Goal: Task Accomplishment & Management: Manage account settings

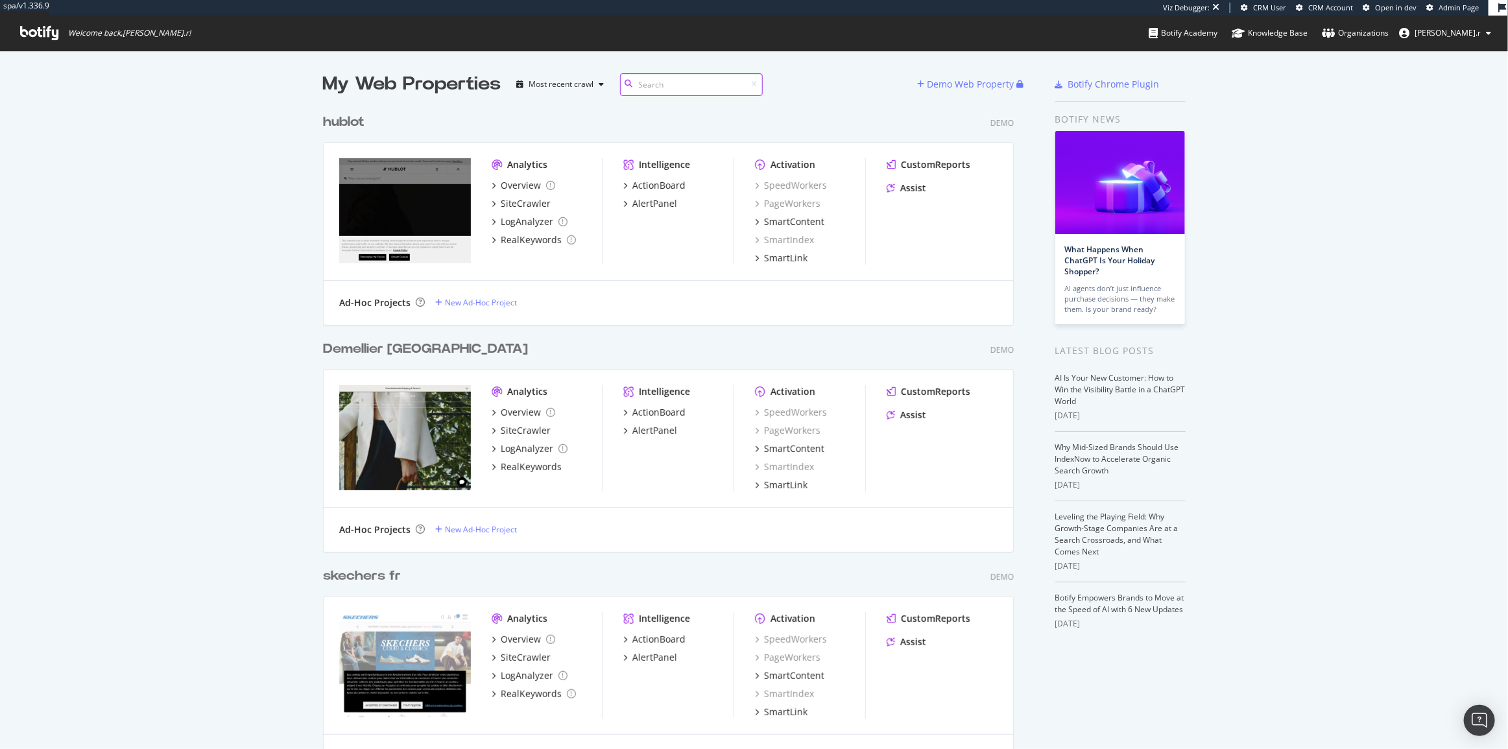
scroll to position [10016, 692]
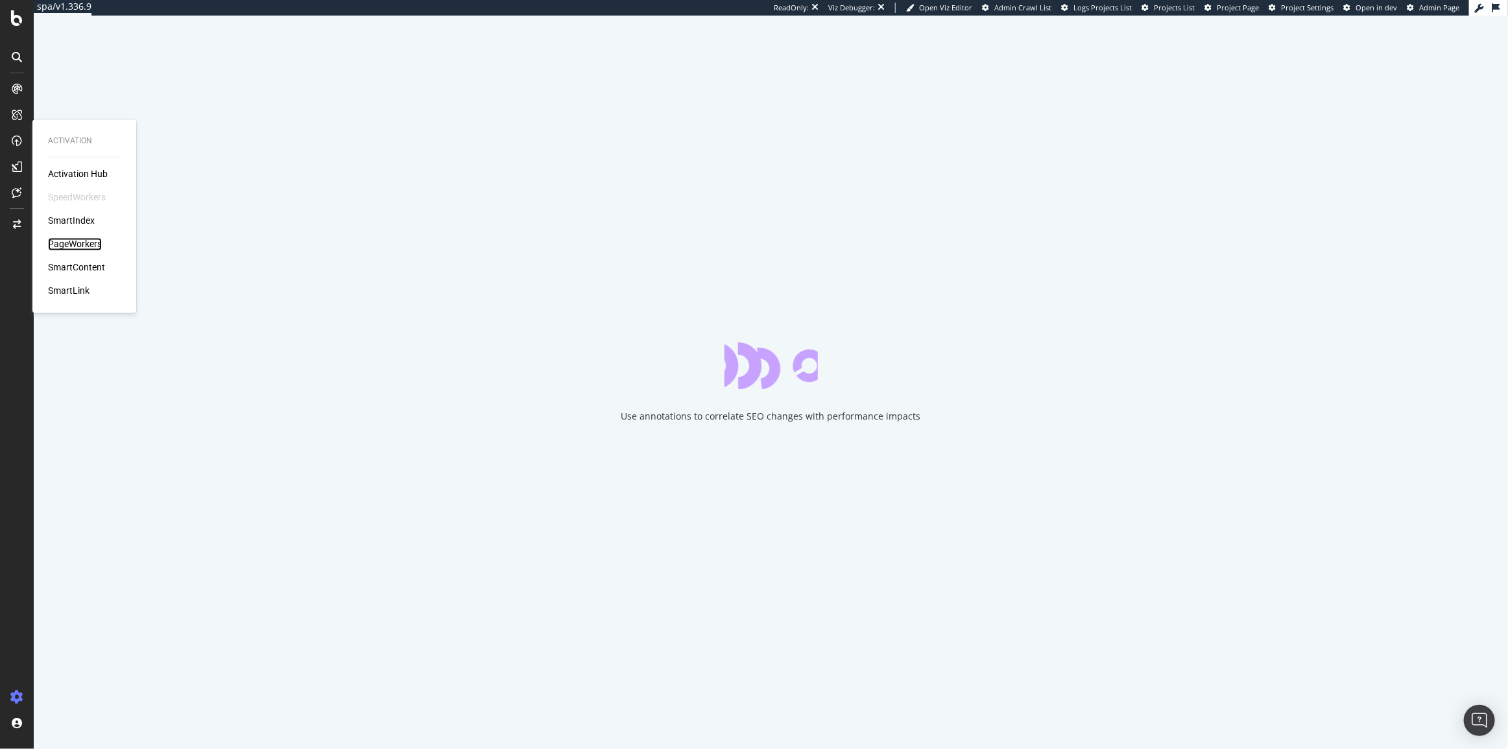
click at [86, 246] on div "PageWorkers" at bounding box center [75, 244] width 54 height 13
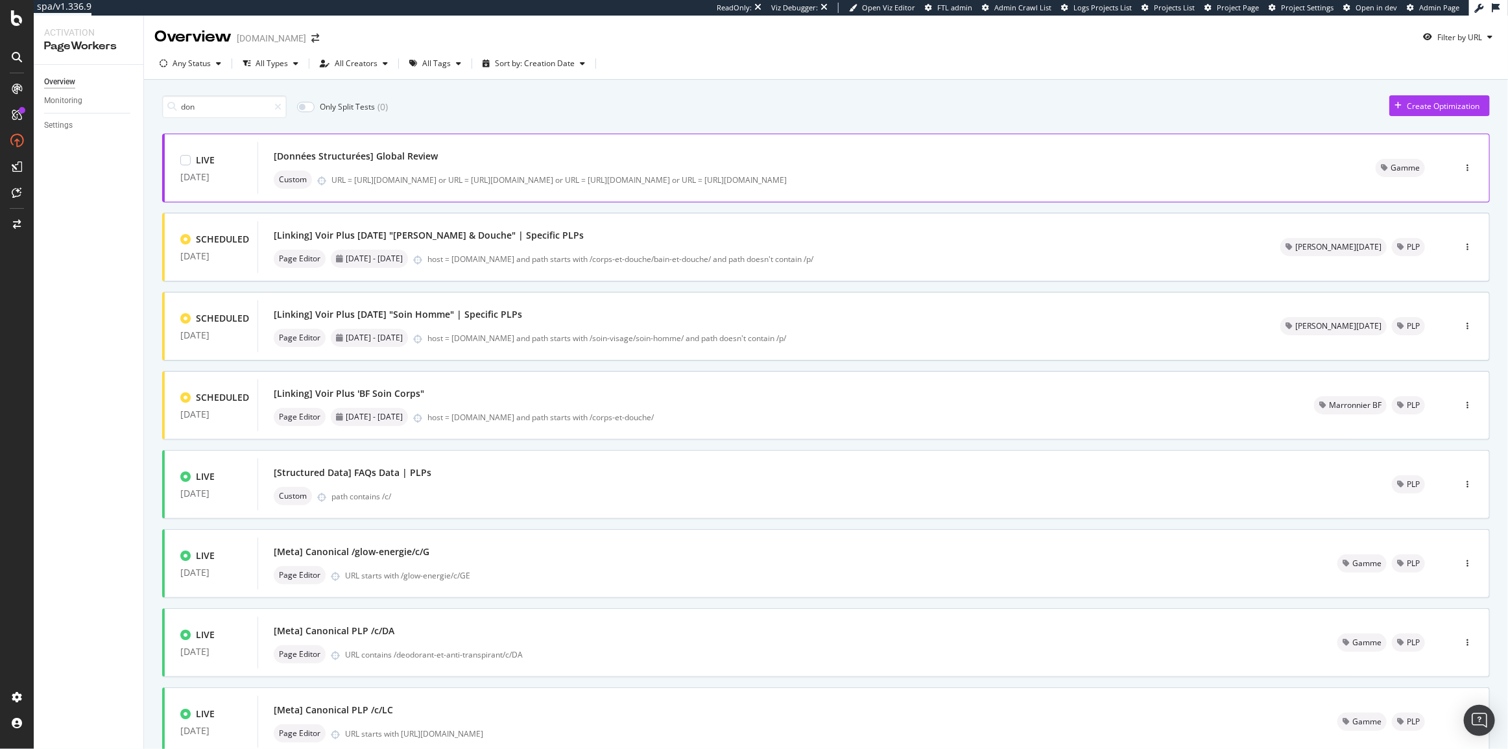
click at [404, 143] on div "[Données Structurées] Global Review Custom URL = https://www.yves-rocher.fr/hyd…" at bounding box center [808, 168] width 1102 height 52
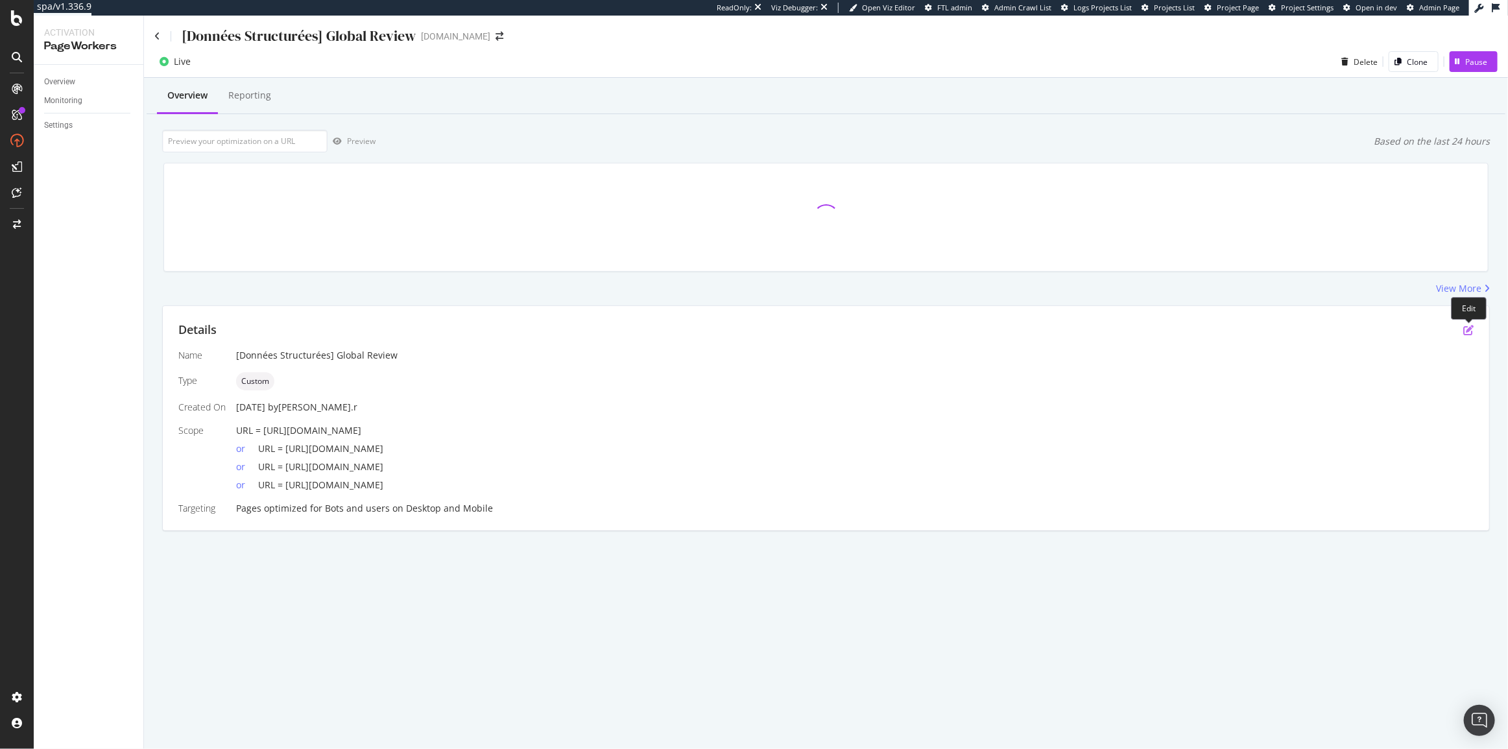
click at [1466, 329] on icon "pen-to-square" at bounding box center [1468, 330] width 10 height 10
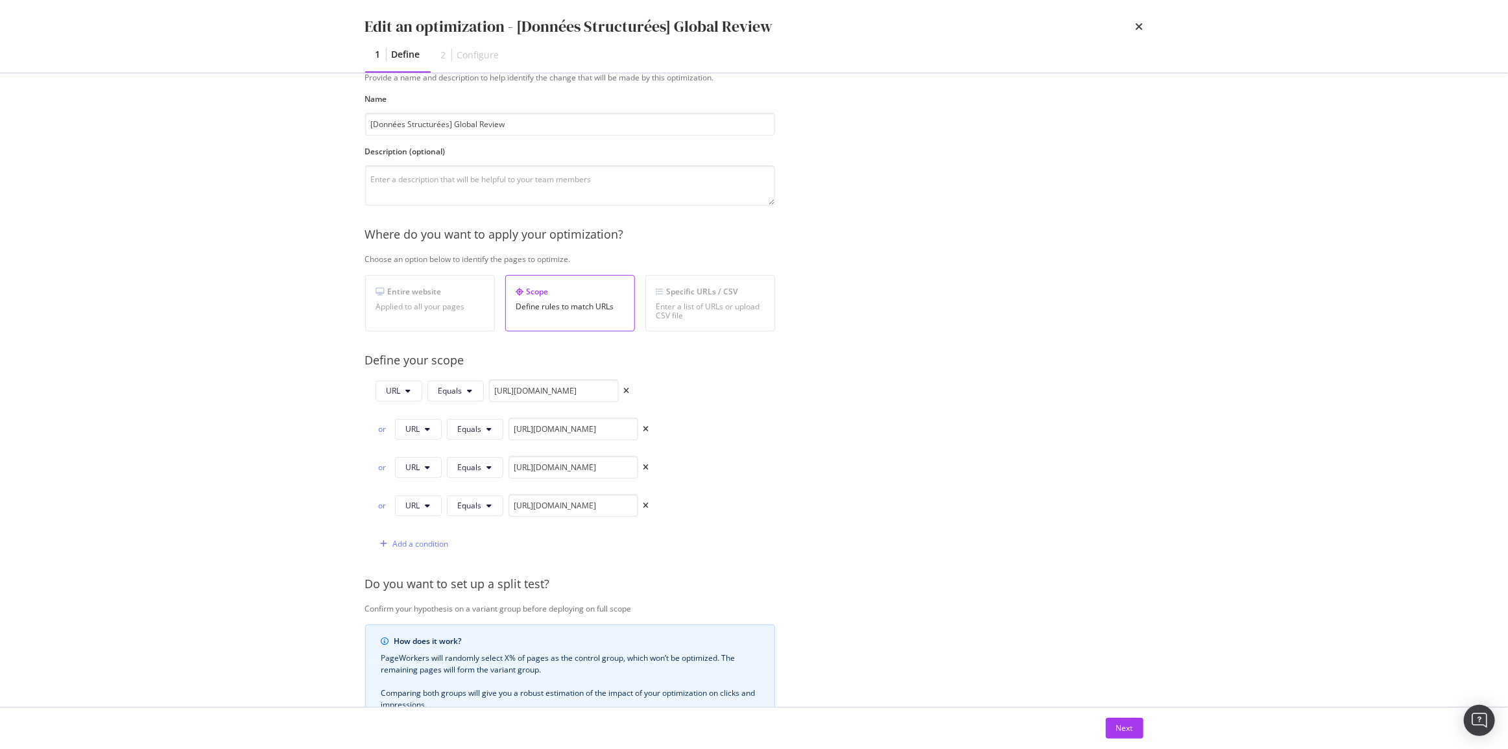
scroll to position [58, 0]
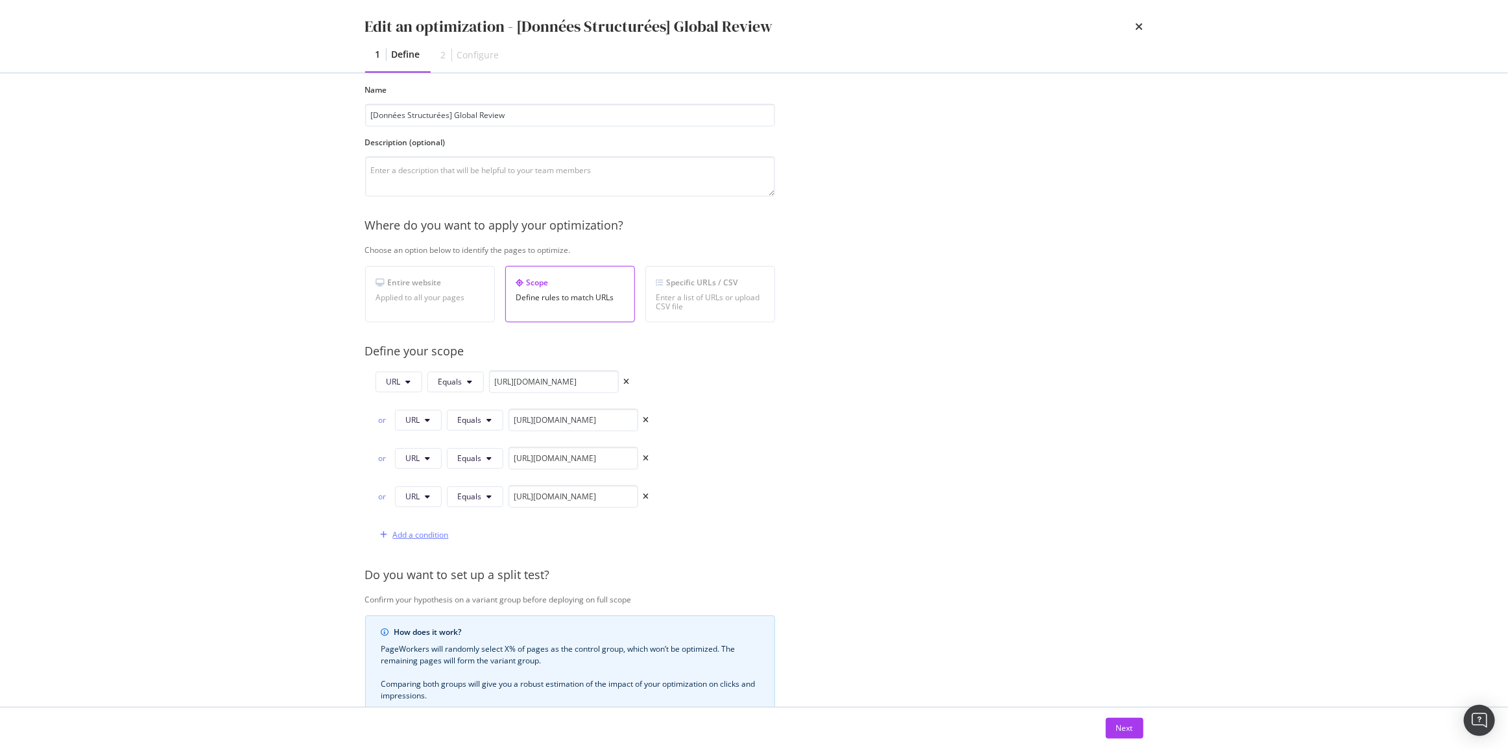
click at [427, 538] on div "Add a condition" at bounding box center [411, 534] width 73 height 19
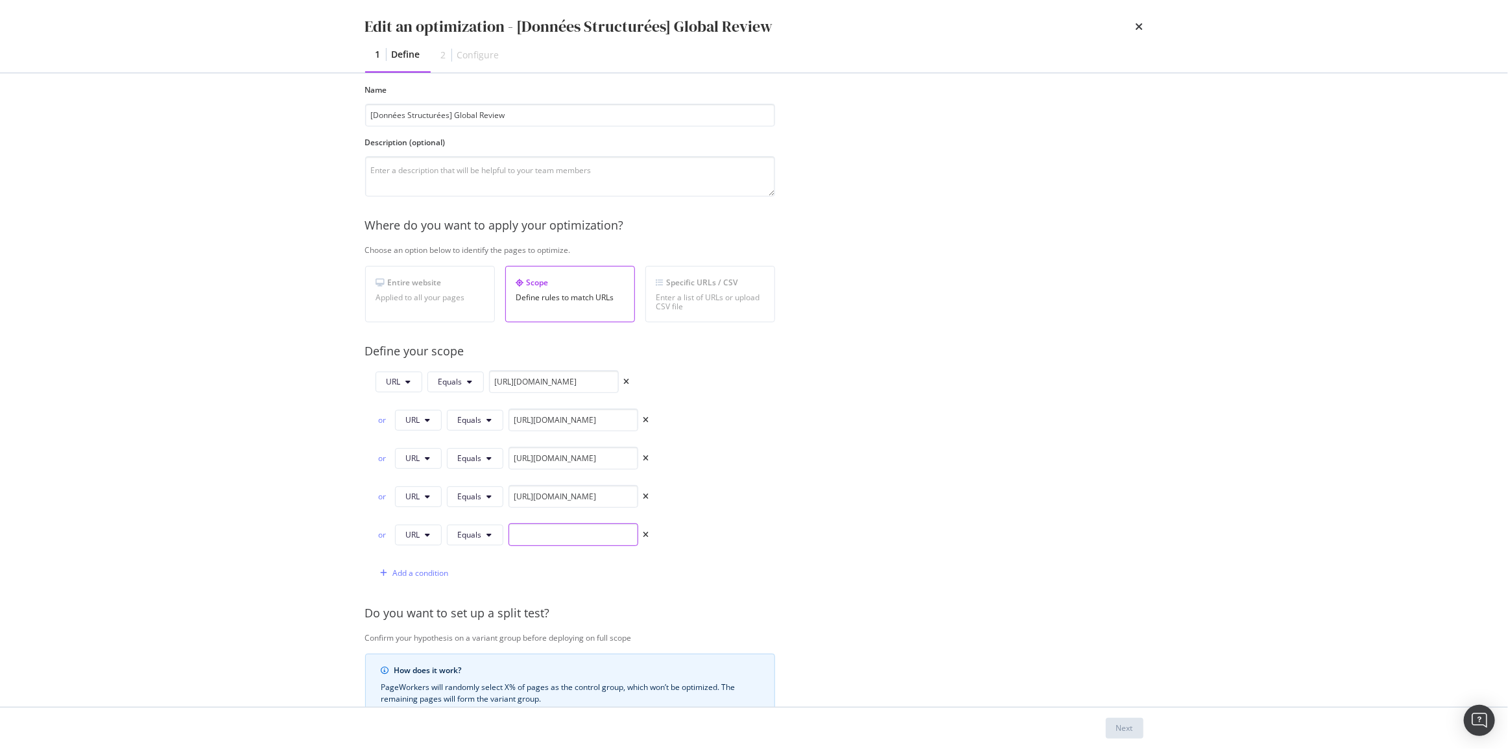
click at [570, 525] on input "modal" at bounding box center [573, 534] width 130 height 23
paste input "https://www.yves-rocher.fr/glow-energie"
type input "https://www.yves-rocher.fr/glow-energie"
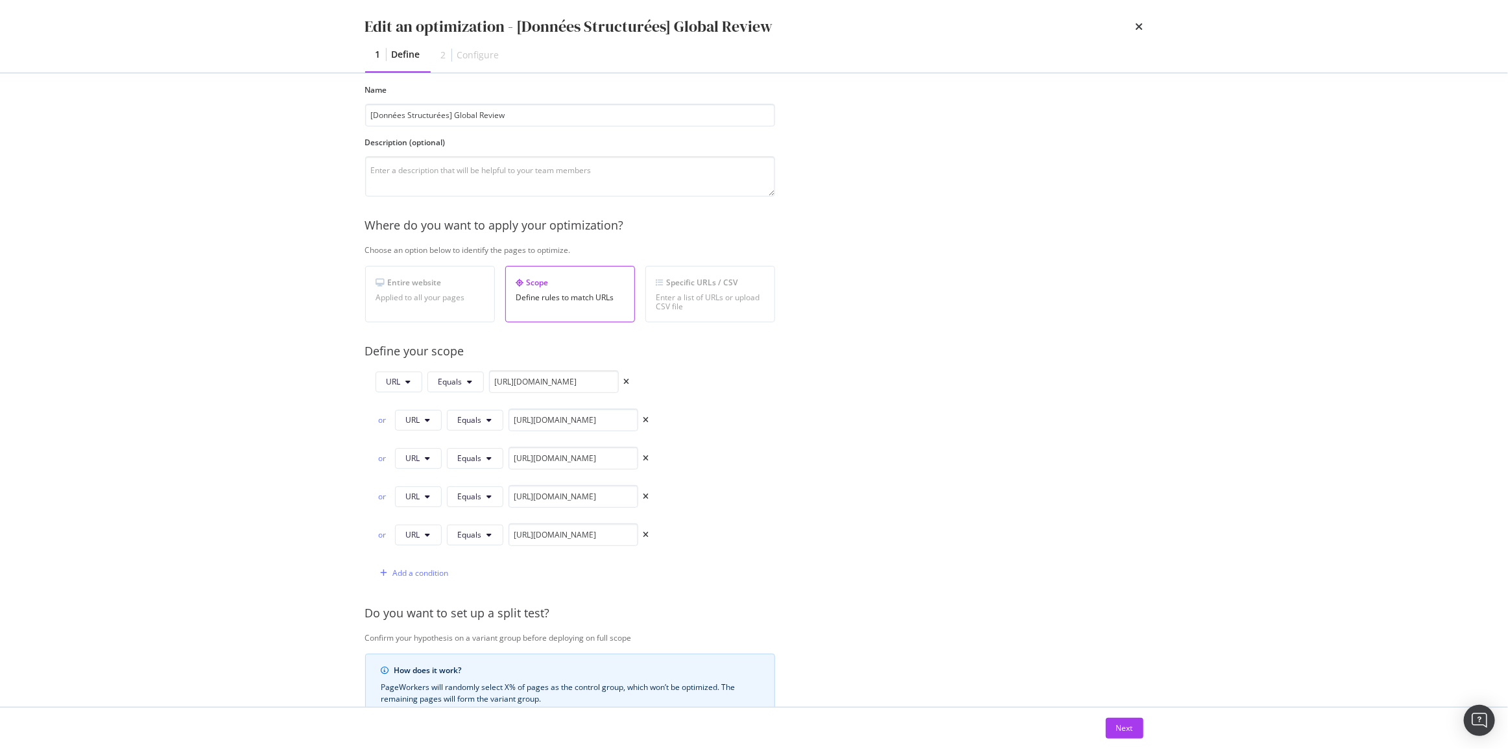
click at [1102, 721] on div "Next" at bounding box center [754, 728] width 778 height 21
click at [1108, 721] on button "Next" at bounding box center [1125, 728] width 38 height 21
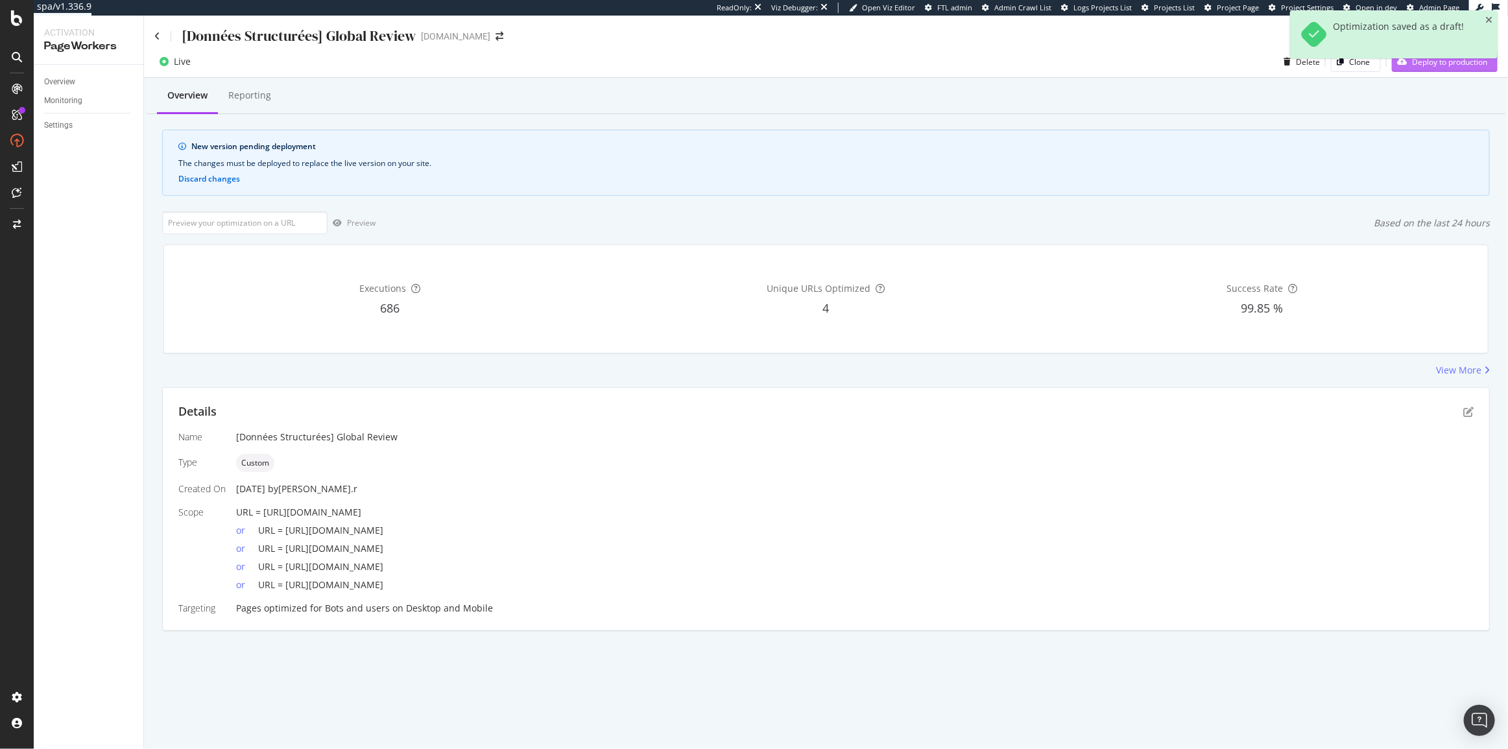
click at [1410, 71] on button "Deploy to production" at bounding box center [1445, 61] width 106 height 21
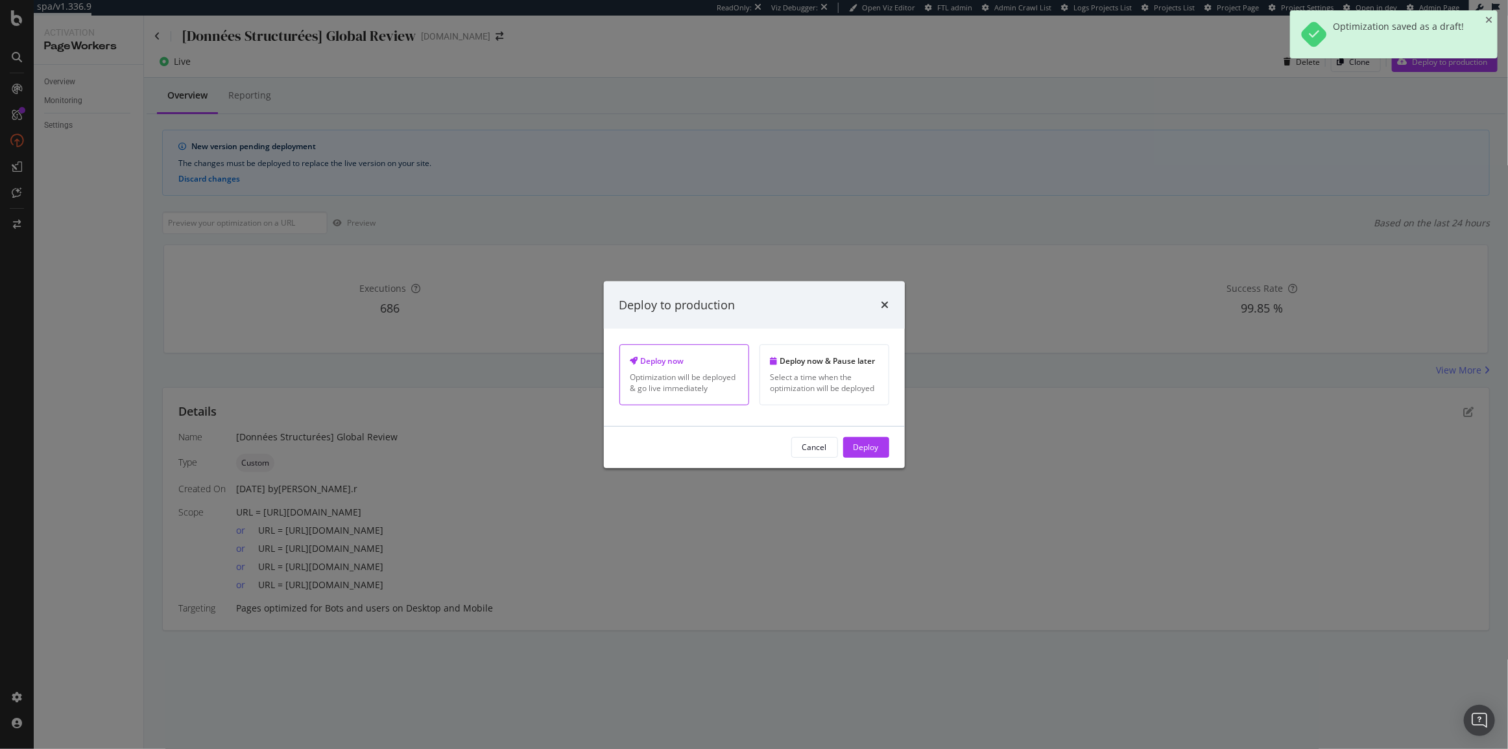
click at [880, 450] on button "Deploy" at bounding box center [866, 447] width 46 height 21
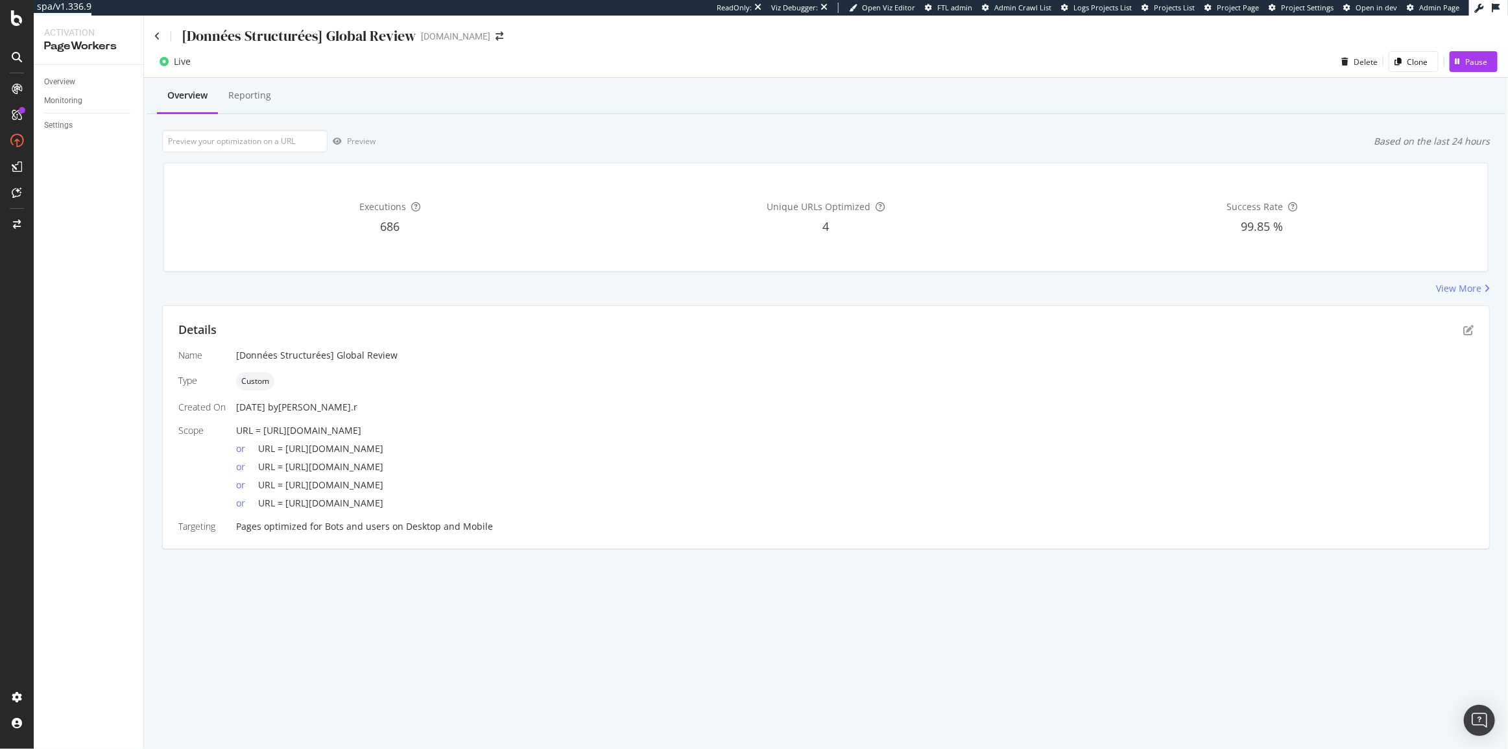
click at [154, 30] on div "[Données Structurées] Global Review" at bounding box center [284, 36] width 261 height 20
click at [154, 45] on div "[Données Structurées] Global Review" at bounding box center [284, 36] width 261 height 20
click at [154, 36] on icon at bounding box center [157, 36] width 6 height 9
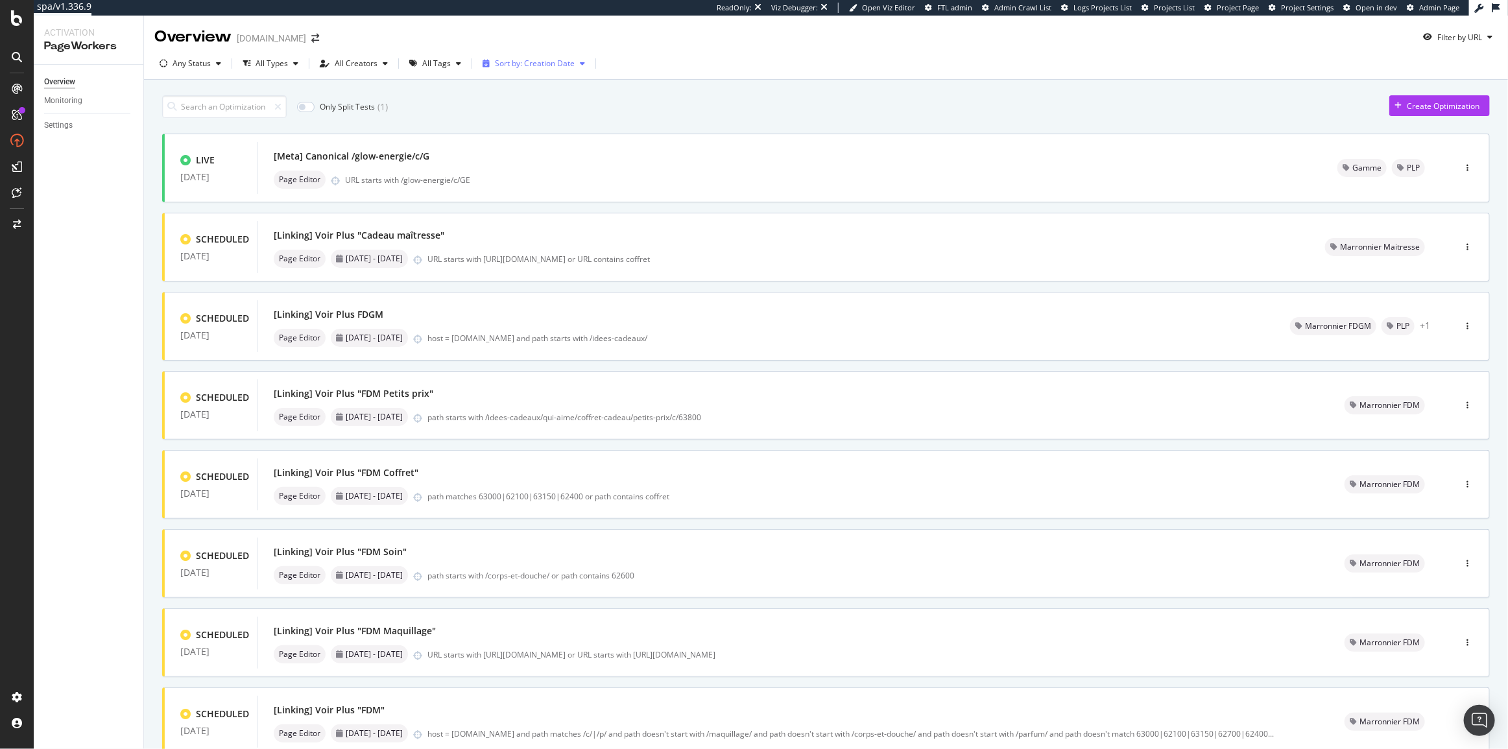
click at [564, 60] on div "Sort by: Creation Date" at bounding box center [535, 64] width 80 height 8
click at [682, 122] on div "Only Split Tests ( 1 ) Create Optimization LIVE 21 Aug. 2025 [Meta] Canonical /…" at bounding box center [825, 521] width 1327 height 864
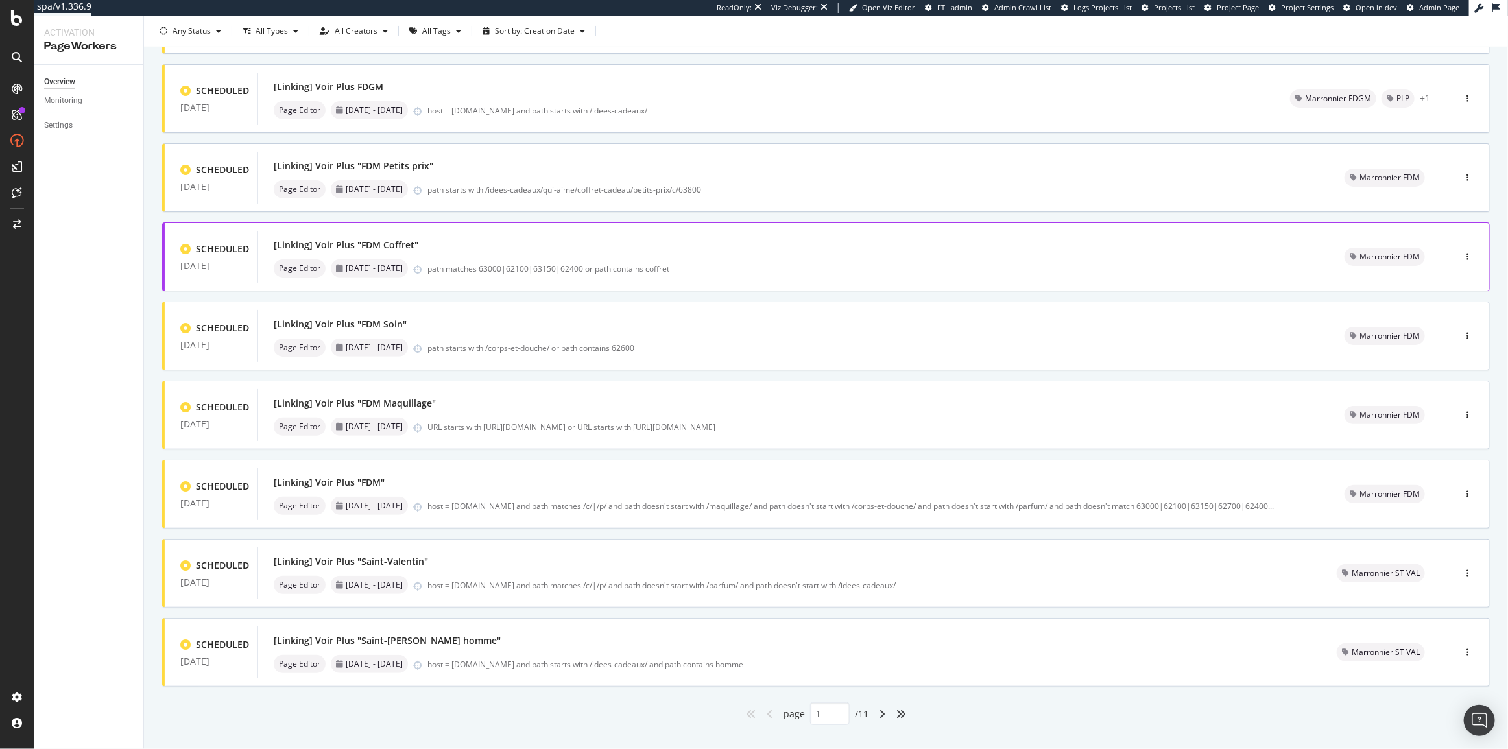
scroll to position [248, 0]
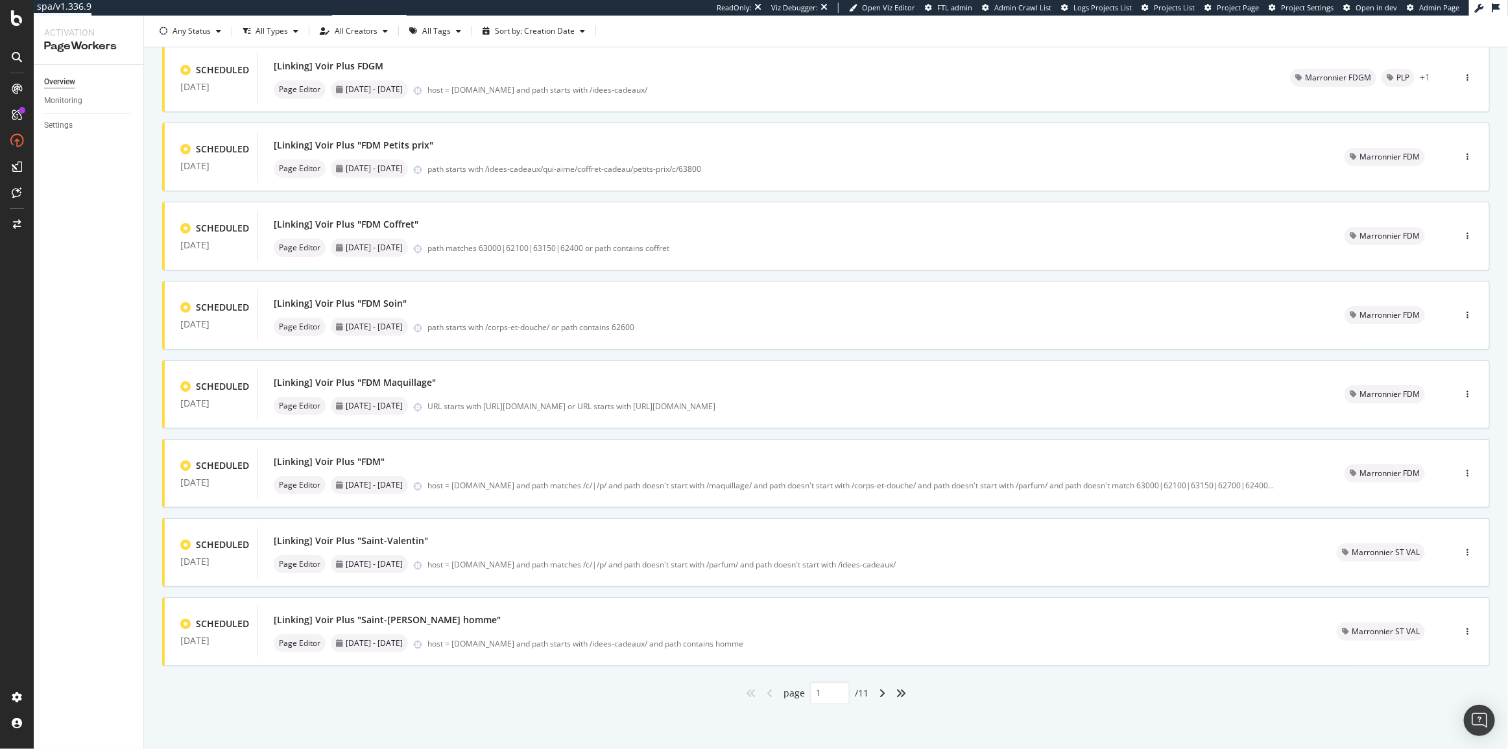
click at [873, 687] on div "angle-right" at bounding box center [881, 693] width 17 height 21
type input "2"
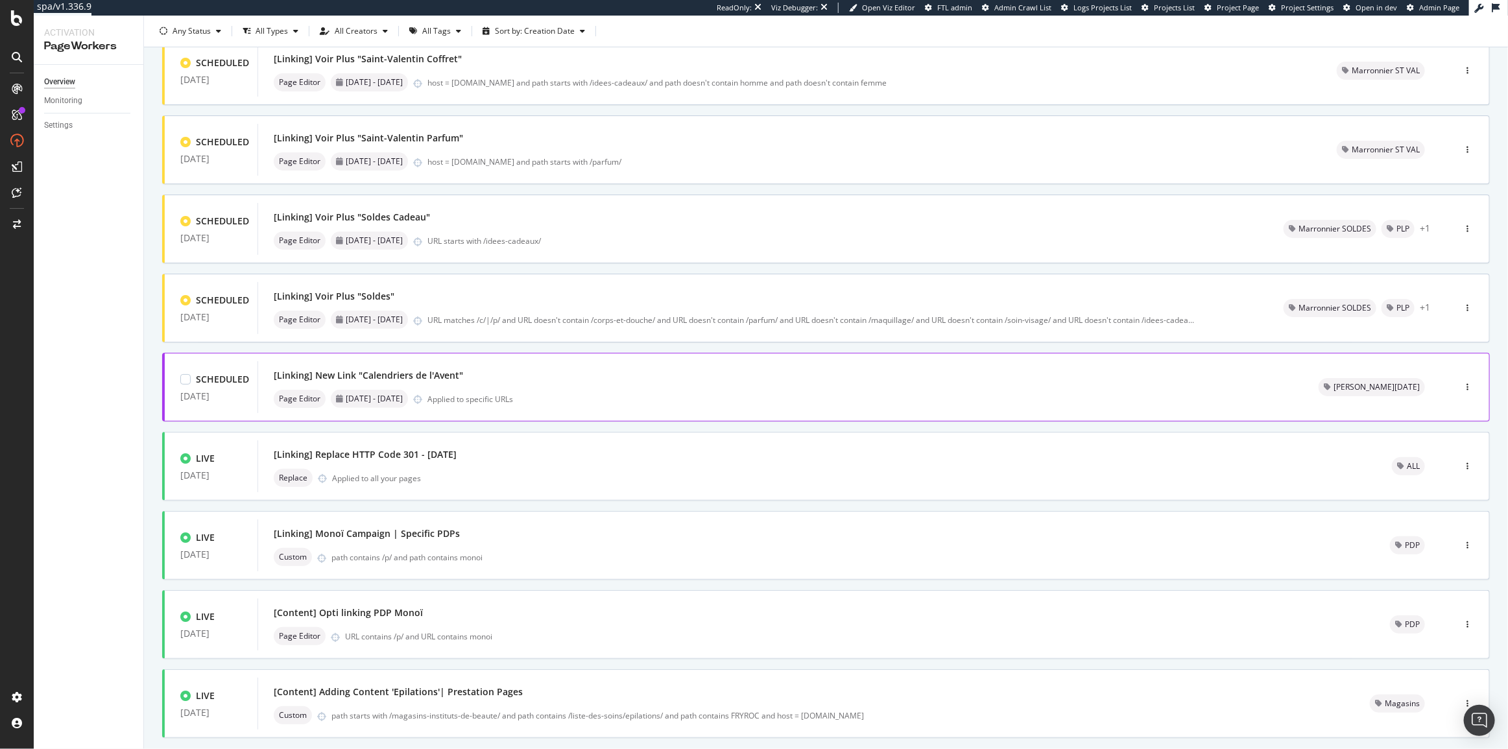
scroll to position [235, 0]
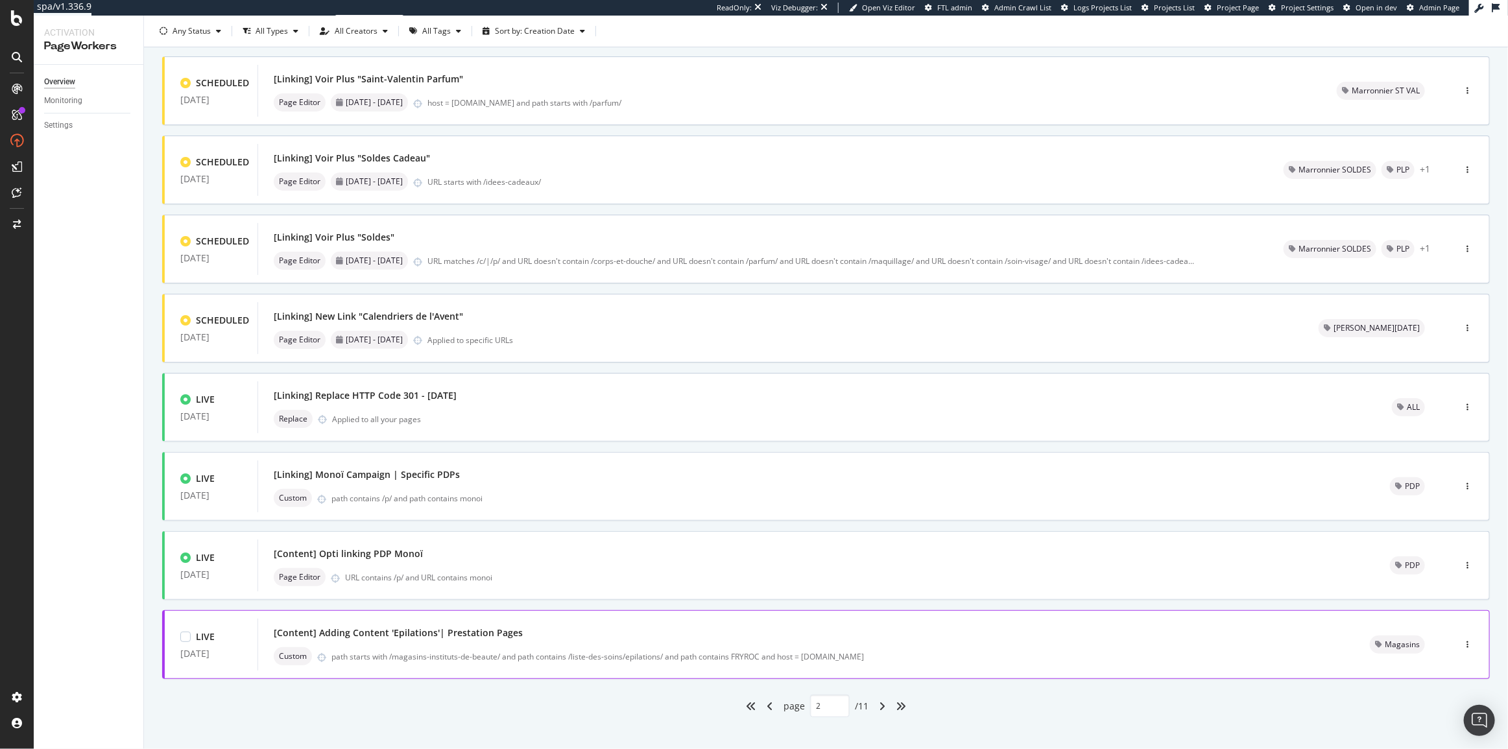
click at [545, 639] on div "[Content] Adding Content 'Epilations'| Prestation Pages" at bounding box center [806, 633] width 1065 height 18
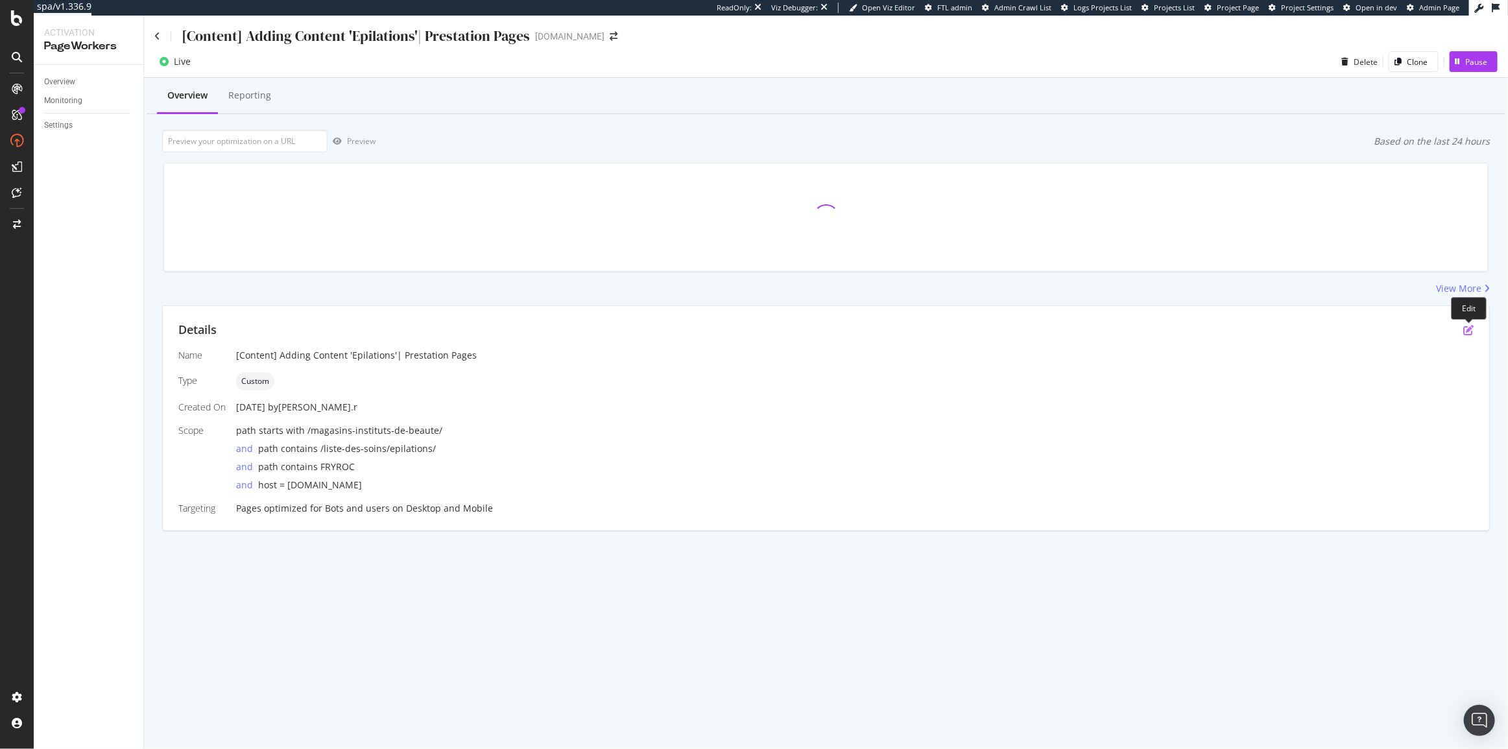
click at [1466, 331] on icon "pen-to-square" at bounding box center [1468, 330] width 10 height 10
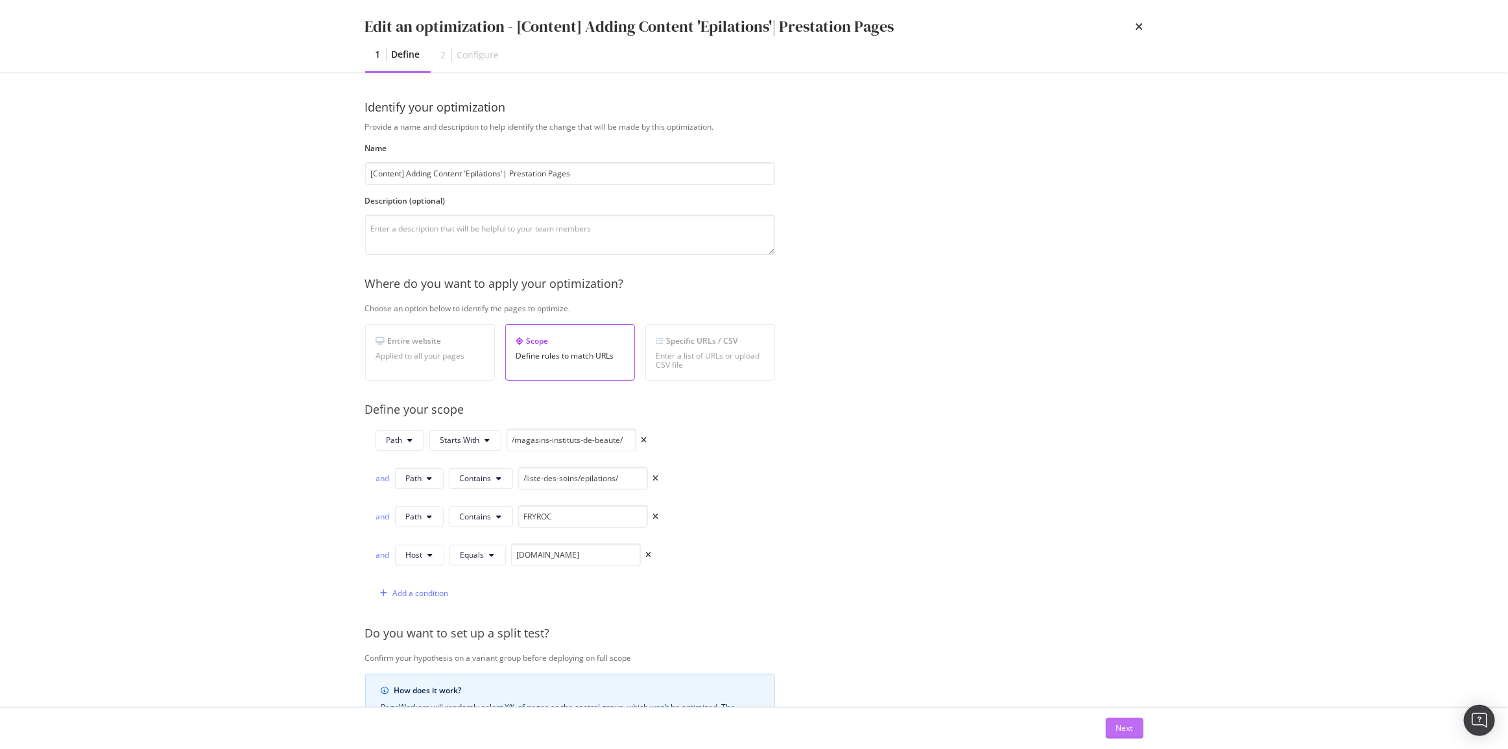
click at [1132, 734] on div "Next" at bounding box center [1124, 728] width 17 height 19
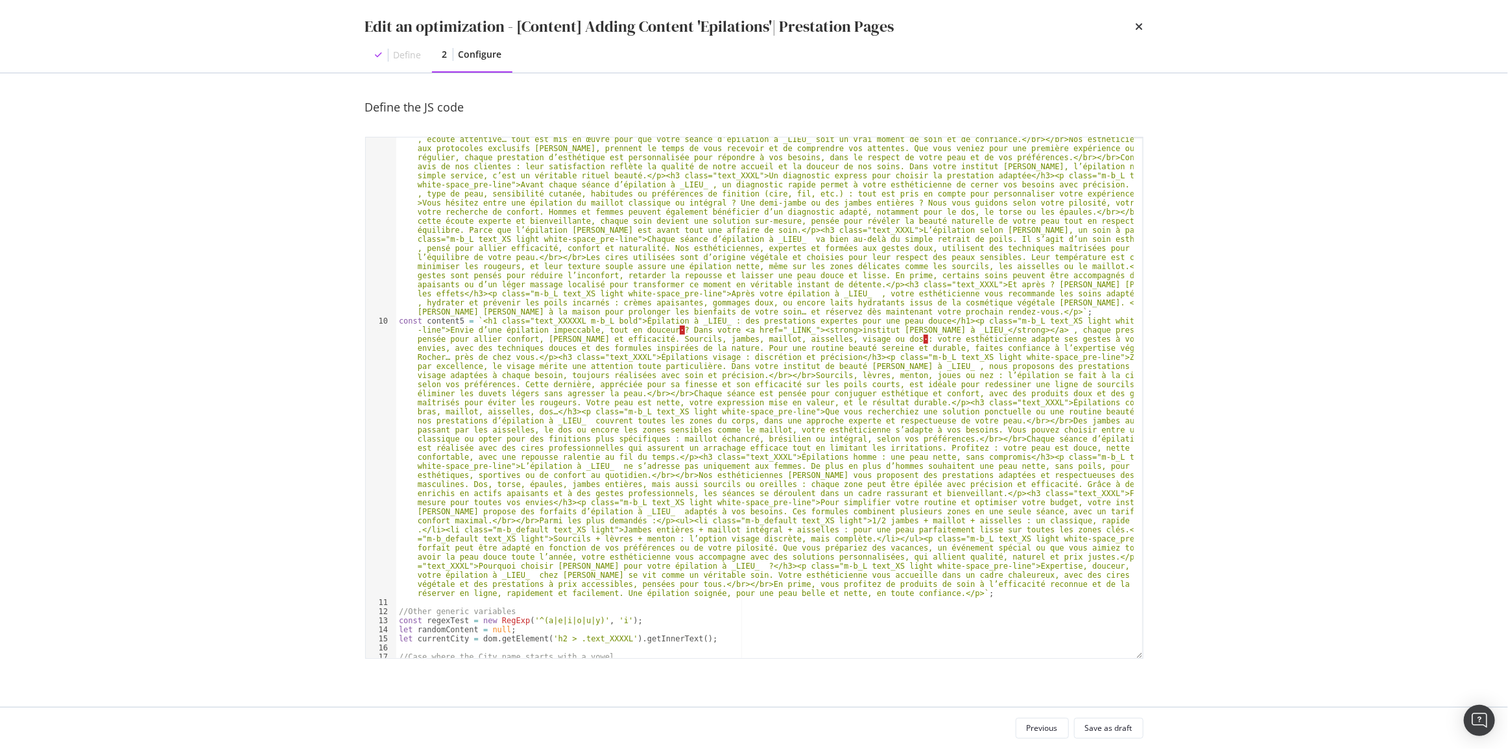
scroll to position [1132, 0]
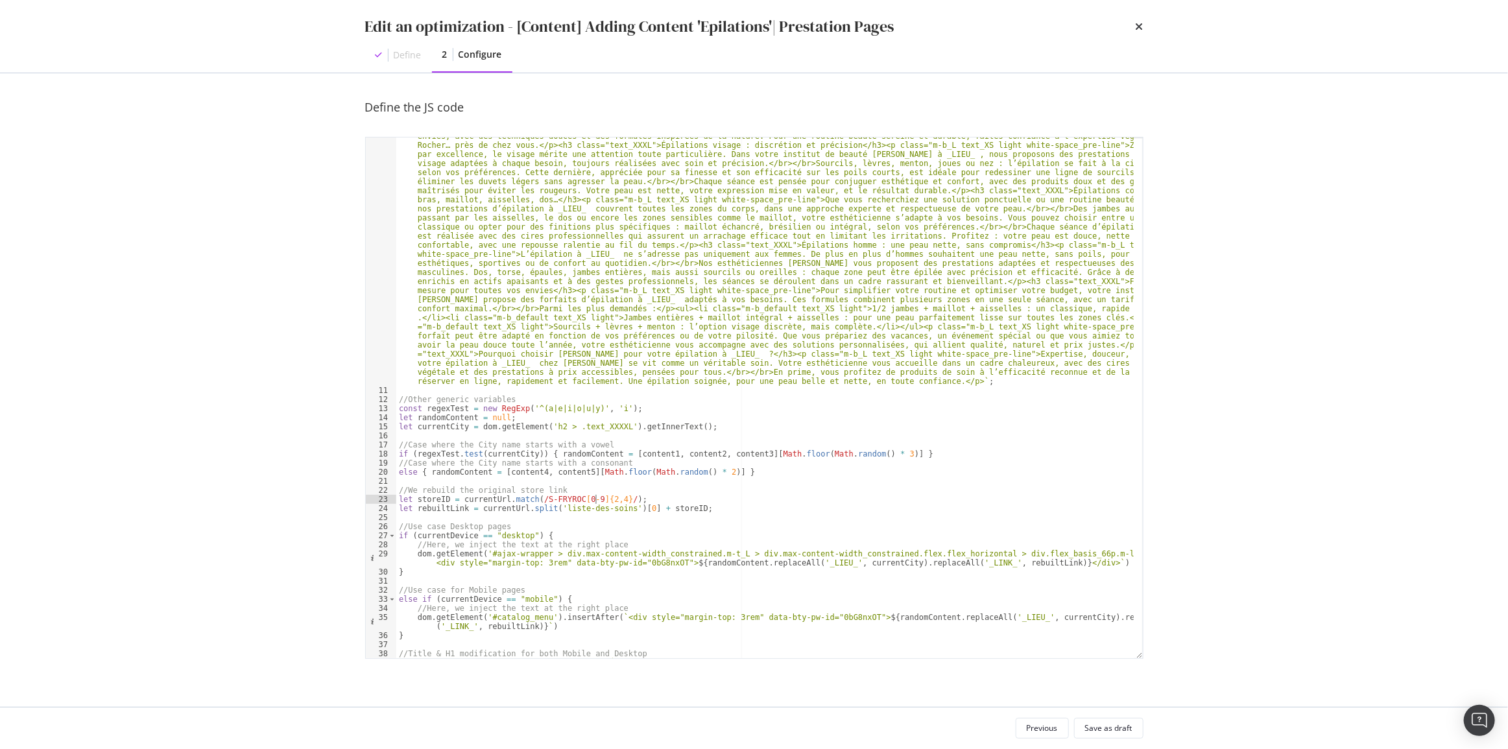
click at [597, 499] on div "const content5 = ` <h1 class="text_XXXXXL m-b_L bold">Épilation à _LIEU_ : des …" at bounding box center [764, 509] width 737 height 811
drag, startPoint x: 591, startPoint y: 503, endPoint x: 607, endPoint y: 503, distance: 16.2
click at [607, 503] on div "const content5 = ` <h1 class="text_XXXXXL m-b_L bold">Épilation à _LIEU_ : des …" at bounding box center [764, 509] width 737 height 811
type textarea "let storeID = currentUrl.match(/S-FRYROC[0-9]+/);"
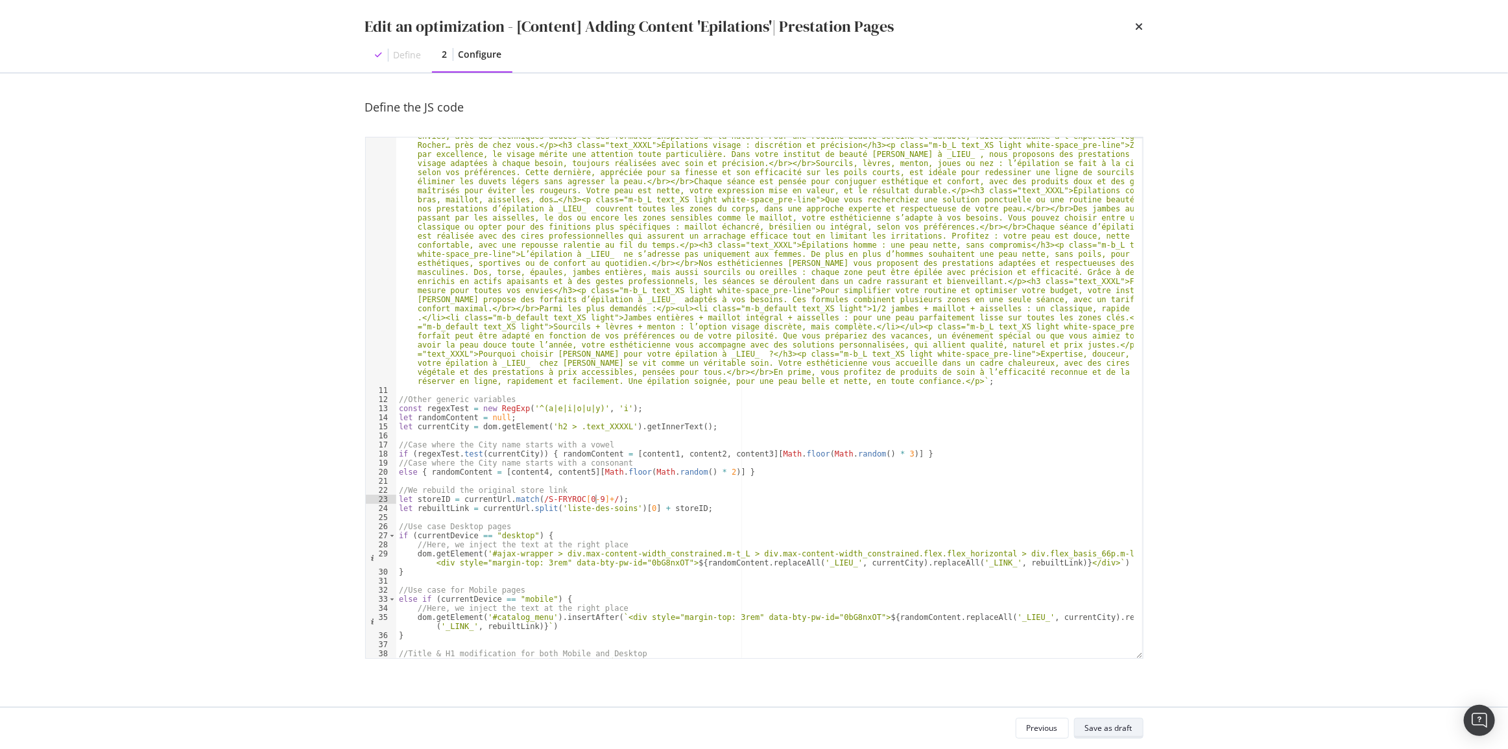
click at [1129, 726] on div "Save as draft" at bounding box center [1108, 727] width 47 height 11
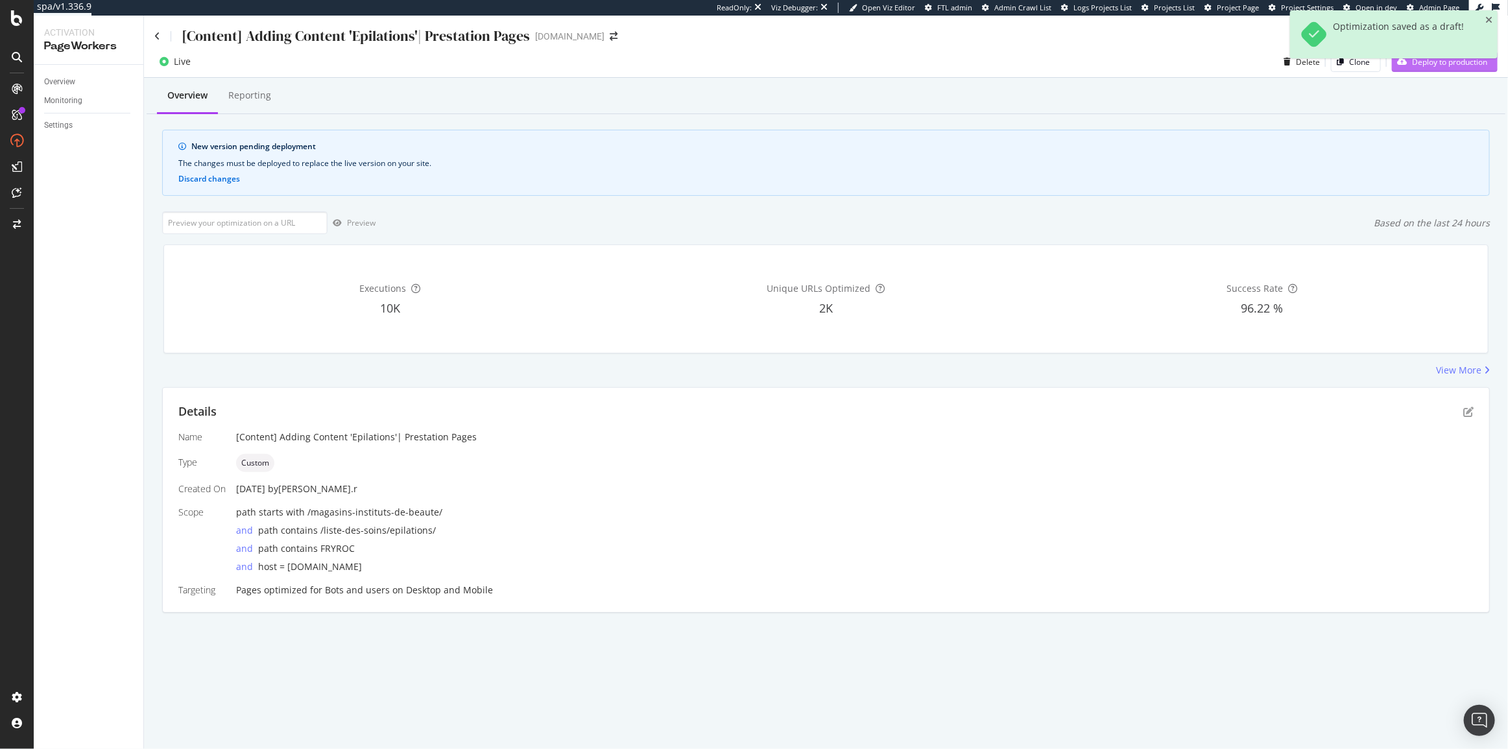
click at [1456, 70] on div "Deploy to production" at bounding box center [1439, 61] width 95 height 19
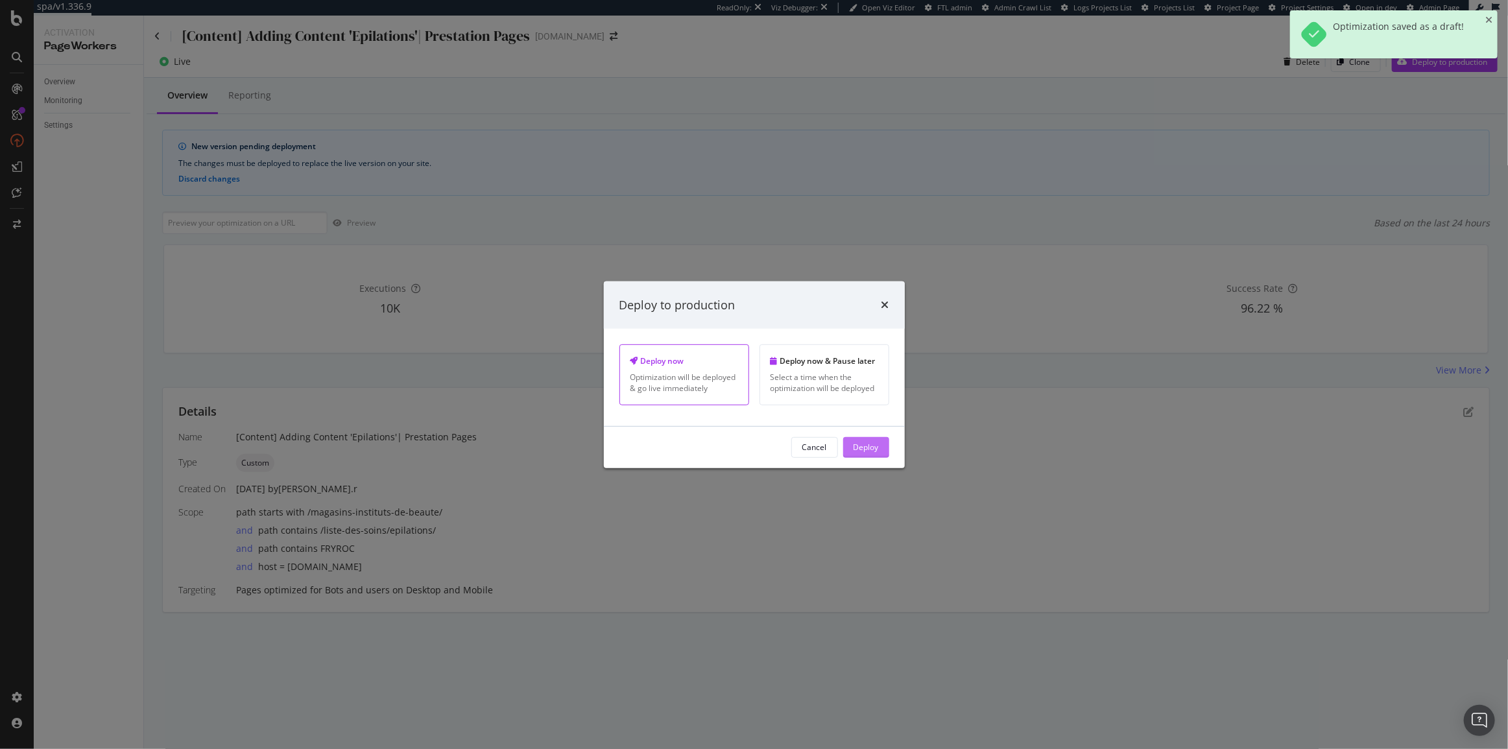
click at [881, 441] on button "Deploy" at bounding box center [866, 447] width 46 height 21
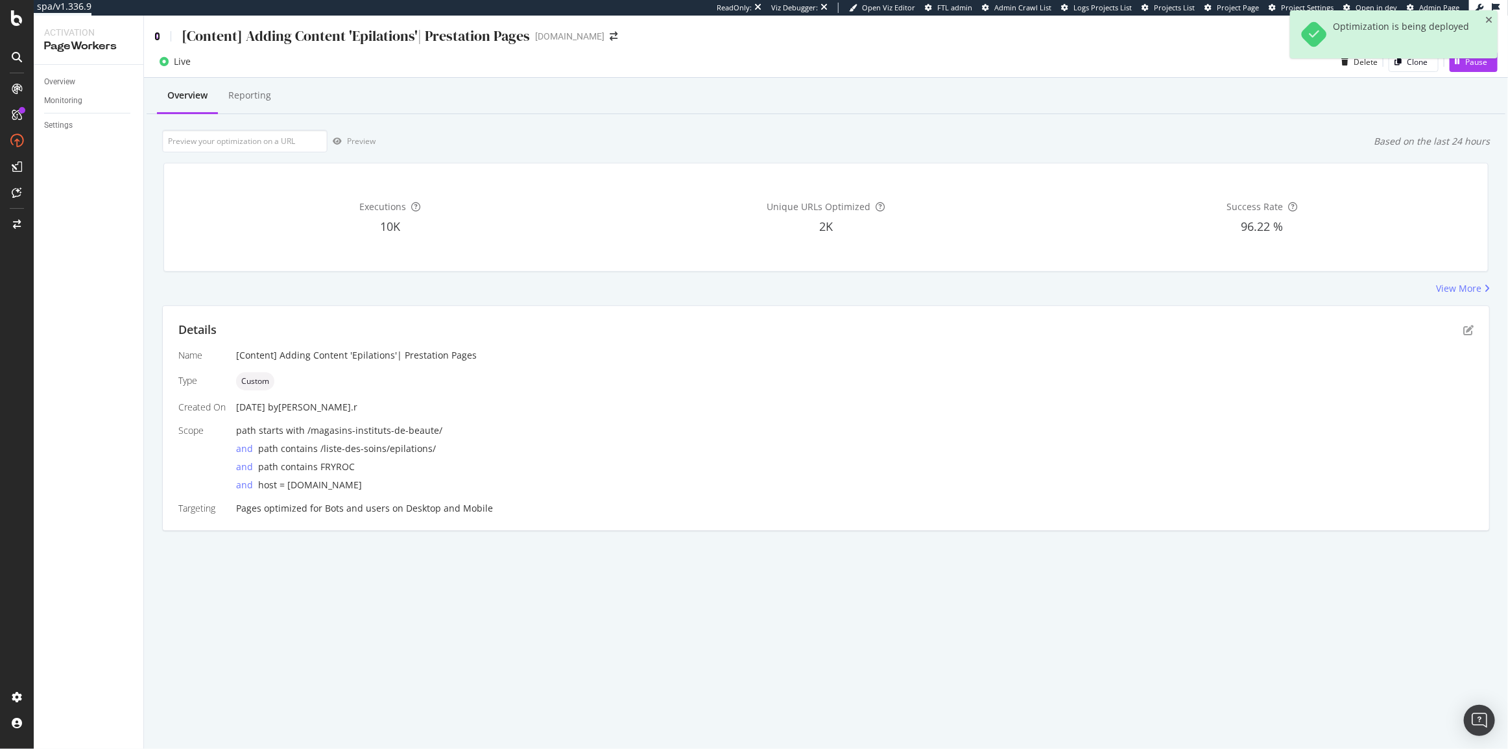
click at [154, 40] on icon at bounding box center [157, 36] width 6 height 9
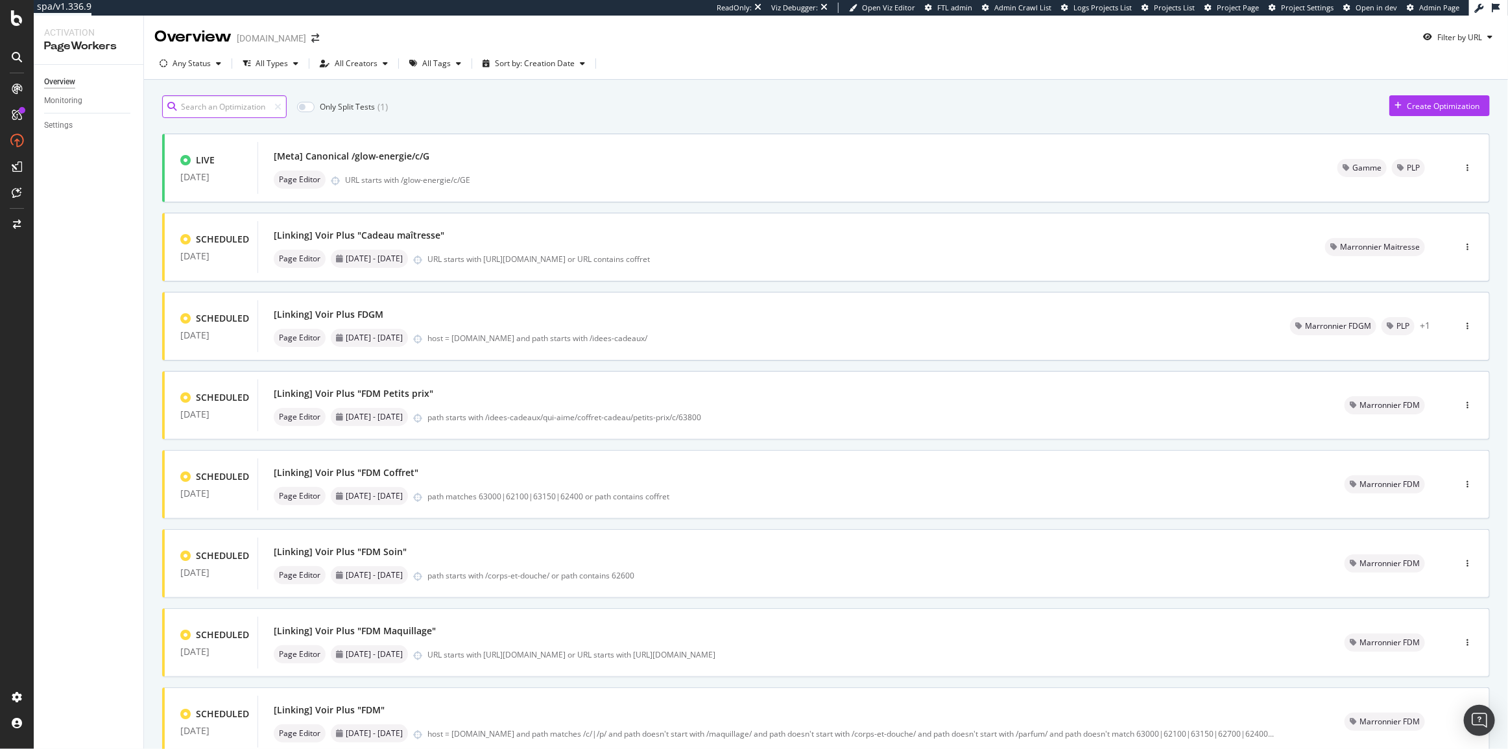
click at [245, 107] on input at bounding box center [224, 106] width 125 height 23
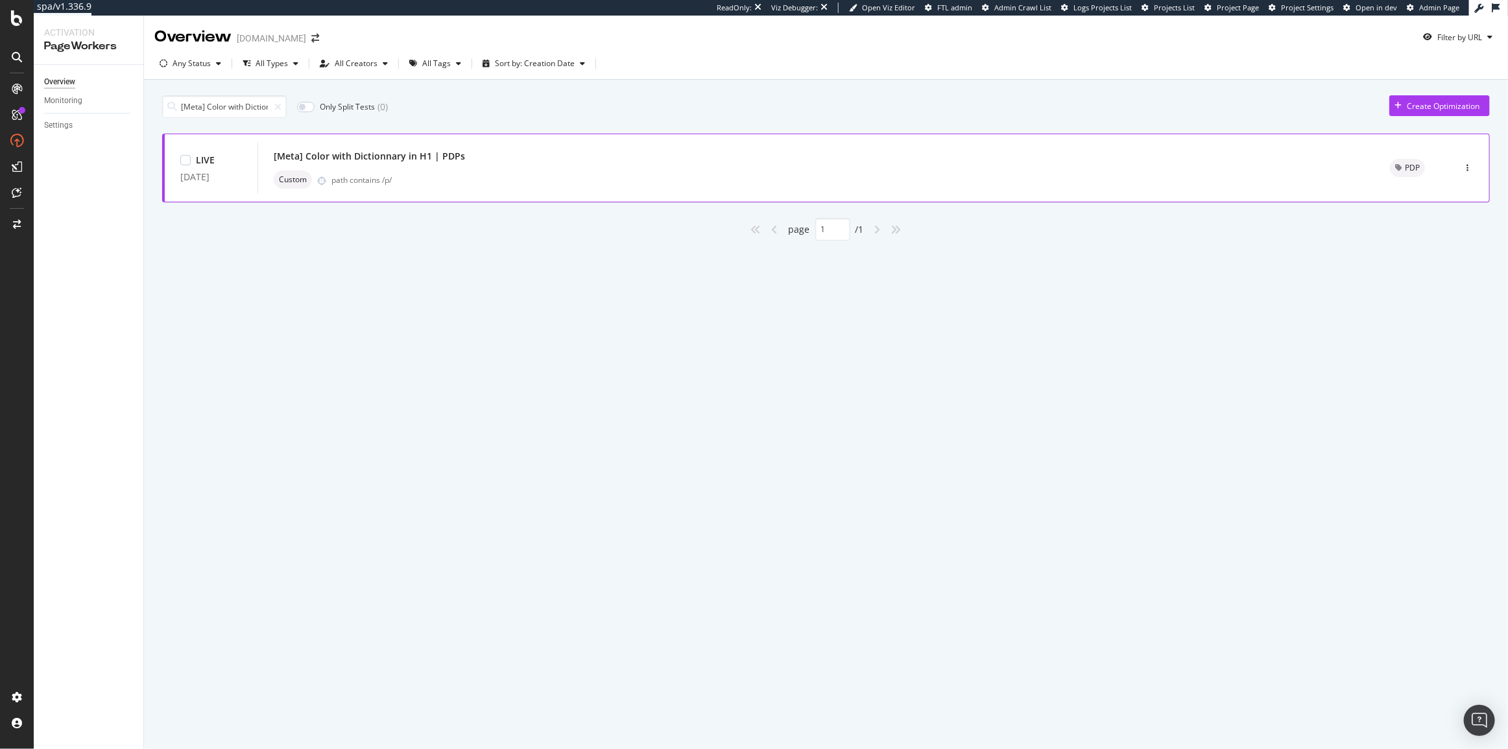
click at [429, 147] on div "[Meta] Color with Dictionnary in H1 | PDPs" at bounding box center [816, 156] width 1085 height 18
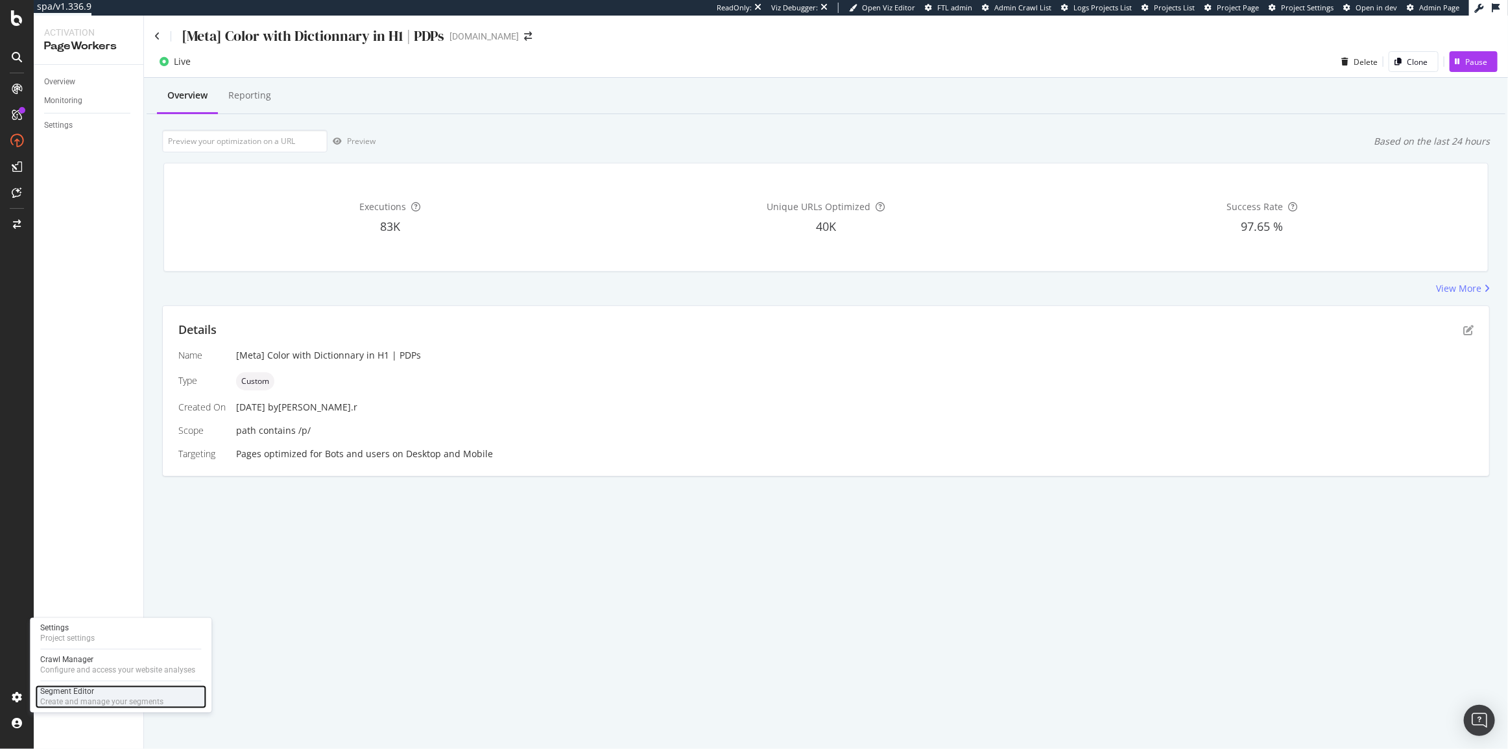
click at [61, 692] on div "Segment Editor" at bounding box center [101, 692] width 123 height 10
click at [1469, 326] on icon "pen-to-square" at bounding box center [1468, 330] width 10 height 10
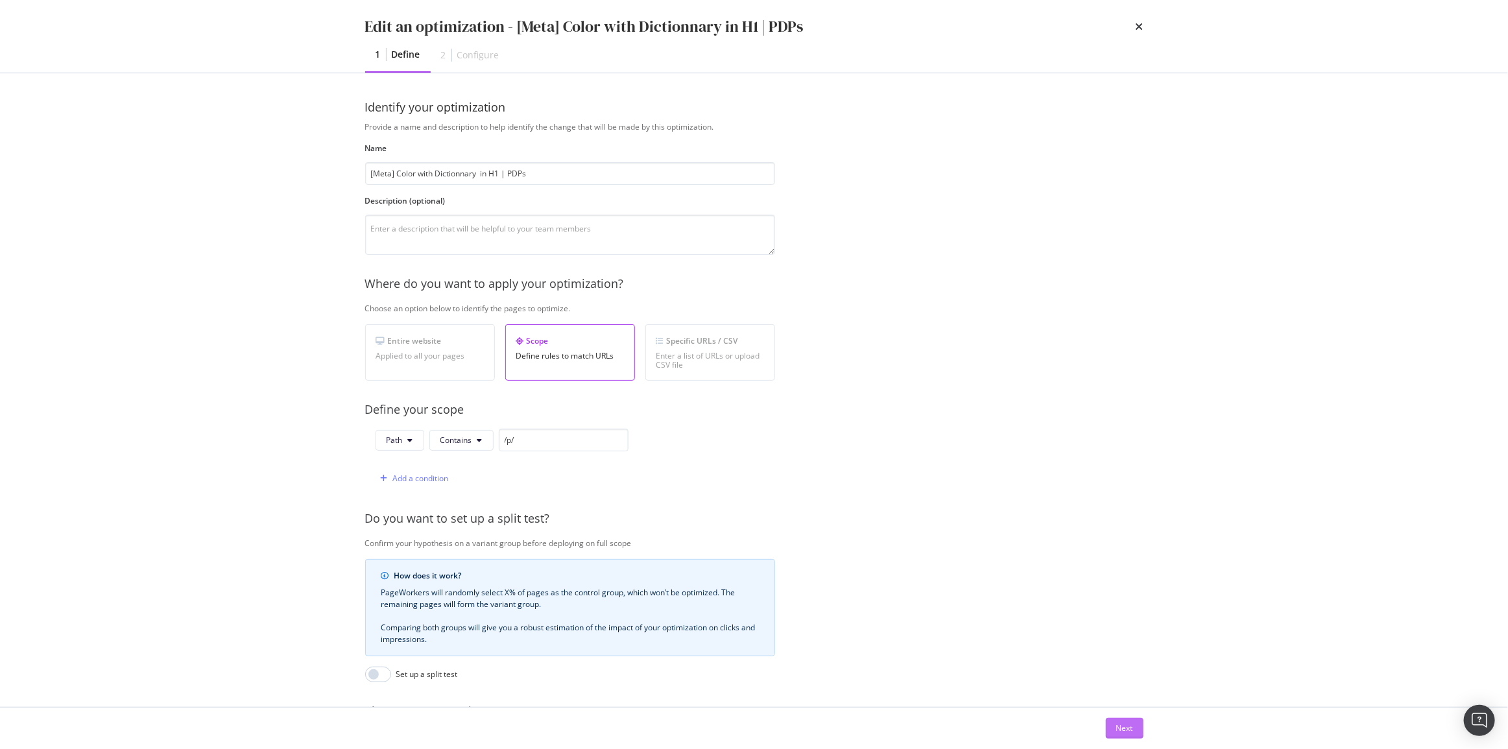
click at [1121, 721] on div "Next" at bounding box center [1124, 728] width 17 height 19
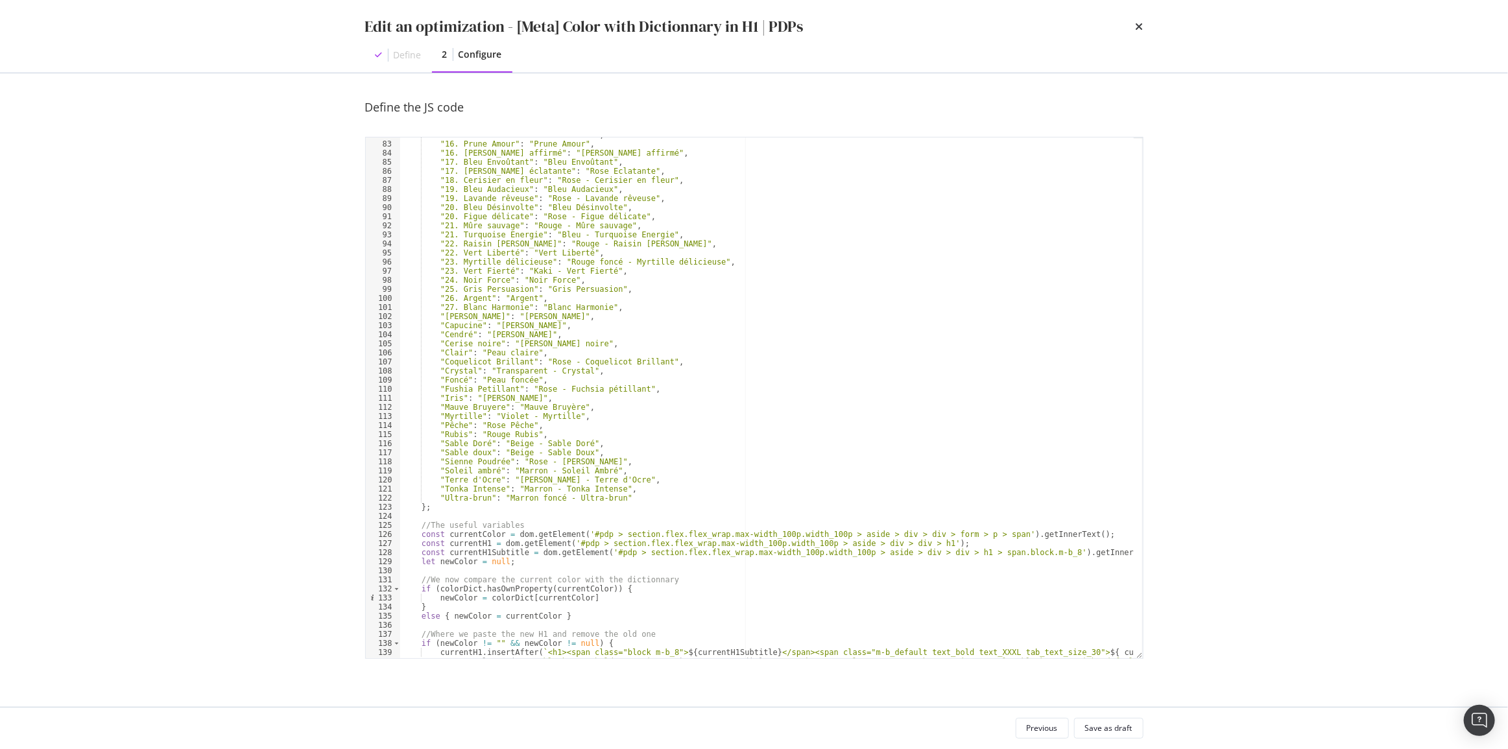
scroll to position [786, 0]
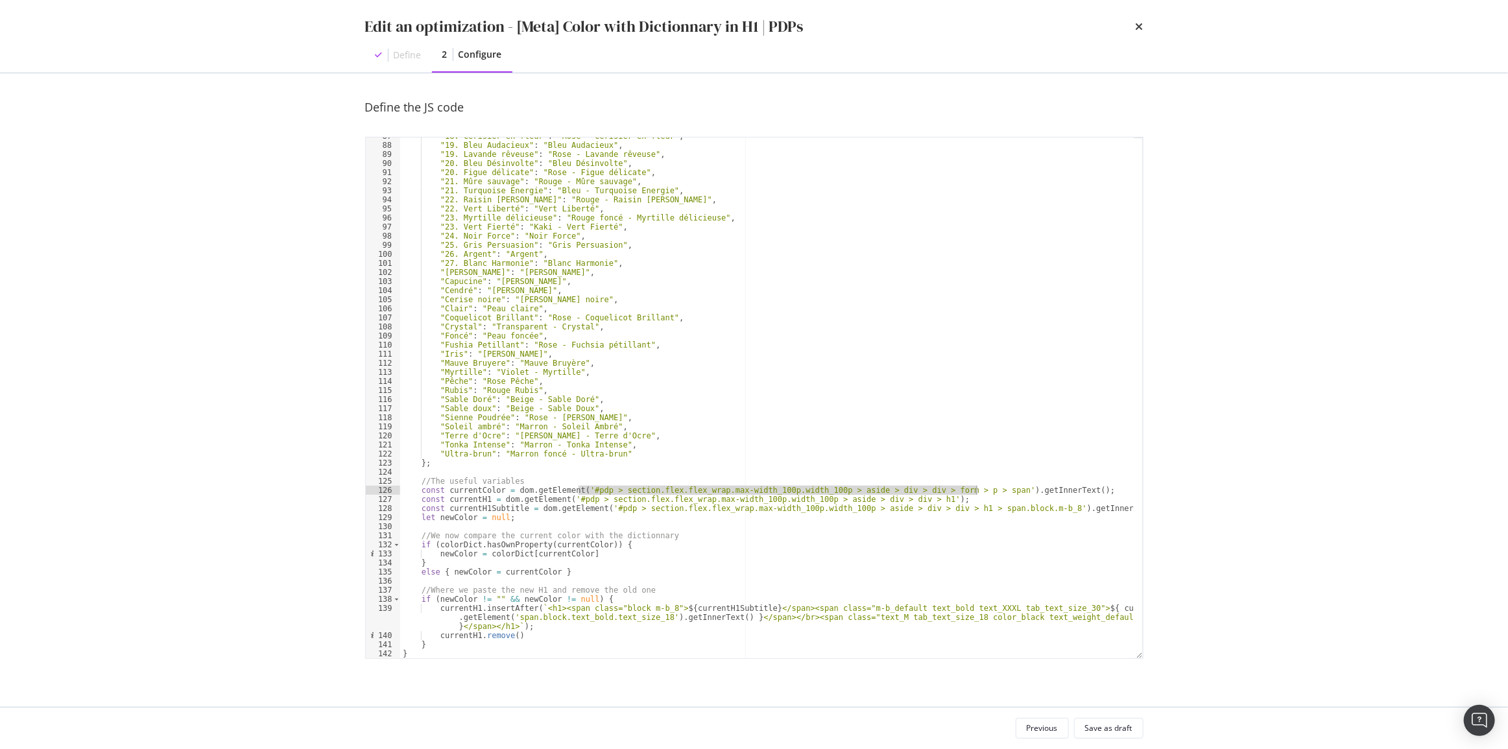
drag, startPoint x: 577, startPoint y: 491, endPoint x: 975, endPoint y: 486, distance: 397.5
click at [975, 486] on div ""18. Cerisier en fleur" : "Rose - Cerisier en fleur" , "19. Bleu Audacieux" : "…" at bounding box center [766, 401] width 733 height 539
drag, startPoint x: 564, startPoint y: 499, endPoint x: 908, endPoint y: 497, distance: 343.7
click at [908, 497] on div ""18. Cerisier en fleur" : "Rose - Cerisier en fleur" , "19. Bleu Audacieux" : "…" at bounding box center [766, 401] width 733 height 539
type textarea "const currentH1 = dom.getElement('#pdp > section.flex.flex_wrap.max-width_100p.…"
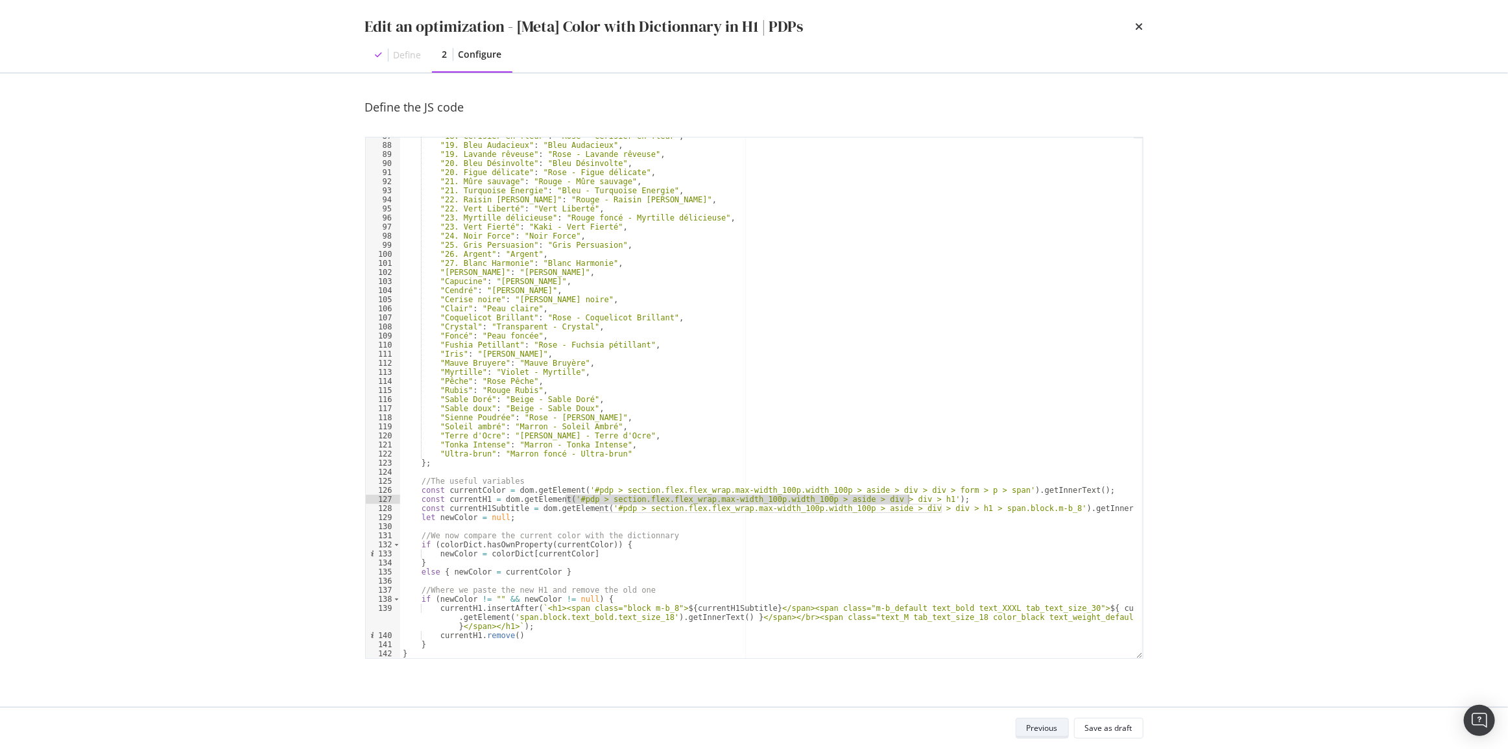
click at [1064, 729] on button "Previous" at bounding box center [1042, 728] width 53 height 21
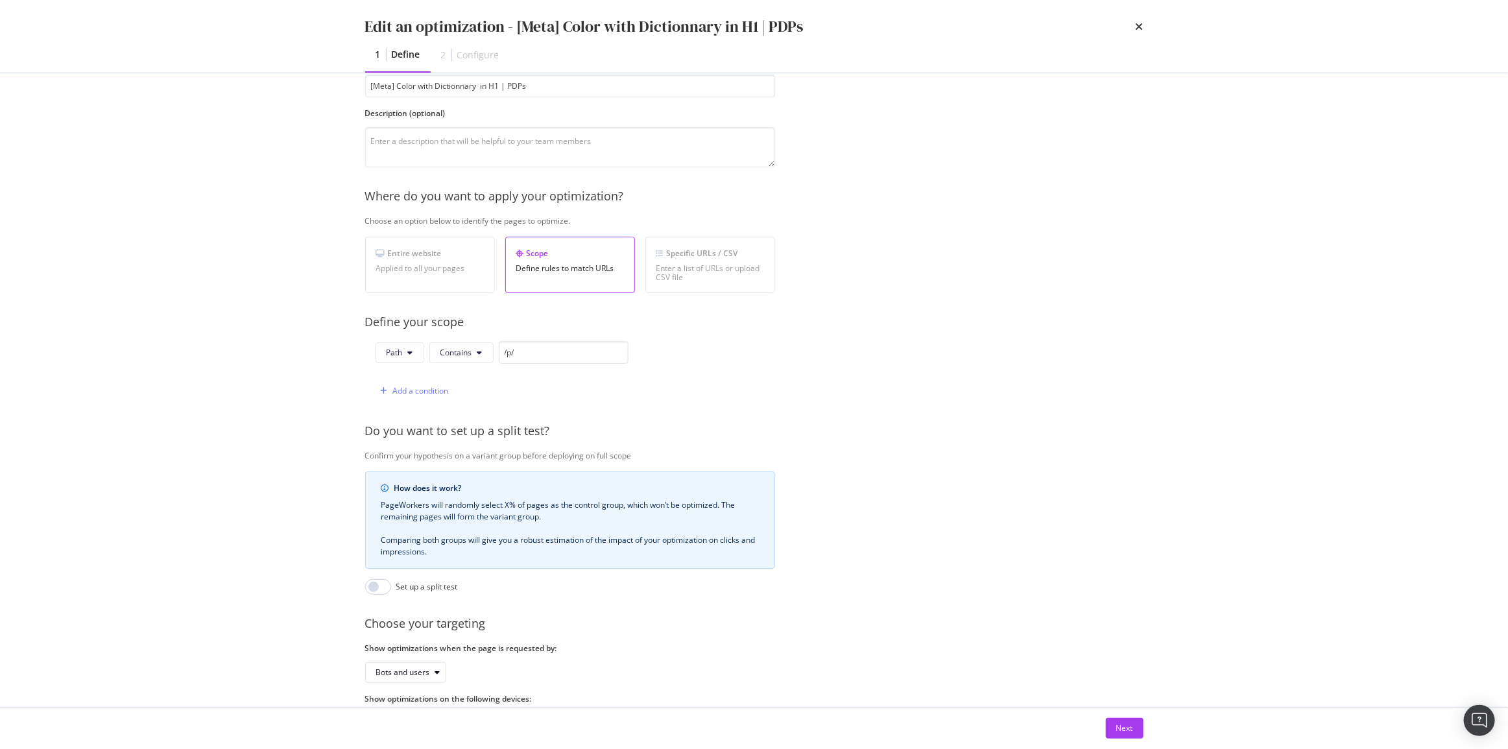
scroll to position [148, 0]
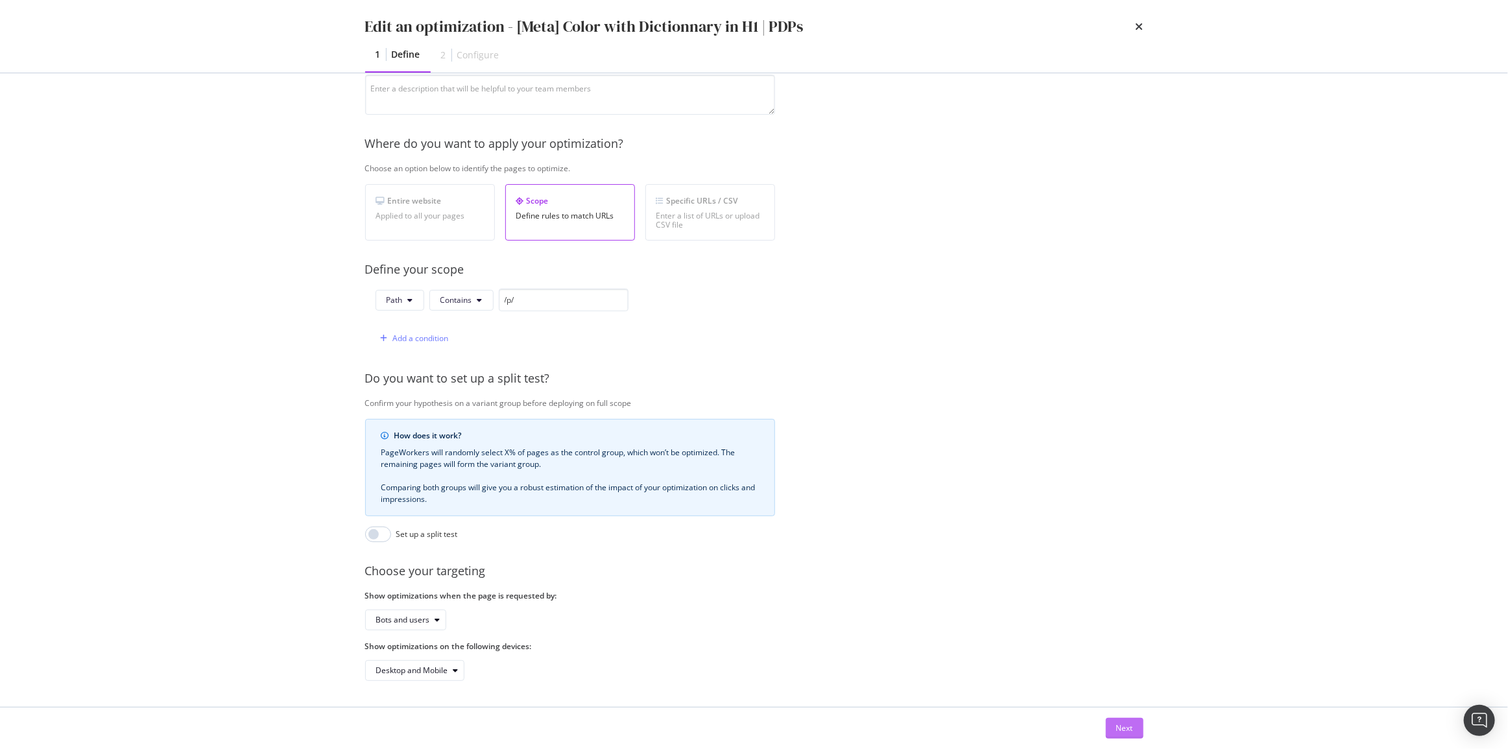
click at [1116, 733] on div "Next" at bounding box center [1124, 727] width 17 height 11
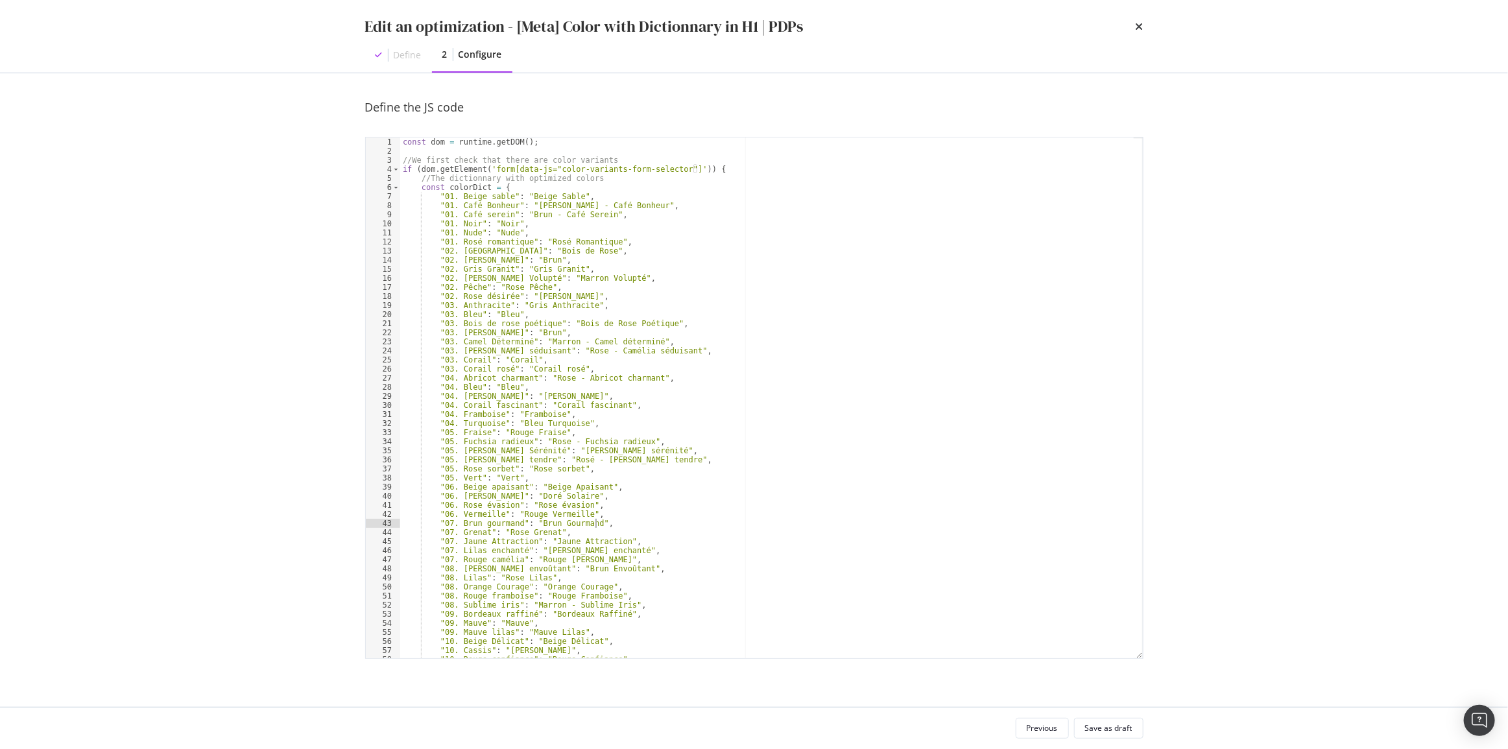
click at [779, 519] on div "const dom = runtime . getDOM ( ) ; //We first check that there are color varian…" at bounding box center [766, 406] width 733 height 539
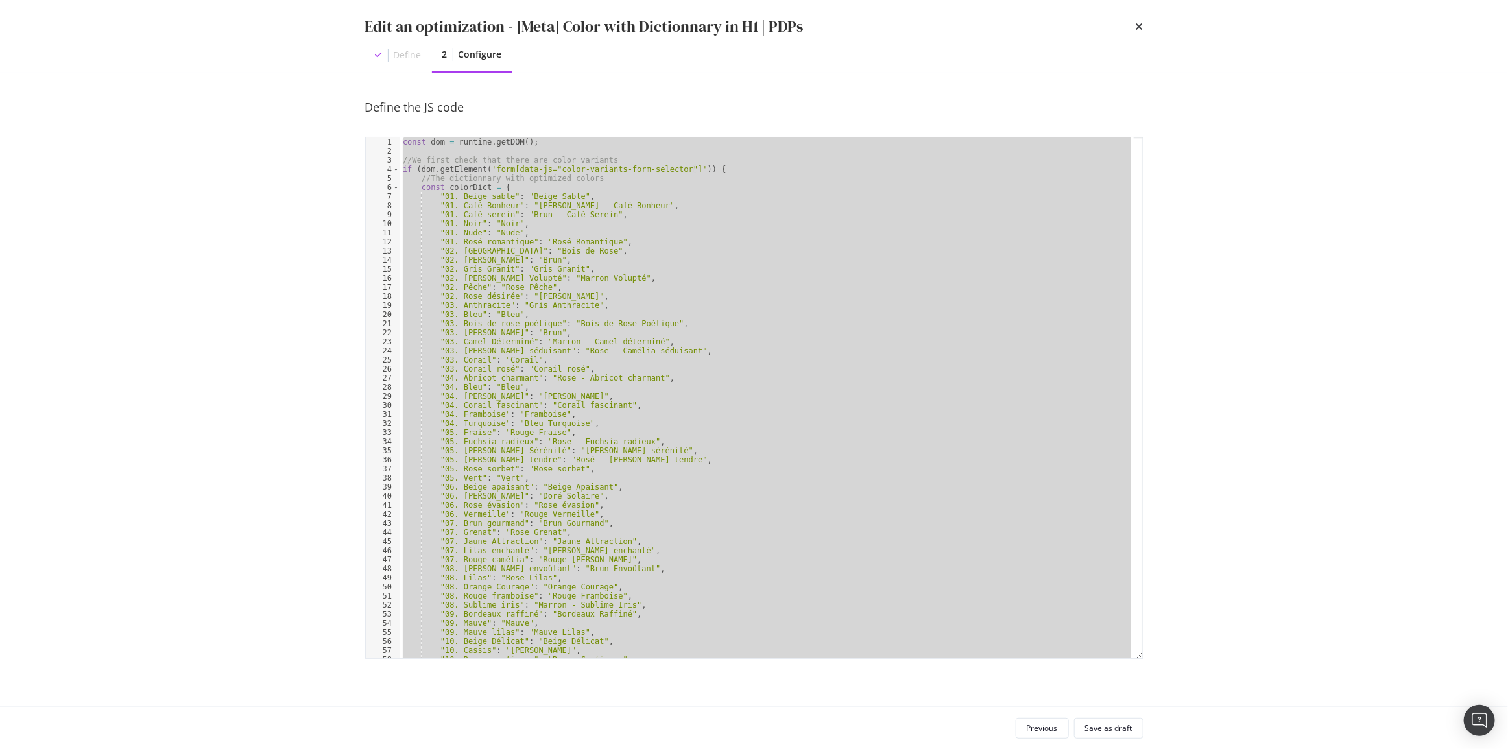
click at [647, 259] on div "const dom = runtime . getDOM ( ) ; //We first check that there are color varian…" at bounding box center [766, 397] width 733 height 521
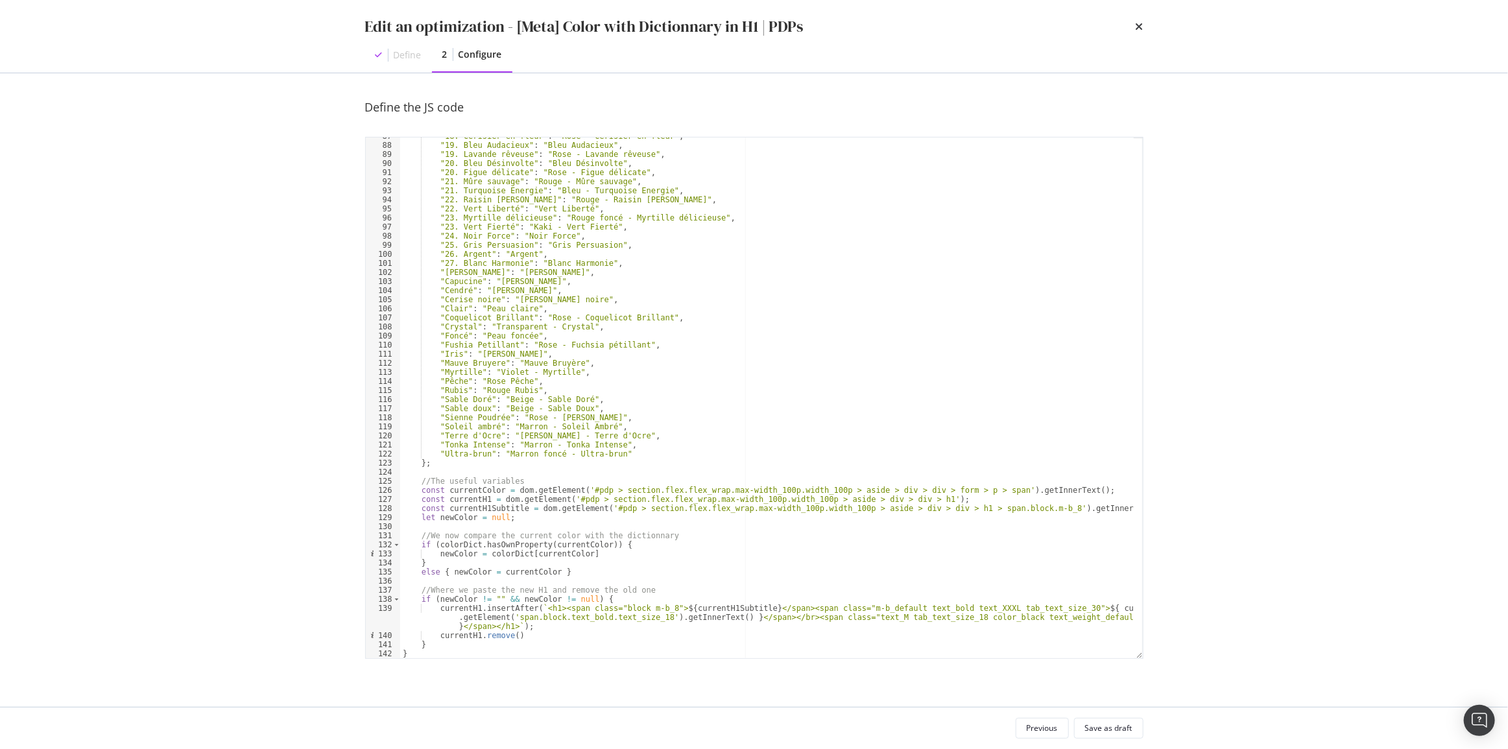
scroll to position [786, 0]
drag, startPoint x: 1021, startPoint y: 506, endPoint x: 597, endPoint y: 510, distance: 423.5
click at [597, 510] on div ""18. Cerisier en fleur" : "Rose - Cerisier en fleur" , "19. Bleu Audacieux" : "…" at bounding box center [766, 401] width 733 height 539
click at [1093, 506] on div ""18. Cerisier en fleur" : "Rose - Cerisier en fleur" , "19. Bleu Audacieux" : "…" at bounding box center [766, 401] width 733 height 539
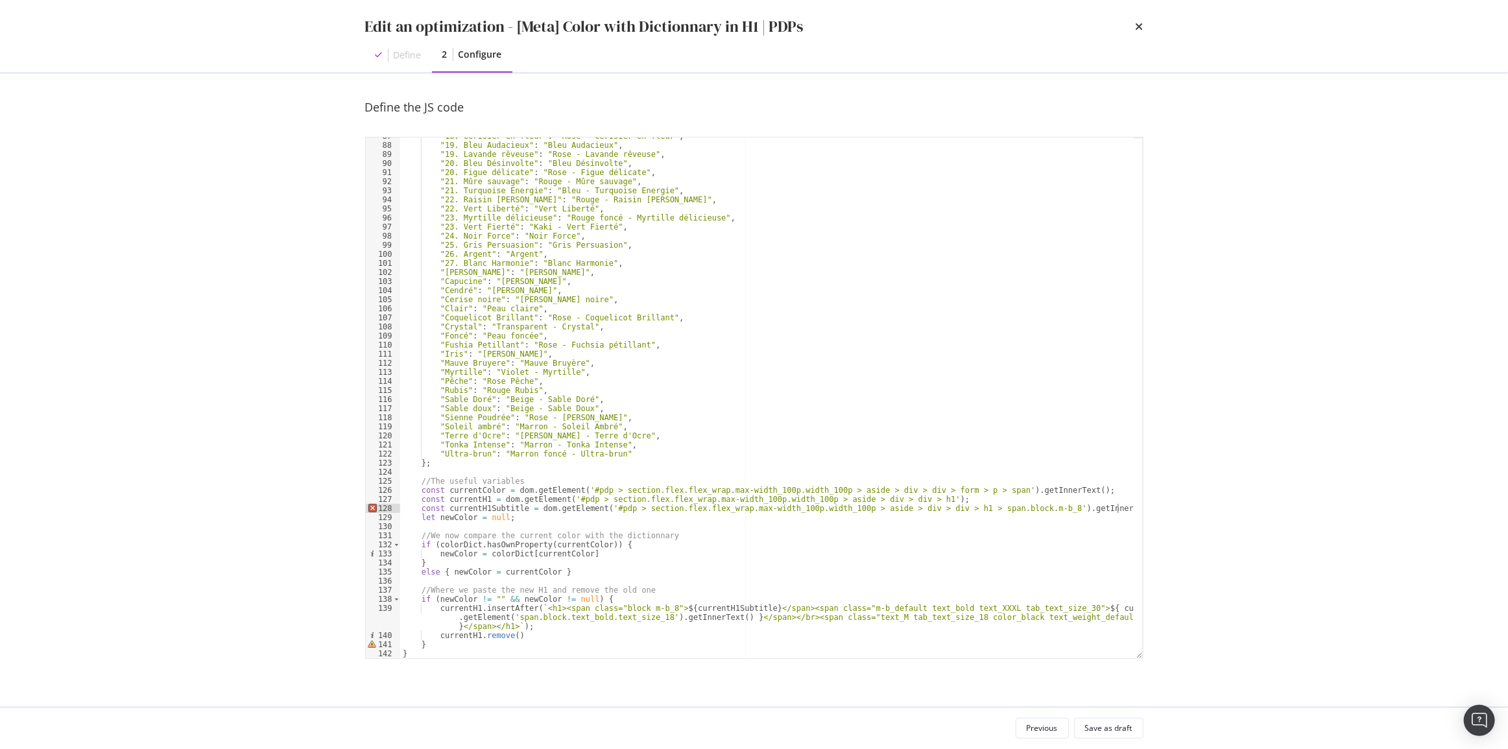
click at [529, 508] on div ""18. Cerisier en fleur" : "Rose - Cerisier en fleur" , "19. Bleu Audacieux" : "…" at bounding box center [766, 401] width 733 height 539
click at [1030, 509] on div ""18. Cerisier en fleur" : "Rose - Cerisier en fleur" , "19. Bleu Audacieux" : "…" at bounding box center [766, 401] width 733 height 539
paste textarea "dom.getElement('#pdp > section.flex.flex_wrap.max-width_100p.width_100p > aside…"
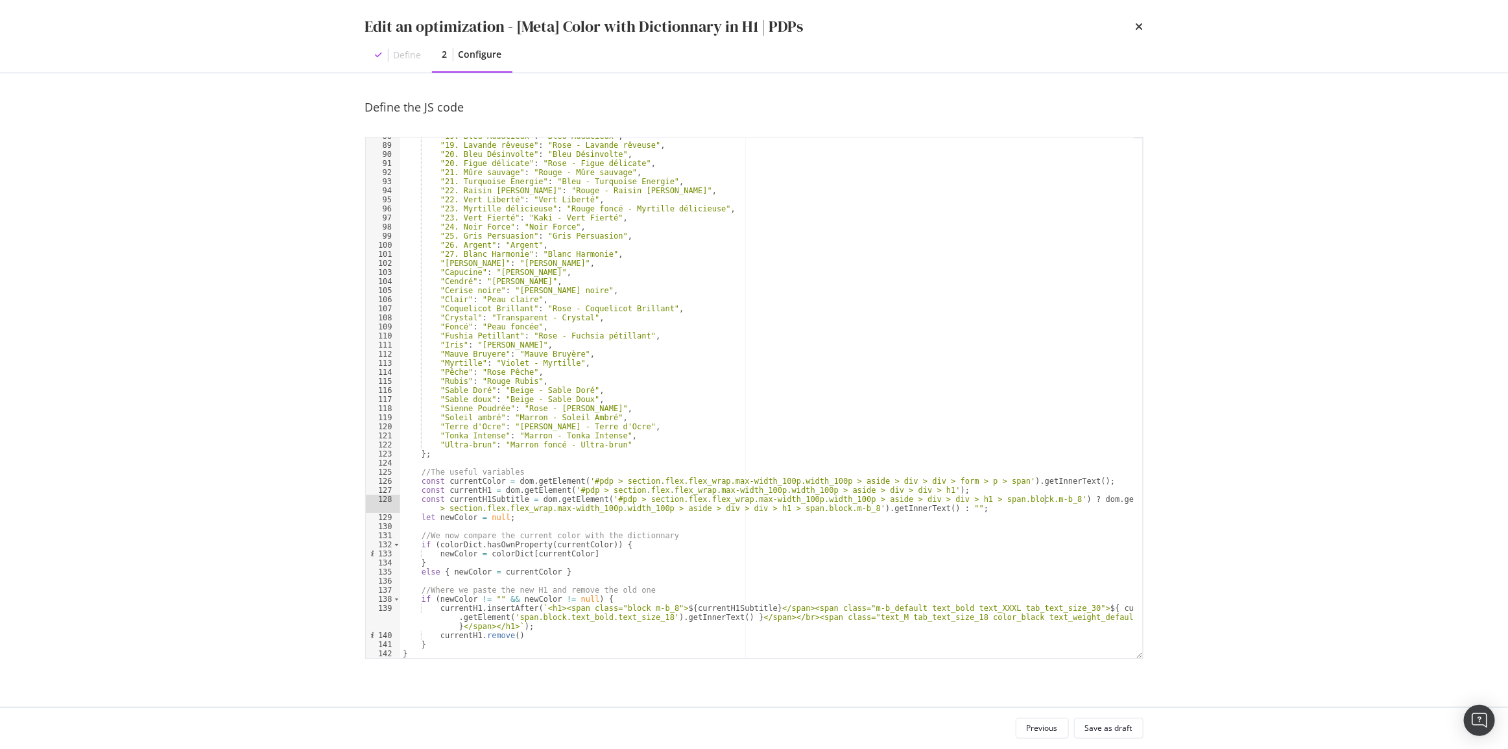
scroll to position [0, 1]
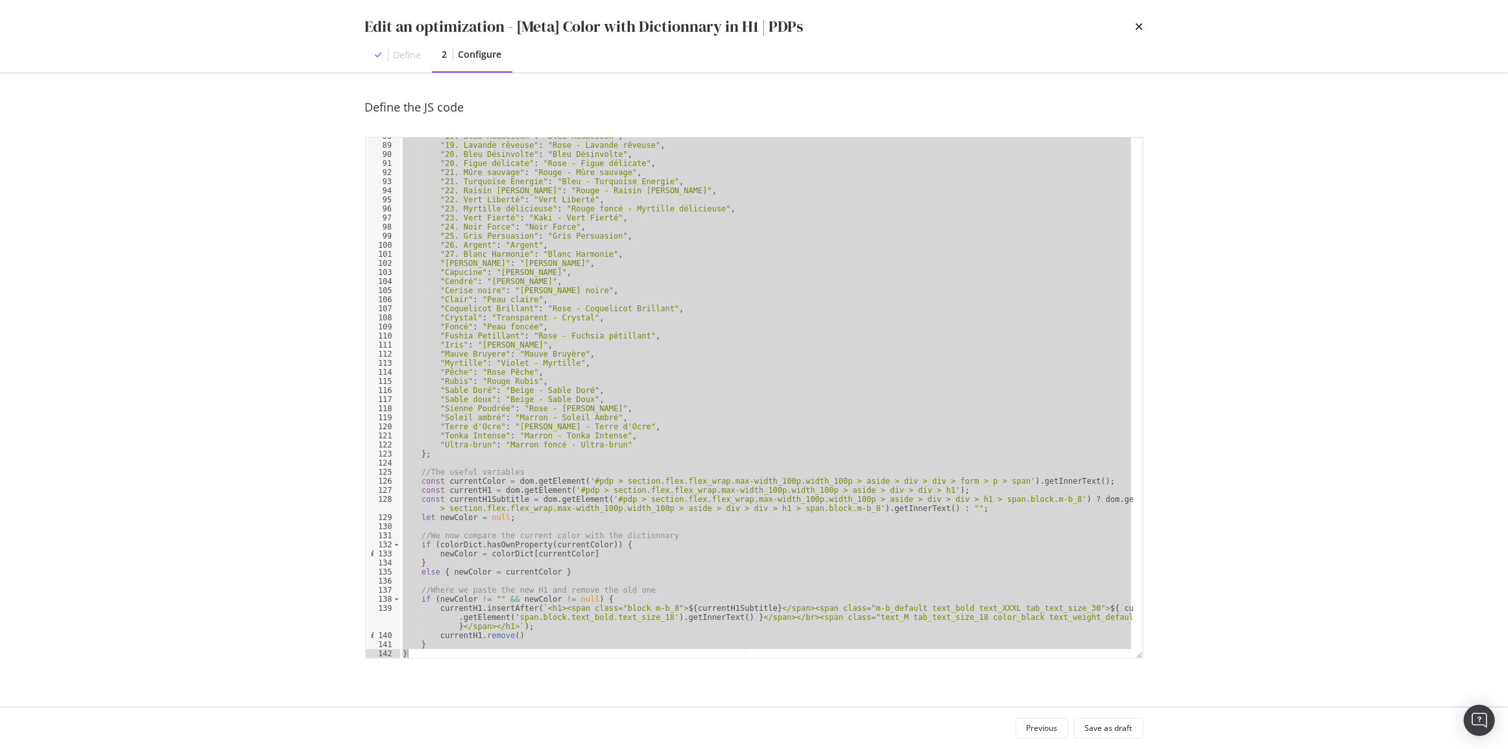
click at [802, 322] on div ""19. Bleu Audacieux" : "Bleu Audacieux" , "19. Lavande rêveuse" : "Rose - Lavan…" at bounding box center [766, 397] width 733 height 521
type textarea ""Foncé": "Peau foncée","
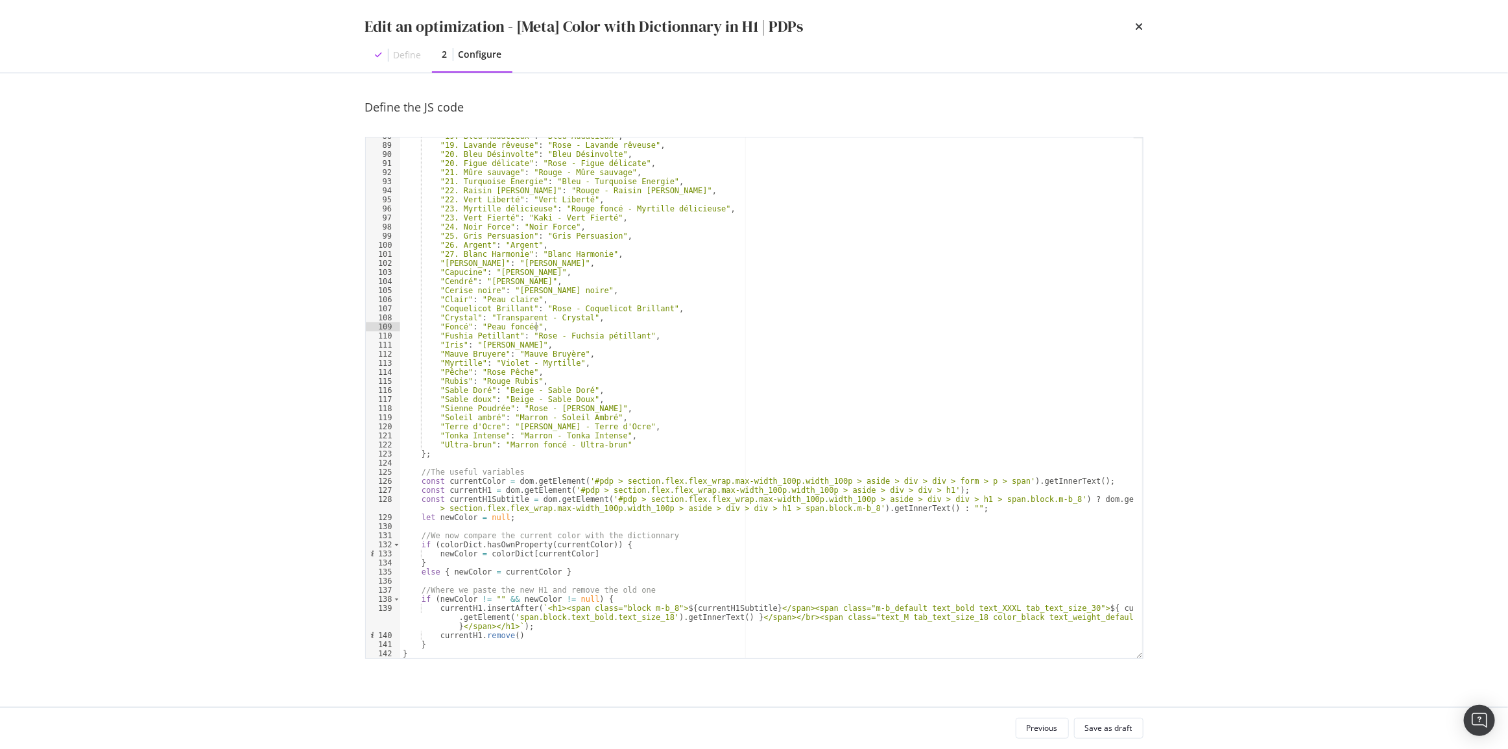
click at [1093, 707] on div "Previous Save as draft" at bounding box center [754, 728] width 830 height 42
click at [1101, 719] on div "Save as draft" at bounding box center [1108, 728] width 47 height 18
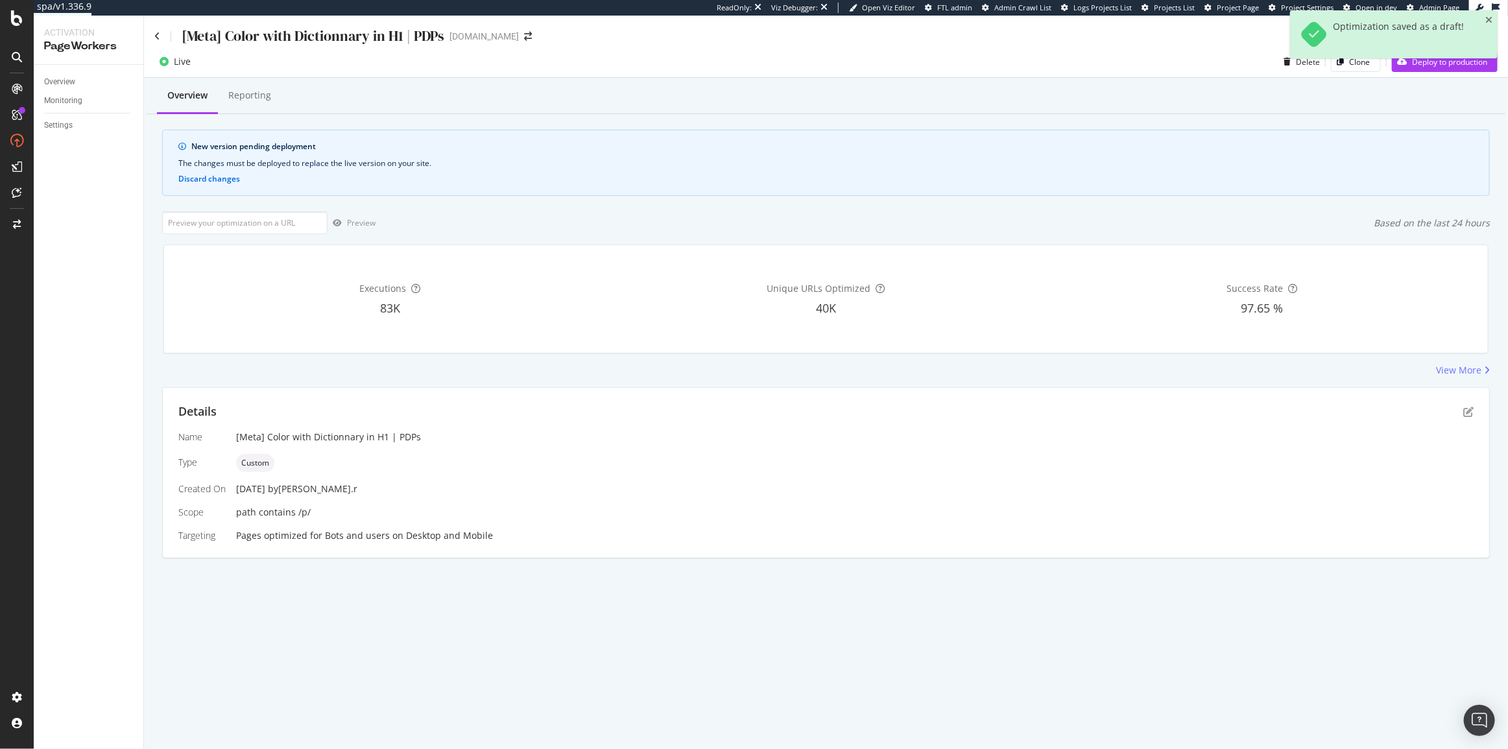
click at [1418, 73] on div "Live Delete Clone Deploy to production" at bounding box center [826, 64] width 1364 height 26
click at [1417, 70] on div "Deploy to production" at bounding box center [1439, 61] width 95 height 19
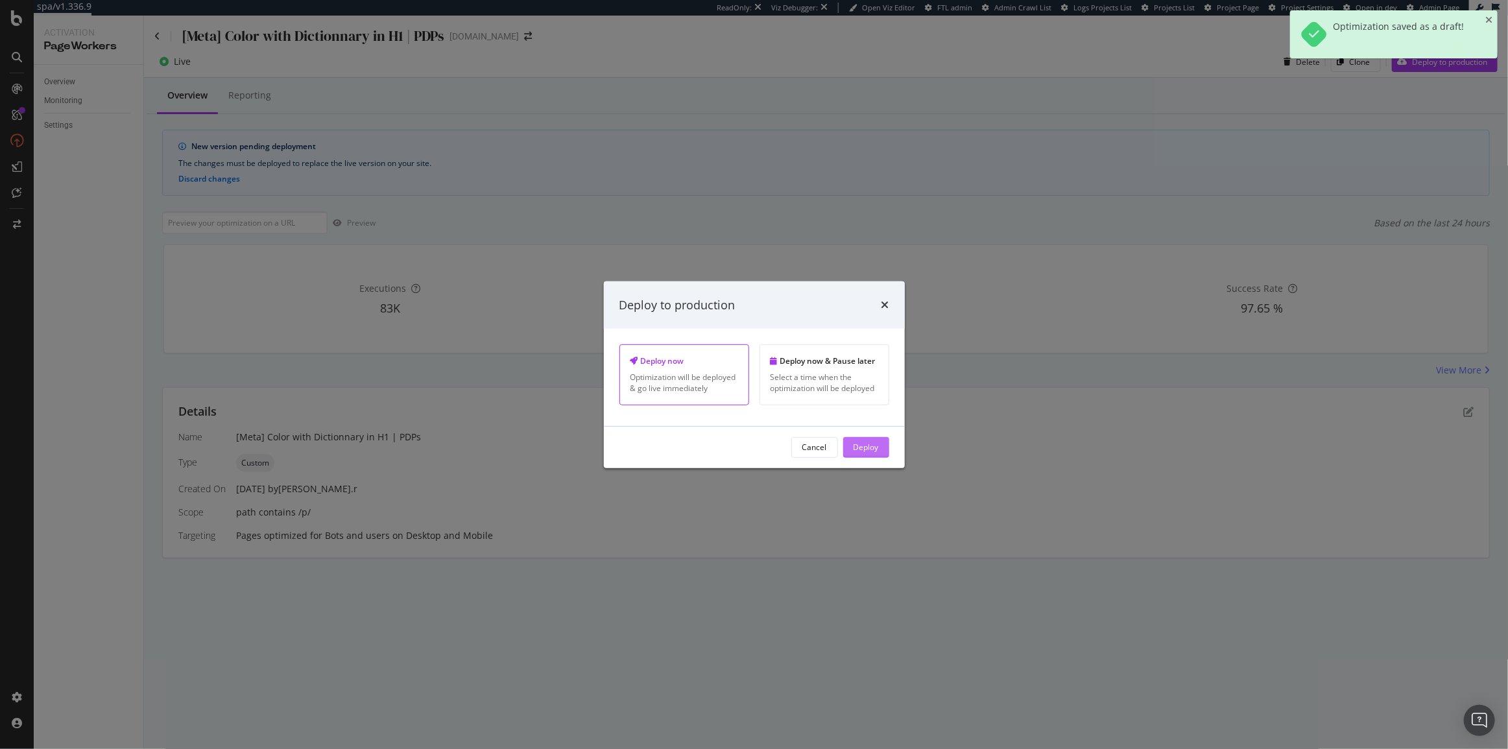
click at [864, 442] on div "Deploy" at bounding box center [865, 447] width 25 height 11
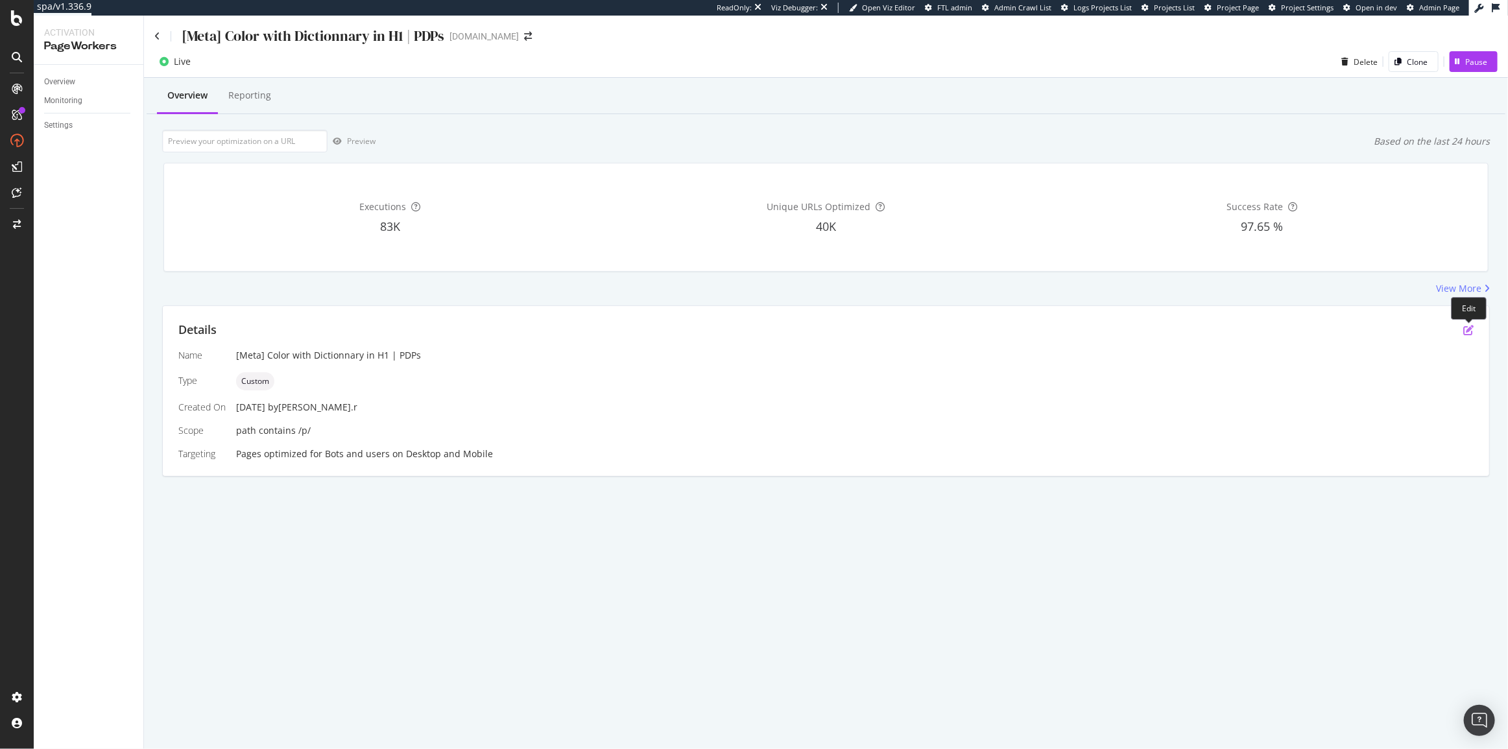
click at [1469, 327] on icon "pen-to-square" at bounding box center [1468, 330] width 10 height 10
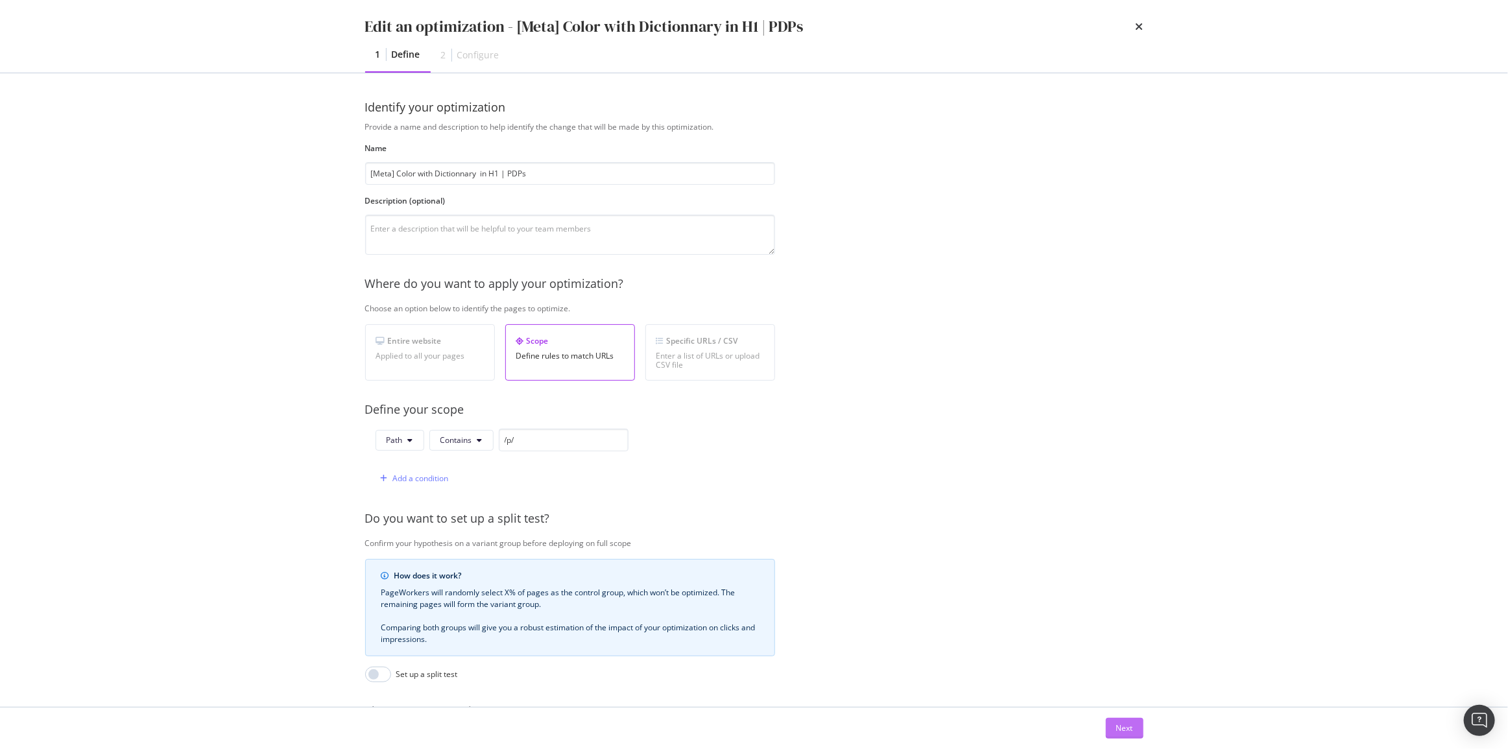
click at [1128, 735] on div "Next" at bounding box center [1124, 728] width 17 height 19
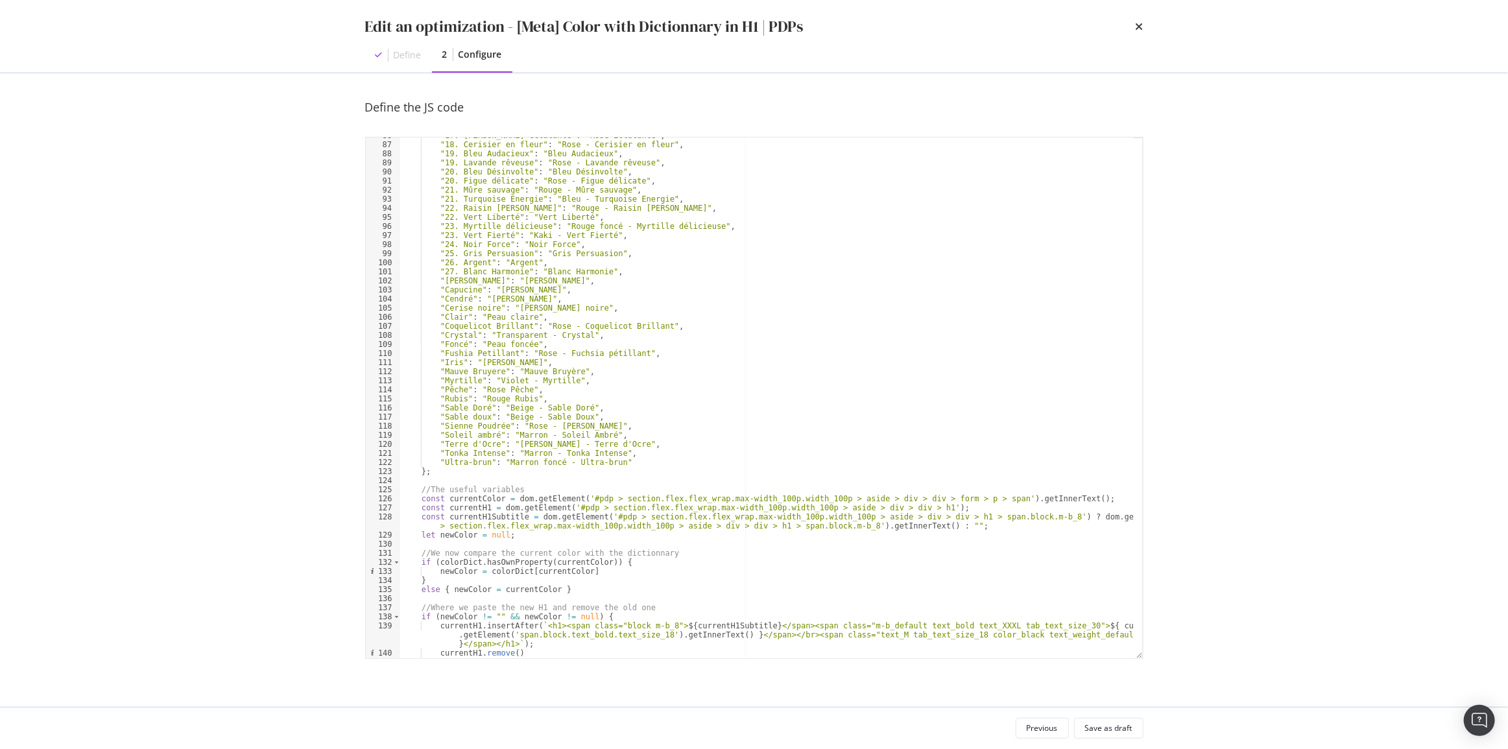
scroll to position [796, 0]
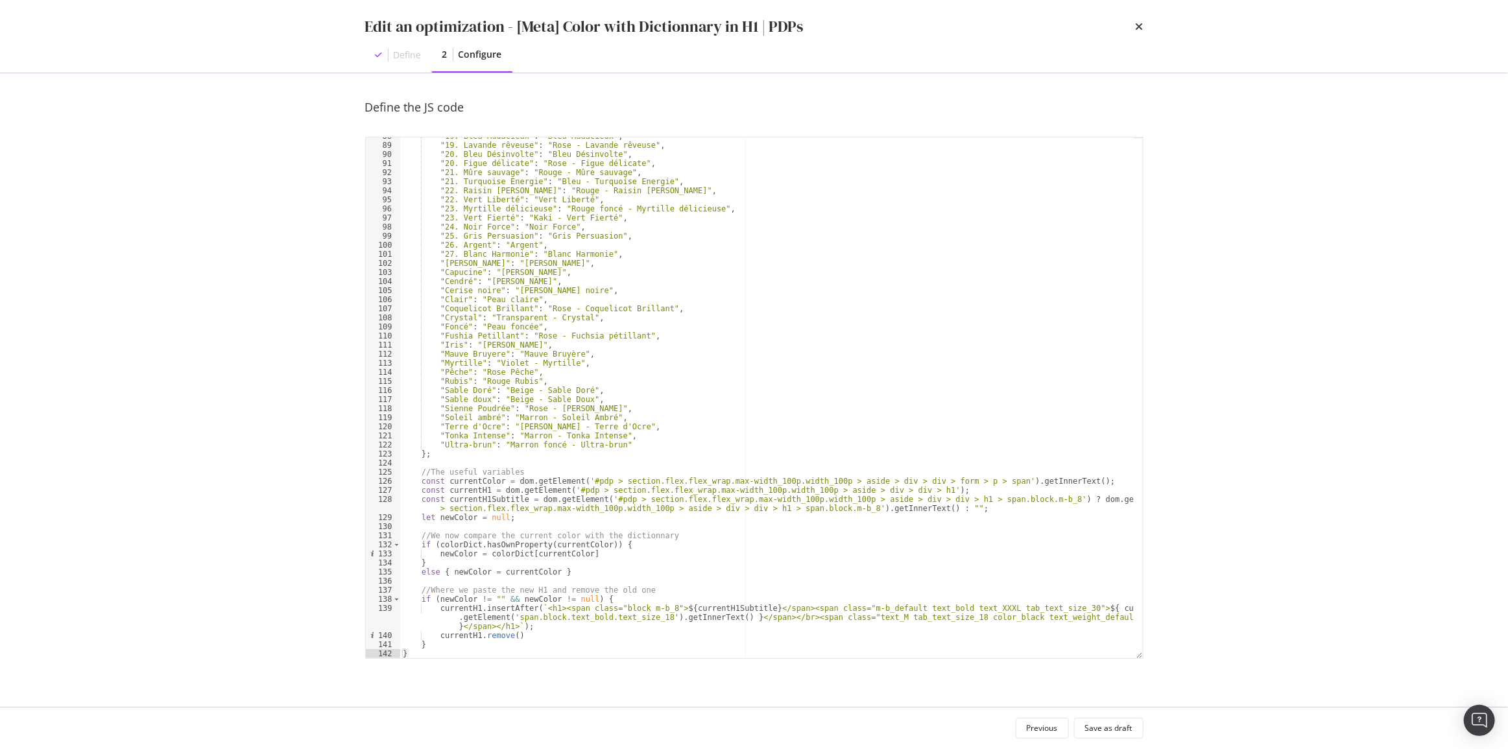
click at [654, 486] on div ""19. Bleu Audacieux" : "Bleu Audacieux" , "19. Lavande rêveuse" : "Rose - Lavan…" at bounding box center [766, 401] width 733 height 539
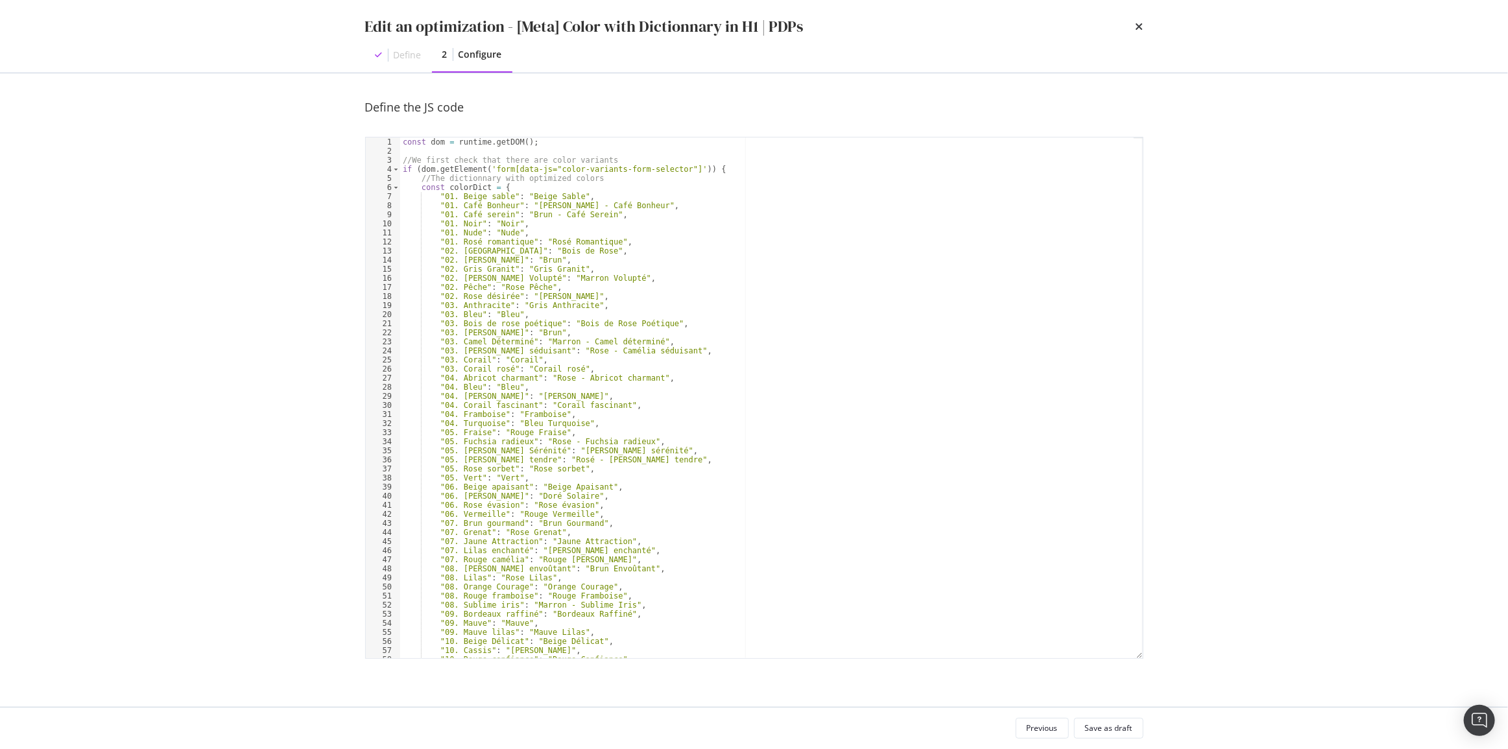
scroll to position [0, 0]
drag, startPoint x: 581, startPoint y: 195, endPoint x: 351, endPoint y: 195, distance: 229.6
click at [351, 195] on div "Define the JS code const currentH1 = dom.getElement('#pdp > section.flex.flex_w…" at bounding box center [754, 390] width 830 height 634
type textarea ""01. Beige sable": "Beige Sable","
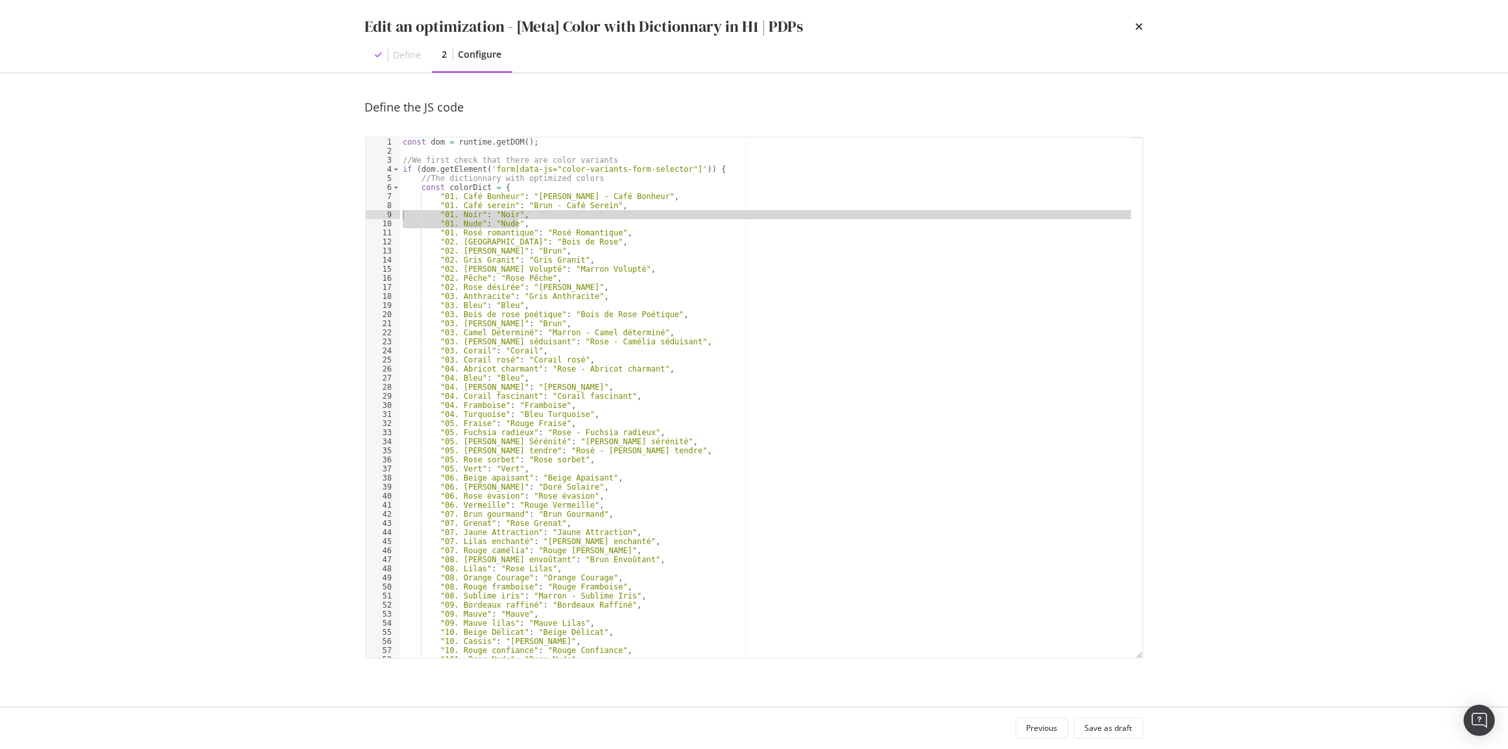
drag, startPoint x: 522, startPoint y: 224, endPoint x: 397, endPoint y: 211, distance: 125.8
click at [397, 211] on div "const colorDict = { 1 2 3 4 5 6 7 8 9 10 11 12 13 14 15 16 17 18 19 20 21 22 23…" at bounding box center [754, 398] width 778 height 522
type textarea ""01. Noir": "Noir", "01. Nude": "Nude","
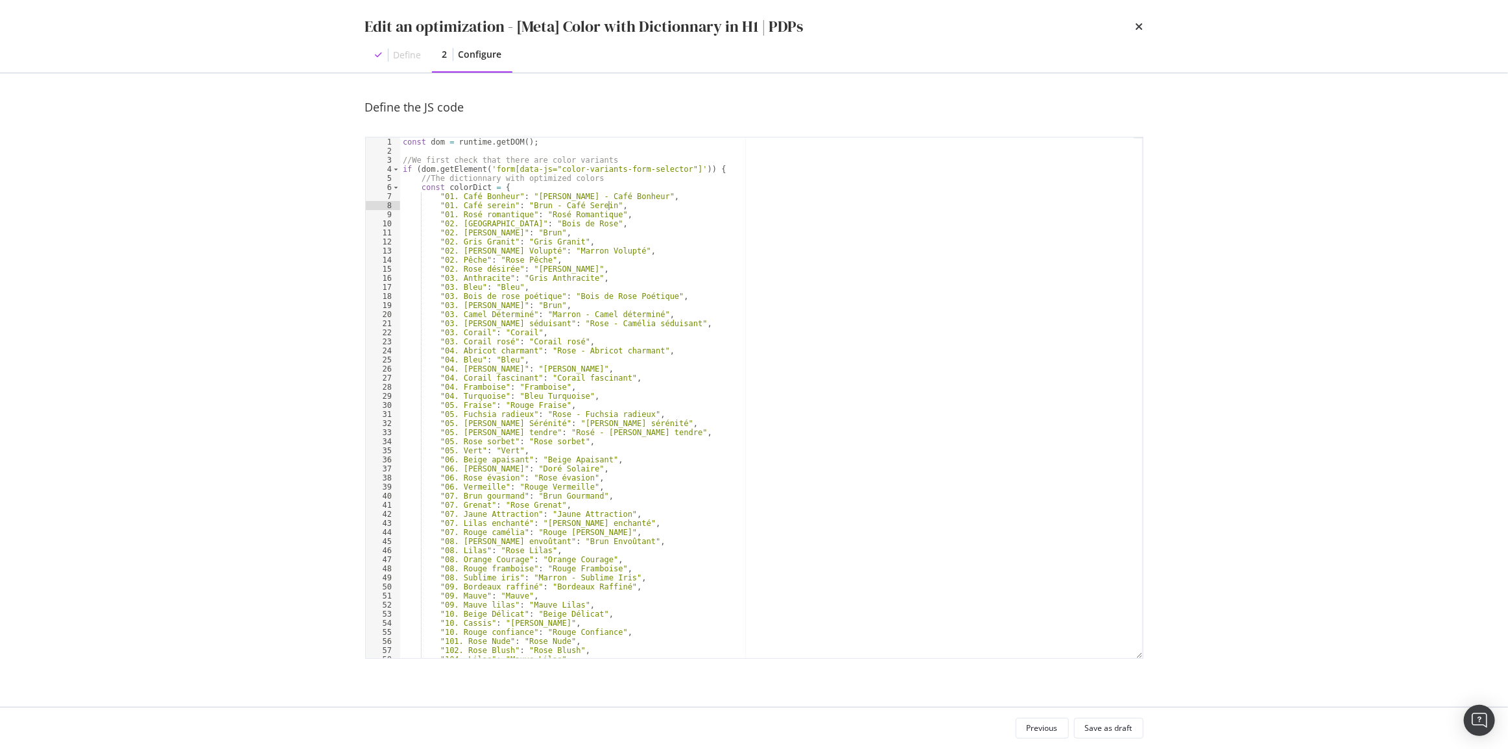
click at [435, 213] on div "const dom = runtime . getDOM ( ) ; //We first check that there are color varian…" at bounding box center [766, 406] width 733 height 539
click at [609, 251] on div "const dom = runtime . getDOM ( ) ; //We first check that there are color varian…" at bounding box center [766, 406] width 733 height 539
type textarea ""02. Gris Granit": "Gris Granit", "02. Marron Volupté": "Marron Volupté","
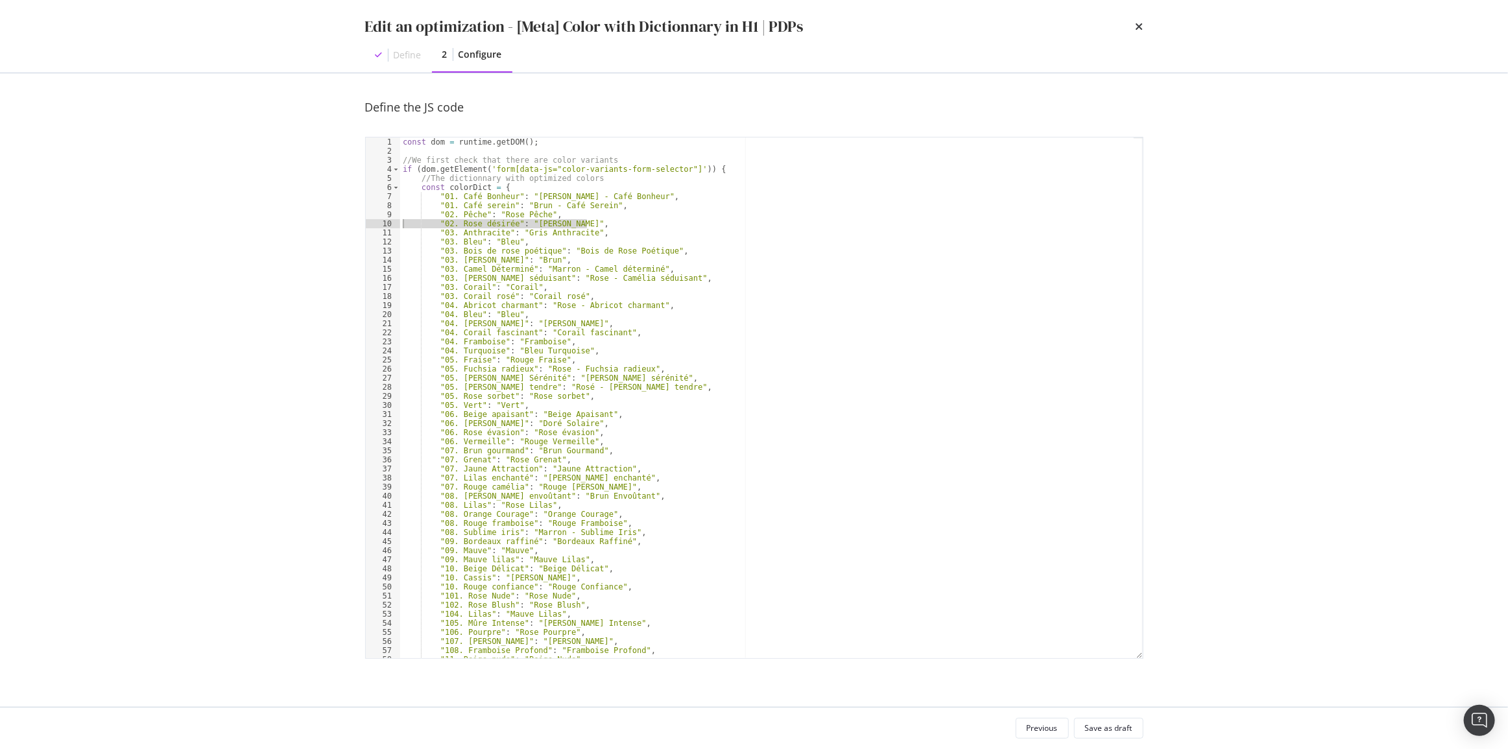
drag, startPoint x: 595, startPoint y: 224, endPoint x: 377, endPoint y: 224, distance: 217.9
click at [377, 224] on div ""01. Café serein": "Brun - Café Serein", 1 2 3 4 5 6 7 8 9 10 11 12 13 14 15 16…" at bounding box center [754, 398] width 778 height 522
type textarea ""02. Rose désirée": "Rose Désirée","
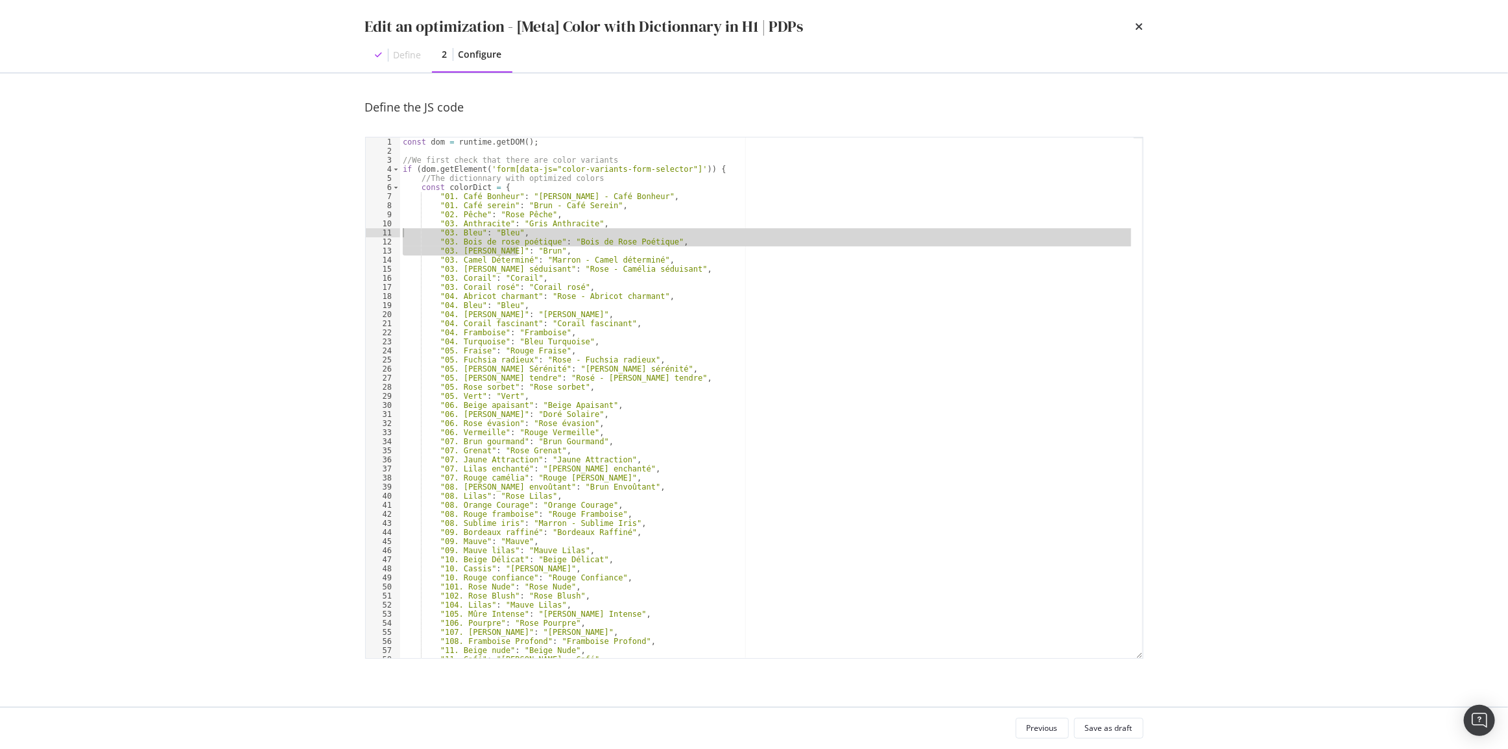
drag, startPoint x: 521, startPoint y: 248, endPoint x: 388, endPoint y: 232, distance: 133.9
click at [388, 232] on div ""02. Pêche": "Rose Pêche", 1 2 3 4 5 6 7 8 9 10 11 12 13 14 15 16 17 18 19 20 2…" at bounding box center [754, 398] width 778 height 522
type textarea ""03. Bleu": "Bleu", "03. Bois de rose poétique": "Bois de Rose Poétique","
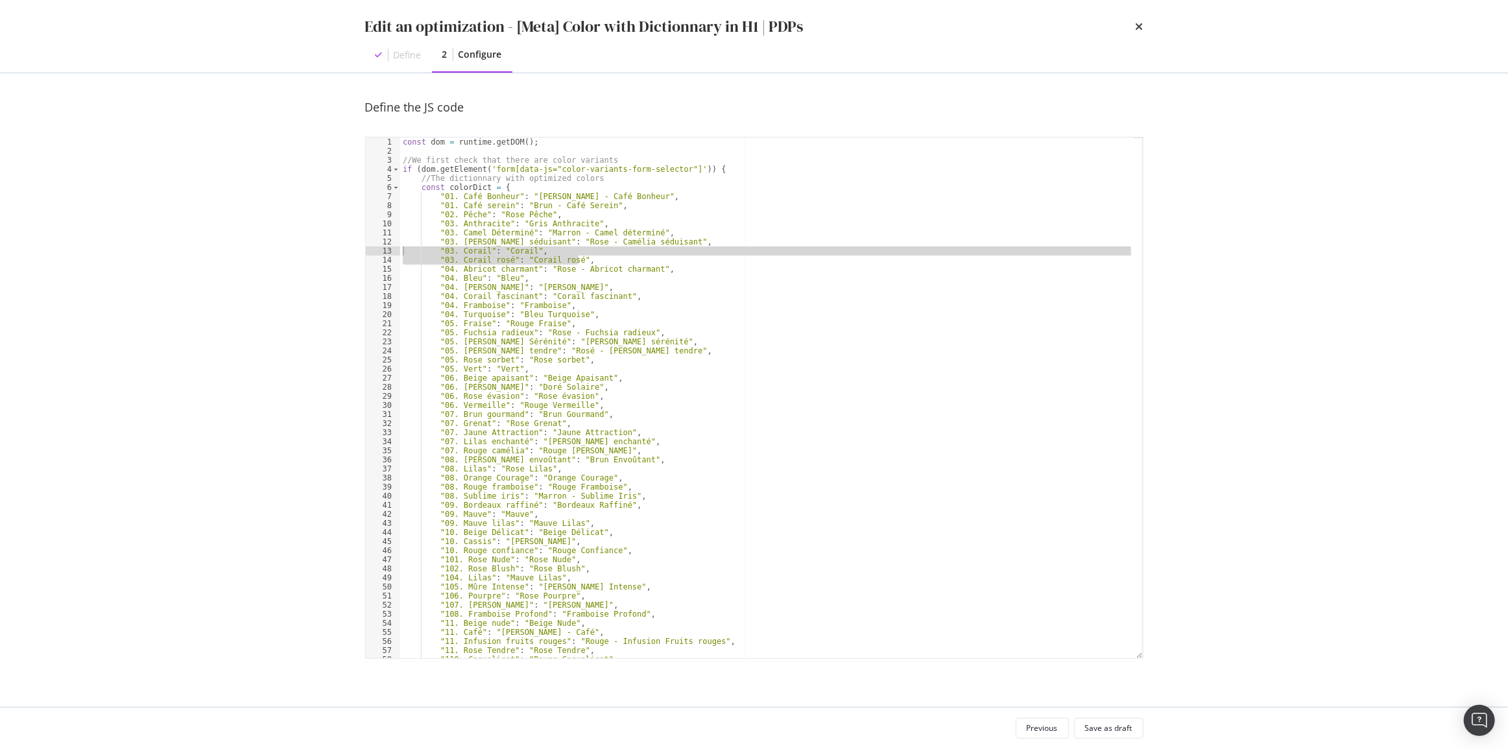
drag, startPoint x: 583, startPoint y: 260, endPoint x: 365, endPoint y: 248, distance: 218.2
click at [365, 248] on div ""03. Anthracite": "Gris Anthracite", 1 2 3 4 5 6 7 8 9 10 11 12 13 14 15 16 17 …" at bounding box center [754, 398] width 778 height 522
type textarea ""03. Corail": "Corail", "03. Corail rosé": "Corail rosé","
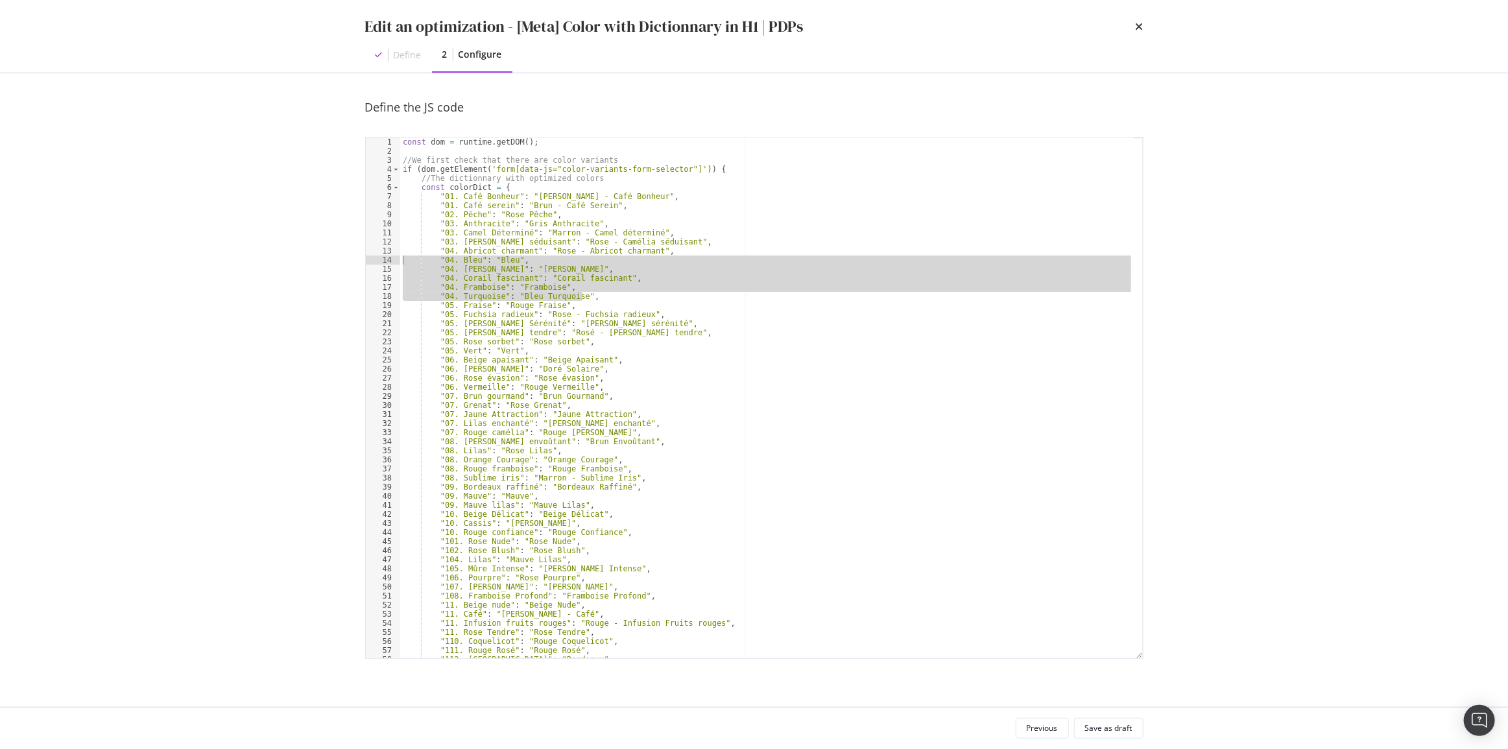
drag, startPoint x: 593, startPoint y: 297, endPoint x: 372, endPoint y: 261, distance: 224.7
click at [372, 261] on div ""03. Camélia séduisant": "Rose - Camélia séduisant", 1 2 3 4 5 6 7 8 9 10 11 12…" at bounding box center [754, 398] width 778 height 522
type textarea ""04. Bleu": "Bleu", "04. Brun Sagesse": "Brun Sagesse","
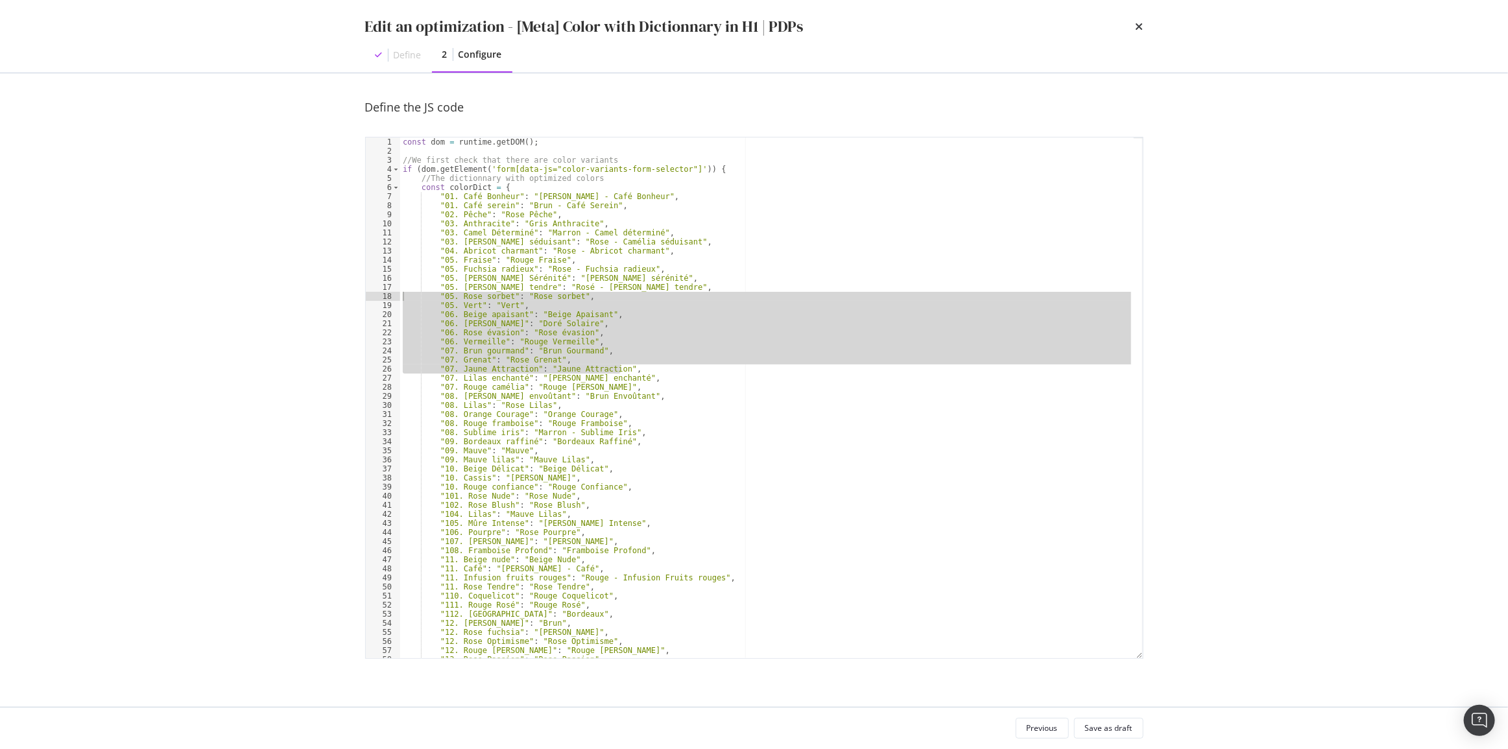
drag, startPoint x: 632, startPoint y: 370, endPoint x: 386, endPoint y: 295, distance: 257.6
click at [386, 295] on div ""04. Abricot charmant": "Rose - Abricot charmant", 1 2 3 4 5 6 7 8 9 10 11 12 1…" at bounding box center [754, 398] width 778 height 522
type textarea ""05. Rose sorbet": "Rose sorbet", "05. Vert": "Vert","
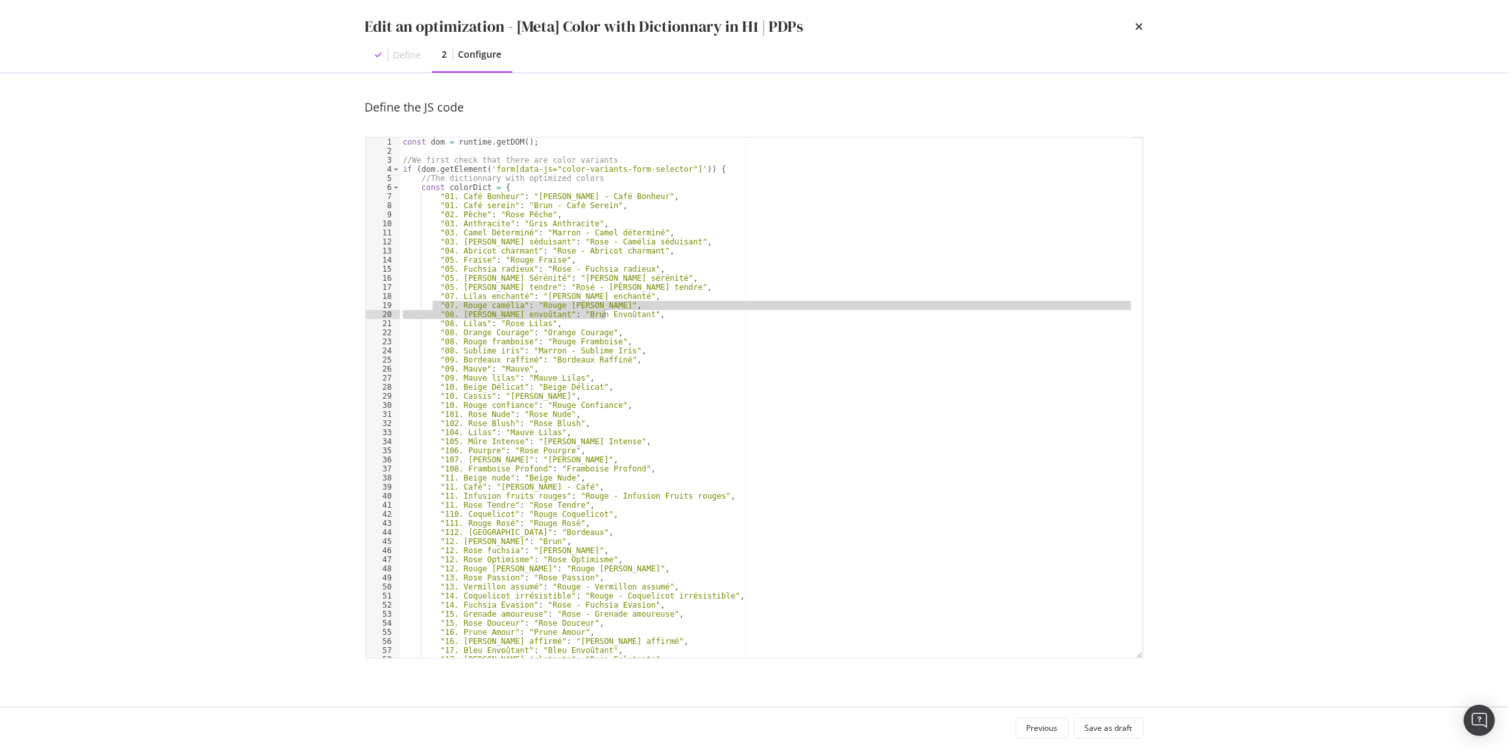
drag, startPoint x: 434, startPoint y: 305, endPoint x: 622, endPoint y: 315, distance: 187.6
click at [622, 315] on div "const dom = runtime . getDOM ( ) ; //We first check that there are color varian…" at bounding box center [766, 406] width 733 height 539
type textarea ""07. Rouge camélia": "Rouge Camélia", "08. Brun envoûtant": "Brun Envoûtant","
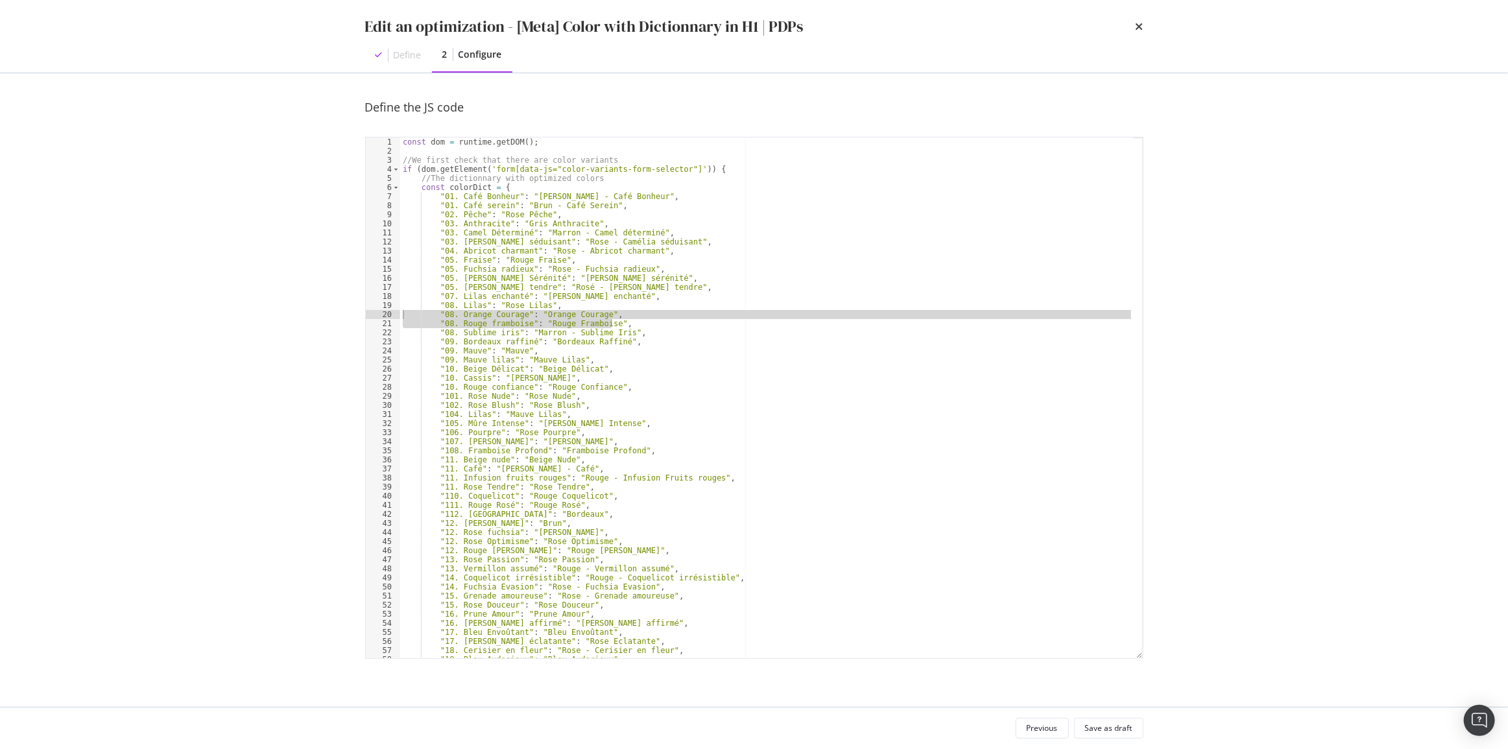
drag, startPoint x: 619, startPoint y: 324, endPoint x: 390, endPoint y: 315, distance: 228.4
click at [390, 315] on div ""07. Lilas enchanté": "Rose - Lilas enchanté", 1 2 3 4 5 6 7 8 9 10 11 12 13 14…" at bounding box center [754, 398] width 778 height 522
type textarea ""08. Orange Courage": "Orange Courage", "08. Rouge framboise": "Rouge Framboise…"
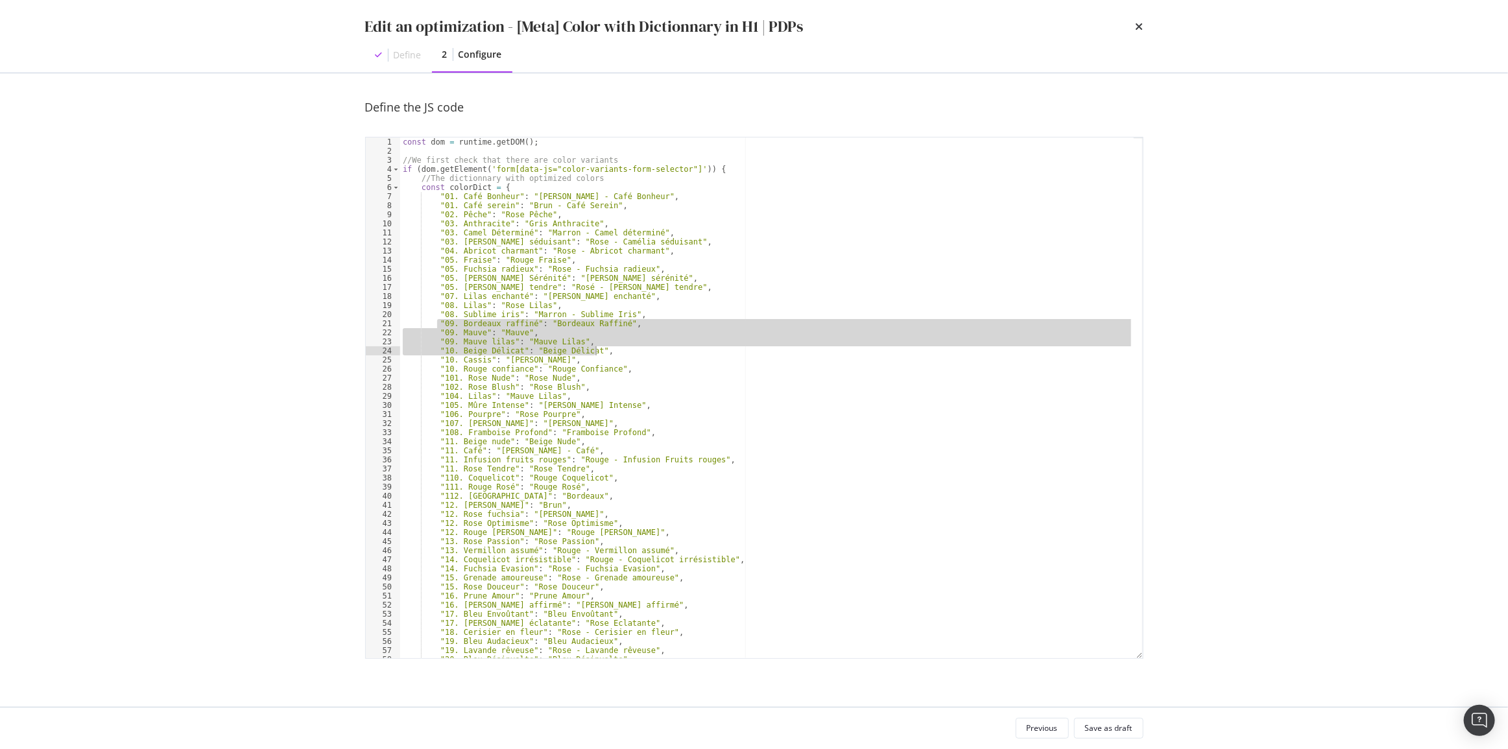
drag, startPoint x: 436, startPoint y: 320, endPoint x: 595, endPoint y: 350, distance: 160.9
click at [595, 350] on div "const dom = runtime . getDOM ( ) ; //We first check that there are color varian…" at bounding box center [766, 406] width 733 height 539
type textarea ""09. Mauve lilas": "Mauve Lilas", "10. Beige Délicat": "Beige Délicat","
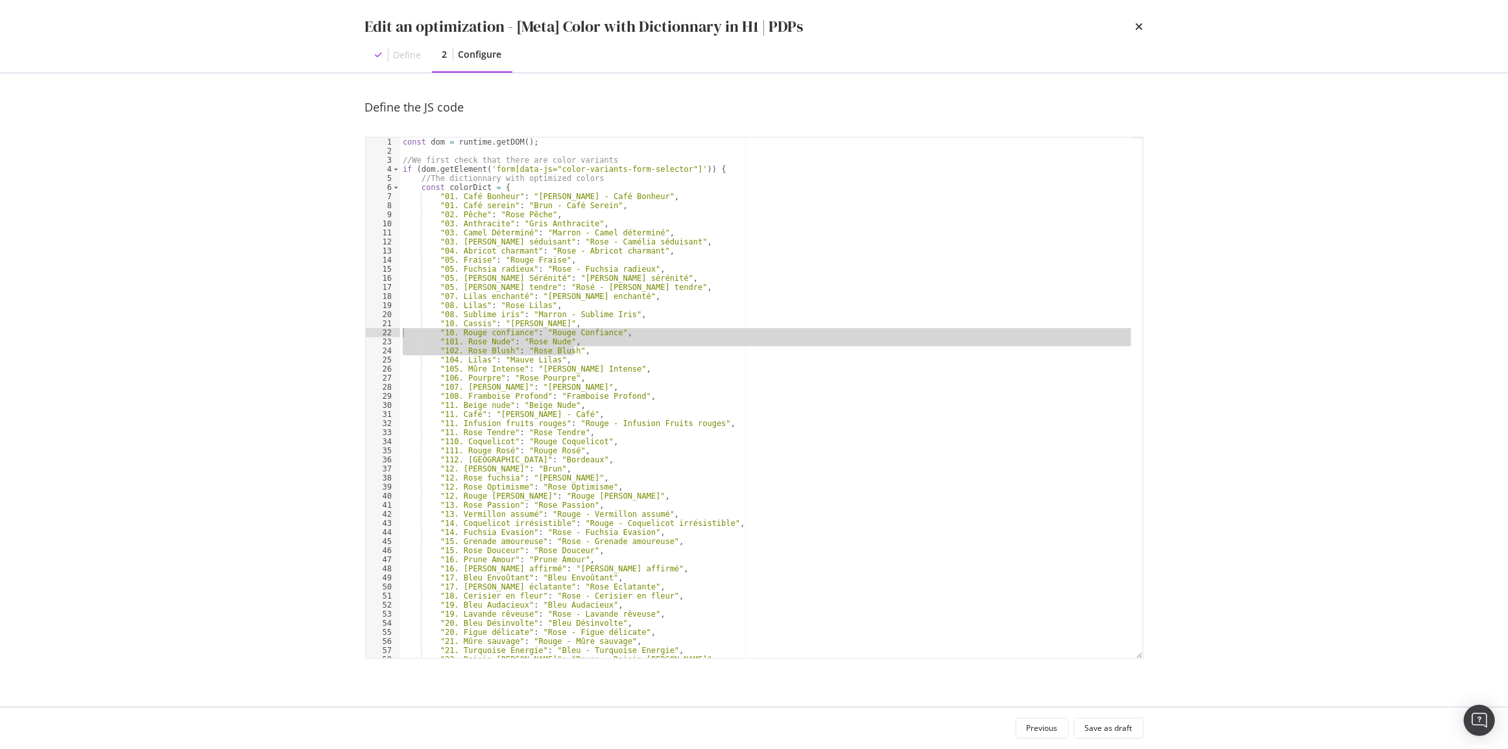
drag, startPoint x: 576, startPoint y: 351, endPoint x: 390, endPoint y: 333, distance: 187.6
click at [390, 333] on div ""08. Sublime iris": "Marron - Sublime Iris", 1 2 3 4 5 6 7 8 9 10 11 12 13 14 1…" at bounding box center [754, 398] width 778 height 522
type textarea ""10. Rouge confiance": "Rouge Confiance", "101. Rose Nude": "Rose Nude","
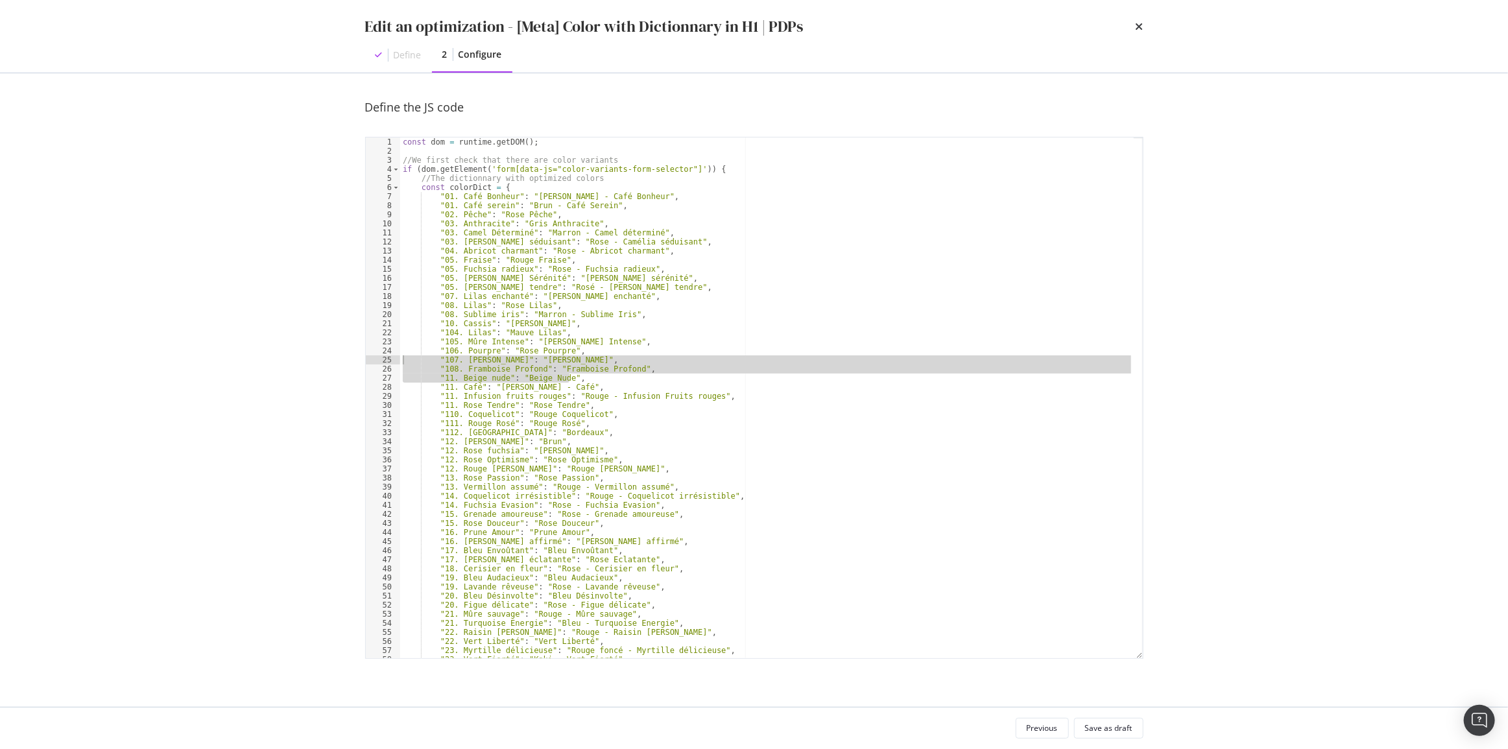
drag, startPoint x: 579, startPoint y: 379, endPoint x: 330, endPoint y: 356, distance: 250.1
click at [330, 356] on div "Edit an optimization - [Meta] Color with Dictionnary in H1 | PDPs Define 2 Conf…" at bounding box center [754, 374] width 1508 height 749
type textarea ""107. Rose Pétillant": "Rose Pétillant", "108. Framboise Profond": "Framboise P…"
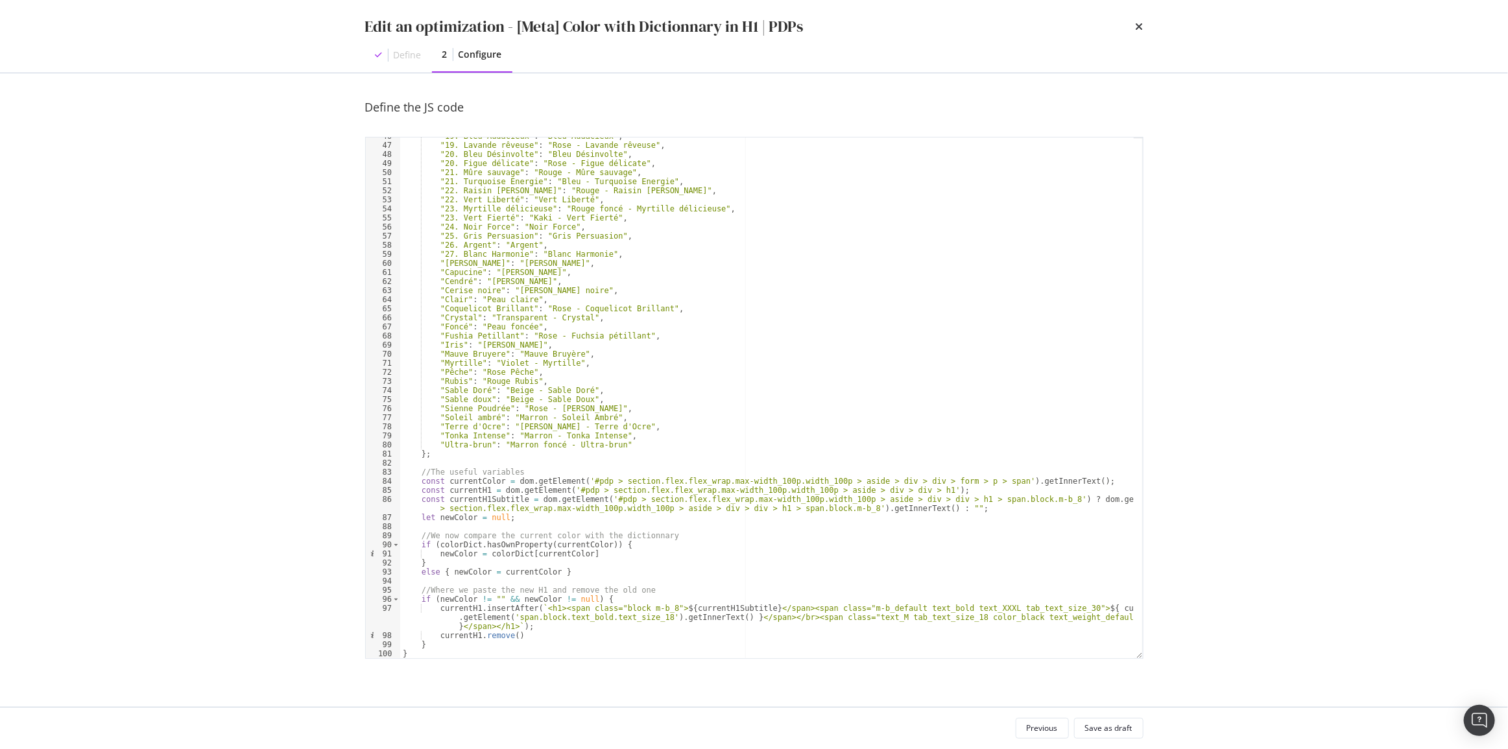
scroll to position [414, 0]
click at [425, 653] on div ""19. Bleu Audacieux" : "Bleu Audacieux" , "19. Lavande rêveuse" : "Rose - Lavan…" at bounding box center [766, 401] width 733 height 539
type textarea "}"
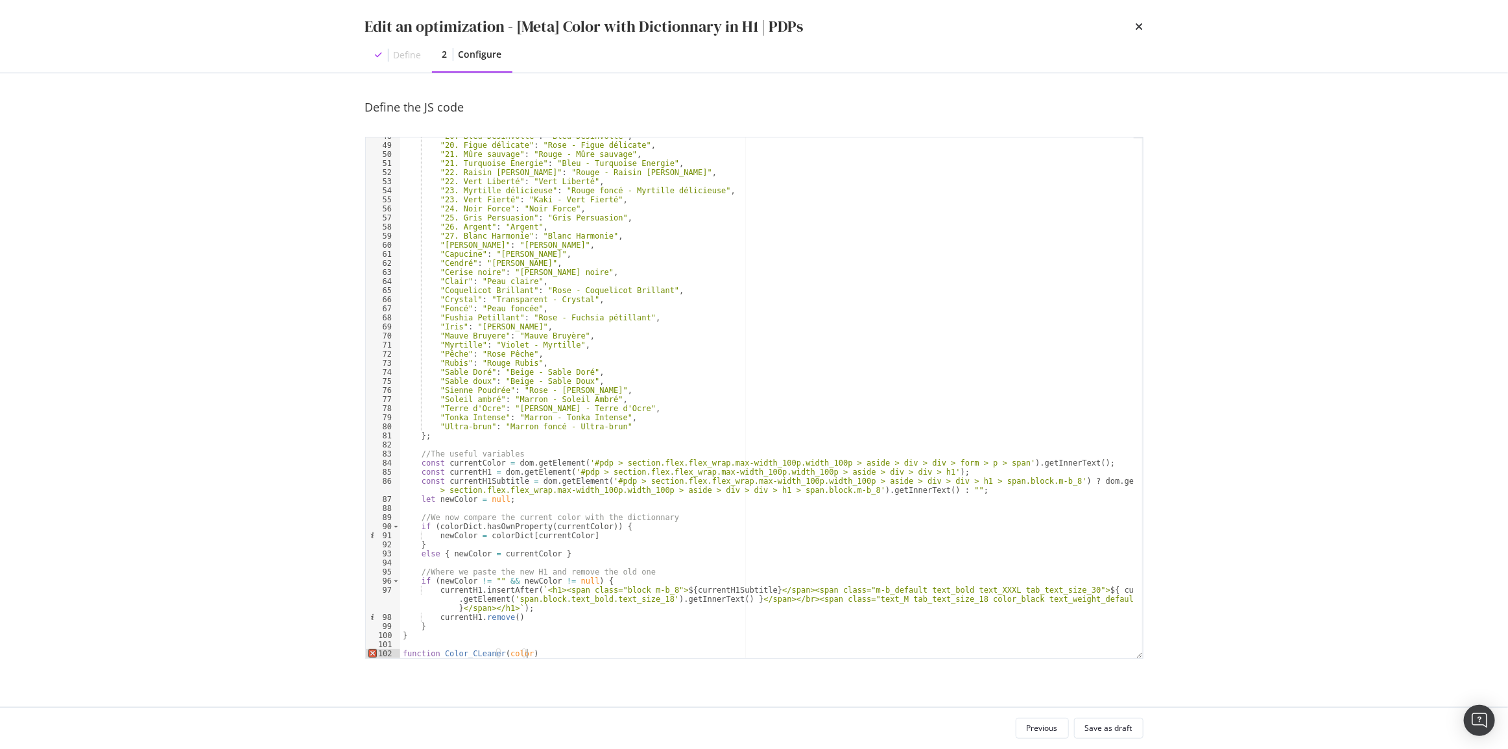
scroll to position [0, 10]
type textarea "function Color_CLeaner(color) {}"
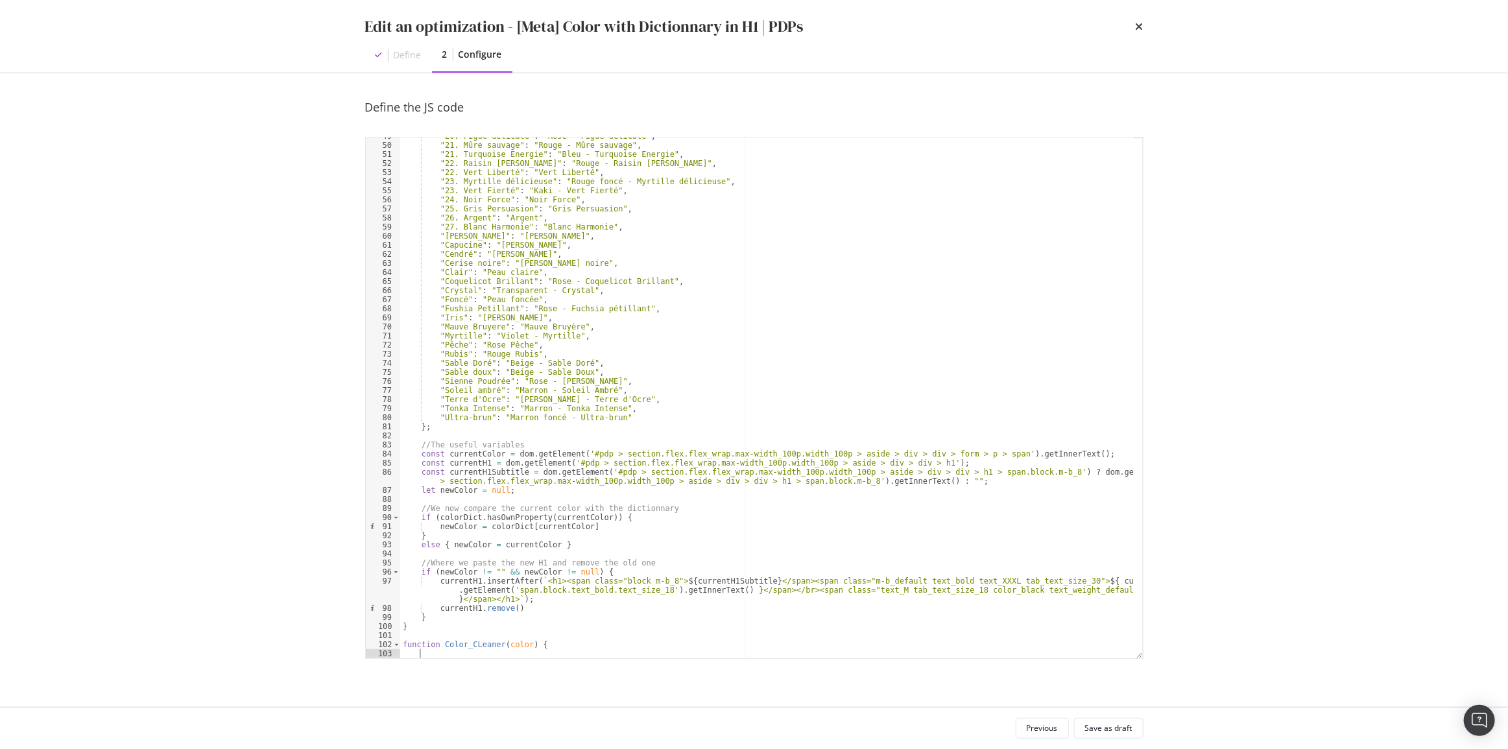
scroll to position [451, 0]
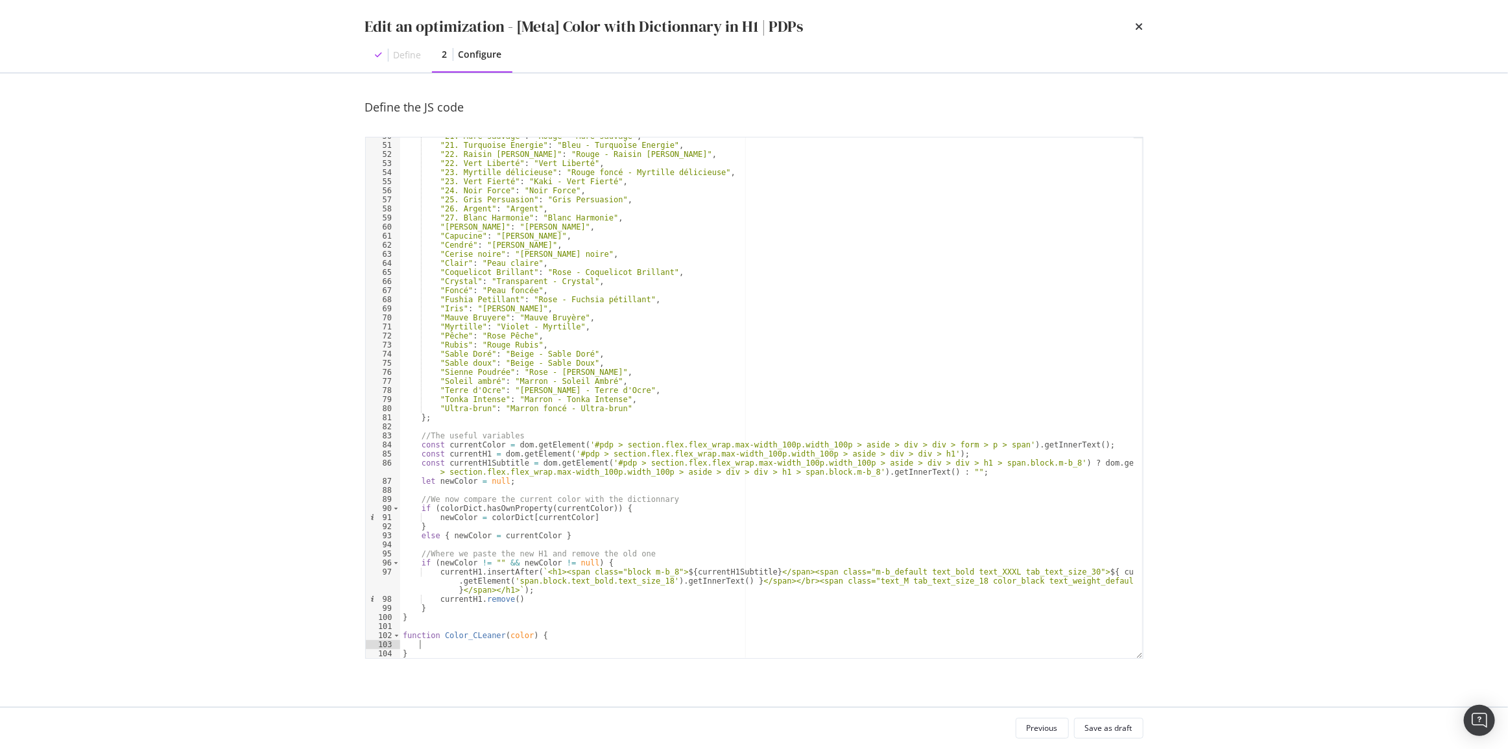
click at [433, 418] on div ""21. Mûre sauvage" : "Rouge - Mûre sauvage" , "21. Turquoise Energie" : "Bleu -…" at bounding box center [766, 401] width 733 height 539
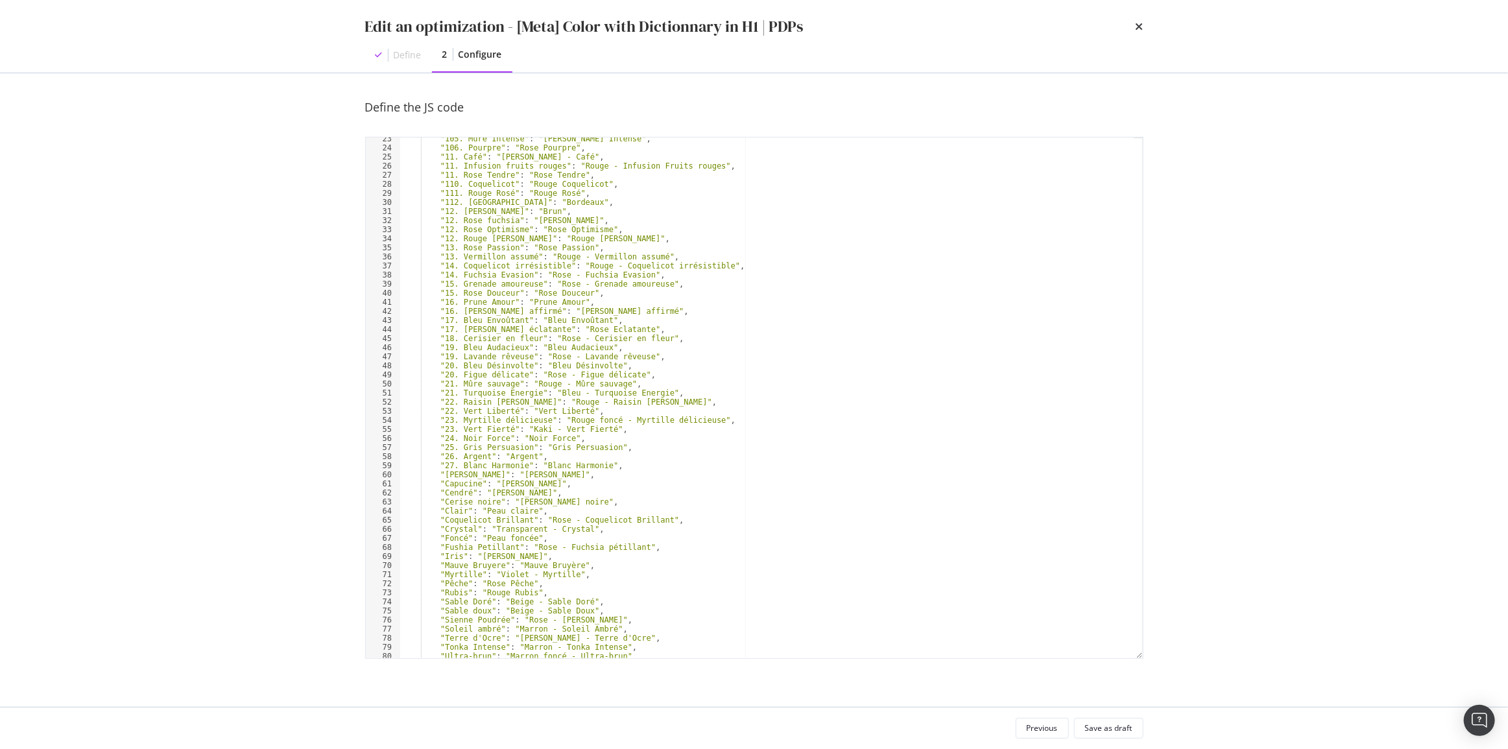
scroll to position [0, 0]
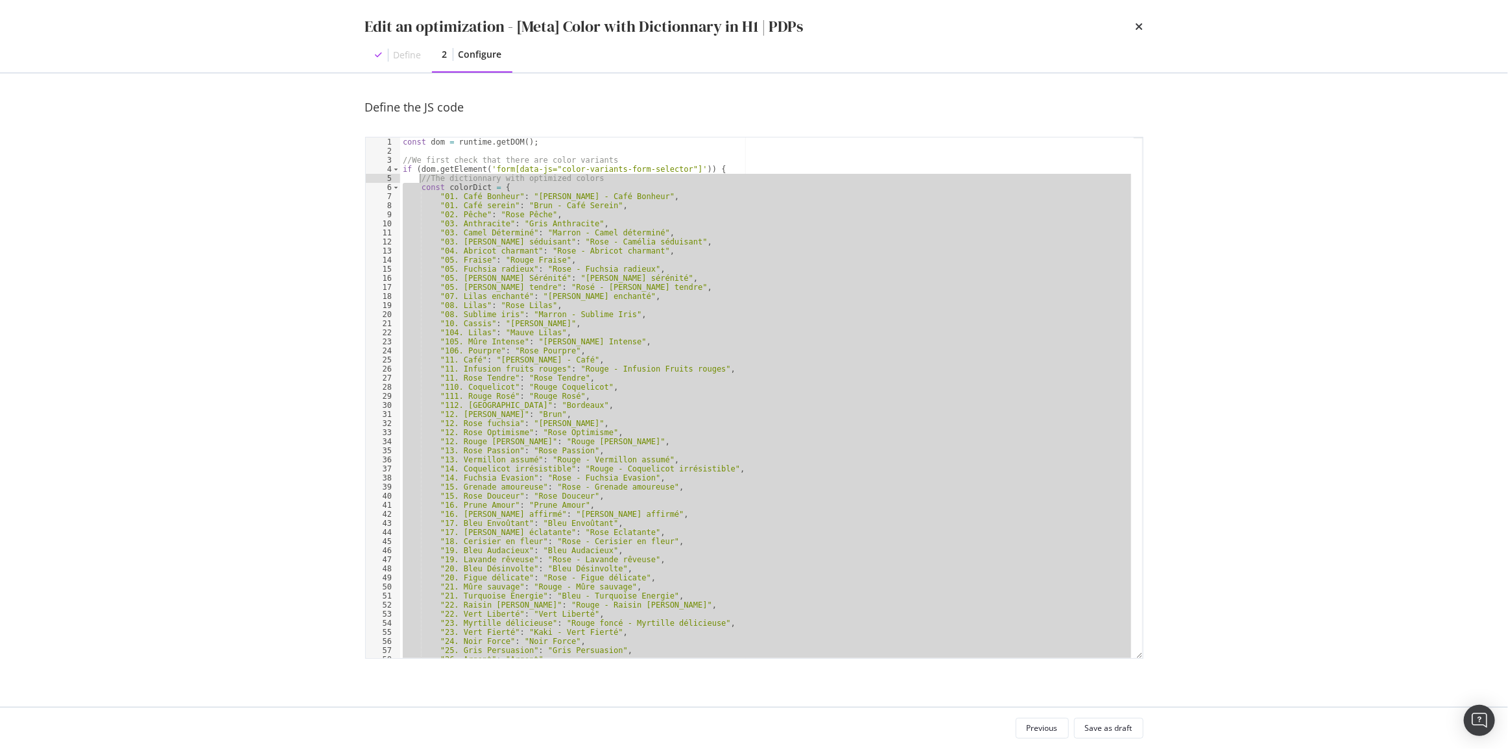
click at [419, 180] on div "const dom = runtime . getDOM ( ) ; //We first check that there are color varian…" at bounding box center [766, 406] width 733 height 539
type textarea "//The dictionnary with optimized colors const colorDict = {"
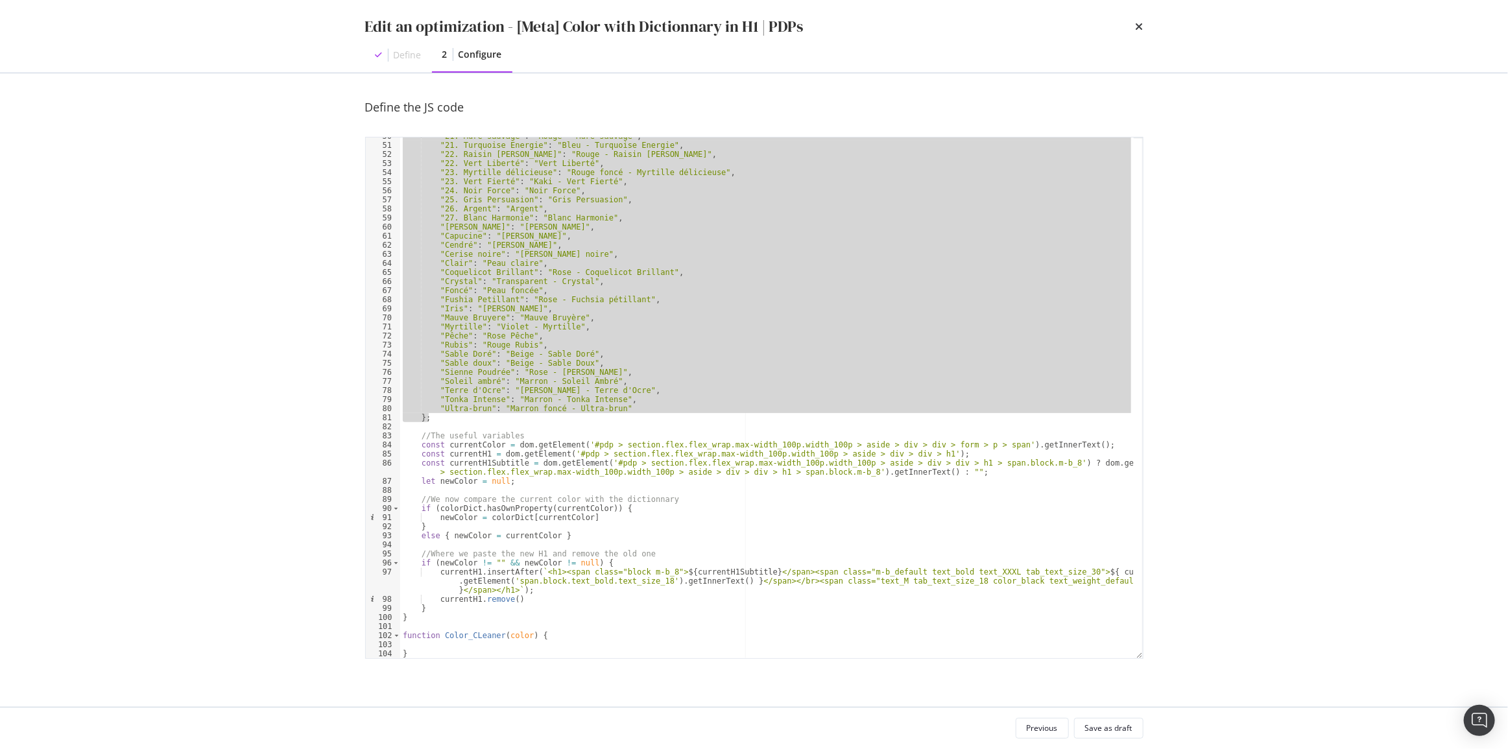
scroll to position [451, 0]
click at [487, 641] on div ""21. Mûre sauvage" : "Rouge - Mûre sauvage" , "21. Turquoise Energie" : "Bleu -…" at bounding box center [766, 401] width 733 height 539
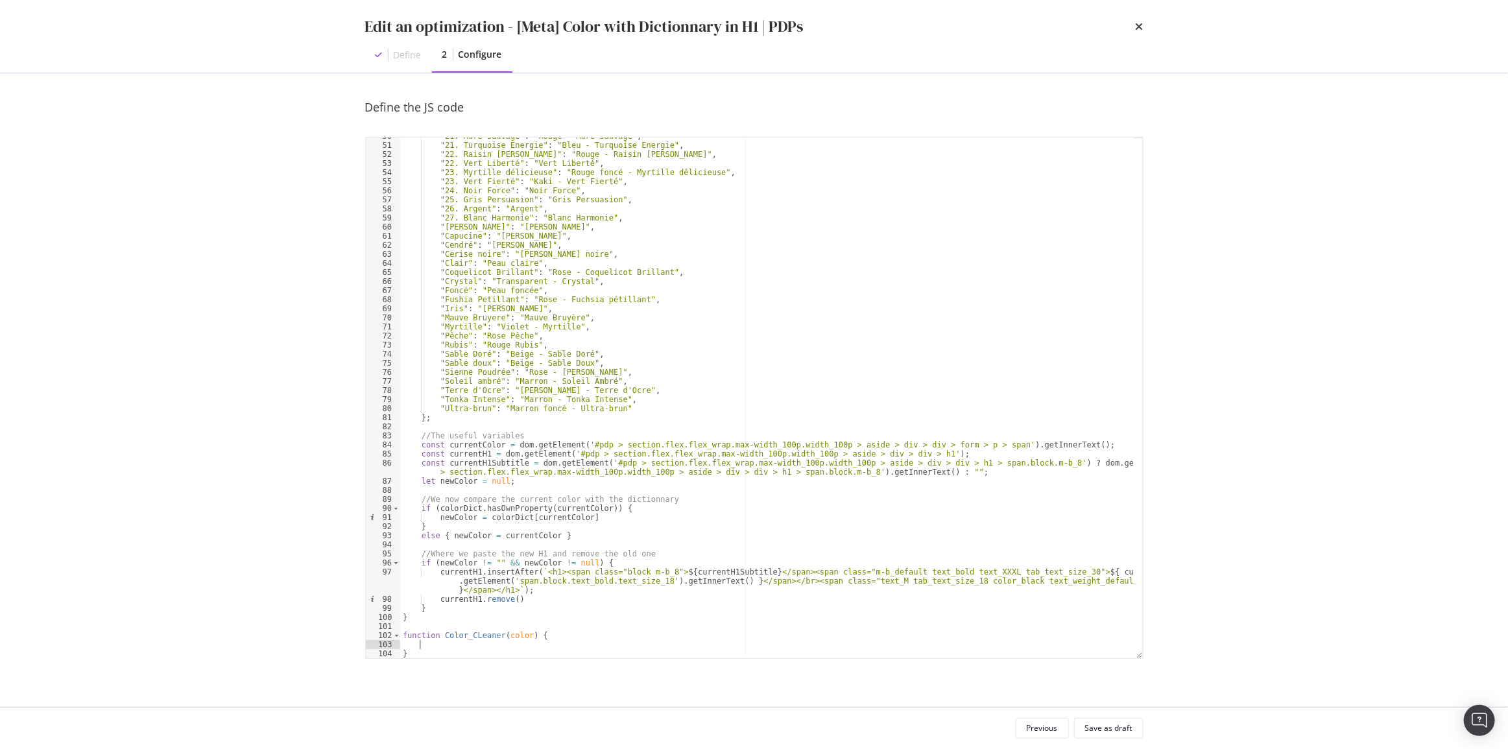
paste textarea "};"
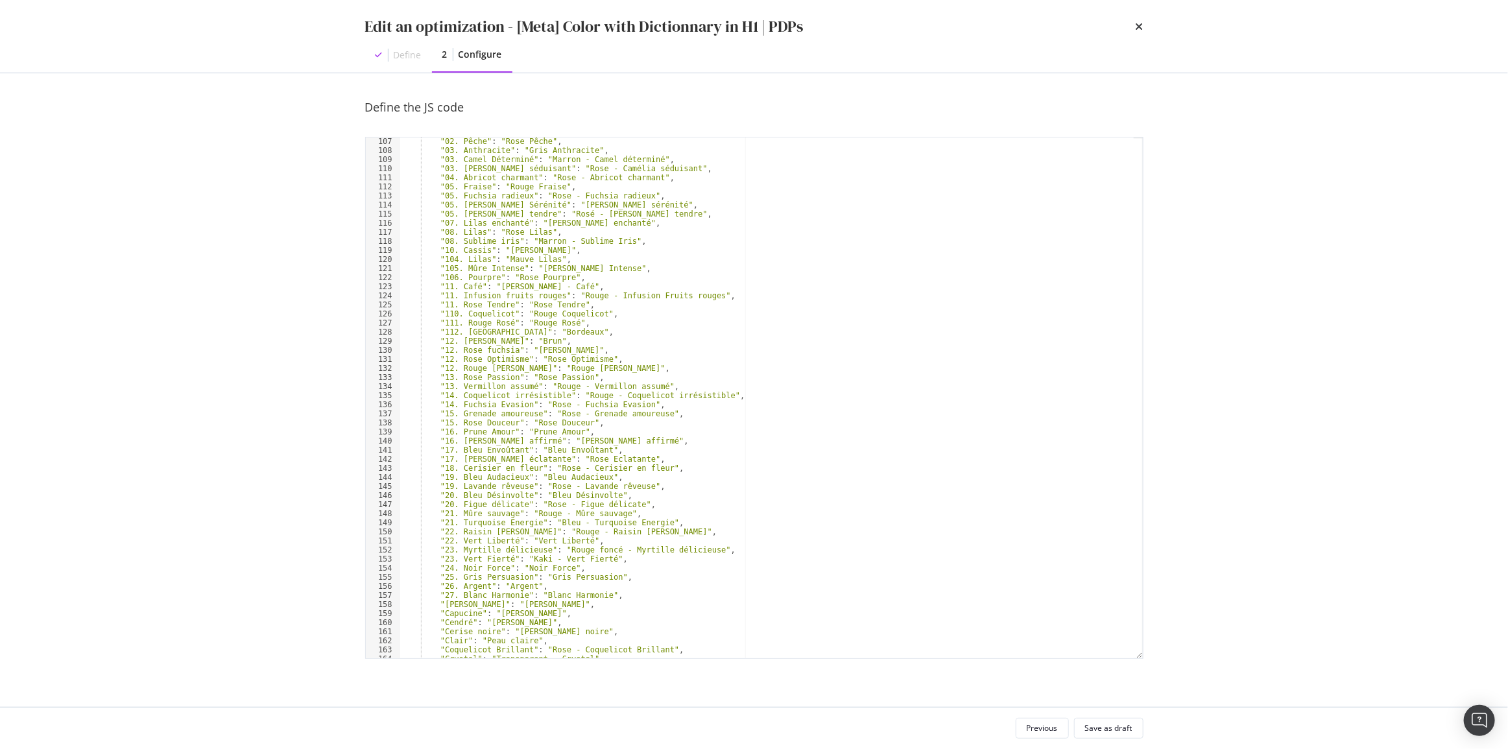
scroll to position [955, 0]
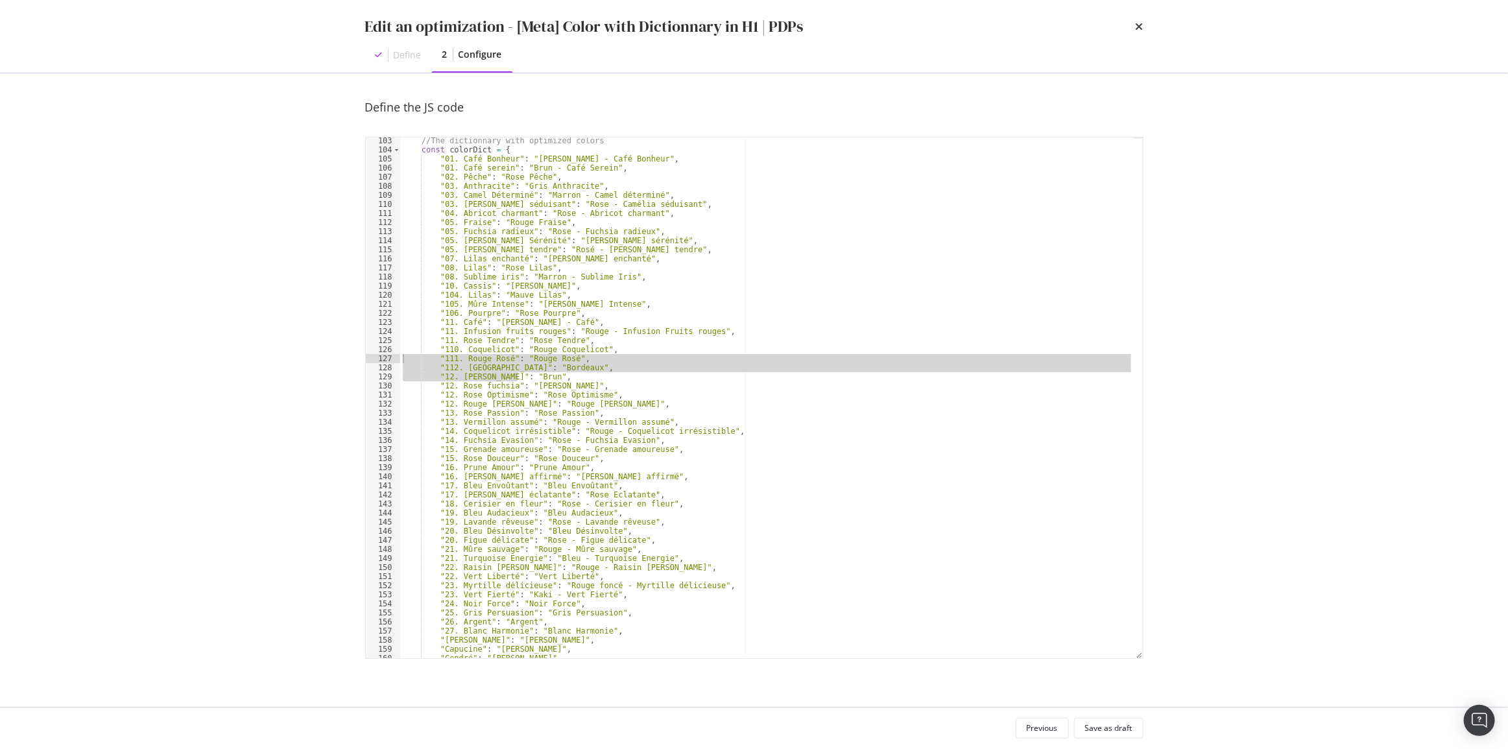
drag, startPoint x: 525, startPoint y: 376, endPoint x: 356, endPoint y: 362, distance: 169.2
click at [356, 362] on div "Define the JS code }; 103 104 105 106 107 108 109 110 111 112 113 114 115 116 1…" at bounding box center [754, 390] width 830 height 634
type textarea ""111. Rouge Rosé": "Rouge Rosé", "112. Bordeaux": "Bordeaux","
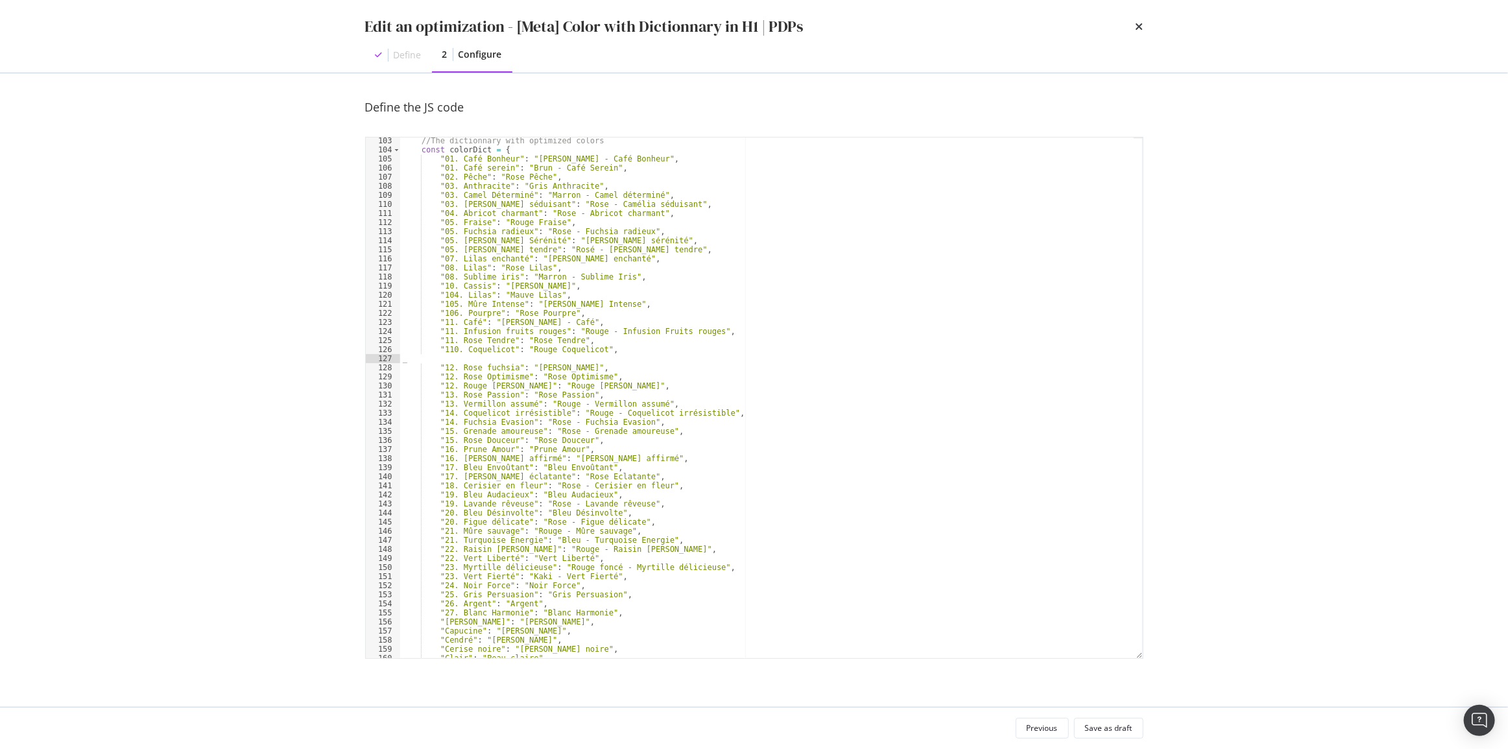
scroll to position [0, 0]
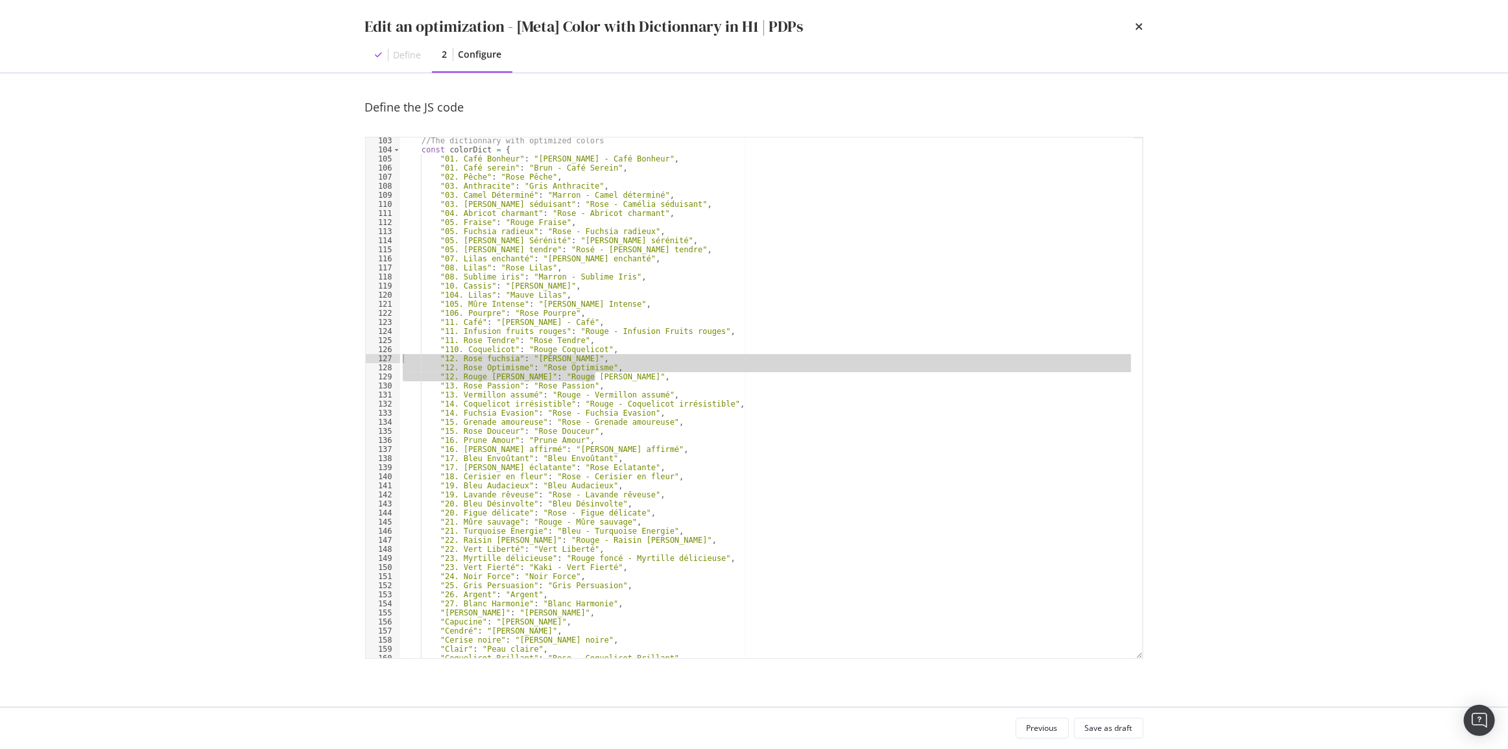
drag, startPoint x: 600, startPoint y: 376, endPoint x: 400, endPoint y: 361, distance: 200.9
click at [400, 361] on div "//The dictionnary with optimized colors const colorDict = { "01. Café Bonheur" …" at bounding box center [766, 405] width 733 height 539
type textarea ""12. Rose fuchsia": "Rose Fuchsia", "12. Rose Optimisme": "Rose Optimisme","
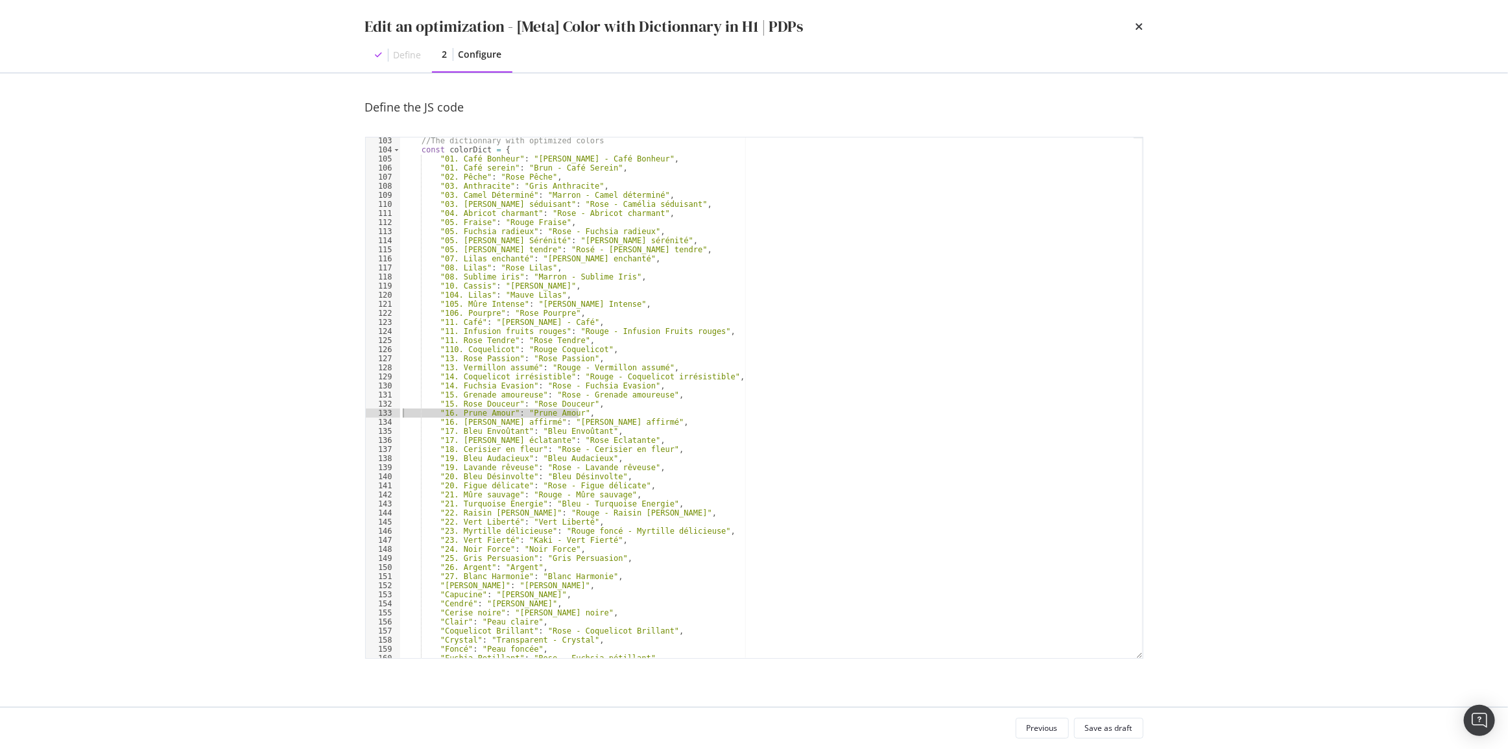
drag, startPoint x: 584, startPoint y: 414, endPoint x: 382, endPoint y: 410, distance: 201.7
click at [382, 410] on div ""110. Coquelicot": "Rouge Coquelicot", 103 104 105 106 107 108 109 110 111 112 …" at bounding box center [754, 398] width 778 height 522
type textarea ""16. Prune Amour": "Prune Amour","
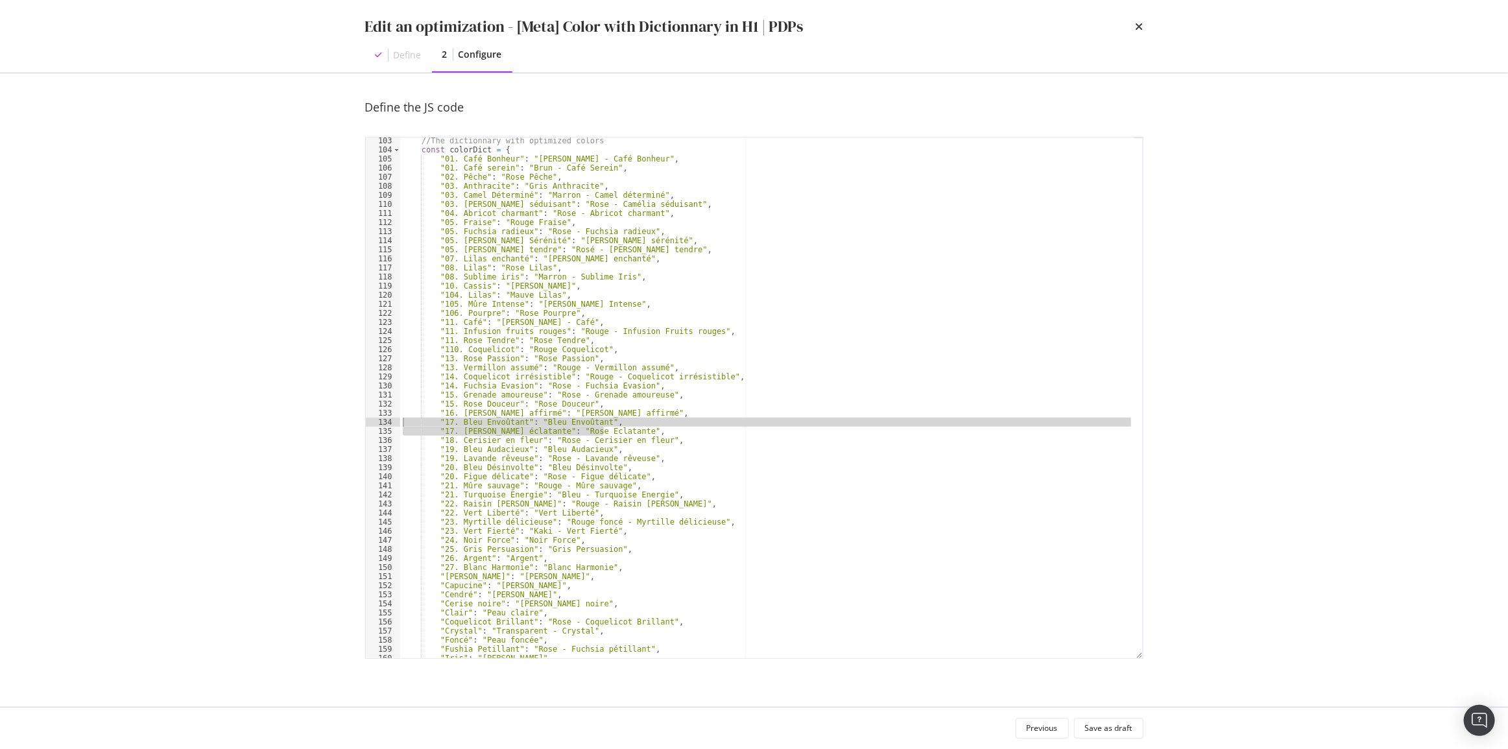
drag, startPoint x: 611, startPoint y: 431, endPoint x: 384, endPoint y: 422, distance: 227.1
click at [384, 422] on div ""15. Rose Douceur": "Rose Douceur", 103 104 105 106 107 108 109 110 111 112 113…" at bounding box center [754, 398] width 778 height 522
type textarea ""17. Bleu Envoûtant": "Bleu Envoûtant", "17. Rose éclatante": "Rose Eclatante","
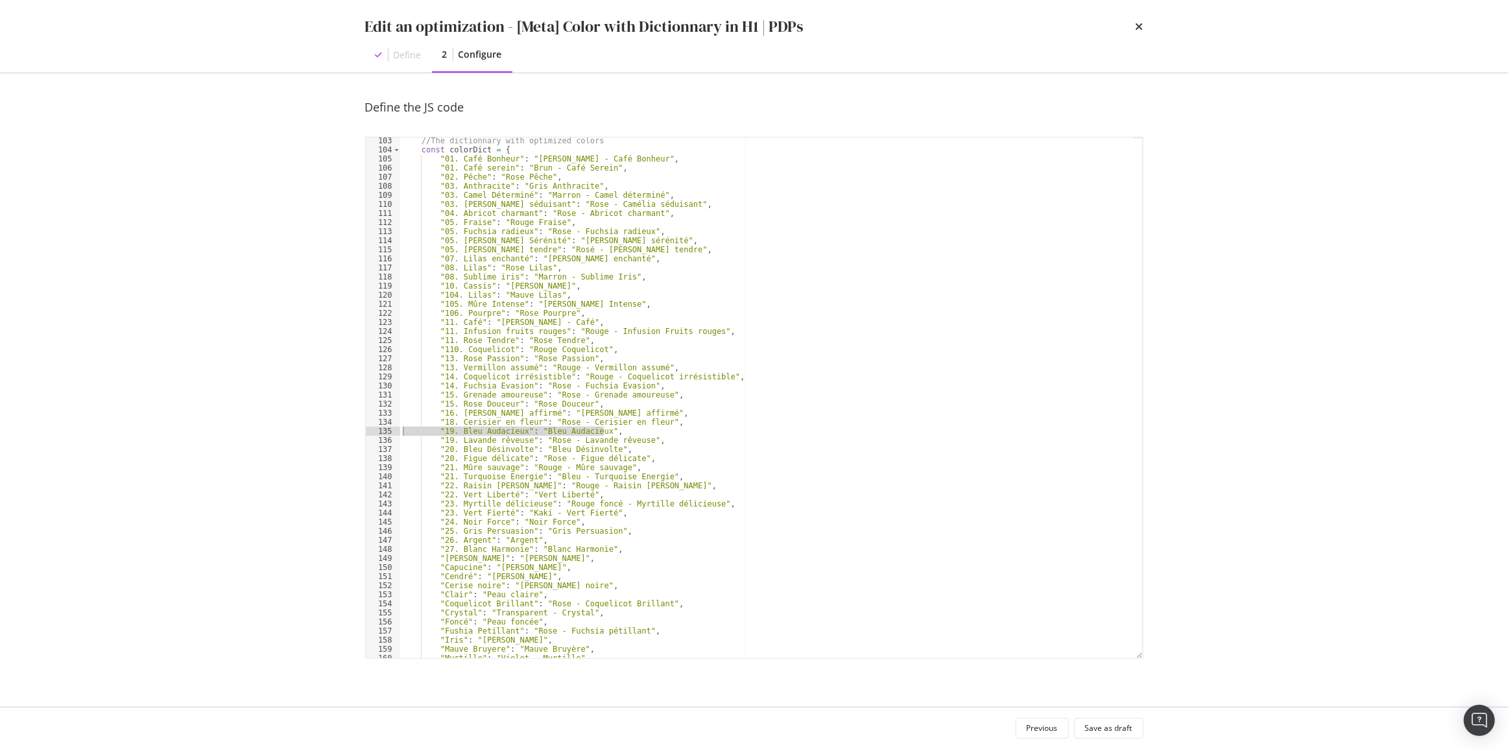
drag, startPoint x: 607, startPoint y: 433, endPoint x: 397, endPoint y: 427, distance: 210.2
click at [397, 427] on div ""16. Rubis affirmé": "Rose - Rubis affirmé", 103 104 105 106 107 108 109 110 11…" at bounding box center [754, 398] width 778 height 522
type textarea ""19. Bleu Audacieux": "Bleu Audacieux","
drag, startPoint x: 617, startPoint y: 441, endPoint x: 355, endPoint y: 436, distance: 261.4
click at [355, 436] on div "Define the JS code "18. Cerisier en fleur": "Rose - Cerisier en fleur", 103 104…" at bounding box center [754, 390] width 830 height 634
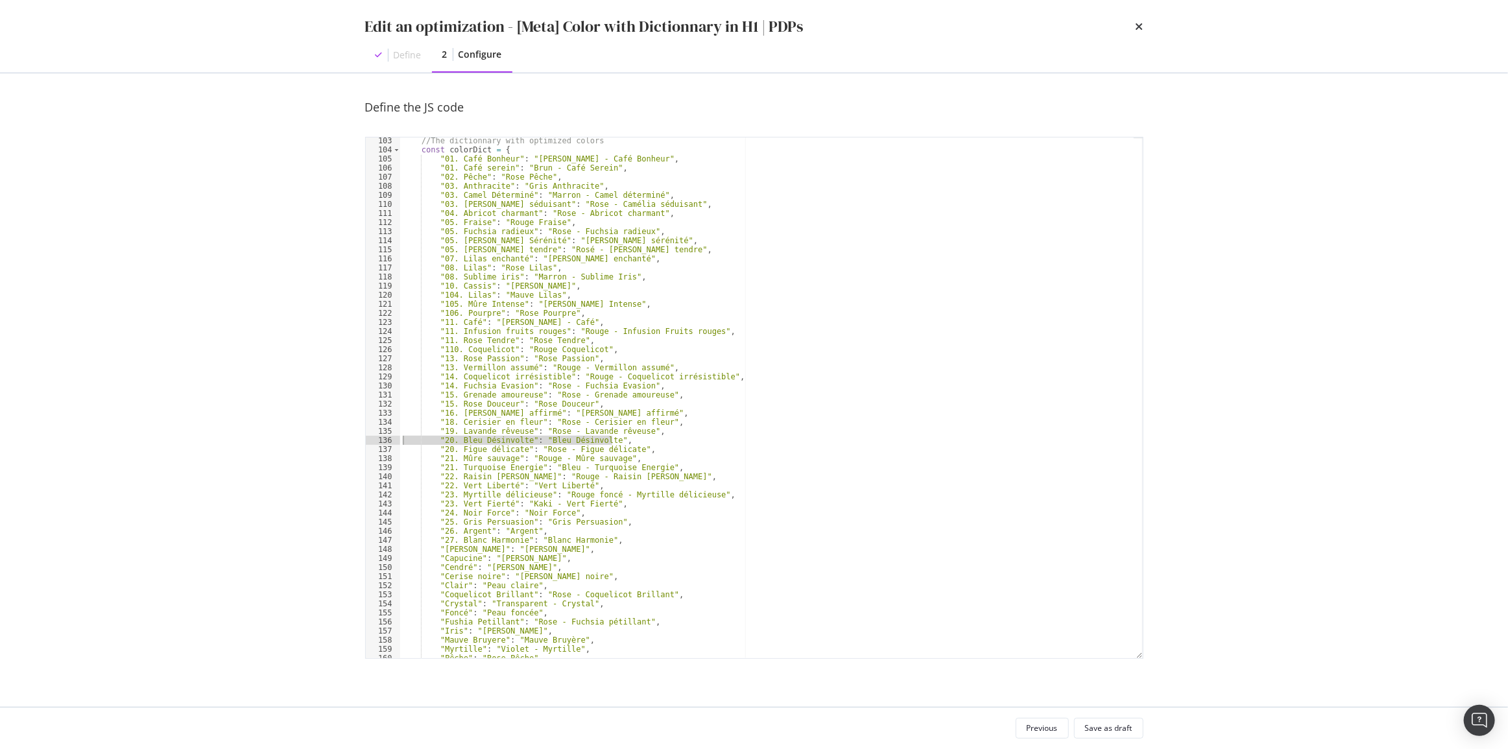
type textarea ""20. Bleu Désinvolte": "Bleu Désinvolte","
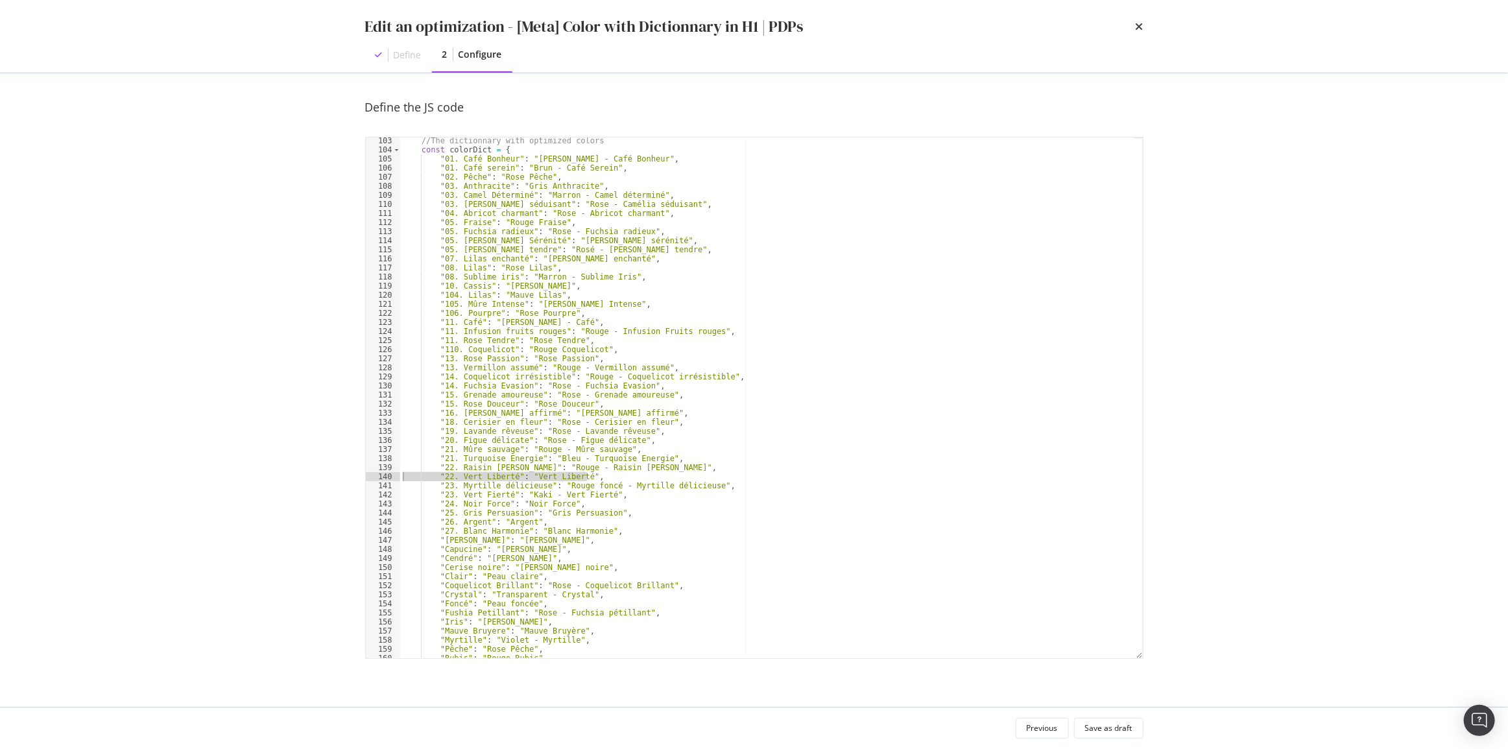
drag, startPoint x: 599, startPoint y: 479, endPoint x: 357, endPoint y: 479, distance: 242.5
click at [357, 479] on div "Define the JS code "19. Lavande rêveuse": "Rose - Lavande rêveuse", 103 104 105…" at bounding box center [754, 390] width 830 height 634
type textarea ""22. Vert Liberté": "Vert Liberté","
drag, startPoint x: 576, startPoint y: 494, endPoint x: 356, endPoint y: 493, distance: 220.5
click at [356, 493] on div "Define the JS code "22. Raisin généreux": "Rouge - Raisin généreux", 103 104 10…" at bounding box center [754, 390] width 830 height 634
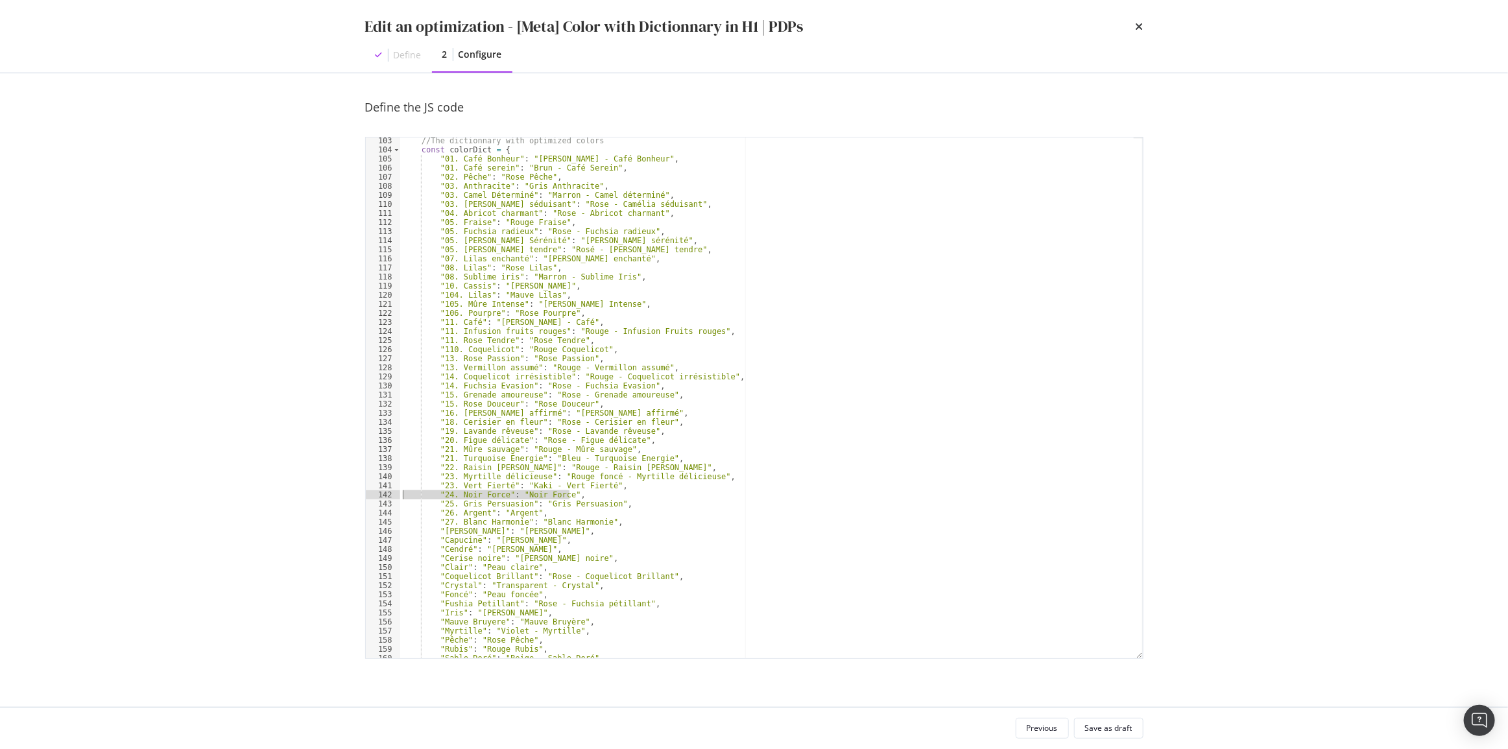
type textarea ""24. Noir Force": "Noir Force","
drag, startPoint x: 620, startPoint y: 497, endPoint x: 342, endPoint y: 506, distance: 278.3
click at [342, 506] on div "Define the JS code "23. Vert Fierté": "Kaki - Vert Fierté", 103 104 105 106 107…" at bounding box center [754, 390] width 830 height 634
type textarea ""25. Gris Persuasion": "Gris Persuasion", "26. Argent": "Argent","
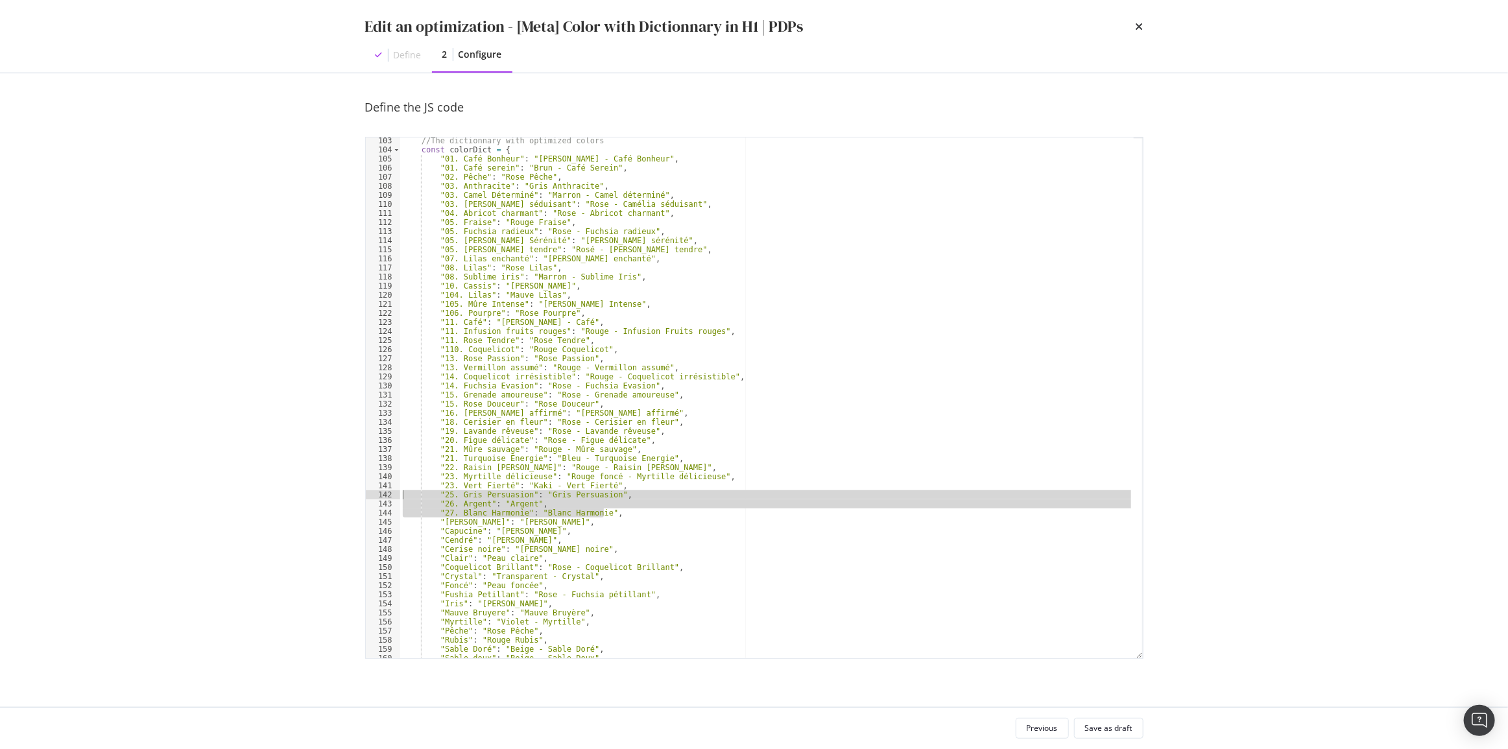
drag, startPoint x: 615, startPoint y: 516, endPoint x: 348, endPoint y: 497, distance: 267.8
click at [348, 497] on div "Define the JS code "25. Gris Persuasion": "Gris Persuasion", "26. Argent": "Arg…" at bounding box center [754, 390] width 830 height 634
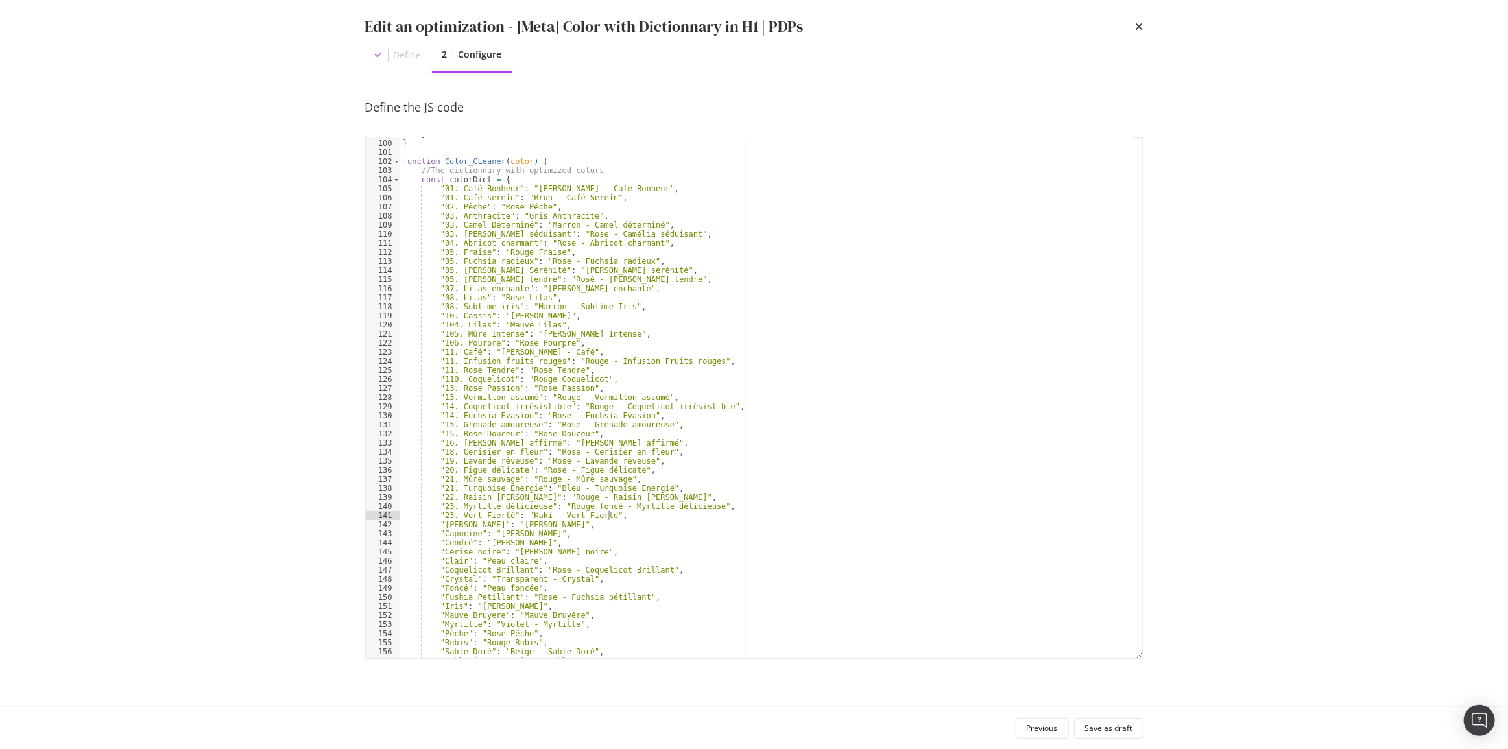
scroll to position [995, 0]
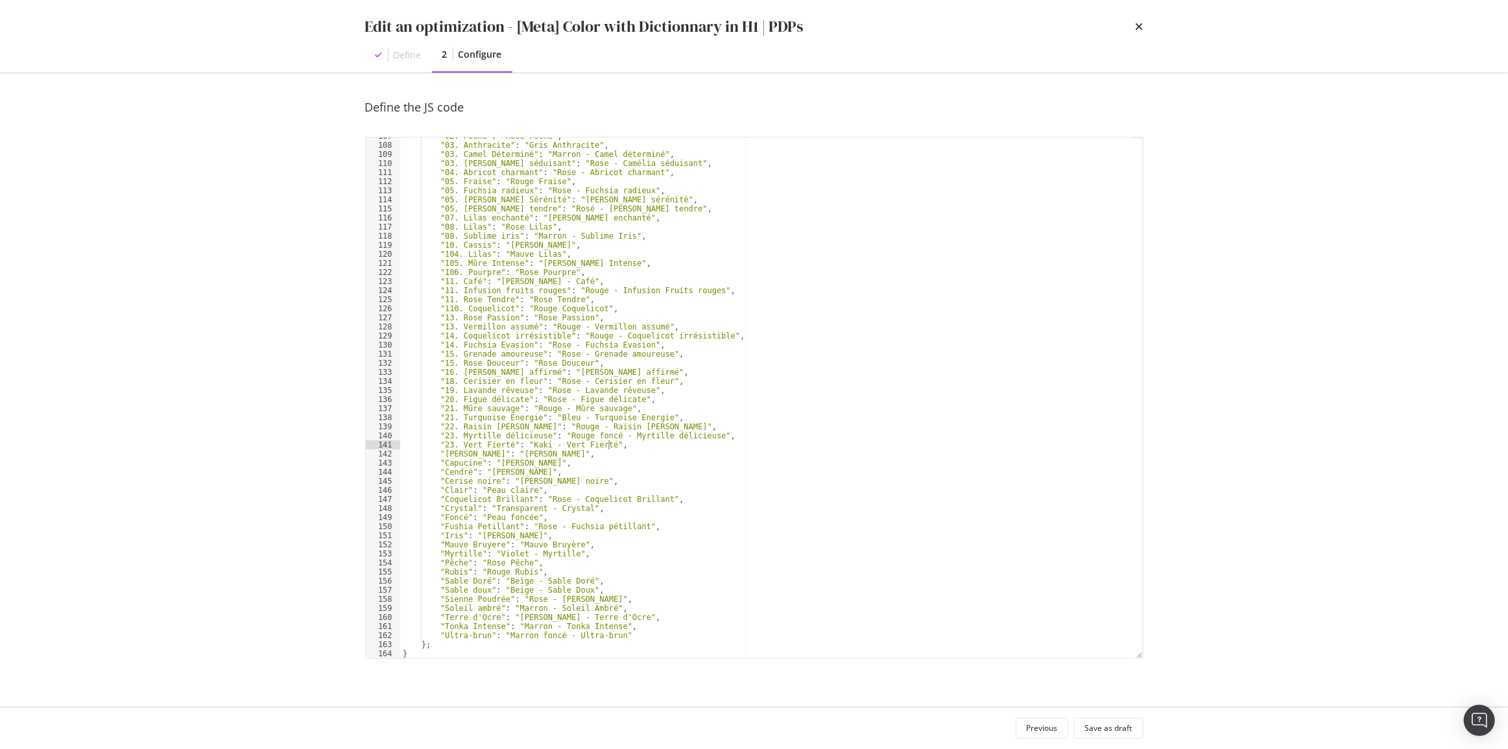
click at [444, 647] on div ""02. Pêche" : "Rose Pêche" , "03. Anthracite" : "Gris Anthracite" , "03. Camel …" at bounding box center [766, 401] width 733 height 539
type textarea "};"
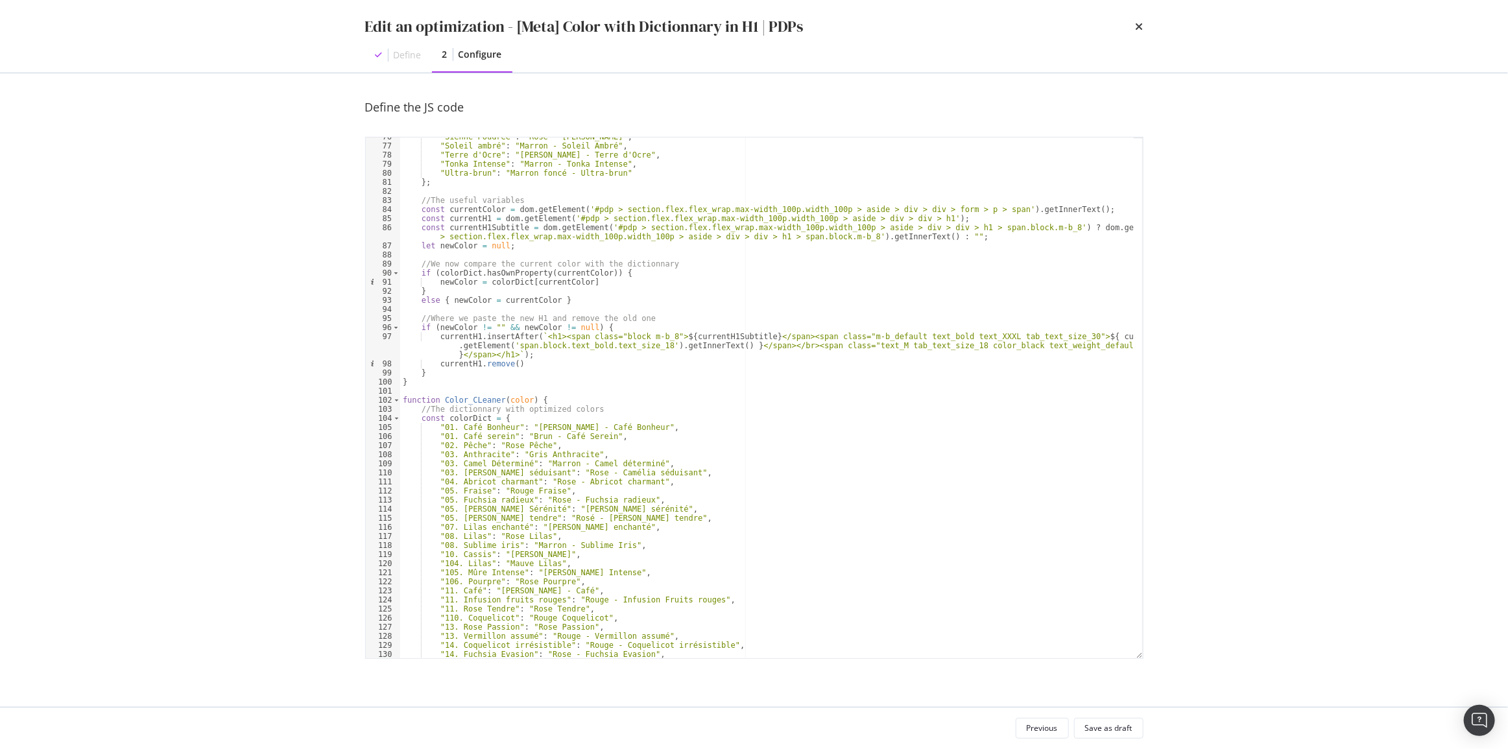
scroll to position [438, 0]
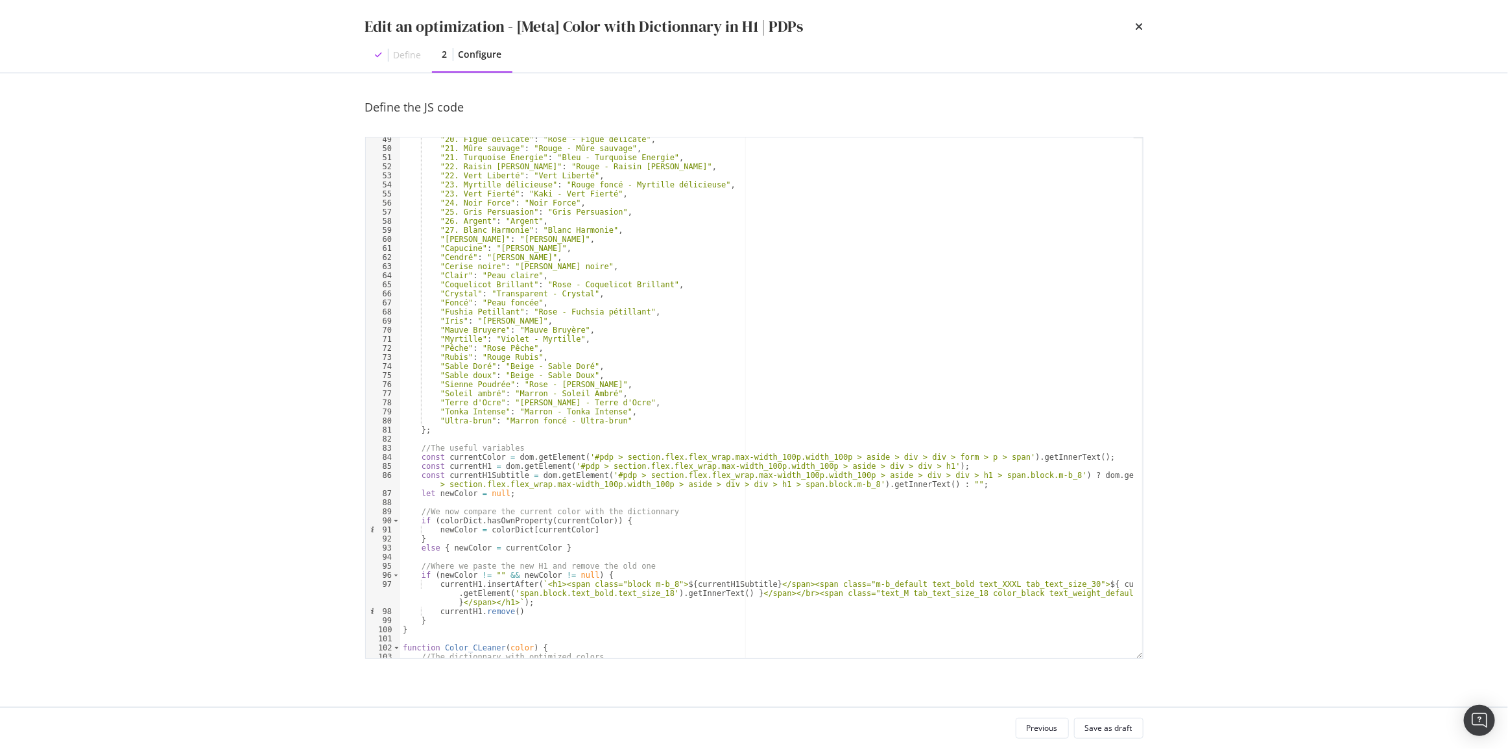
click at [560, 552] on div ""20. Figue délicate" : "Rose - Figue délicate" , "21. Mûre sauvage" : "Rouge - …" at bounding box center [766, 404] width 733 height 539
click at [418, 520] on div ""20. Figue délicate" : "Rose - Figue délicate" , "21. Mûre sauvage" : "Rouge - …" at bounding box center [766, 404] width 733 height 539
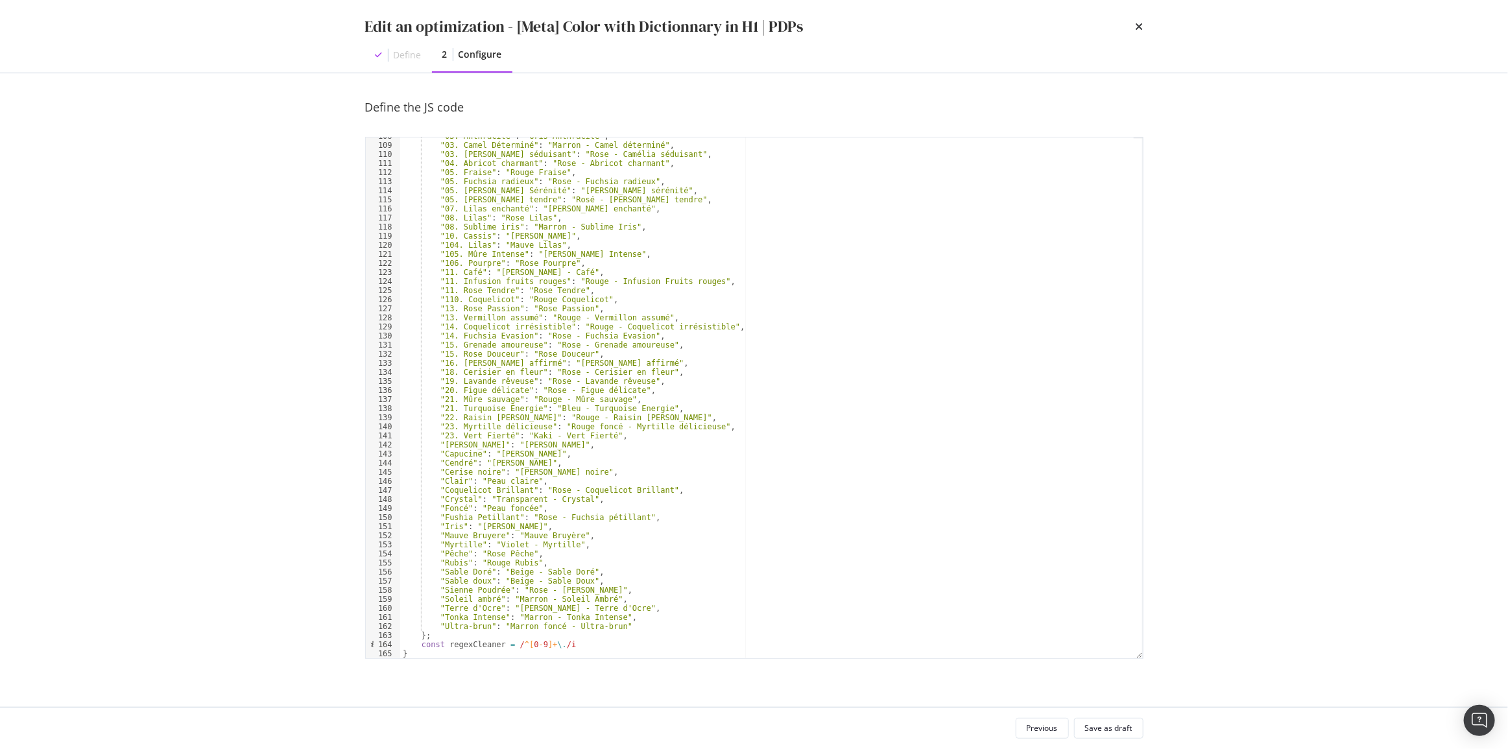
scroll to position [1004, 0]
click at [592, 643] on div ""03. Anthracite" : "Gris Anthracite" , "03. Camel Déterminé" : "Marron - Camel …" at bounding box center [766, 401] width 733 height 539
type textarea "const regexCleaner = /^[0-9]+\./i"
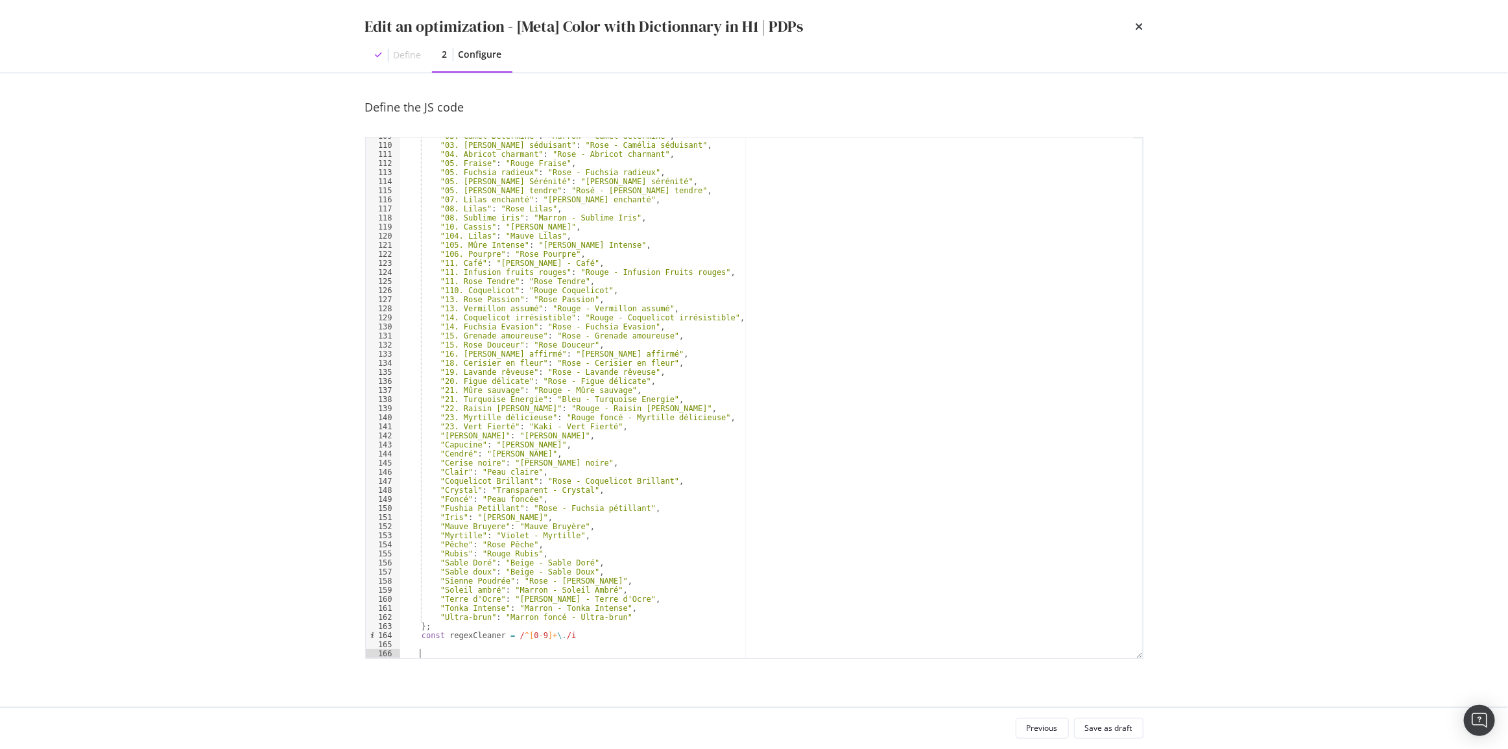
paste textarea "else { newColor = currentColor }"
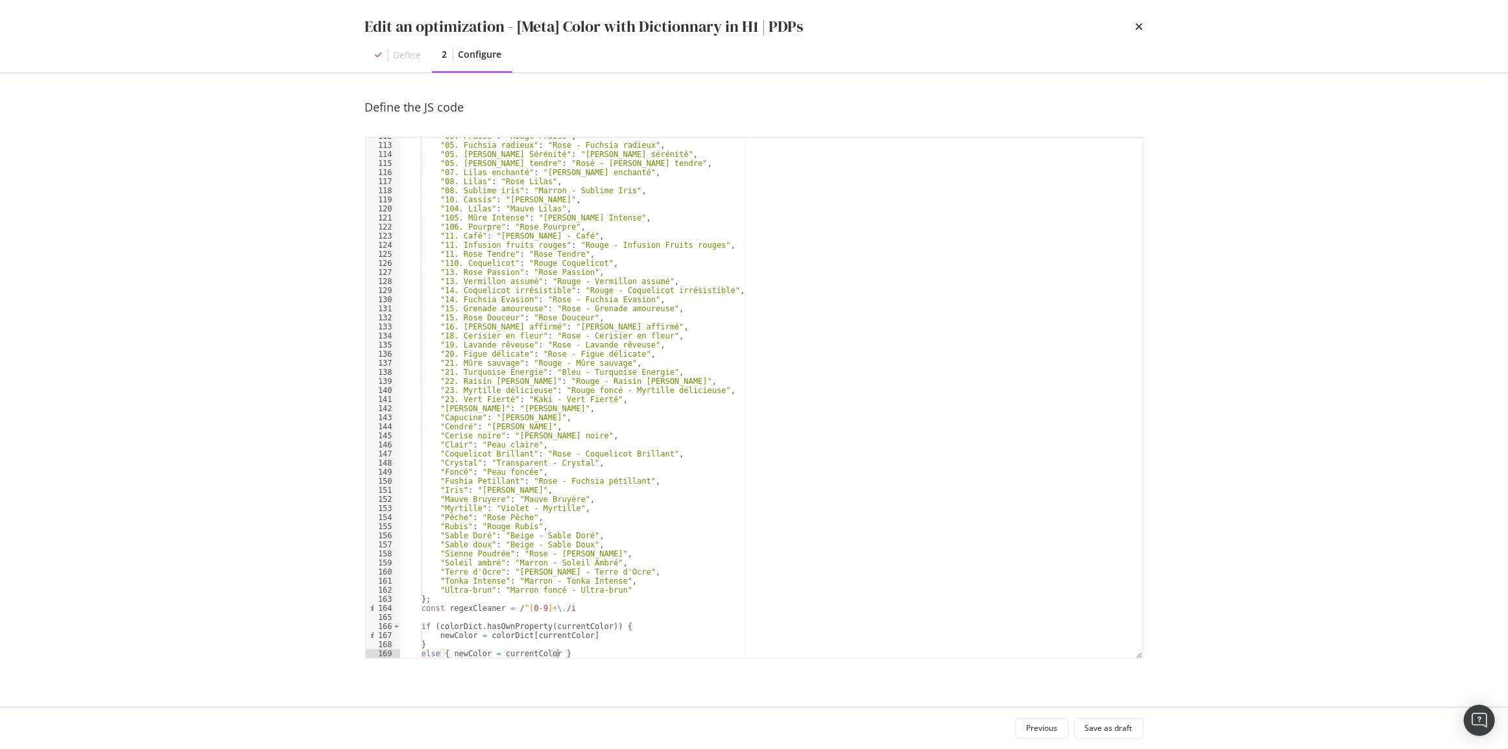
scroll to position [829, 0]
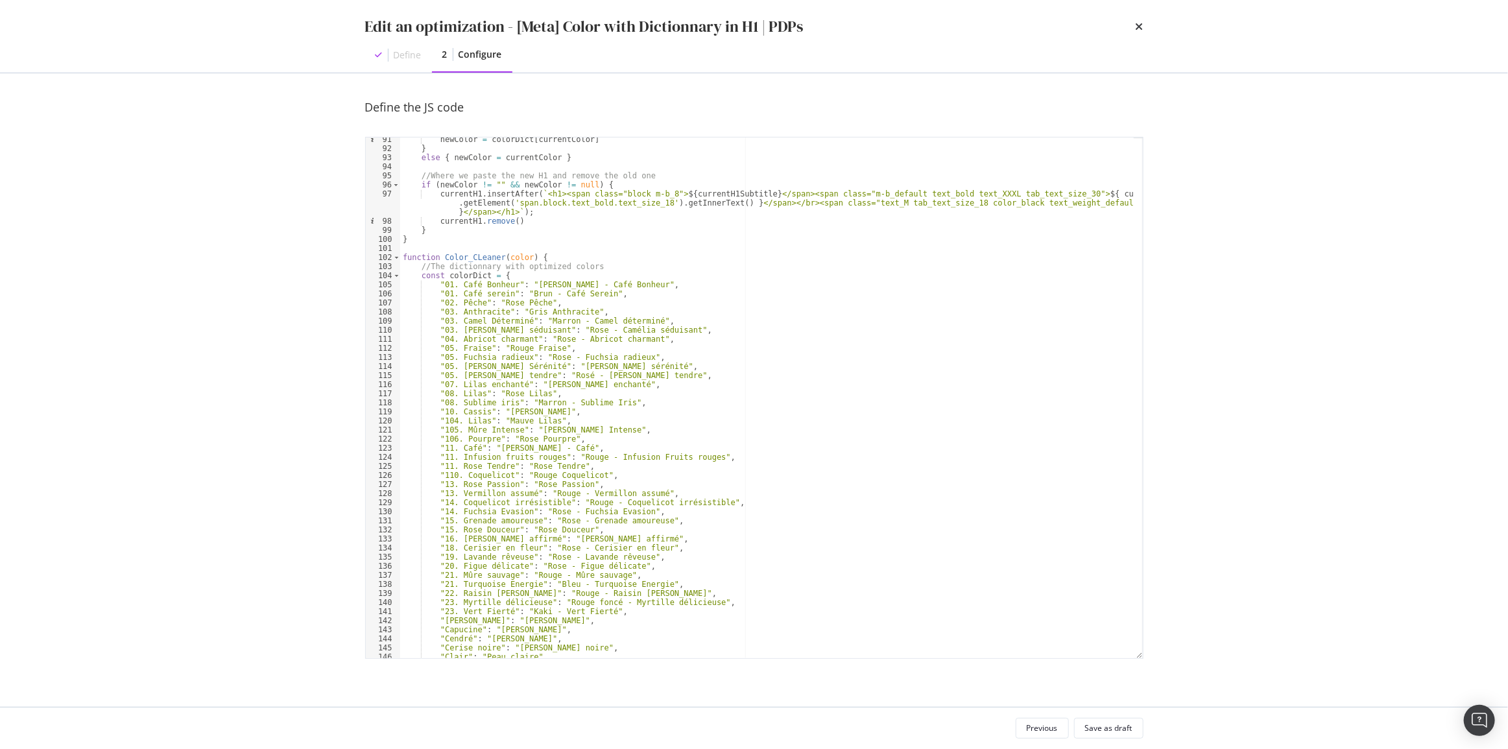
click at [512, 259] on div "newColor = colorDict [ currentColor ] } else { newColor = currentColor } //Wher…" at bounding box center [766, 404] width 733 height 539
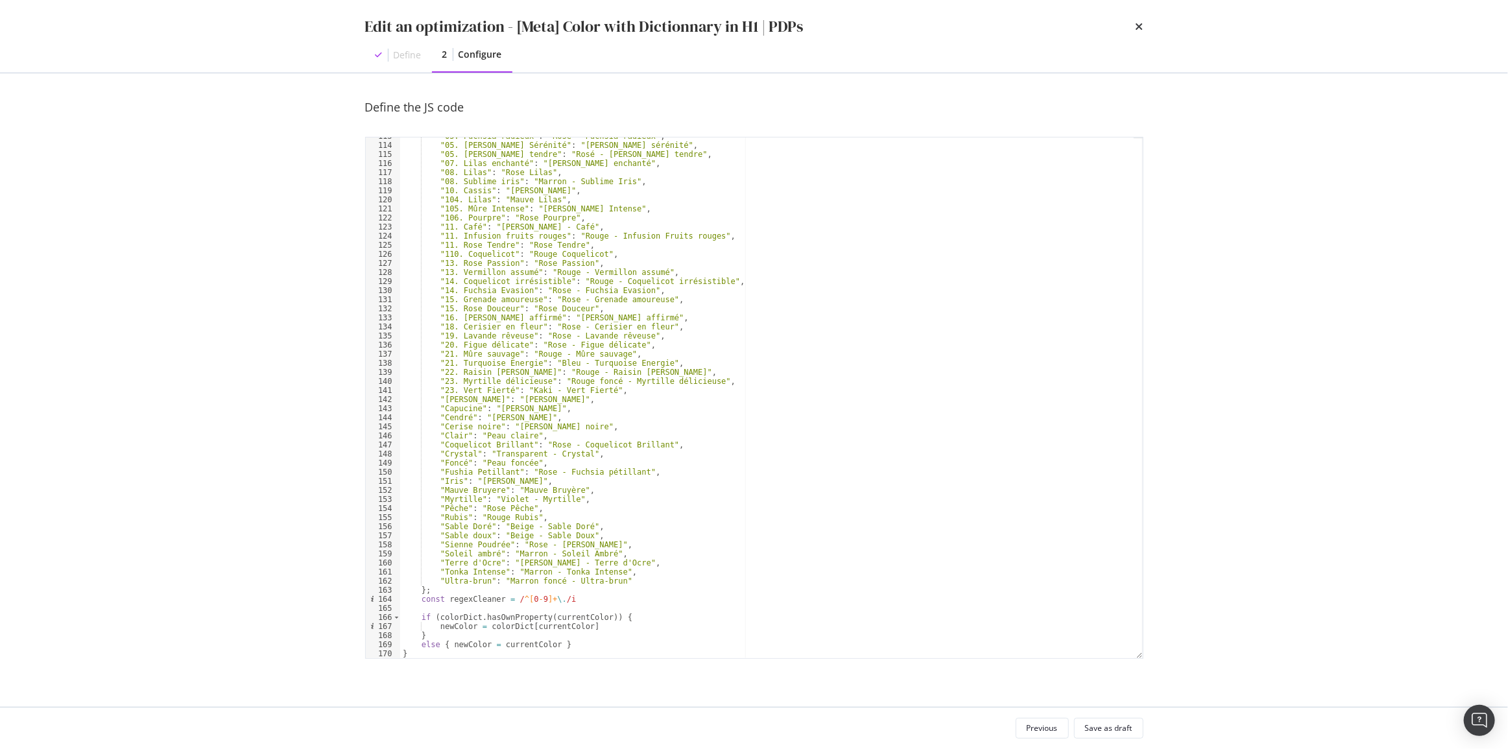
scroll to position [1050, 0]
click at [555, 619] on div ""05. Fuchsia radieux" : "Rose - Fuchsia radieux" , "05. Marron Sérénité" : "Mar…" at bounding box center [766, 401] width 733 height 539
paste textarea "Cursor at row 166"
click at [555, 624] on div ""05. Fuchsia radieux" : "Rose - Fuchsia radieux" , "05. Marron Sérénité" : "Mar…" at bounding box center [766, 401] width 733 height 539
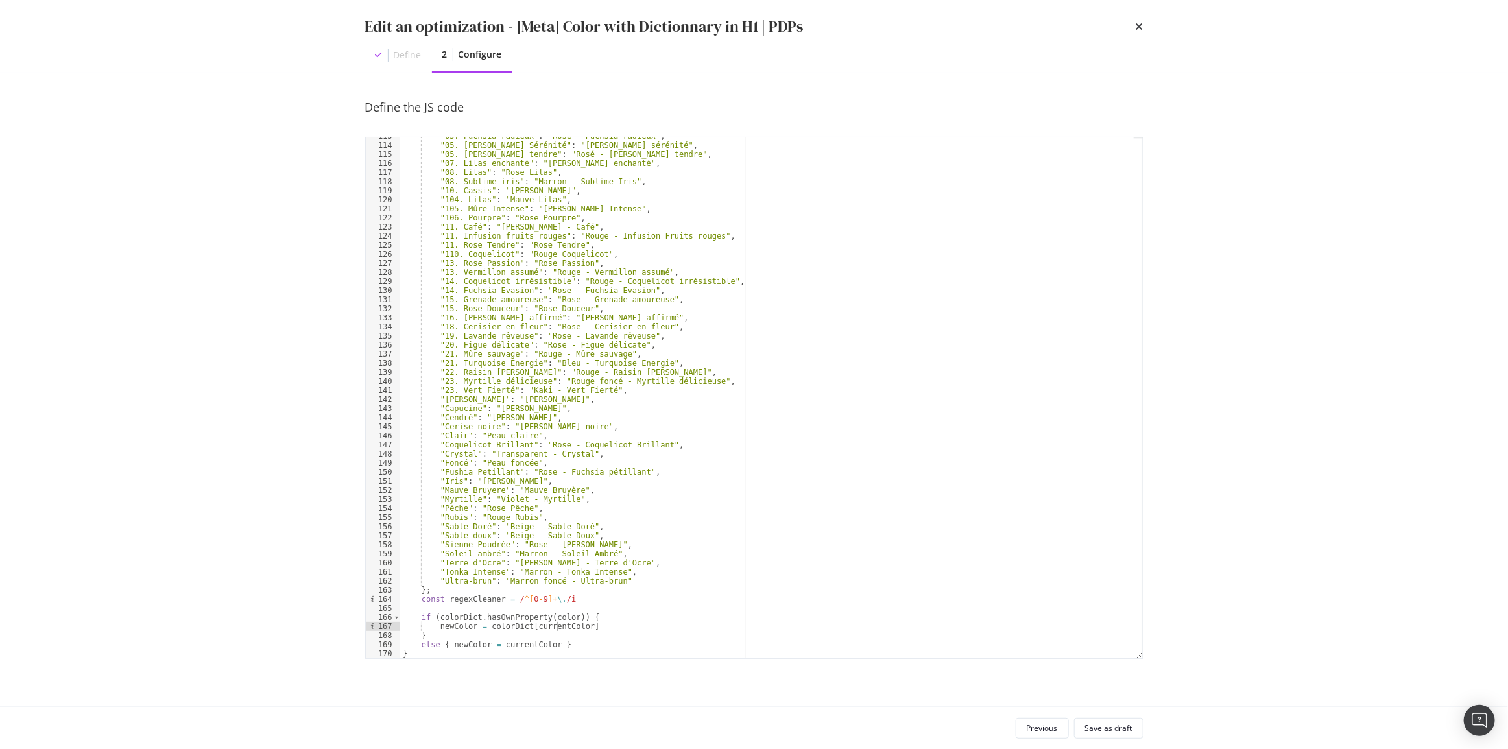
click at [555, 624] on div ""05. Fuchsia radieux" : "Rose - Fuchsia radieux" , "05. Marron Sérénité" : "Mar…" at bounding box center [766, 401] width 733 height 539
paste textarea "Cursor at row 167"
click at [521, 642] on div ""05. Fuchsia radieux" : "Rose - Fuchsia radieux" , "05. Marron Sérénité" : "Mar…" at bounding box center [766, 401] width 733 height 539
paste textarea "Cursor at row 169"
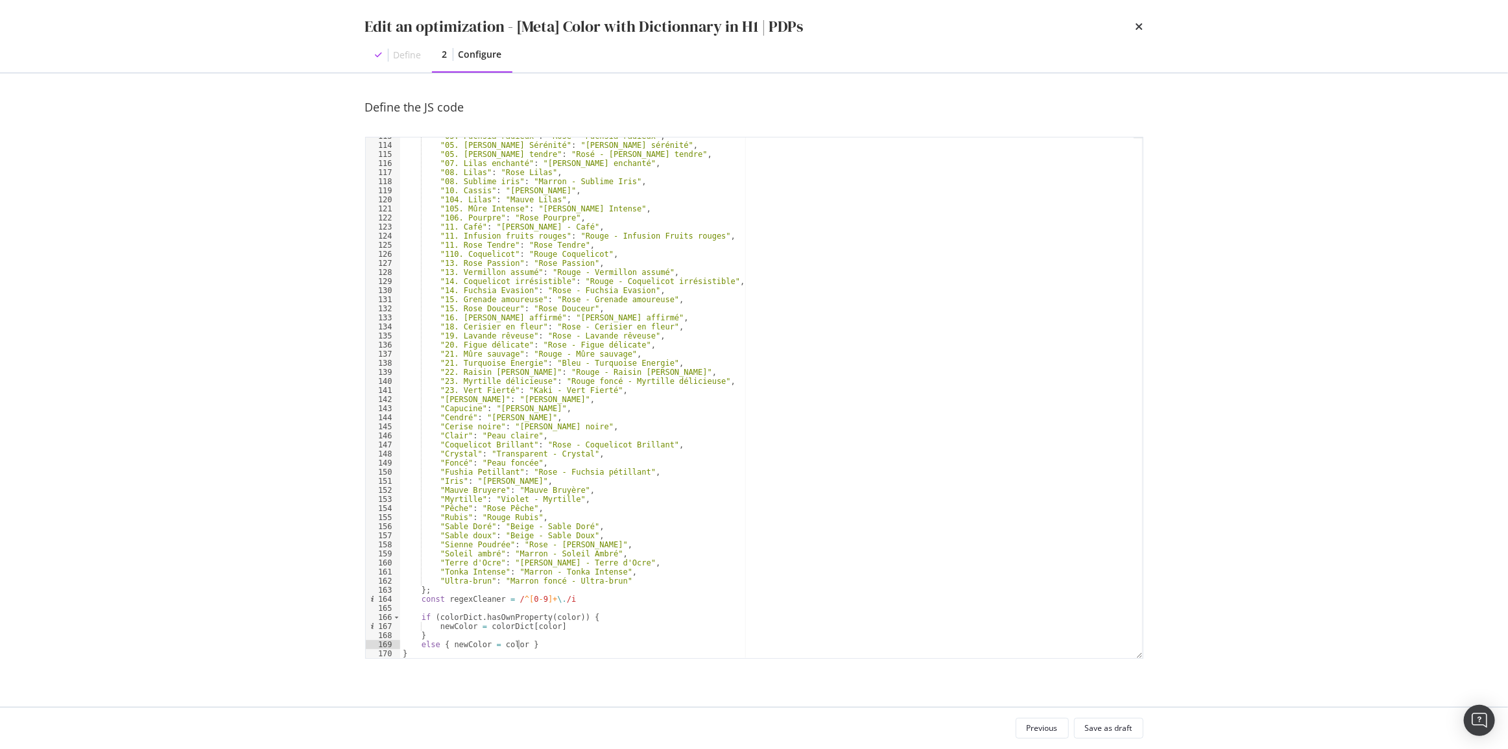
click at [435, 628] on div ""05. Fuchsia radieux" : "Rose - Fuchsia radieux" , "05. Marron Sérénité" : "Mar…" at bounding box center [766, 401] width 733 height 539
click at [435, 627] on div ""05. Fuchsia radieux" : "Rose - Fuchsia radieux" , "05. Marron Sérénité" : "Mar…" at bounding box center [766, 401] width 733 height 539
click at [448, 643] on div ""05. Fuchsia radieux" : "Rose - Fuchsia radieux" , "05. Marron Sérénité" : "Mar…" at bounding box center [766, 401] width 733 height 539
paste textarea "let"
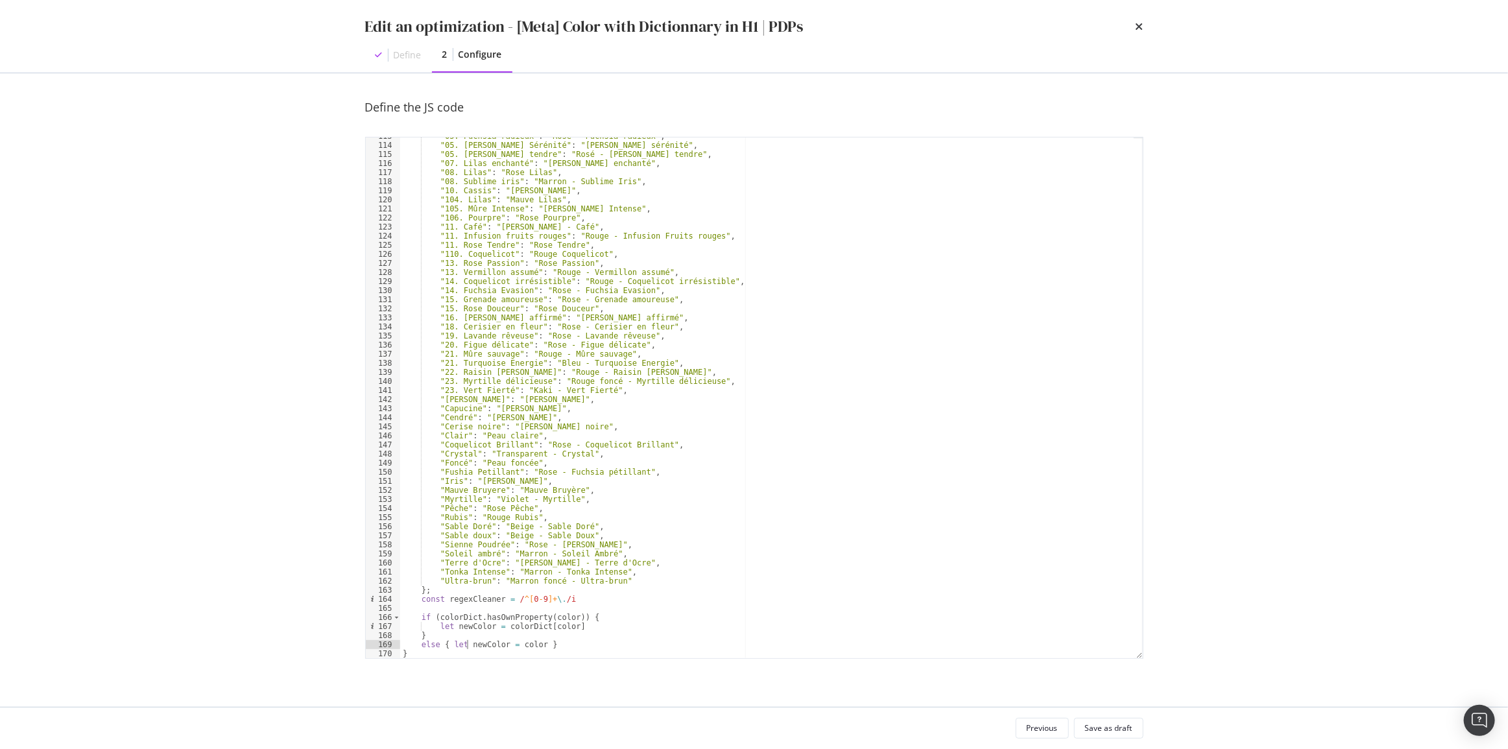
click at [534, 645] on div ""05. Fuchsia radieux" : "Rose - Fuchsia radieux" , "05. Marron Sérénité" : "Mar…" at bounding box center [766, 401] width 733 height 539
click at [690, 642] on div ""05. Fuchsia radieux" : "Rose - Fuchsia radieux" , "05. Marron Sérénité" : "Mar…" at bounding box center [766, 401] width 733 height 539
type textarea "else { let newColor = color.replace(regexCleaner, '').trim() }"
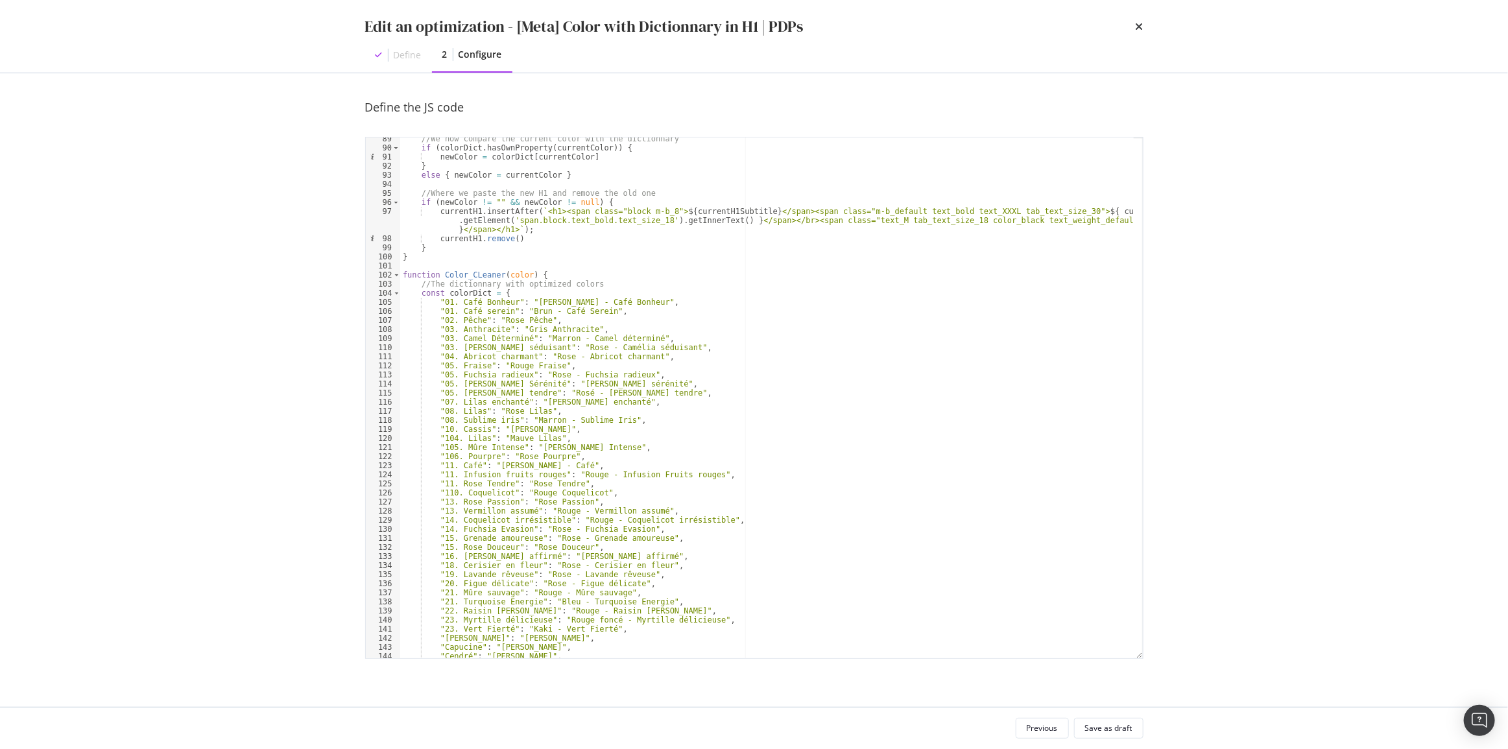
scroll to position [599, 0]
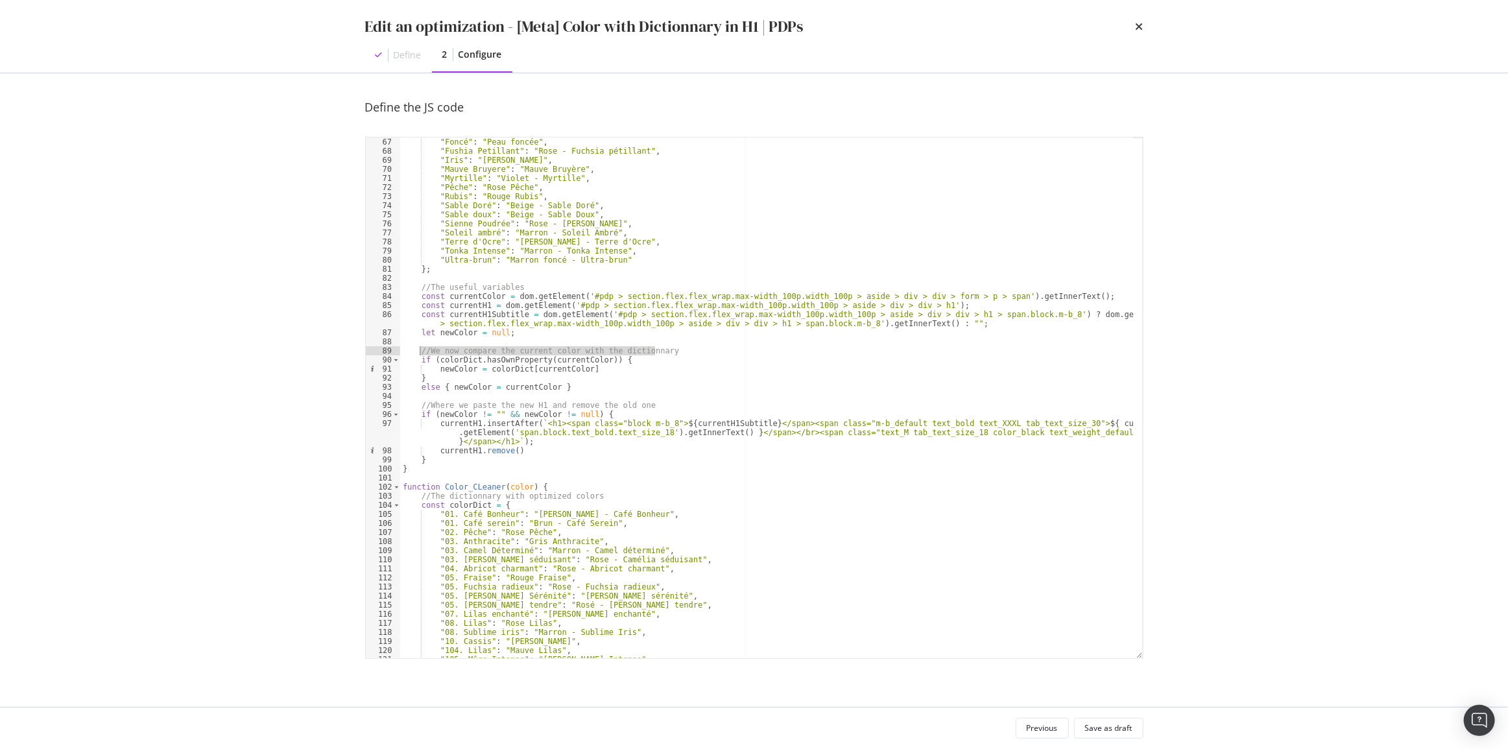
drag, startPoint x: 685, startPoint y: 350, endPoint x: 420, endPoint y: 348, distance: 265.2
click at [420, 348] on div ""Crystal" : "Transparent - Crystal" , "Foncé" : "Peau foncée" , "Fushia Petilla…" at bounding box center [766, 397] width 733 height 539
type textarea "//We now compare the current color with the dictionnary"
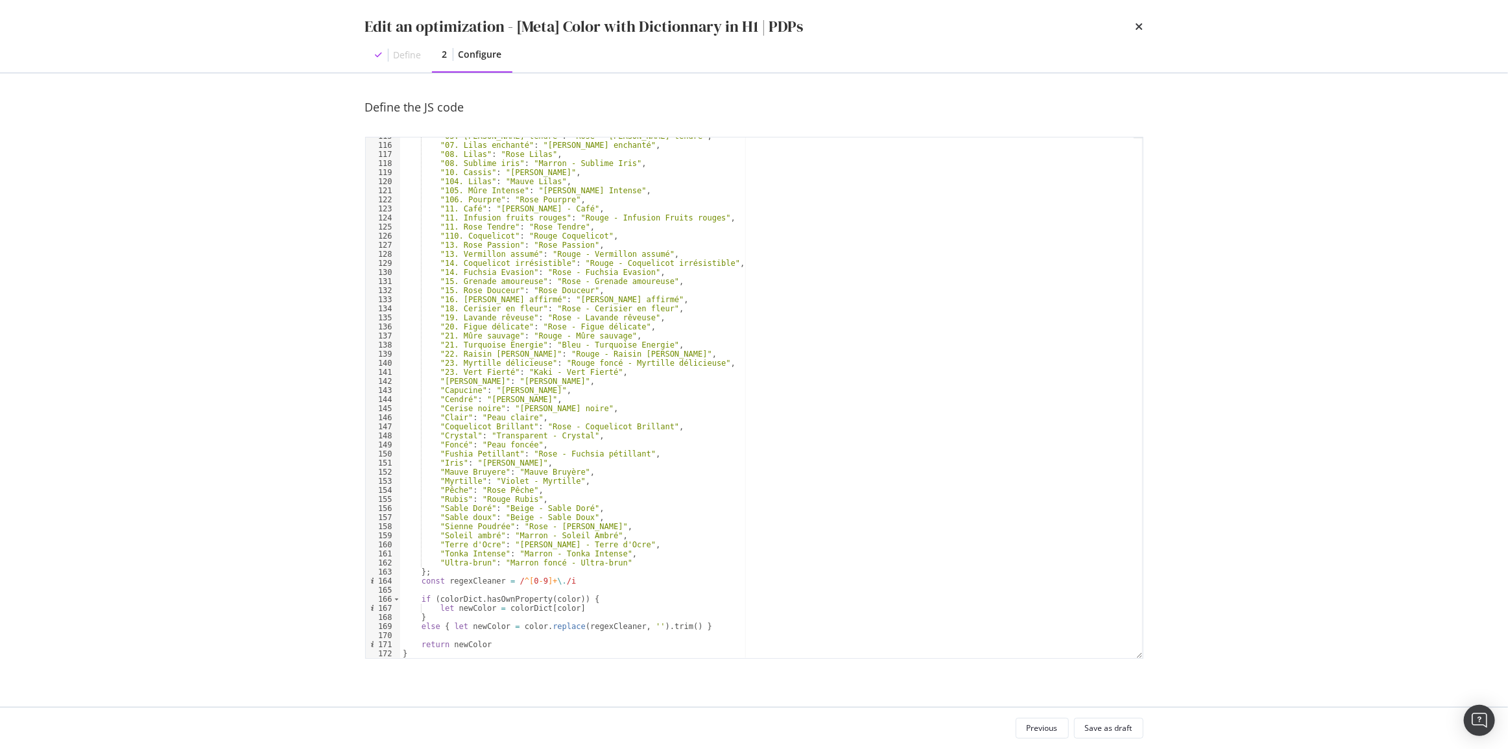
scroll to position [1068, 0]
click at [428, 590] on div ""05. Mirabelle tendre" : "Rosé - Mirabelle tendre" , "07. Lilas enchanté" : "Ro…" at bounding box center [766, 401] width 733 height 539
paste textarea "//We now compare the current color with the dictionnary"
click at [524, 600] on div ""05. Mirabelle tendre" : "Rosé - Mirabelle tendre" , "07. Lilas enchanté" : "Ro…" at bounding box center [766, 401] width 733 height 539
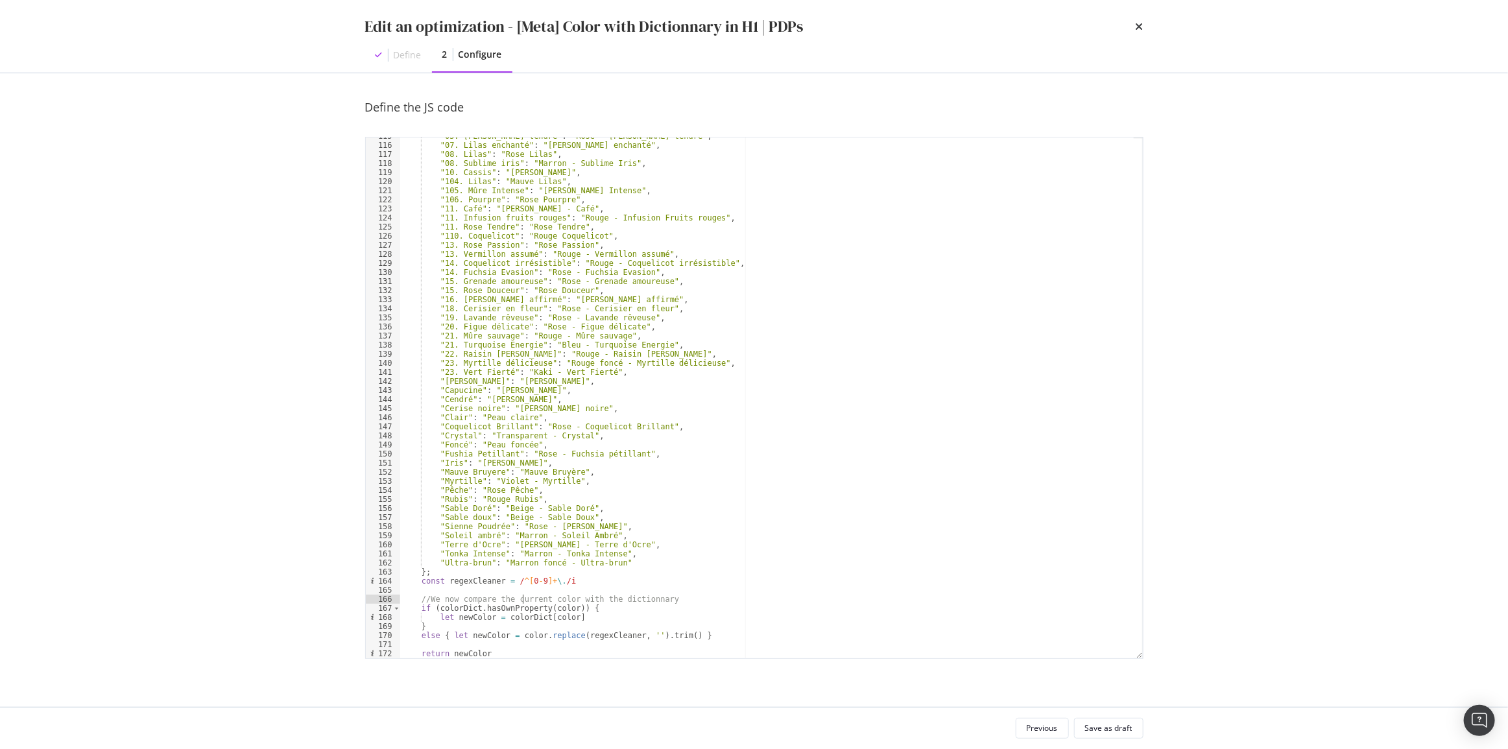
click at [524, 600] on div ""05. Mirabelle tendre" : "Rosé - Mirabelle tendre" , "07. Lilas enchanté" : "Ro…" at bounding box center [766, 401] width 733 height 539
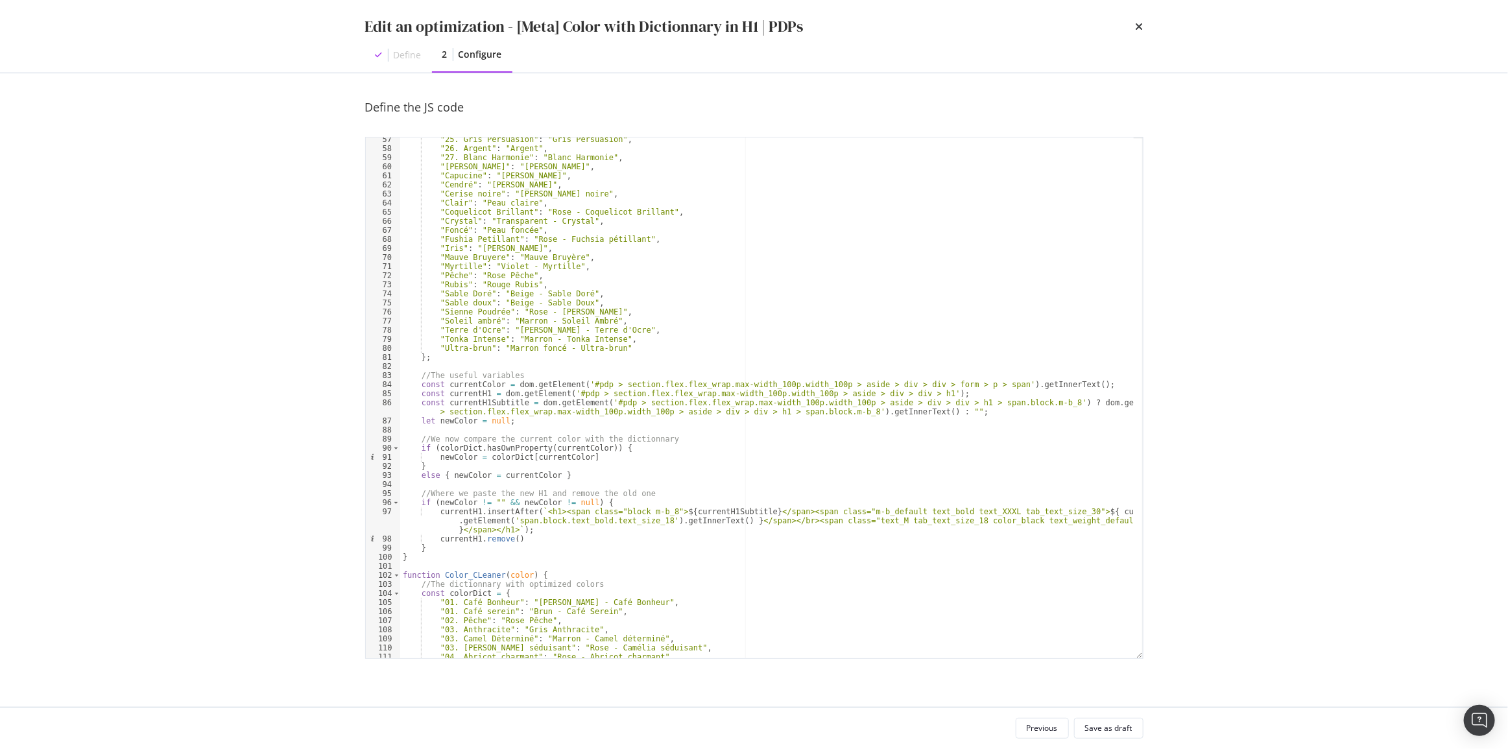
scroll to position [405, 0]
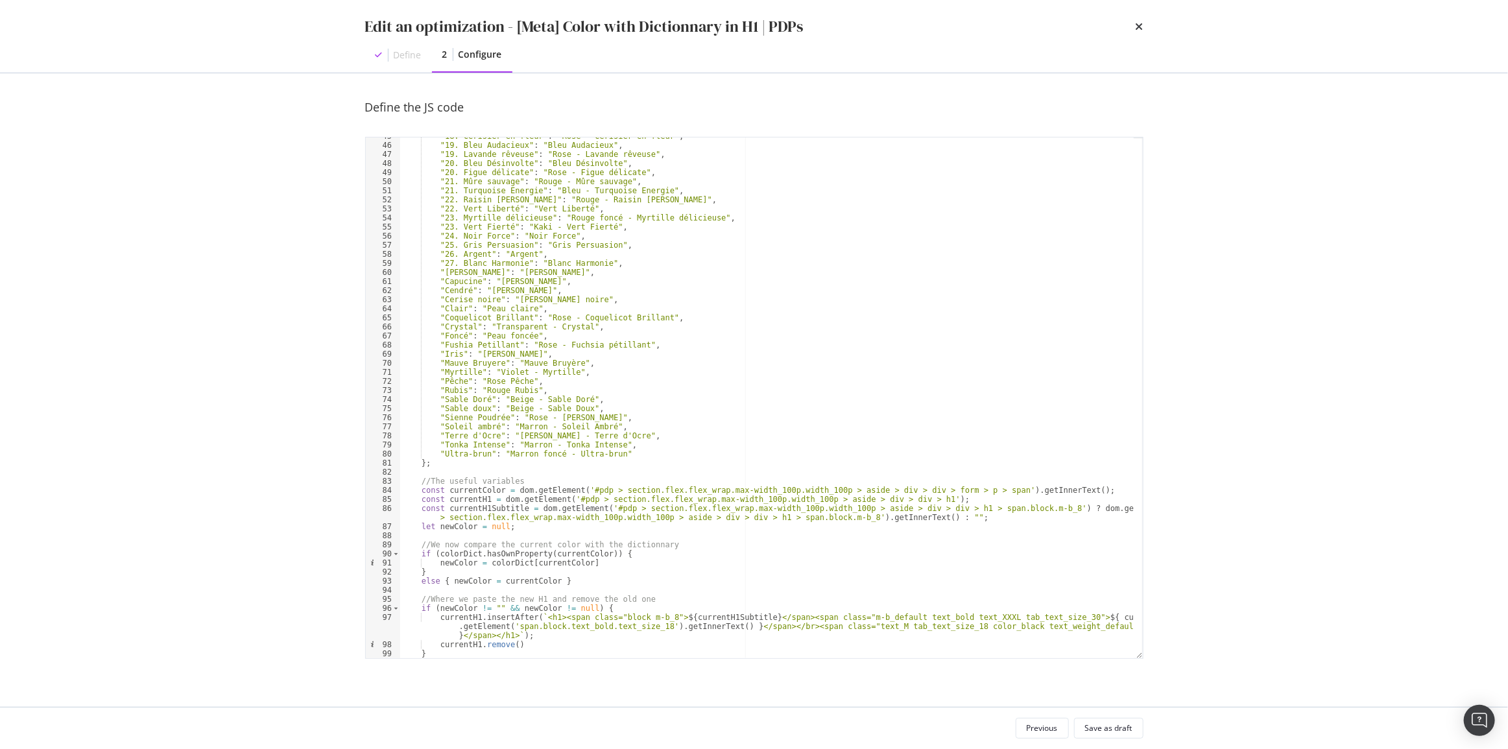
click at [438, 464] on div ""18. Cerisier en fleur" : "Rose - Cerisier en fleur" , "19. Bleu Audacieux" : "…" at bounding box center [766, 401] width 733 height 539
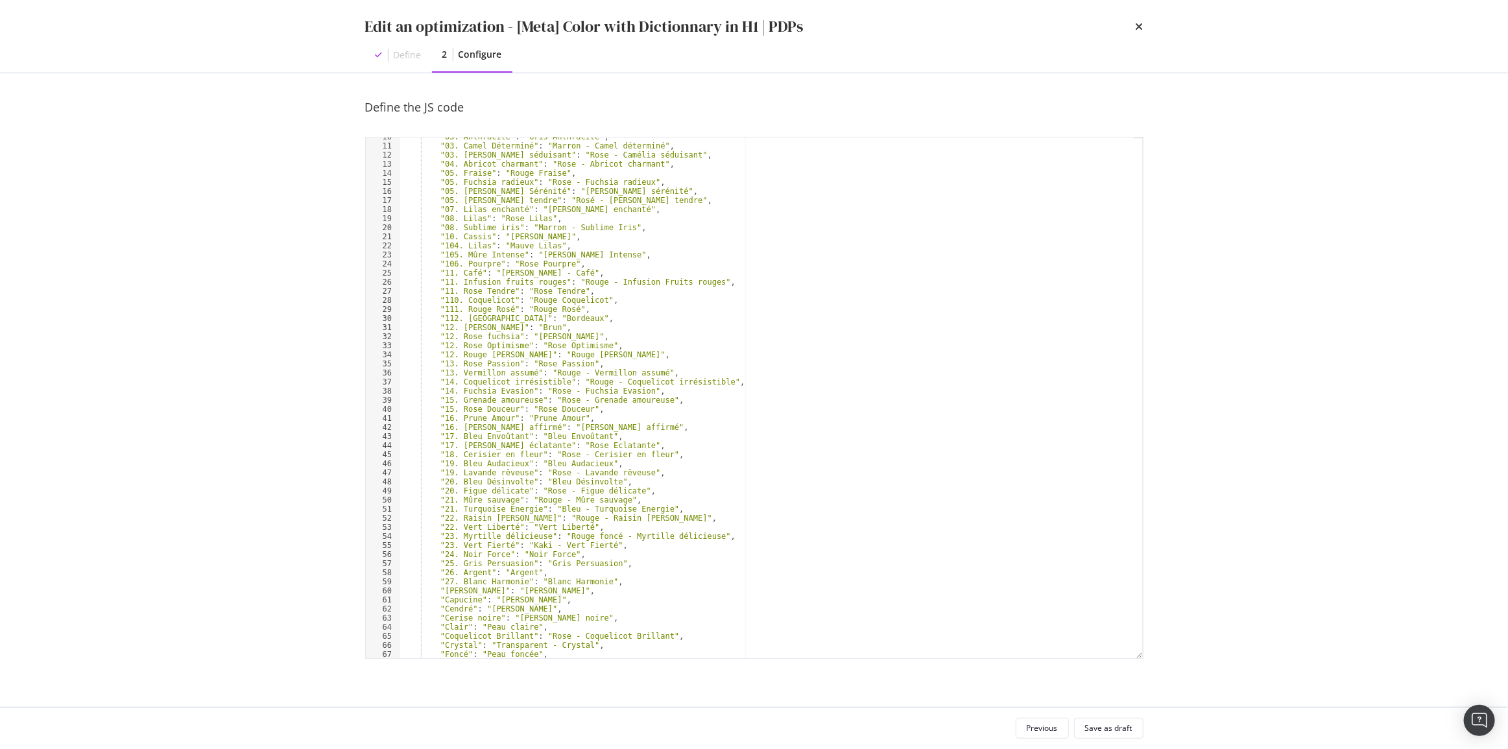
scroll to position [0, 0]
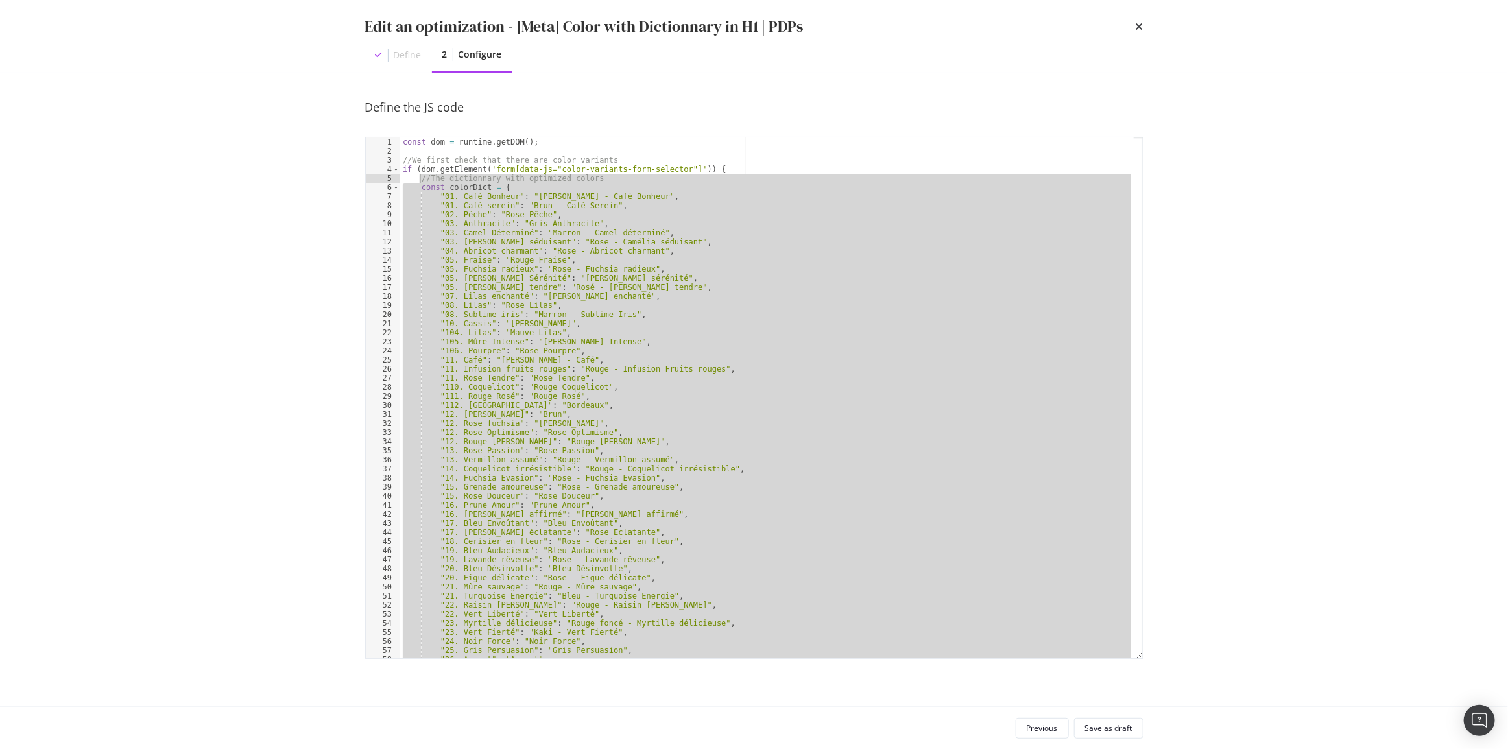
click at [418, 180] on div "const dom = runtime . getDOM ( ) ; //We first check that there are color varian…" at bounding box center [766, 406] width 733 height 539
type textarea "//The dictionnary with optimized colors const colorDict = {"
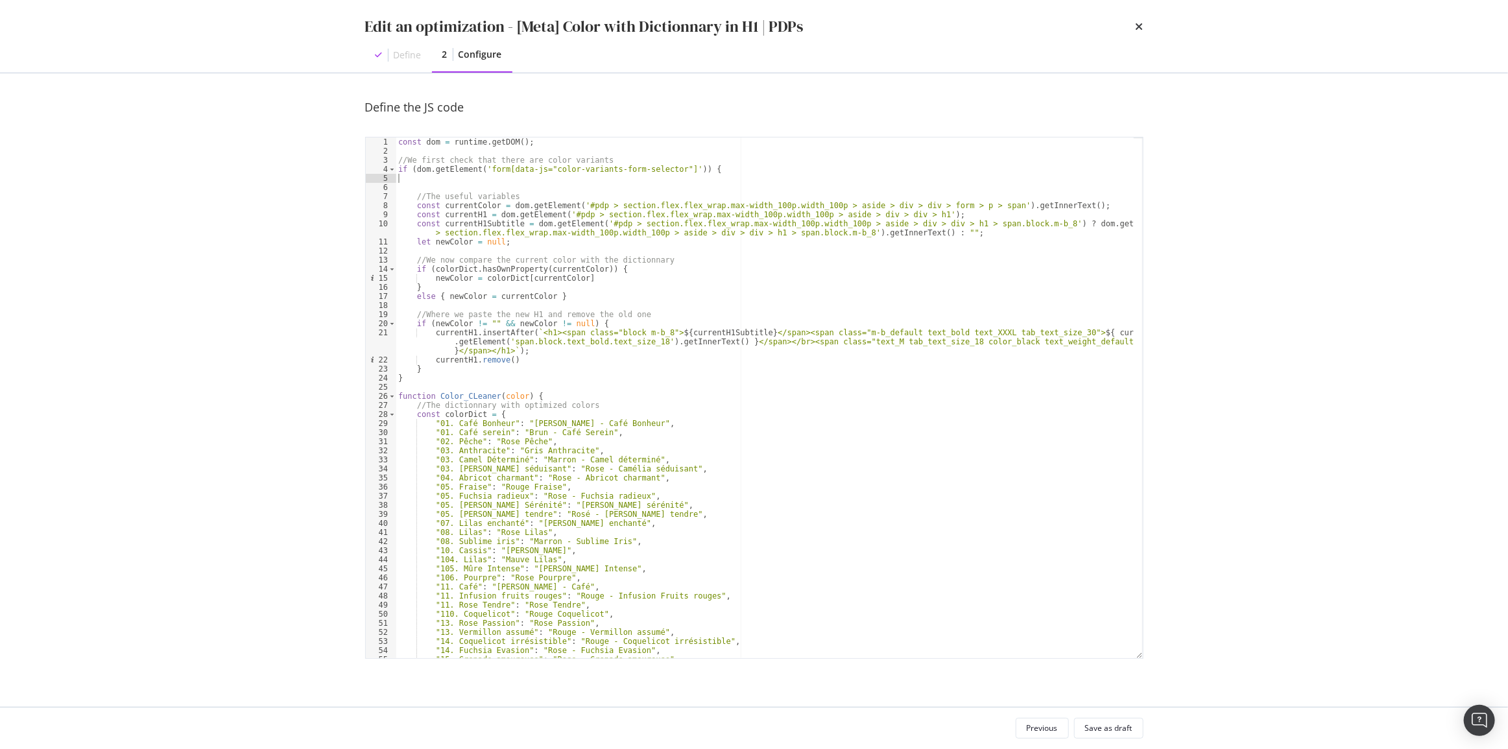
type textarea "if (dom.getElement('form[data-js="color-variants-form-selector"]')) {"
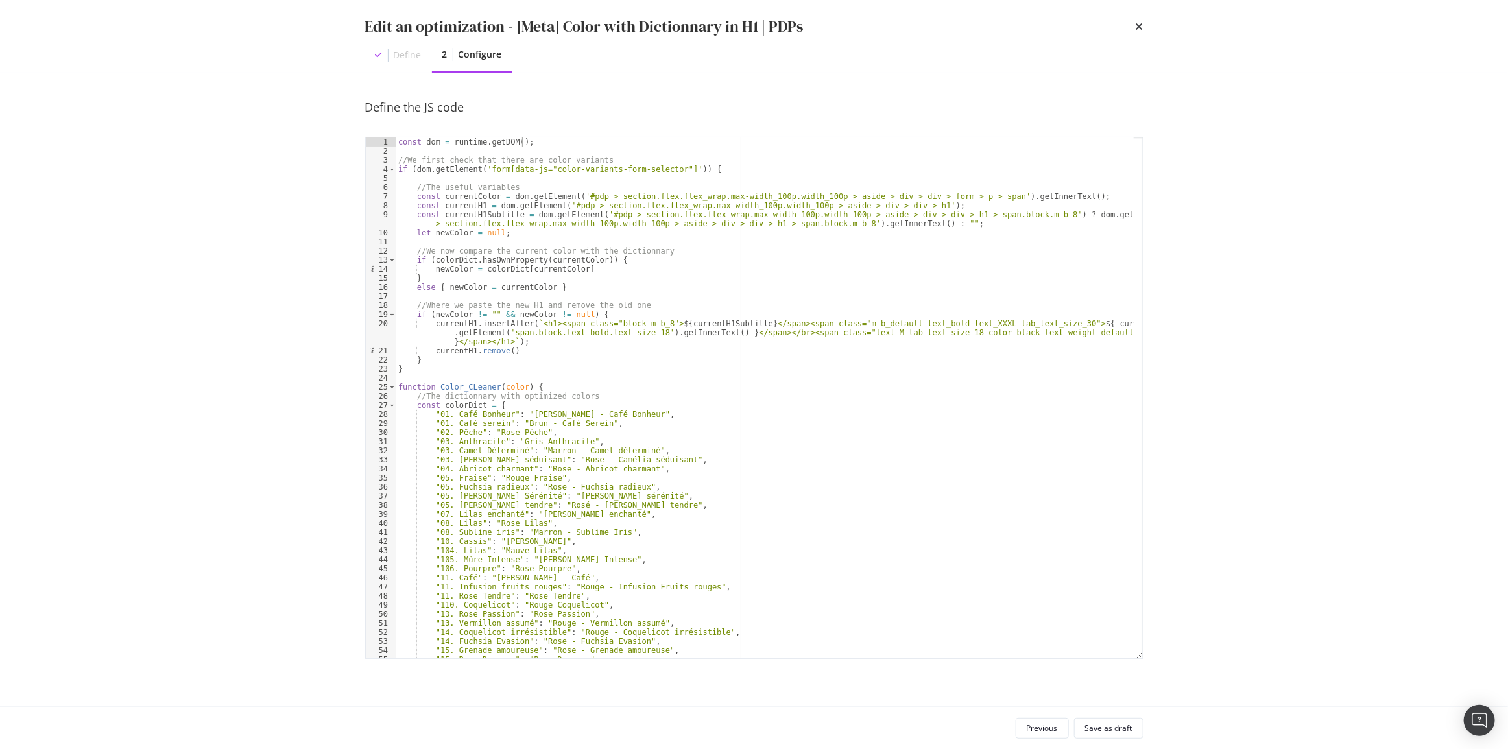
click at [541, 141] on div "const dom = runtime . getDOM ( ) ; //We first check that there are color varian…" at bounding box center [765, 406] width 738 height 539
type textarea "const dom = runtime.getDOM();"
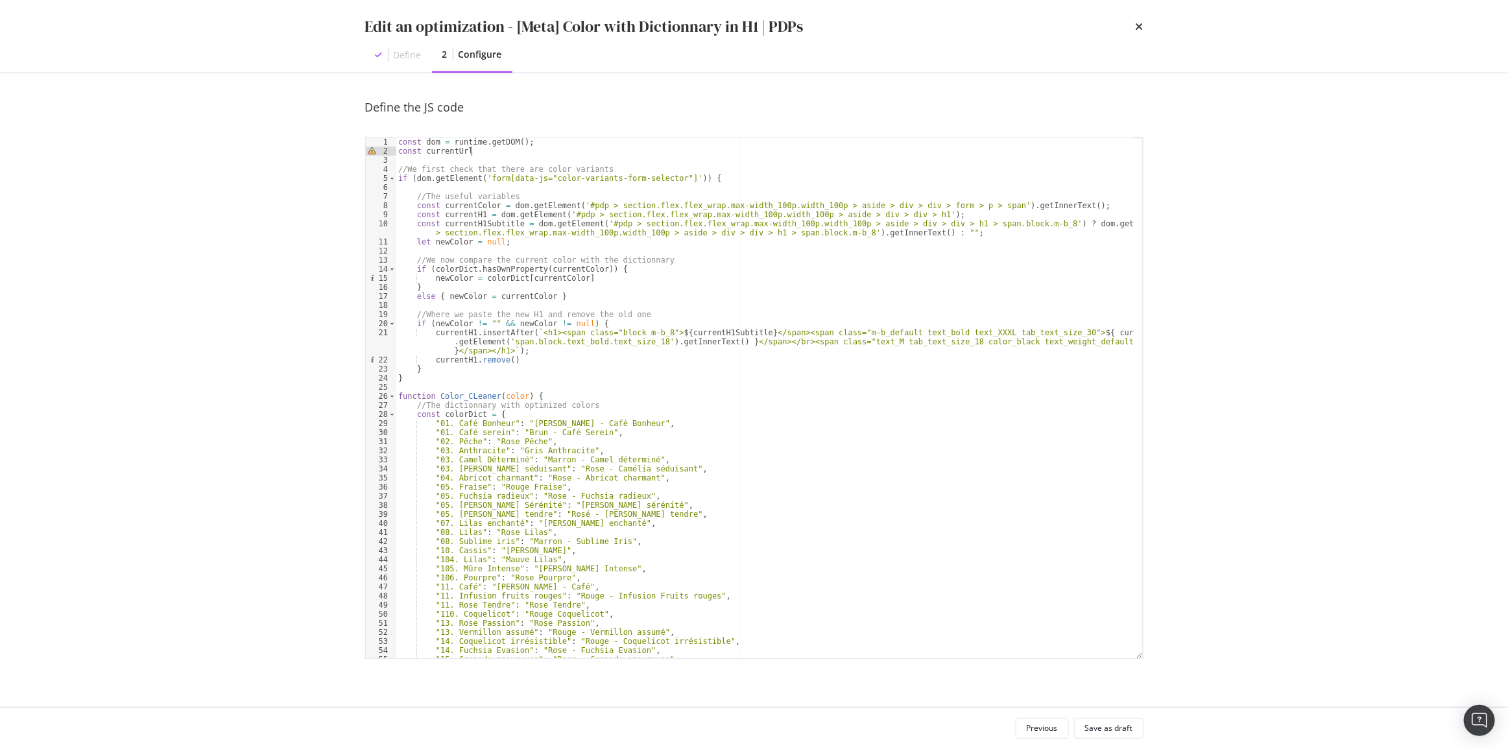
scroll to position [0, 6]
paste textarea "runtime.get"
type textarea "const currentUrl = runtime.getURL();"
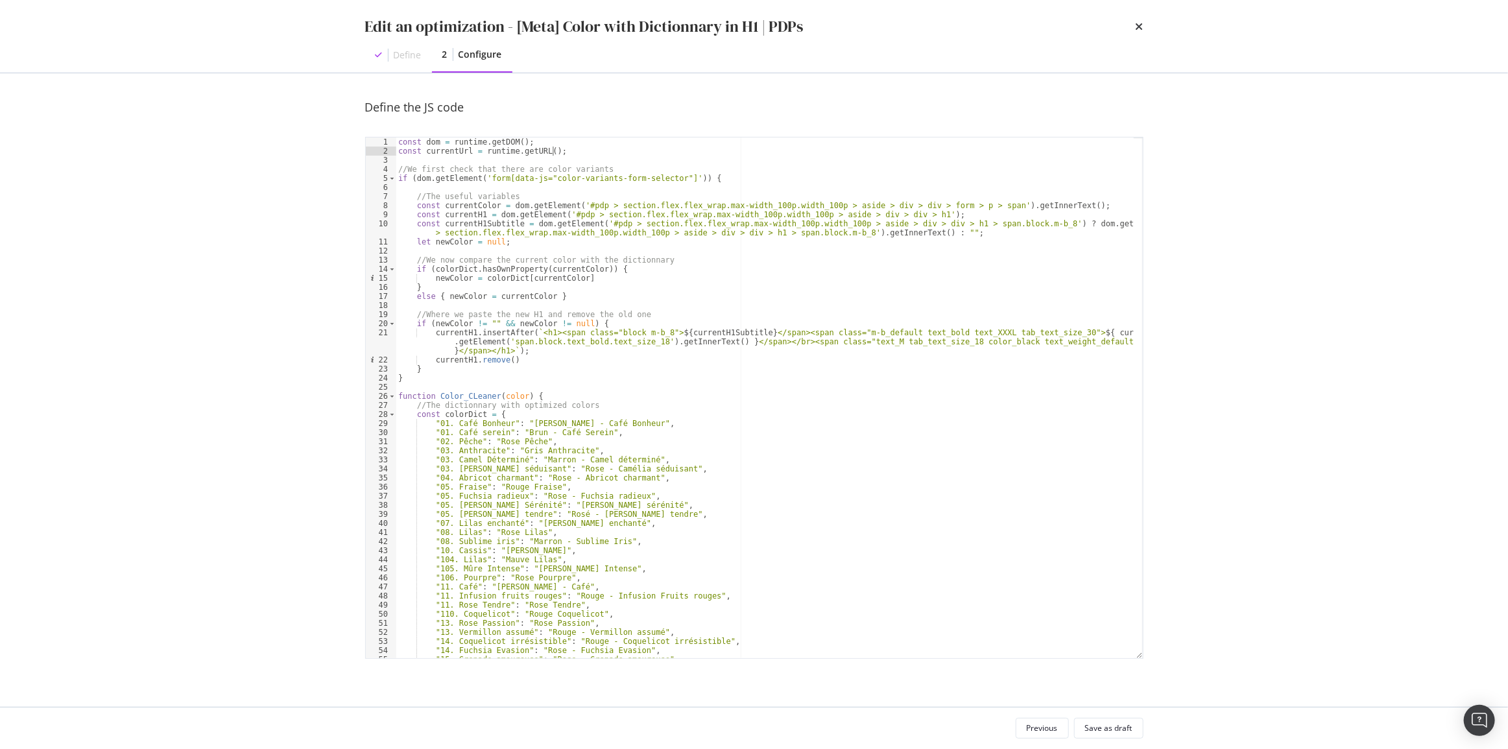
click at [471, 191] on div "const dom = runtime . getDOM ( ) ; const currentUrl = runtime . getURL ( ) ; //…" at bounding box center [765, 406] width 738 height 539
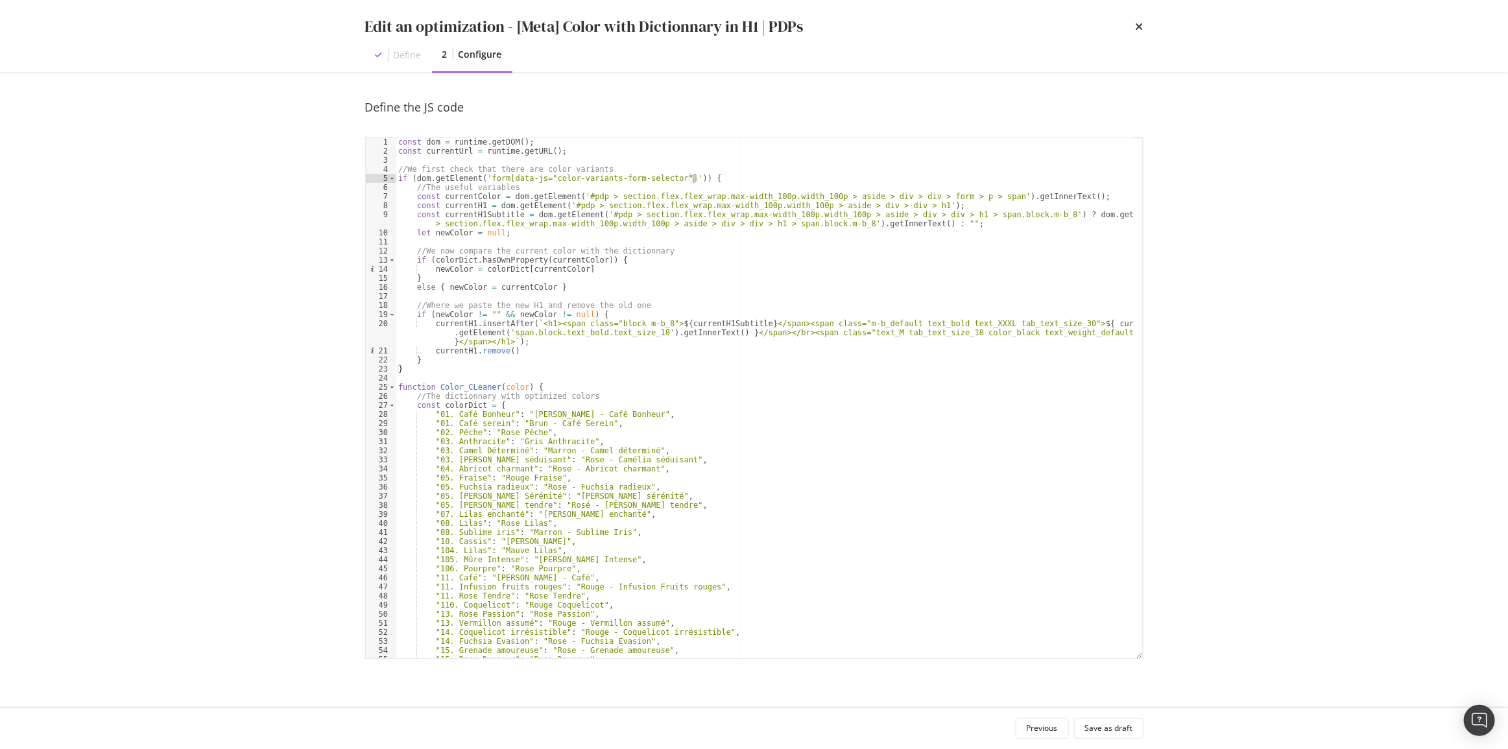
click at [940, 207] on div "const dom = runtime . getDOM ( ) ; const currentUrl = runtime . getURL ( ) ; //…" at bounding box center [765, 406] width 738 height 539
type textarea "const currentH1 = dom.getElement('#pdp > section.flex.flex_wrap.max-width_100p.…"
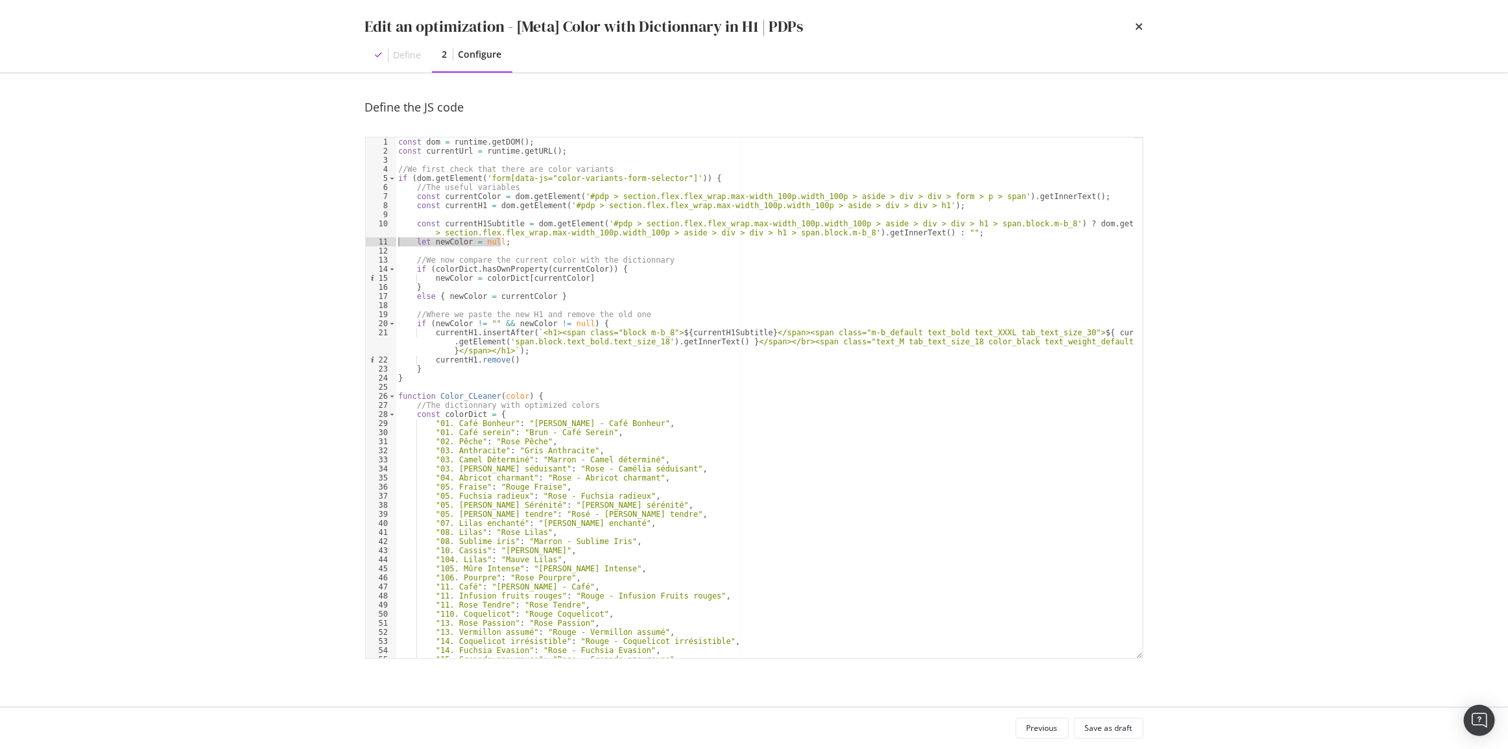
drag, startPoint x: 506, startPoint y: 242, endPoint x: 384, endPoint y: 241, distance: 121.9
click at [384, 241] on div "1 2 3 4 5 6 7 8 9 10 11 12 13 14 15 16 17 18 19 20 21 22 23 24 25 26 27 28 29 3…" at bounding box center [754, 398] width 778 height 522
type textarea "let newColor = null;"
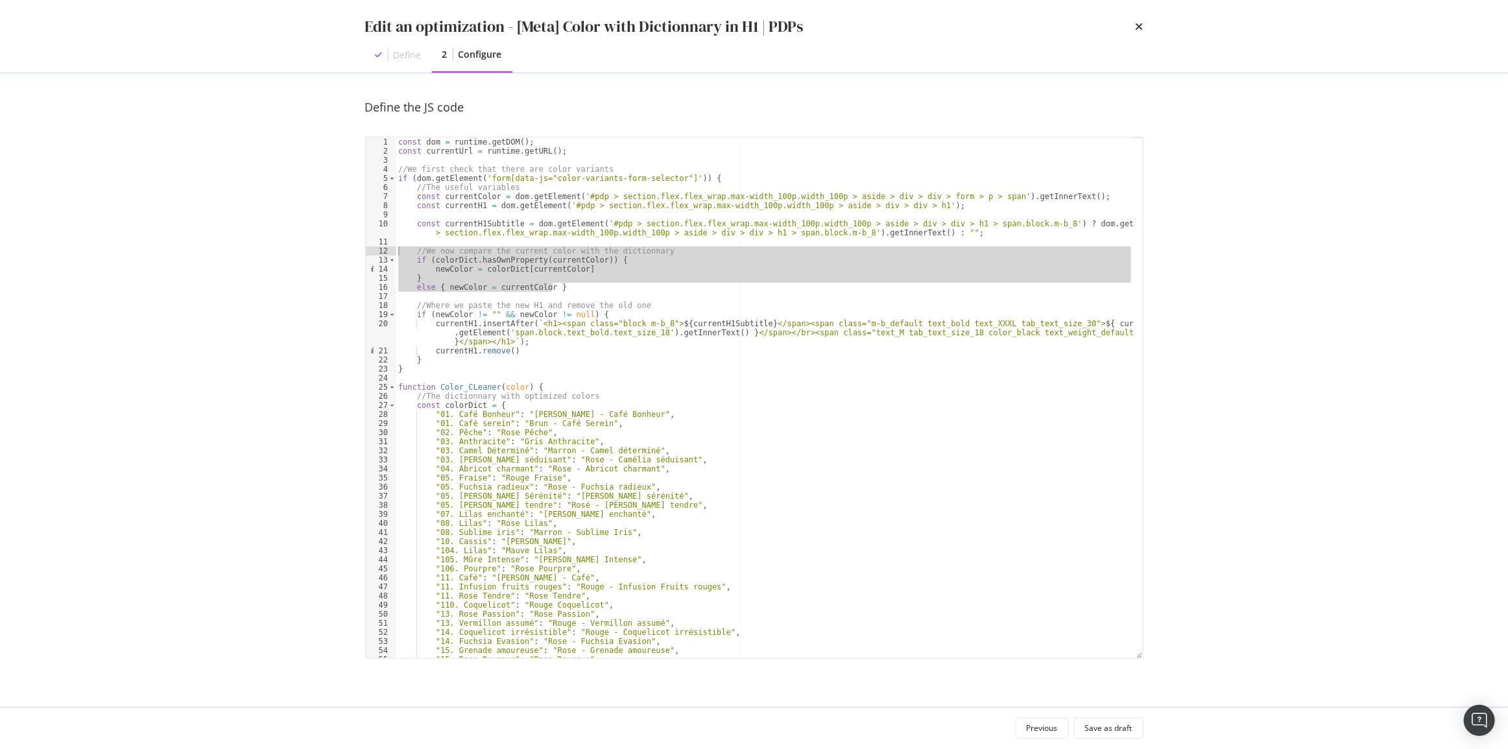
drag, startPoint x: 564, startPoint y: 288, endPoint x: 376, endPoint y: 248, distance: 191.7
click at [376, 248] on div "const currentH1Subtitle = dom.getElement('#pdp > section.flex.flex_wrap.max-wid…" at bounding box center [754, 398] width 778 height 522
type textarea "//We now compare the current color with the dictionnary if (colorDict.hasOwnPro…"
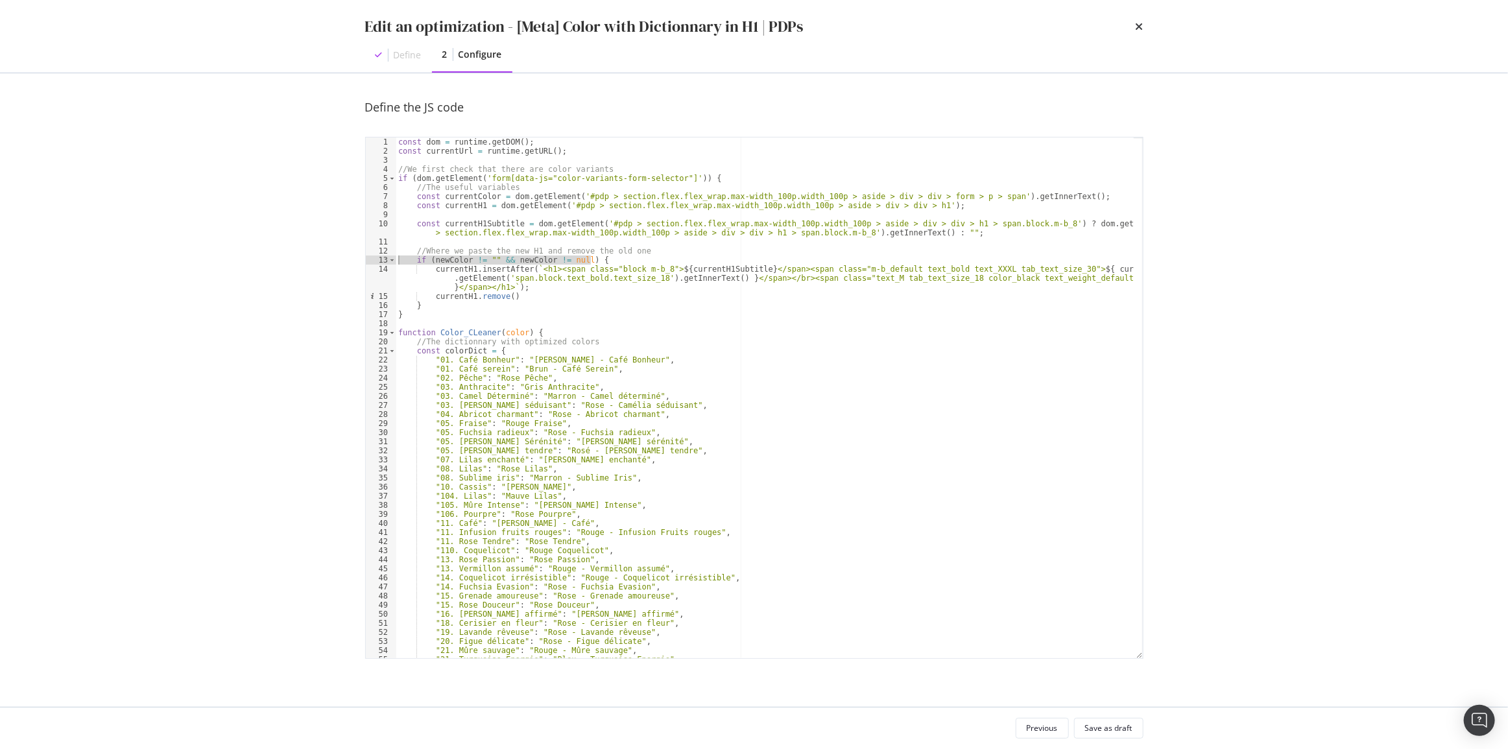
drag, startPoint x: 615, startPoint y: 260, endPoint x: 359, endPoint y: 258, distance: 256.8
click at [359, 258] on div "Define the JS code const currentH1Subtitle = dom.getElement('#pdp > section.fle…" at bounding box center [754, 390] width 830 height 634
type textarea "if (newColor != "" && newColor != null) {"
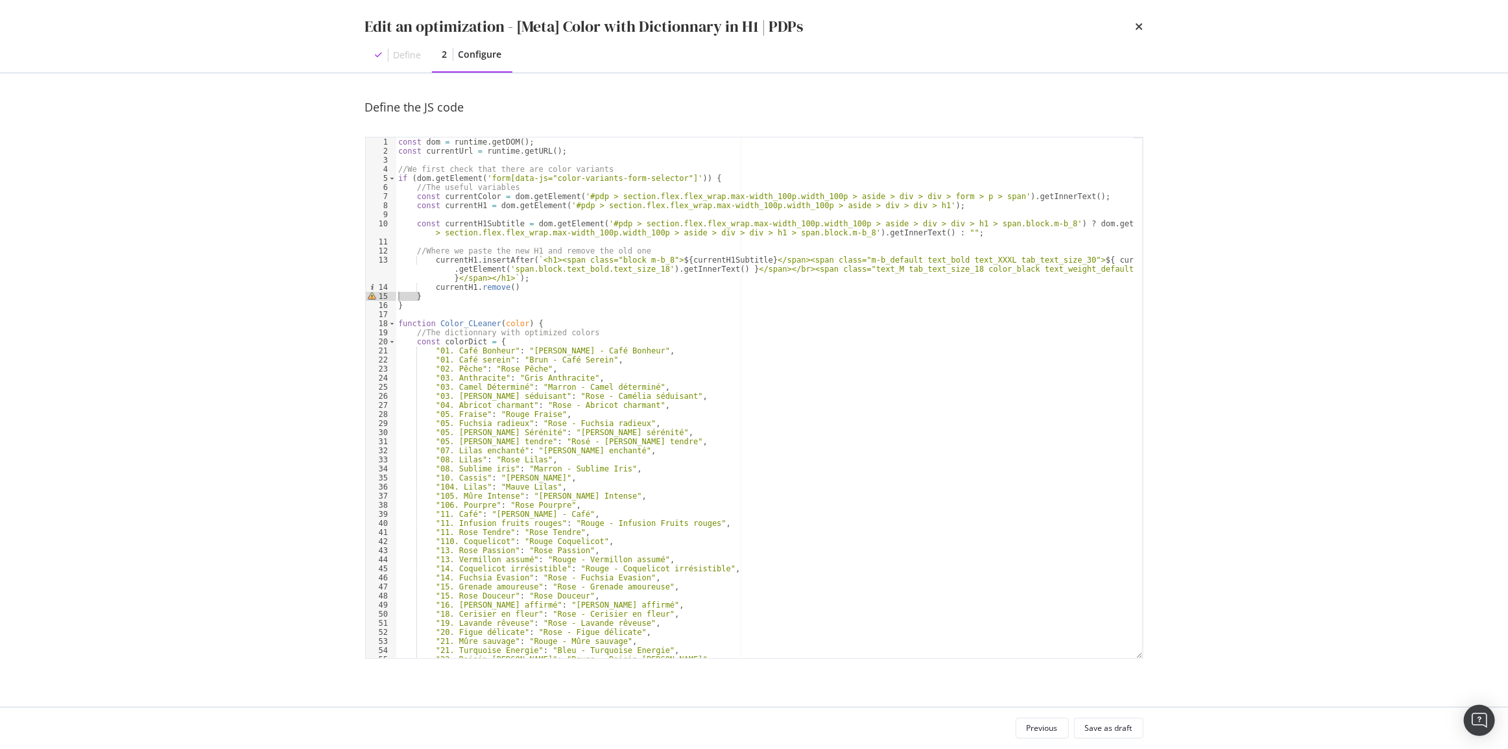
drag, startPoint x: 424, startPoint y: 296, endPoint x: 386, endPoint y: 296, distance: 38.3
click at [386, 296] on div "//Where we paste the new H1 and remove the old one 1 2 3 4 5 6 7 8 9 10 11 12 1…" at bounding box center [754, 398] width 778 height 522
type textarea "}"
type textarea "currentH1.remove()"
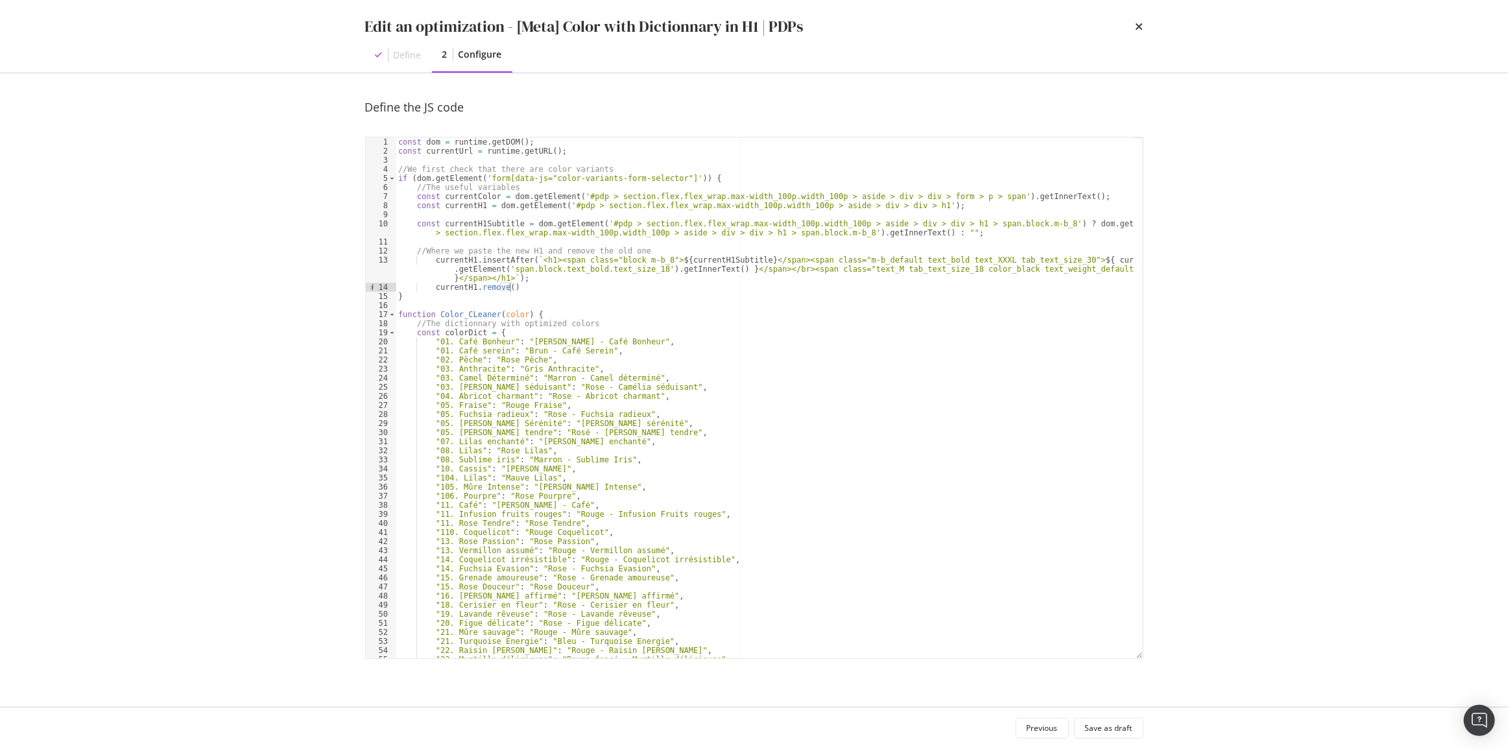
click at [424, 217] on div "const dom = runtime . getDOM ( ) ; const currentUrl = runtime . getURL ( ) ; //…" at bounding box center [765, 406] width 738 height 539
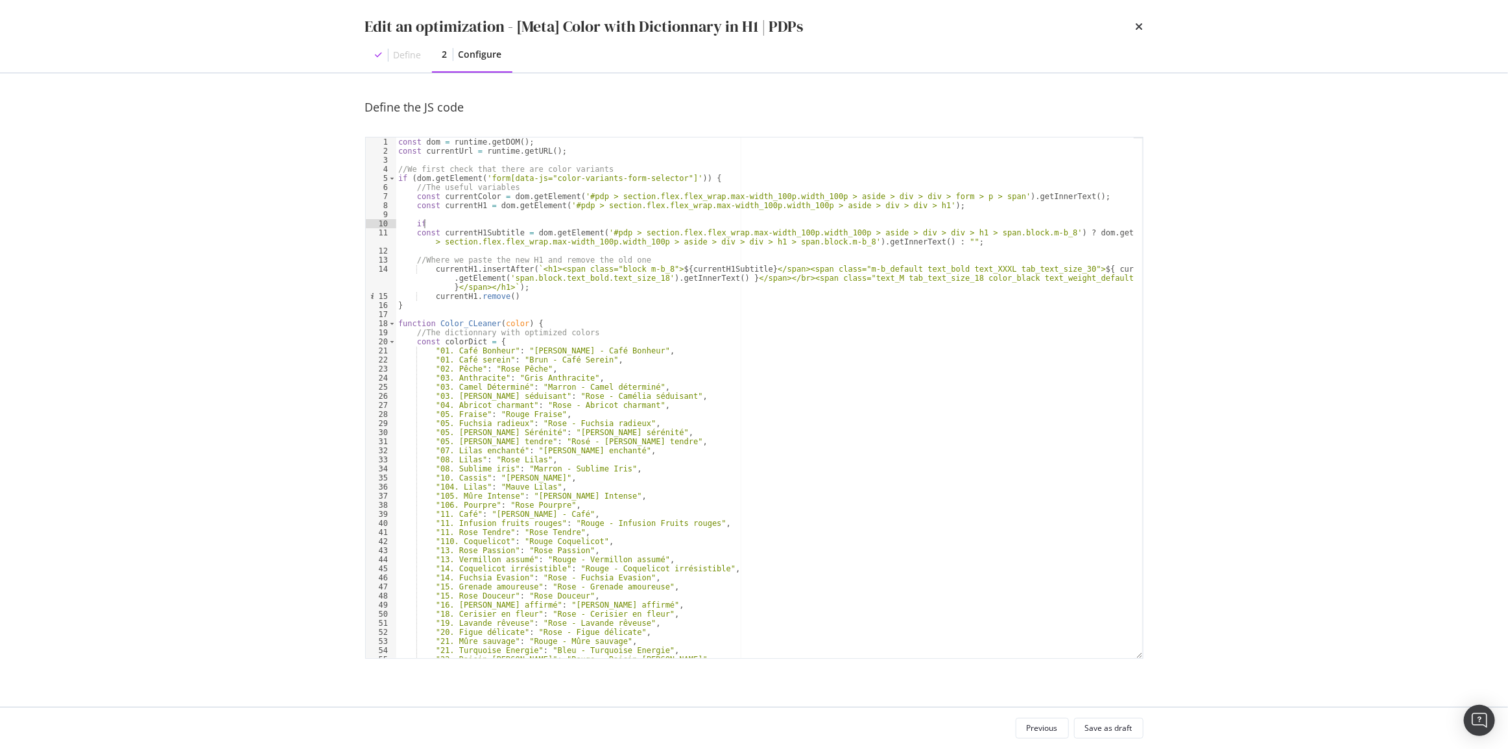
scroll to position [0, 1]
click at [527, 233] on div "const dom = runtime . getDOM ( ) ; const currentUrl = runtime . getURL ( ) ; //…" at bounding box center [765, 406] width 738 height 539
click at [1027, 232] on div "const dom = runtime . getDOM ( ) ; const currentUrl = runtime . getURL ( ) ; //…" at bounding box center [765, 406] width 738 height 539
click at [469, 222] on div "const dom = runtime . getDOM ( ) ; const currentUrl = runtime . getURL ( ) ; //…" at bounding box center [765, 406] width 738 height 539
paste textarea "dom.getElement('#pdp > section.flex.flex_wrap.max-width_100p.width_100p > aside…"
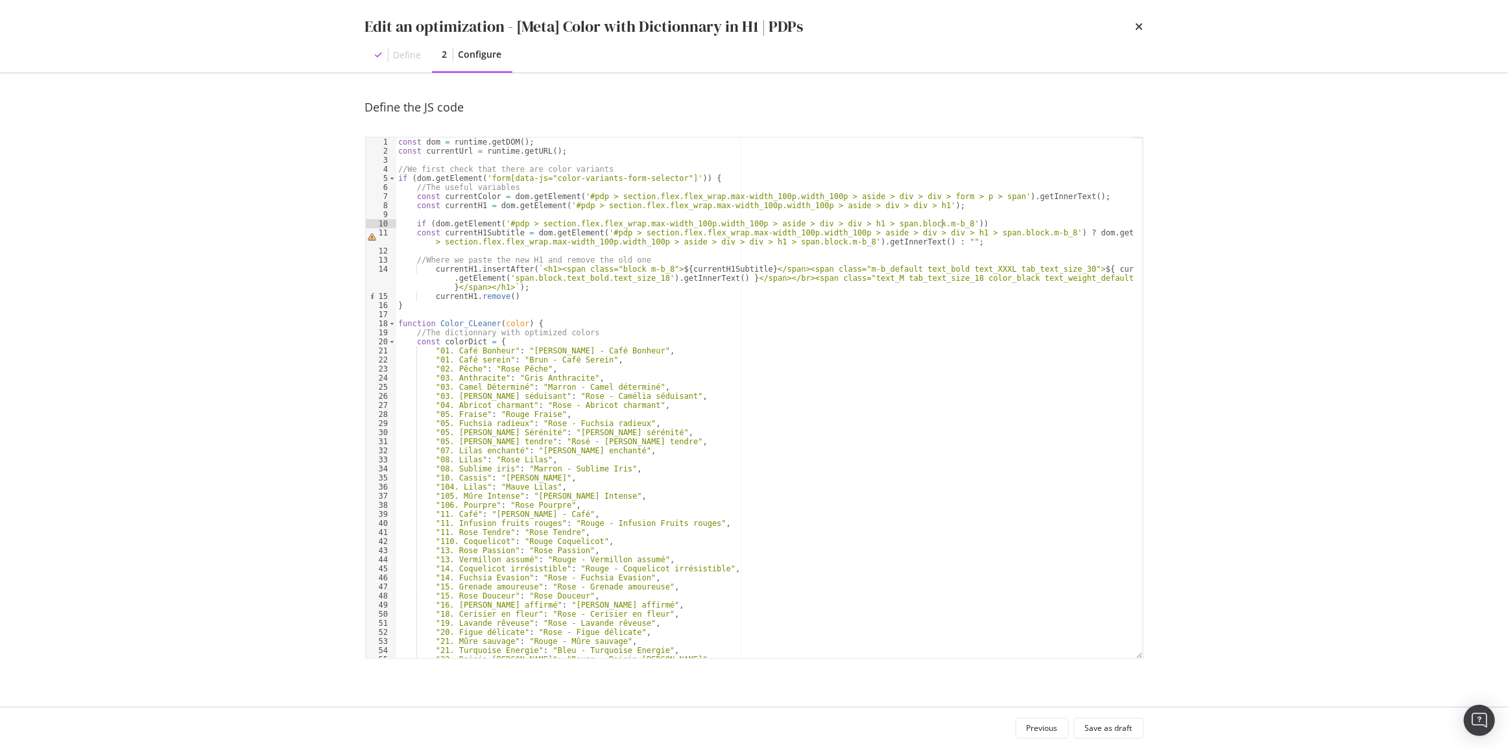
type textarea "if (dom.getElement('#pdp > section.flex.flex_wrap.max-width_100p.width_100p > a…"
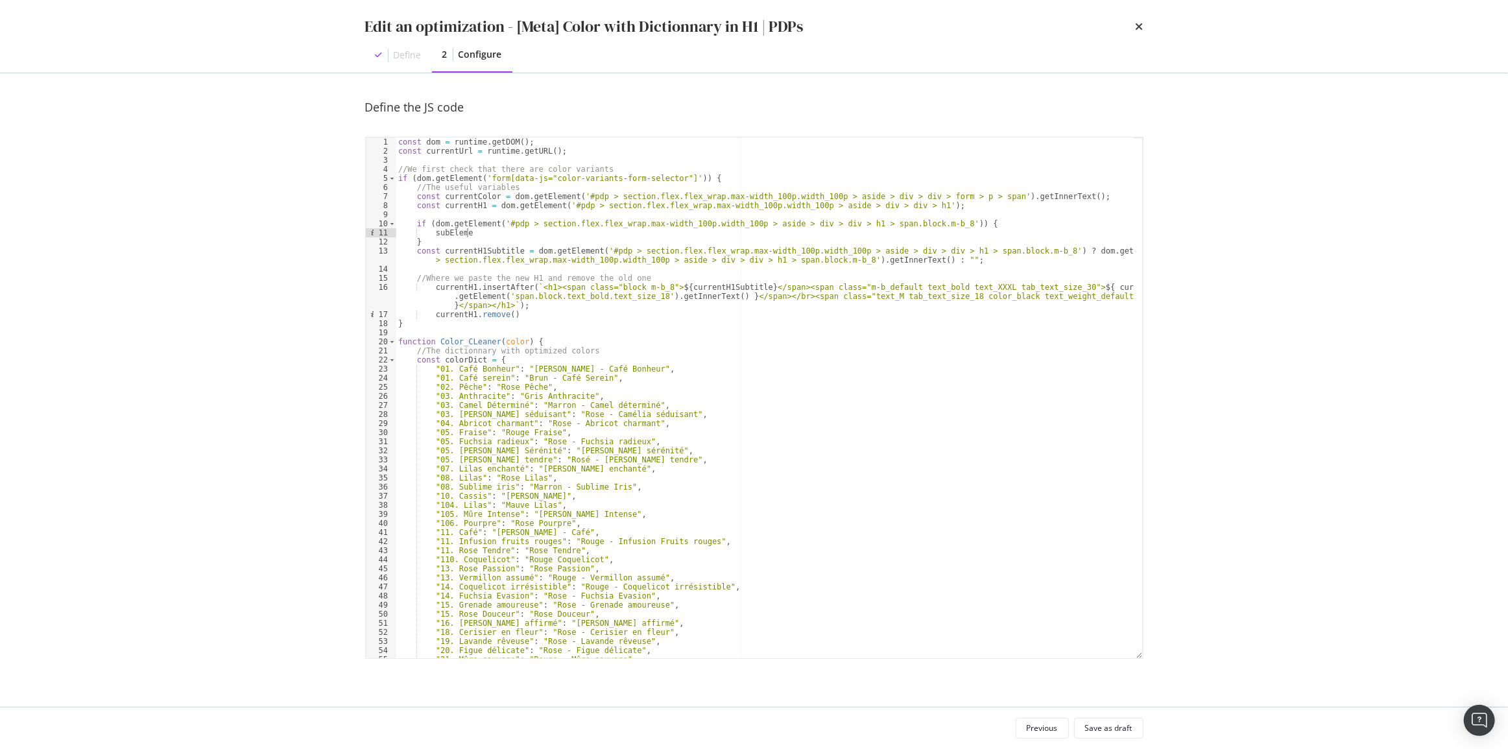
scroll to position [0, 6]
click at [547, 288] on div "const dom = runtime . getDOM ( ) ; const currentUrl = runtime . getURL ( ) ; //…" at bounding box center [765, 406] width 738 height 539
click at [773, 288] on div "const dom = runtime . getDOM ( ) ; const currentUrl = runtime . getURL ( ) ; //…" at bounding box center [765, 406] width 738 height 539
click at [505, 235] on div "const dom = runtime . getDOM ( ) ; const currentUrl = runtime . getURL ( ) ; //…" at bounding box center [765, 406] width 738 height 539
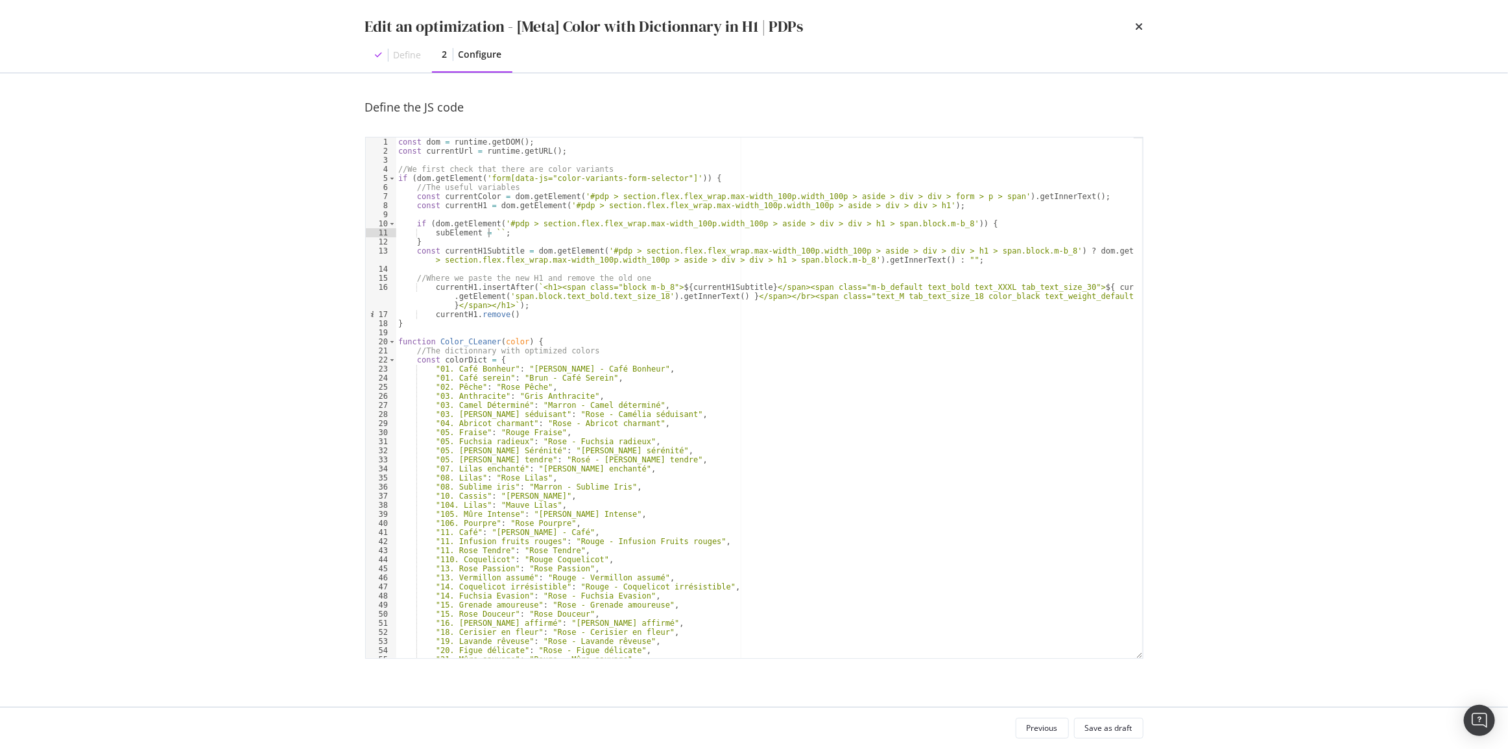
paste textarea "<span class="block m-b_8">${currentH1Subtitle}</span>"
click at [432, 224] on div "const dom = runtime . getDOM ( ) ; const currentUrl = runtime . getURL ( ) ; //…" at bounding box center [765, 406] width 738 height 539
click at [933, 225] on div "const dom = runtime . getDOM ( ) ; const currentUrl = runtime . getURL ( ) ; //…" at bounding box center [765, 406] width 738 height 539
click at [621, 233] on div "const dom = runtime . getDOM ( ) ; const currentUrl = runtime . getURL ( ) ; //…" at bounding box center [765, 406] width 738 height 539
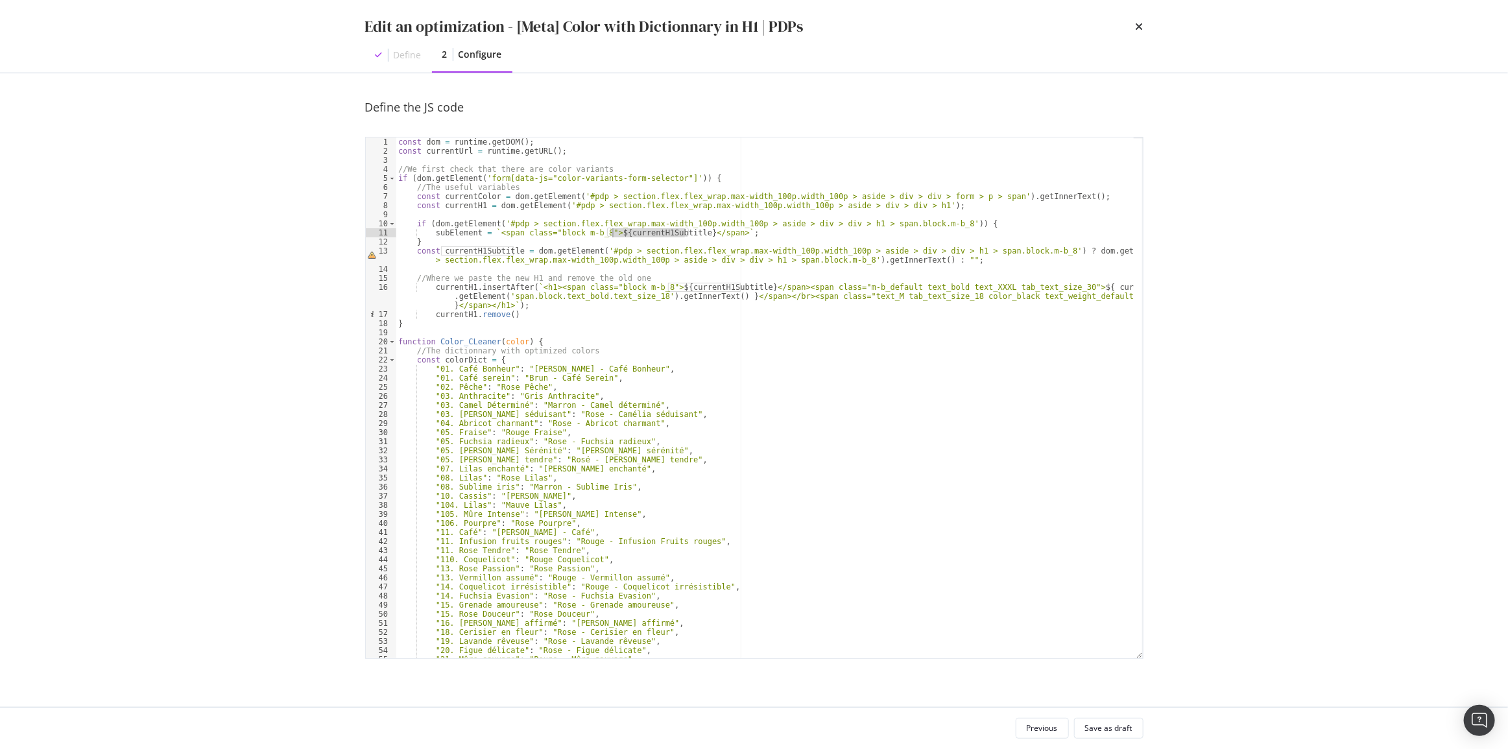
paste textarea "dom.getElement('#pdp > section.flex.flex_wrap.max-width_100p.width_100p > aside…"
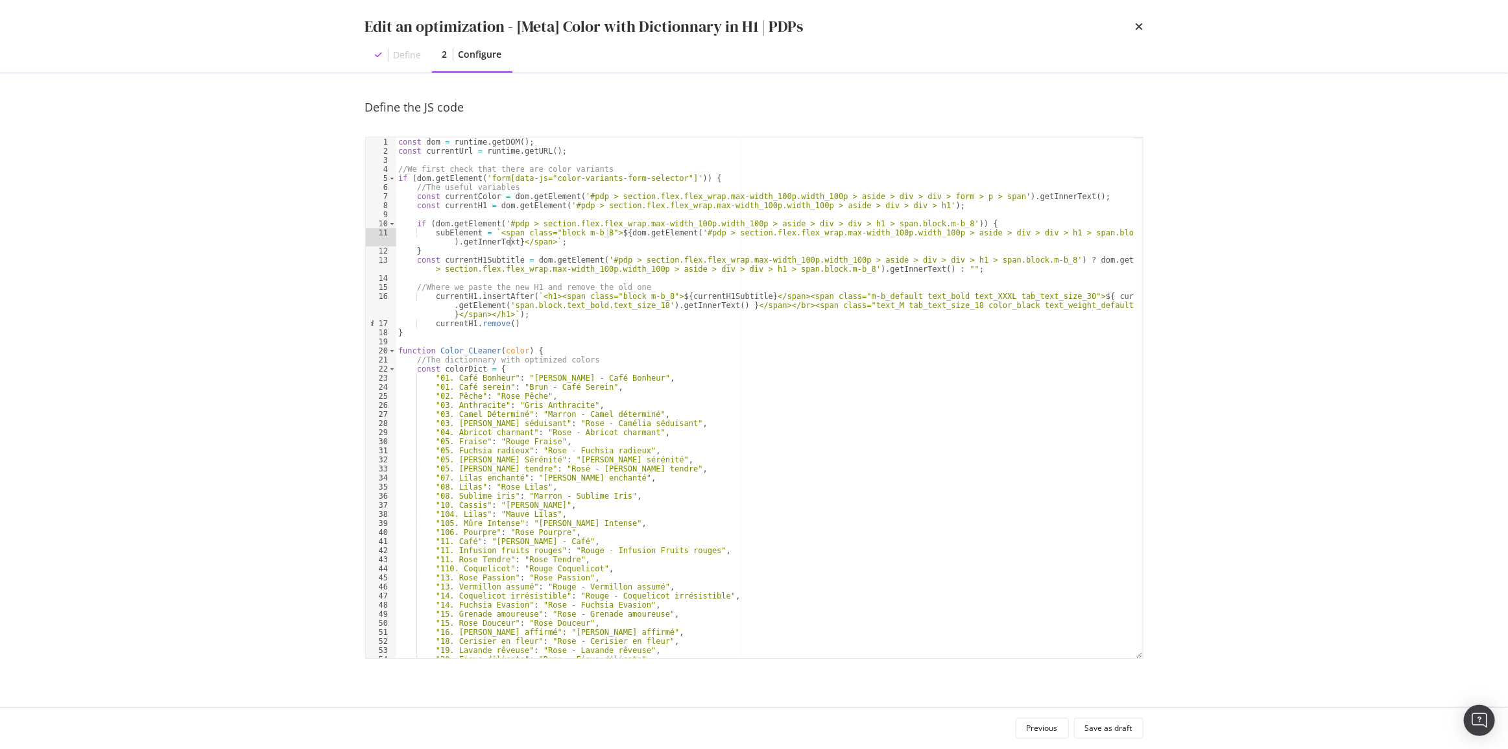
scroll to position [0, 65]
click at [700, 239] on div "const dom = runtime . getDOM ( ) ; const currentUrl = runtime . getURL ( ) ; //…" at bounding box center [765, 406] width 738 height 539
click at [436, 250] on div "const dom = runtime . getDOM ( ) ; const currentUrl = runtime . getURL ( ) ; //…" at bounding box center [765, 406] width 738 height 539
type textarea "}"
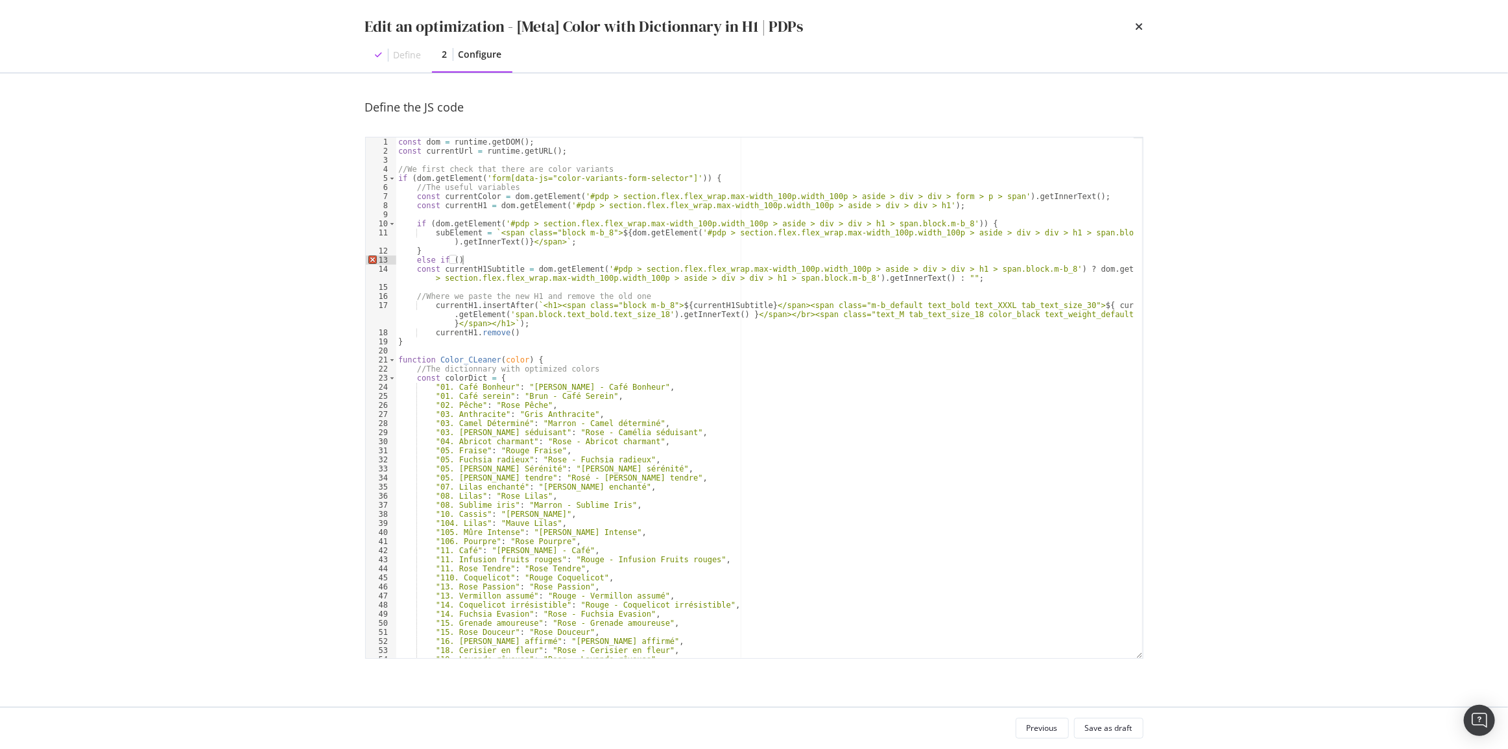
scroll to position [0, 5]
type textarea "else if () {}"
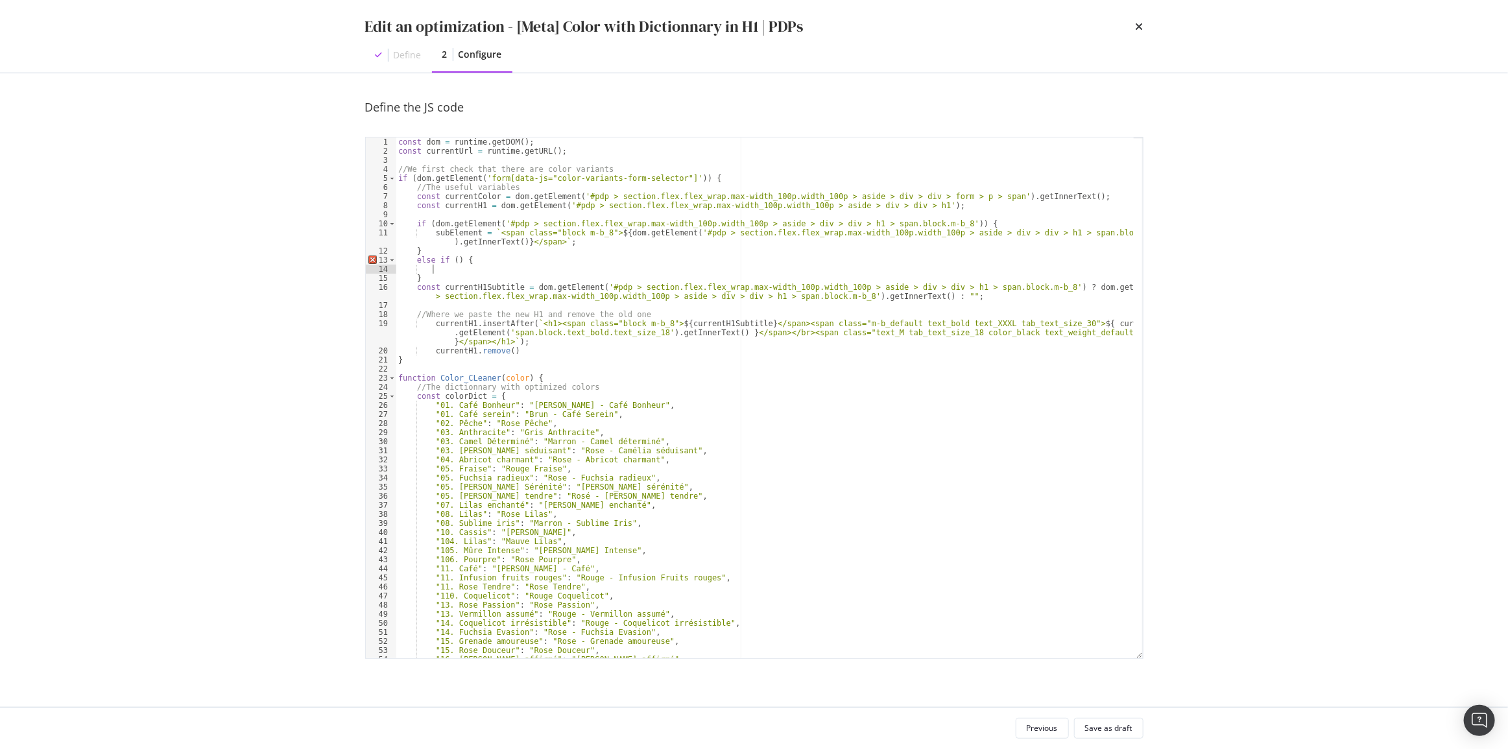
click at [547, 325] on div "const dom = runtime . getDOM ( ) ; const currentUrl = runtime . getURL ( ) ; //…" at bounding box center [765, 406] width 738 height 539
click at [774, 323] on div "const dom = runtime . getDOM ( ) ; const currentUrl = runtime . getURL ( ) ; //…" at bounding box center [765, 406] width 738 height 539
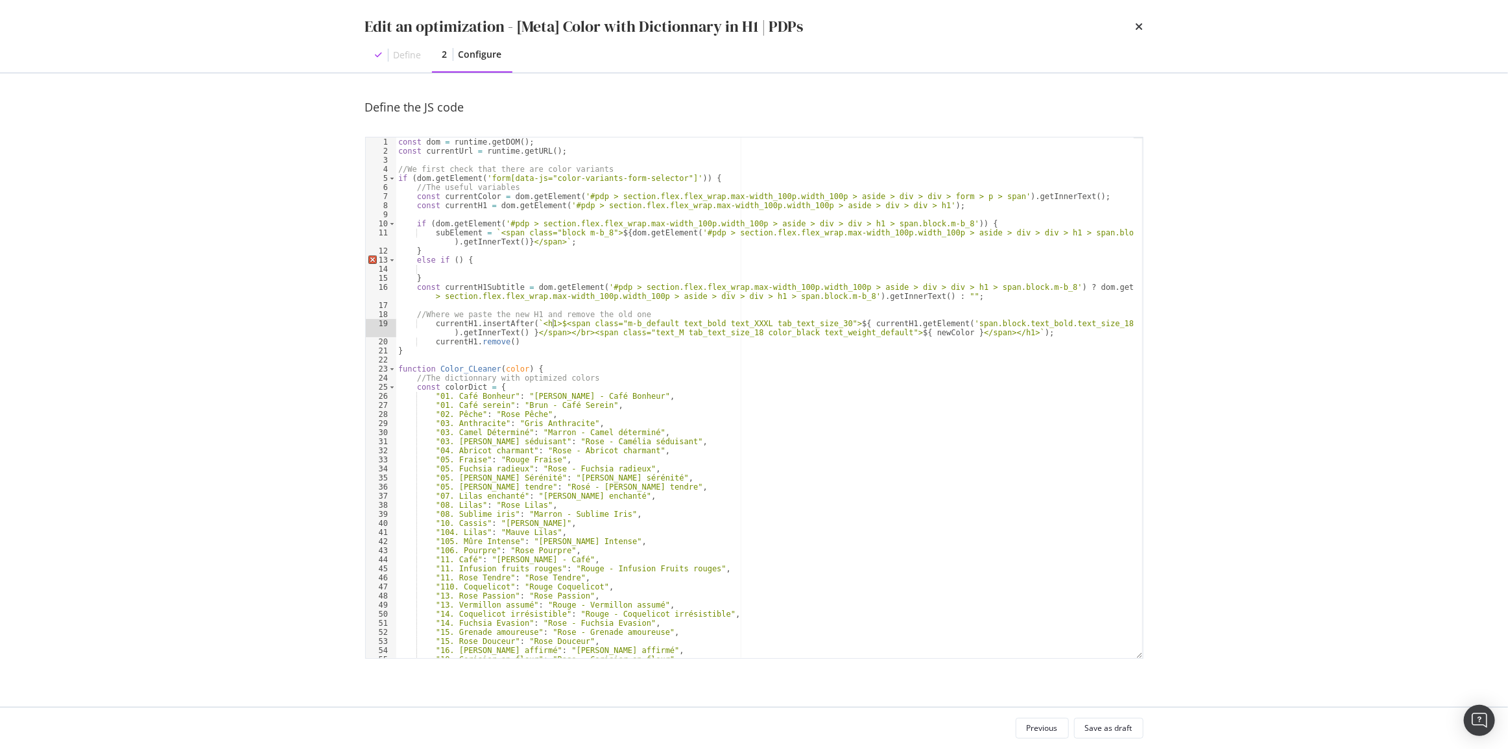
scroll to position [0, 13]
click at [440, 233] on div "const dom = runtime . getDOM ( ) ; const currentUrl = runtime . getURL ( ) ; //…" at bounding box center [765, 406] width 738 height 539
click at [556, 323] on div "const dom = runtime . getDOM ( ) ; const currentUrl = runtime . getURL ( ) ; //…" at bounding box center [765, 406] width 738 height 539
paste textarea "subElement"
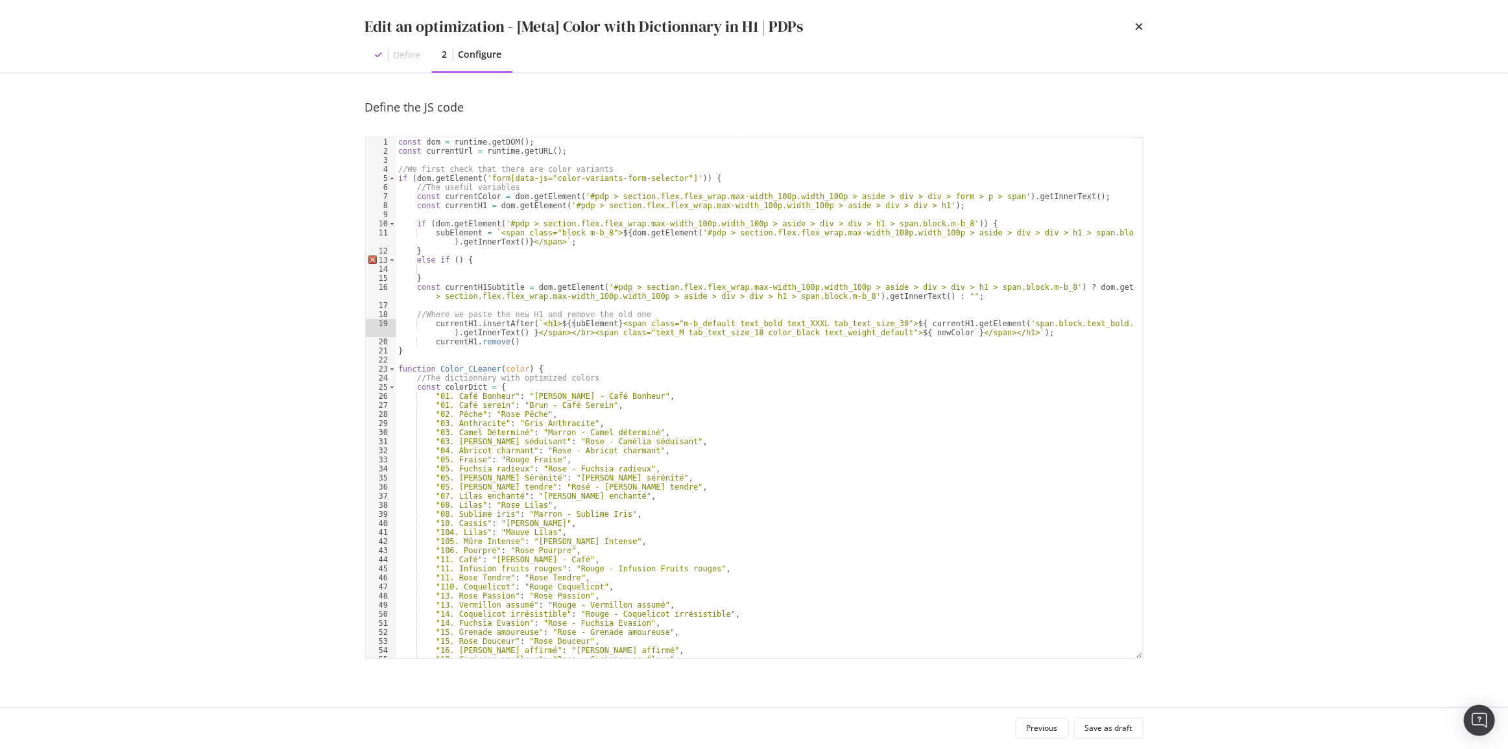
click at [573, 326] on div "const dom = runtime . getDOM ( ) ; const currentUrl = runtime . getURL ( ) ; //…" at bounding box center [765, 406] width 738 height 539
click at [938, 204] on div "const dom = runtime . getDOM ( ) ; const currentUrl = runtime . getURL ( ) ; //…" at bounding box center [765, 406] width 738 height 539
type textarea "const currentH1 = dom.getElement('#pdp > section.flex.flex_wrap.max-width_100p.…"
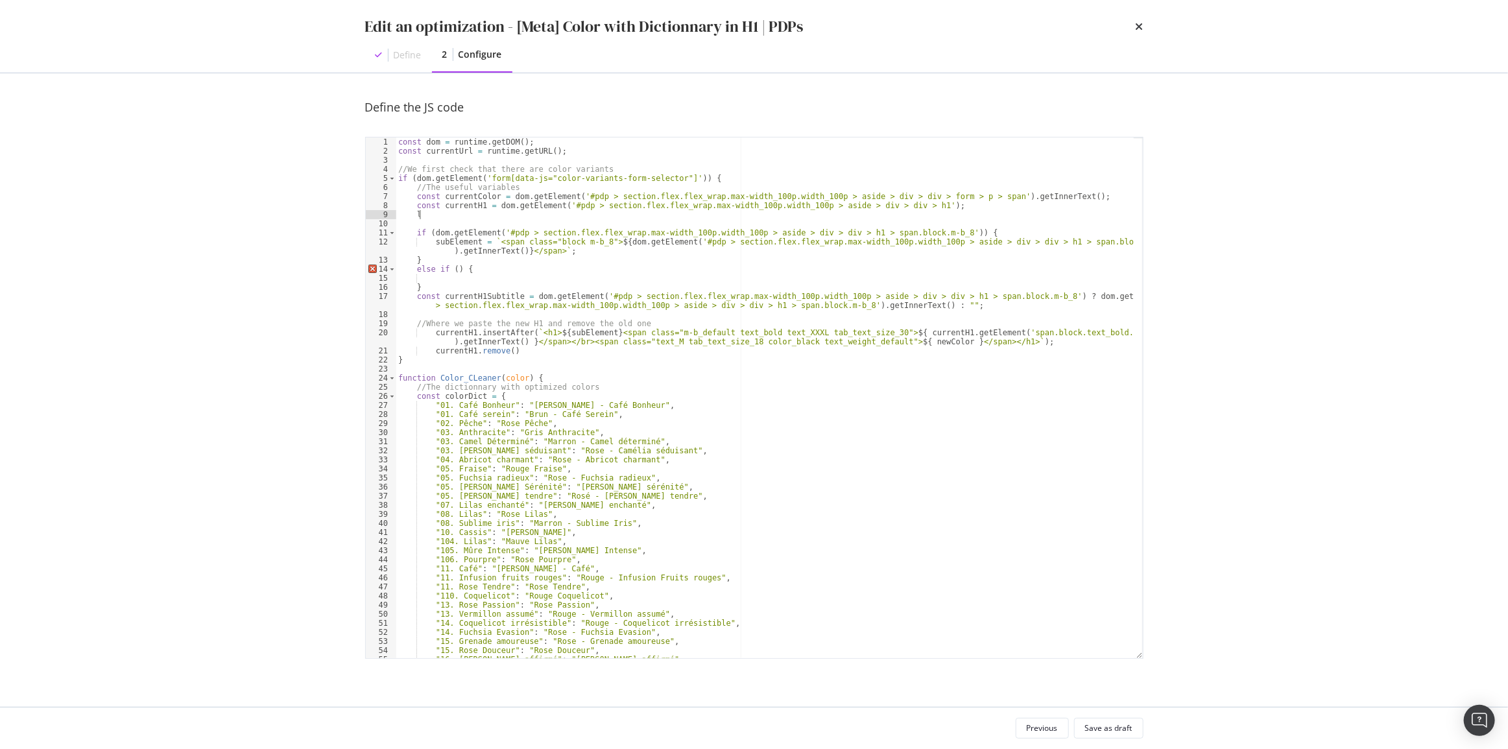
scroll to position [0, 1]
paste textarea "subElement"
click at [460, 198] on div "const dom = runtime . getDOM ( ) ; const currentUrl = runtime . getURL ( ) ; //…" at bounding box center [765, 406] width 738 height 539
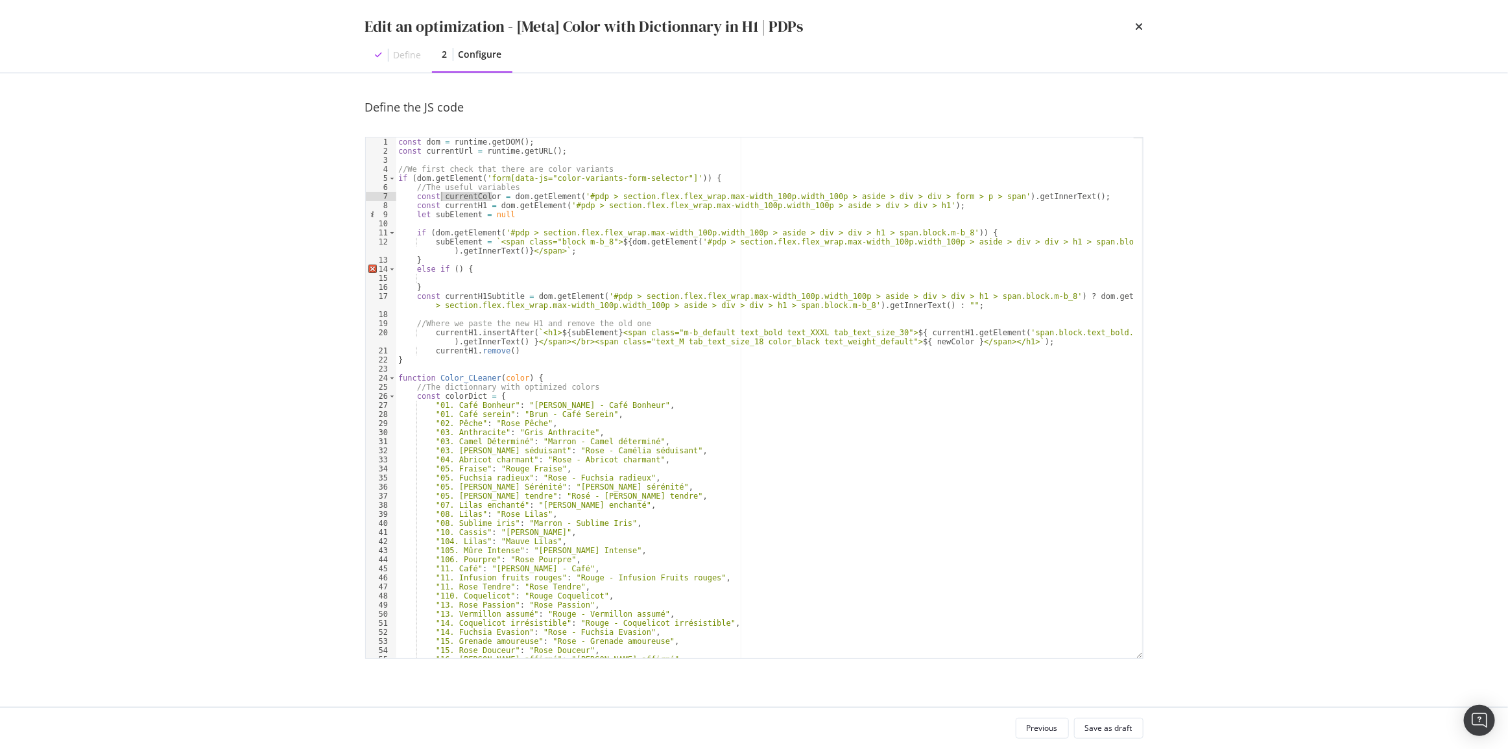
click at [908, 340] on div "const dom = runtime . getDOM ( ) ; const currentUrl = runtime . getURL ( ) ; //…" at bounding box center [765, 406] width 738 height 539
paste textarea "currentColor)"
click at [471, 379] on div "const dom = runtime . getDOM ( ) ; const currentUrl = runtime . getURL ( ) ; //…" at bounding box center [765, 406] width 738 height 539
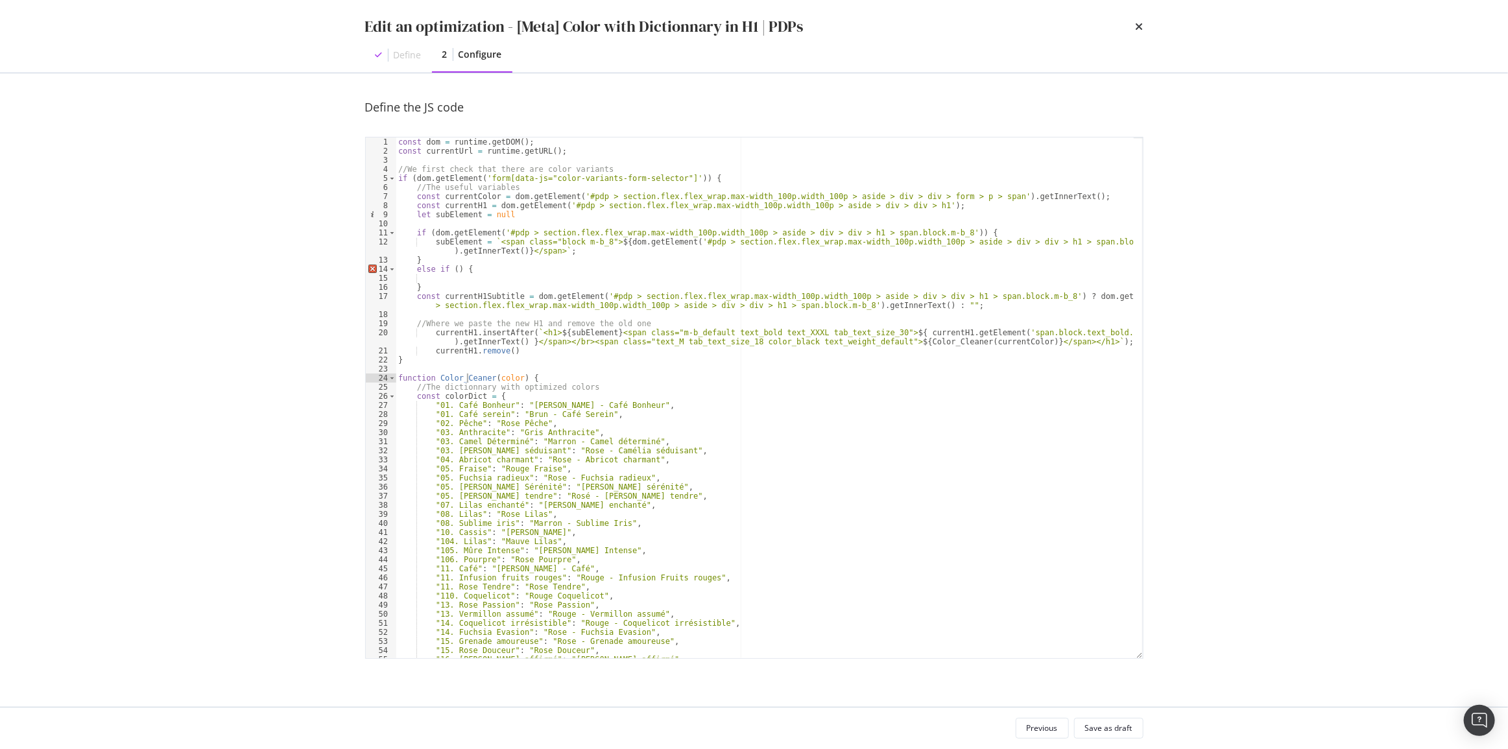
scroll to position [0, 6]
drag, startPoint x: 653, startPoint y: 345, endPoint x: 587, endPoint y: 354, distance: 66.8
click at [652, 345] on div "const dom = runtime . getDOM ( ) ; const currentUrl = runtime . getURL ( ) ; //…" at bounding box center [765, 406] width 738 height 539
click at [455, 381] on div "const dom = runtime . getDOM ( ) ; const currentUrl = runtime . getURL ( ) ; //…" at bounding box center [765, 406] width 738 height 539
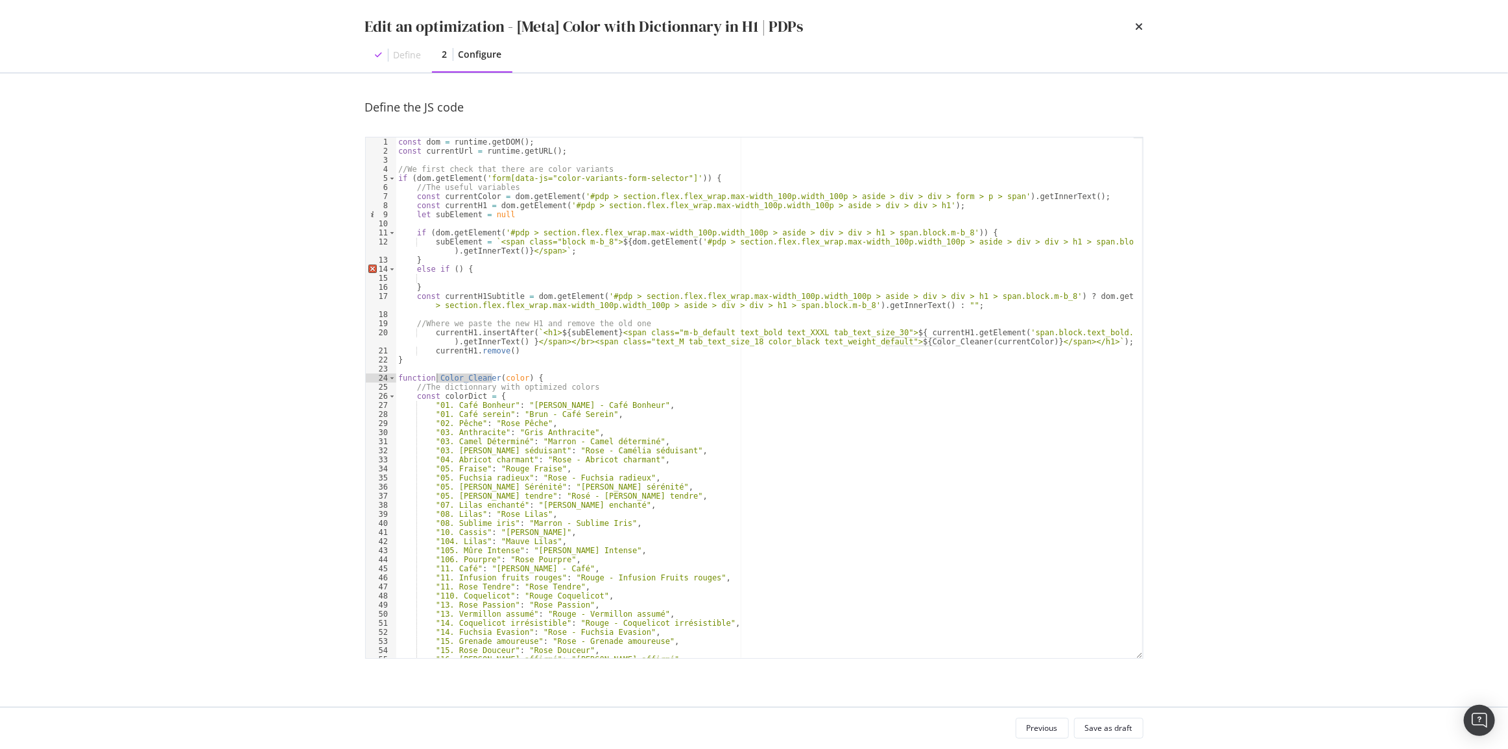
click at [932, 337] on div "const dom = runtime . getDOM ( ) ; const currentUrl = runtime . getURL ( ) ; //…" at bounding box center [765, 406] width 738 height 539
click at [850, 342] on div "const dom = runtime . getDOM ( ) ; const currentUrl = runtime . getURL ( ) ; //…" at bounding box center [765, 406] width 738 height 539
click at [814, 340] on div "const dom = runtime . getDOM ( ) ; const currentUrl = runtime . getURL ( ) ; //…" at bounding box center [765, 406] width 738 height 539
click at [641, 322] on div "const dom = runtime . getDOM ( ) ; const currentUrl = runtime . getURL ( ) ; //…" at bounding box center [765, 406] width 738 height 539
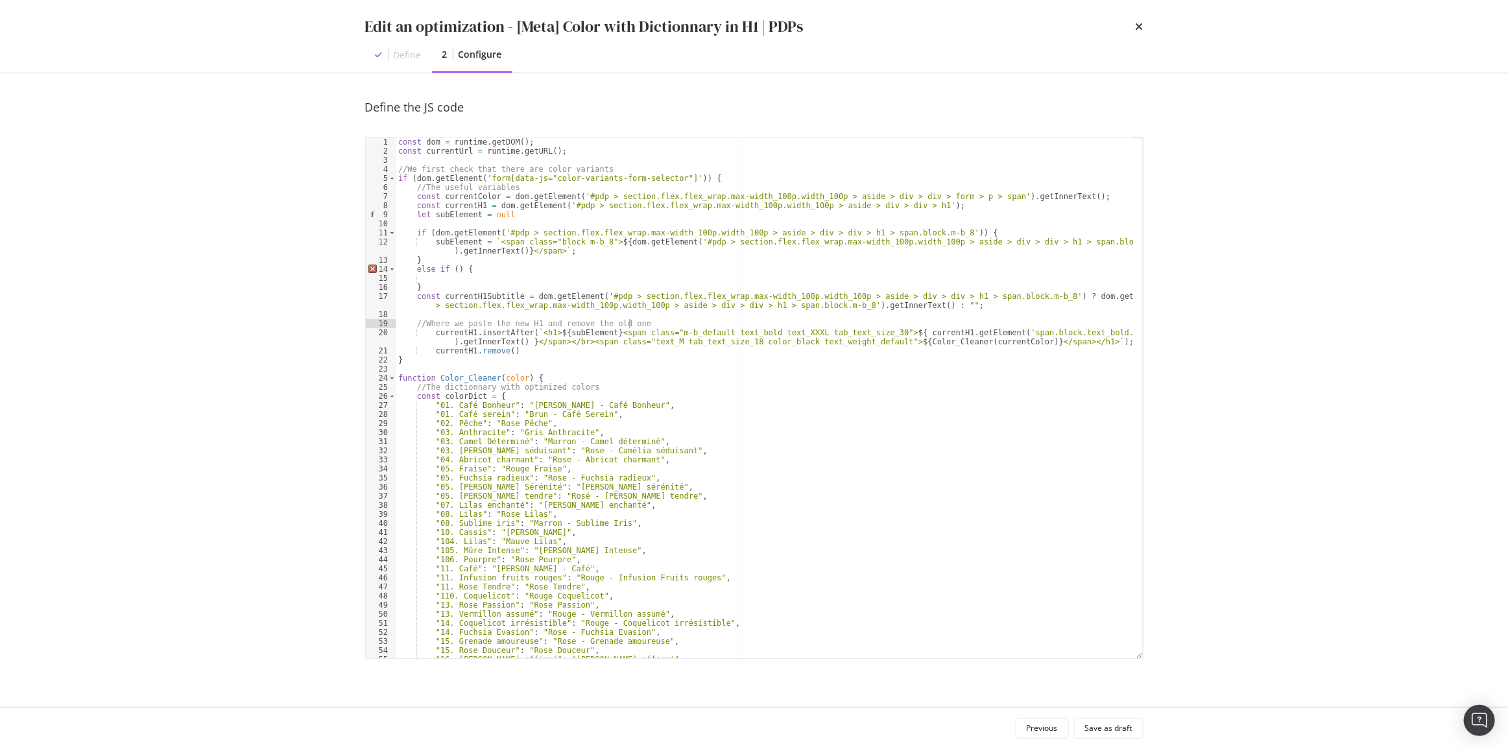
type textarea "//Where we paste the new H1 and remove the old one"
click at [477, 276] on div "const dom = runtime . getDOM ( ) ; const currentUrl = runtime . getURL ( ) ; //…" at bounding box center [765, 406] width 738 height 539
paste textarea "<a class="block m-b_8 m-r_8" href="/produits-des-marques-amies/c/produits-marqu…"
click at [641, 276] on div "const dom = runtime . getDOM ( ) ; const currentUrl = runtime . getURL ( ) ; //…" at bounding box center [765, 406] width 738 height 539
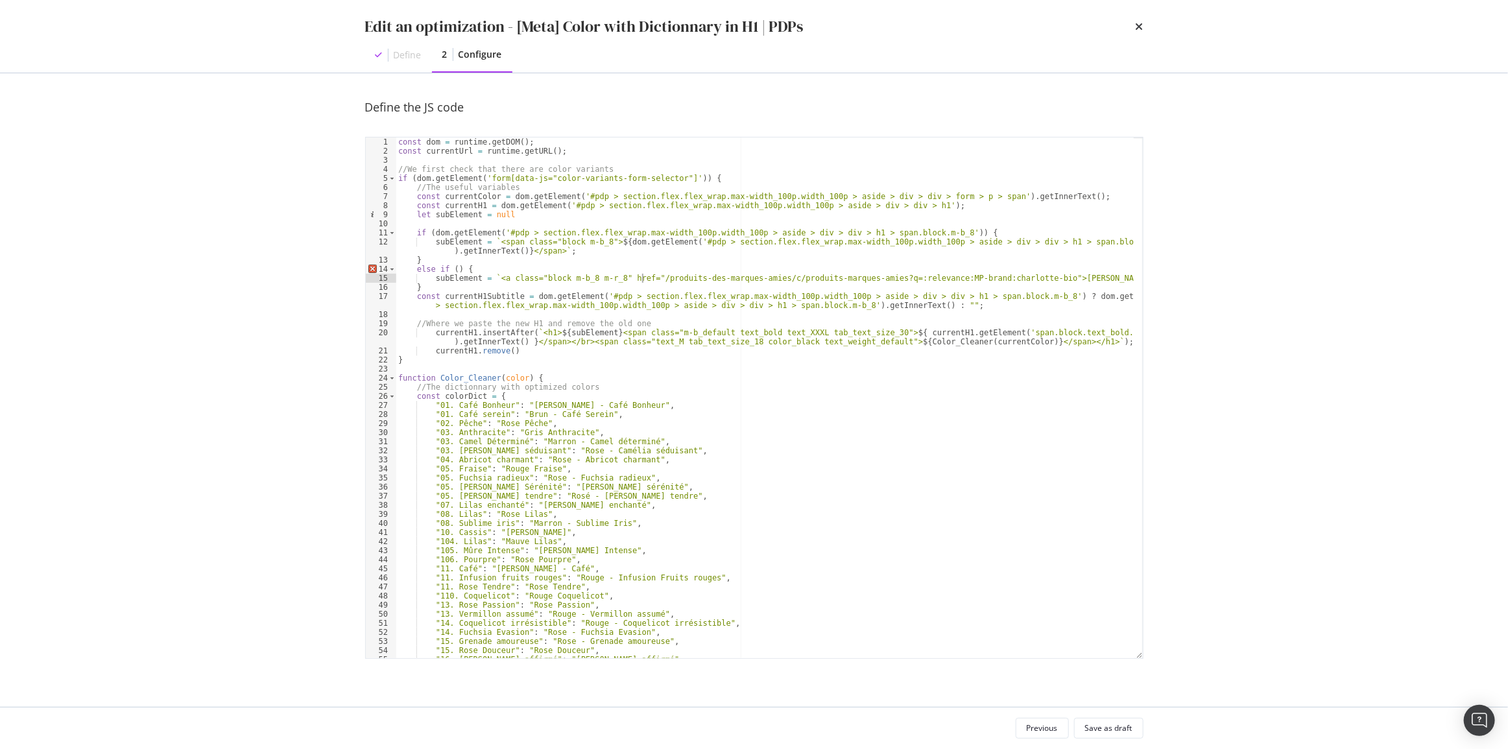
click at [1018, 277] on div "const dom = runtime . getDOM ( ) ; const currentUrl = runtime . getURL ( ) ; //…" at bounding box center [765, 406] width 738 height 539
click at [641, 278] on div "const dom = runtime . getDOM ( ) ; const currentUrl = runtime . getURL ( ) ; //…" at bounding box center [765, 406] width 738 height 539
drag, startPoint x: 663, startPoint y: 278, endPoint x: 721, endPoint y: 281, distance: 58.5
click at [721, 281] on div "const dom = runtime . getDOM ( ) ; const currentUrl = runtime . getURL ( ) ; //…" at bounding box center [765, 406] width 738 height 539
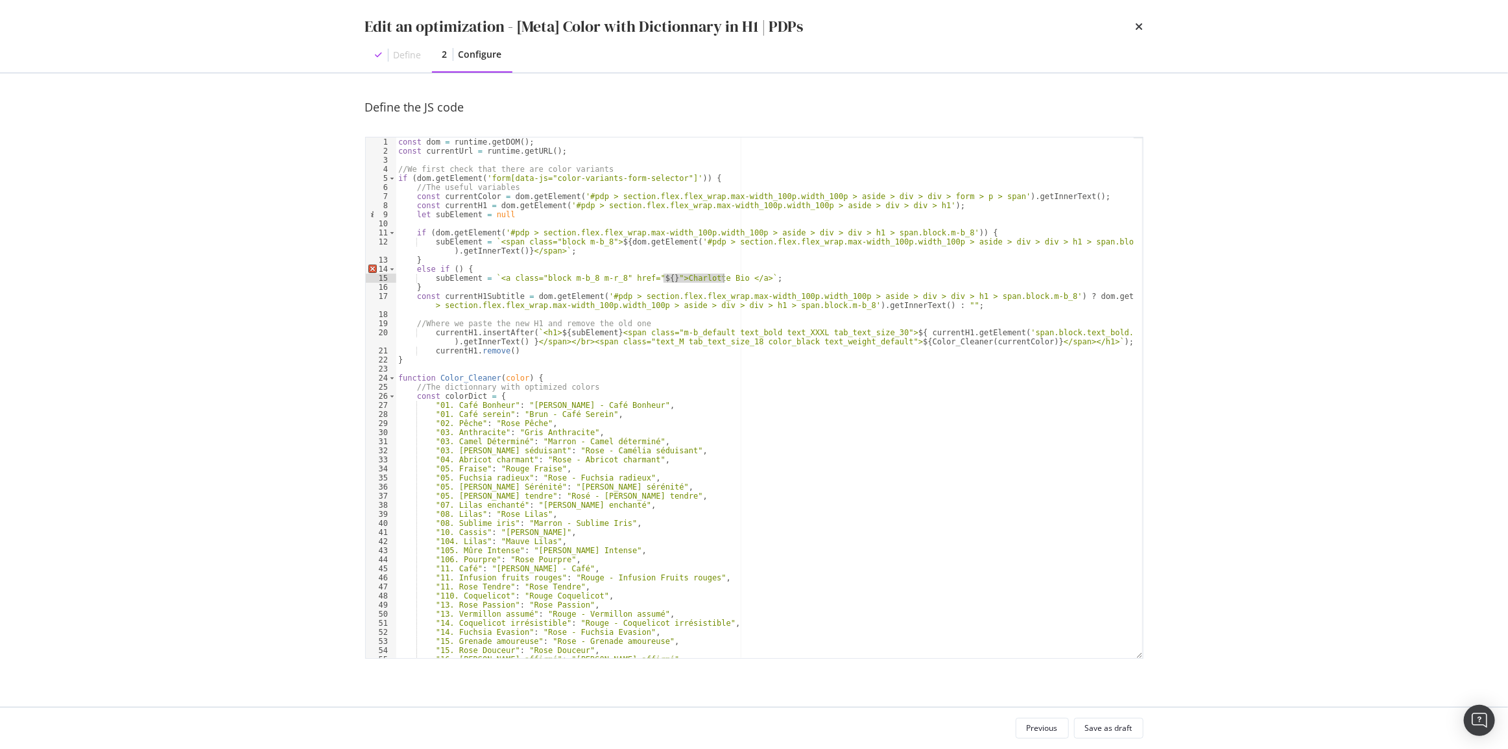
paste textarea "${}"
click at [478, 271] on div "const dom = runtime . getDOM ( ) ; const currentUrl = runtime . getURL ( ) ; //…" at bounding box center [765, 406] width 738 height 539
paste textarea "#pdp > section.flex.flex_wrap.max-width_100p.width_100p > aside > div > div > h…"
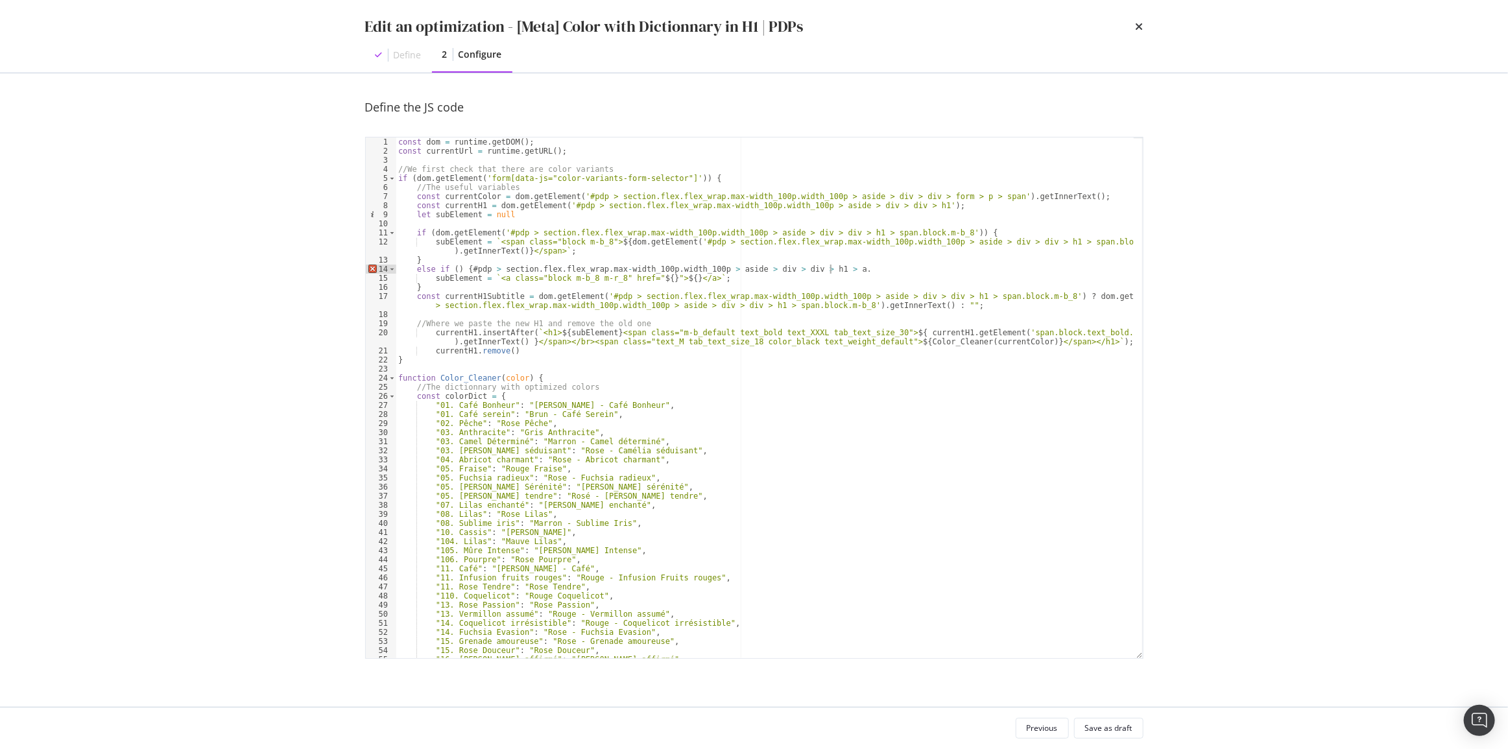
paste textarea "block m-b_8 m-r_8"
click at [466, 268] on div "const dom = runtime . getDOM ( ) ; const currentUrl = runtime . getURL ( ) ; //…" at bounding box center [765, 406] width 738 height 539
click at [934, 266] on div "const dom = runtime . getDOM ( ) ; const currentUrl = runtime . getURL ( ) ; //…" at bounding box center [765, 406] width 738 height 539
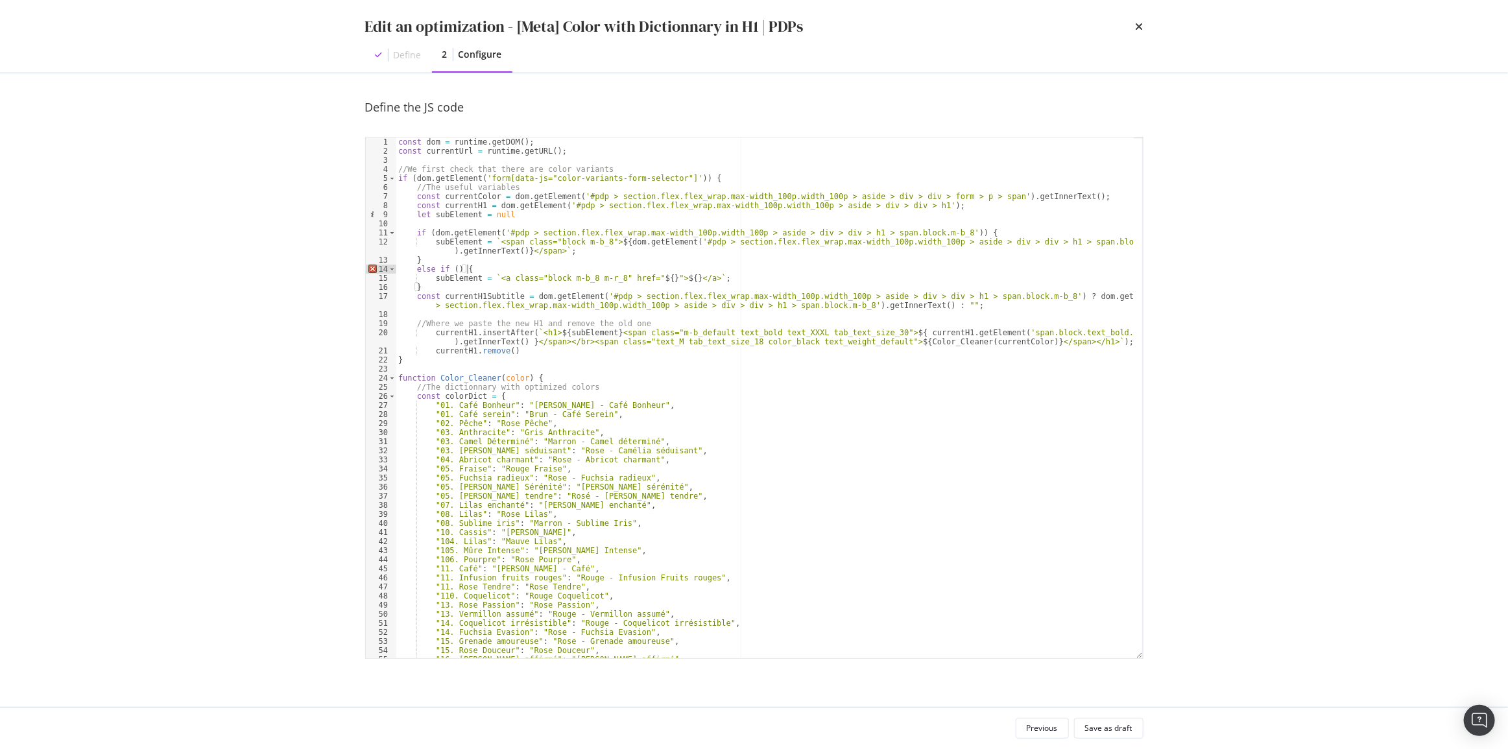
click at [648, 278] on div "const dom = runtime . getDOM ( ) ; const currentUrl = runtime . getURL ( ) ; //…" at bounding box center [765, 406] width 738 height 539
paste textarea "#pdp > section.flex.flex_wrap.max-width_100p.width_100p > aside > div > div > h…"
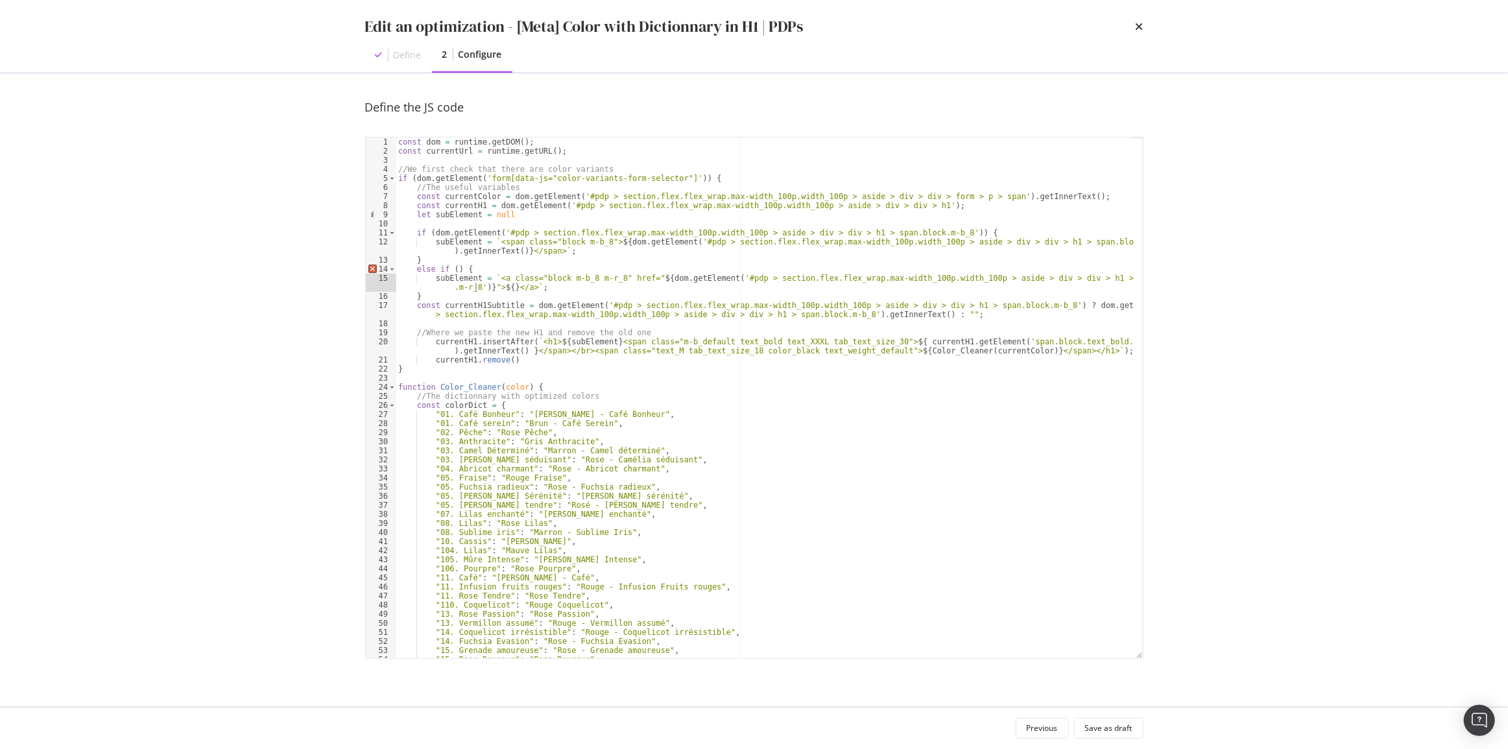
click at [482, 289] on div "const dom = runtime . getDOM ( ) ; const currentUrl = runtime . getURL ( ) ; //…" at bounding box center [765, 406] width 738 height 539
click at [651, 278] on div "const dom = runtime . getDOM ( ) ; const currentUrl = runtime . getURL ( ) ; //…" at bounding box center [765, 406] width 738 height 539
click at [452, 270] on div "const dom = runtime . getDOM ( ) ; const currentUrl = runtime . getURL ( ) ; //…" at bounding box center [765, 406] width 738 height 539
paste textarea "dom.getElement('#pdp > section.flex.flex_wrap.max-width_100p.width_100p > aside…"
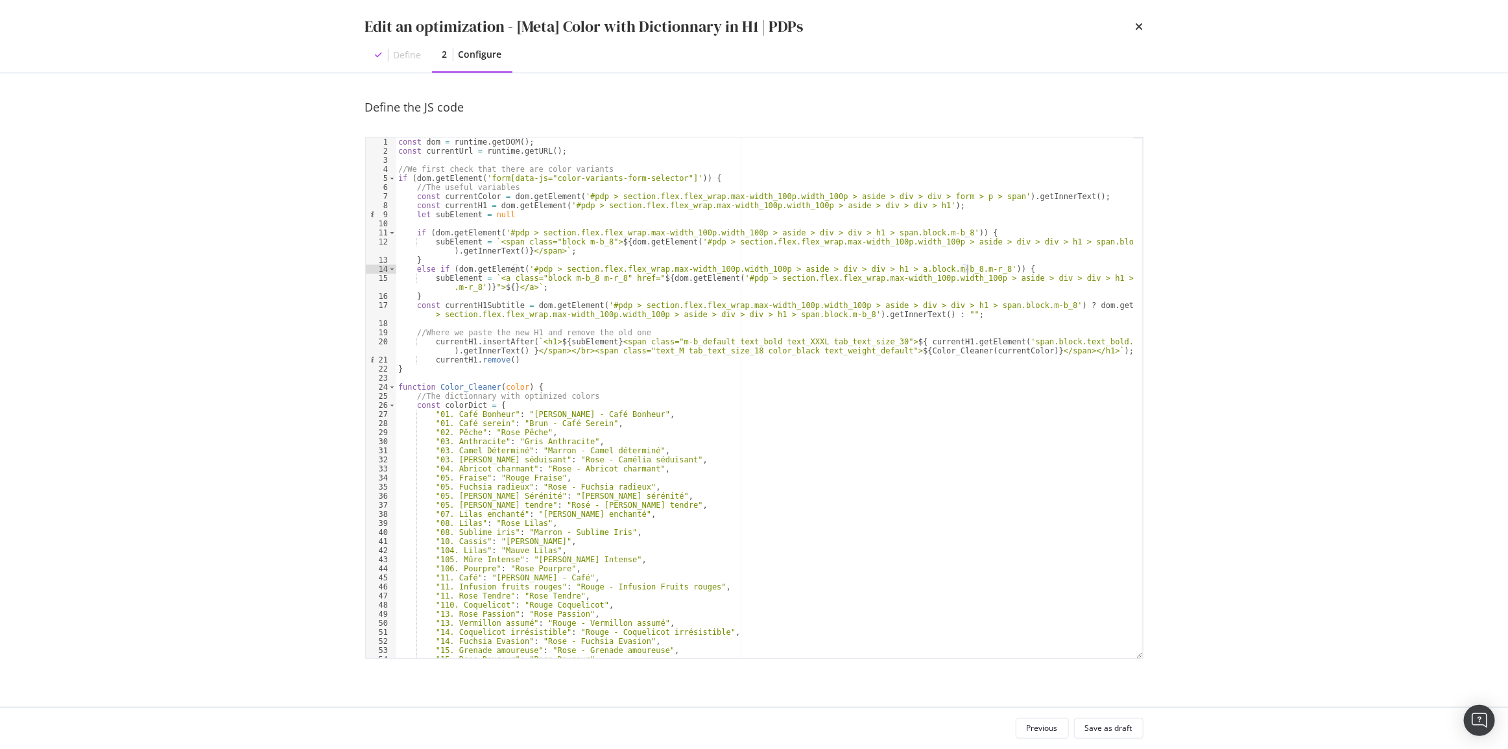
click at [504, 287] on div "const dom = runtime . getDOM ( ) ; const currentUrl = runtime . getURL ( ) ; //…" at bounding box center [765, 406] width 738 height 539
paste textarea "dom.getElement('#pdp > section.flex.flex_wrap.max-width_100p.width_100p > aside…"
click at [482, 290] on div "const dom = runtime . getDOM ( ) ; const currentUrl = runtime . getURL ( ) ; //…" at bounding box center [765, 406] width 738 height 539
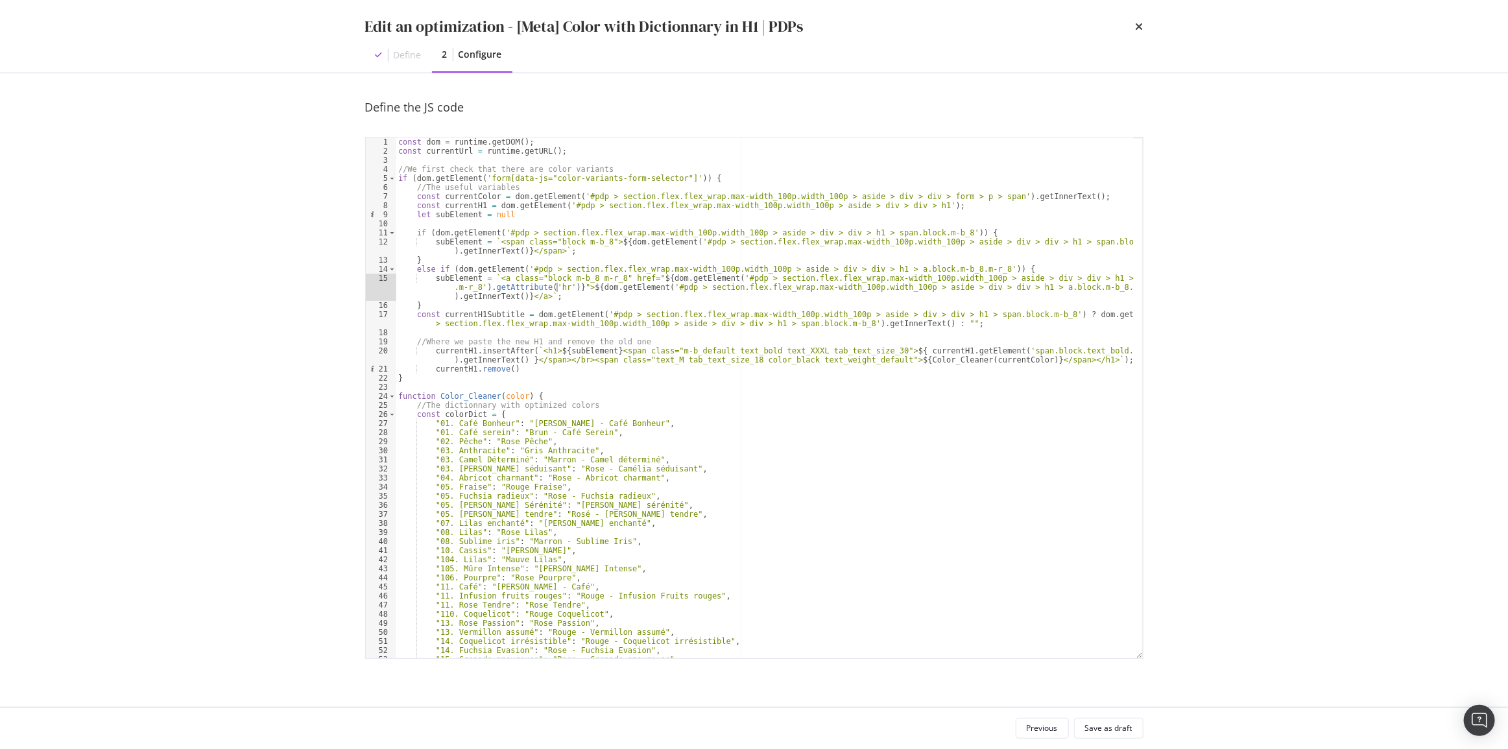
scroll to position [0, 71]
click at [663, 272] on div "const dom = runtime . getDOM ( ) ; const currentUrl = runtime . getURL ( ) ; //…" at bounding box center [765, 406] width 738 height 539
click at [415, 316] on div "const dom = runtime . getDOM ( ) ; const currentUrl = runtime . getURL ( ) ; //…" at bounding box center [765, 406] width 738 height 539
type textarea "const currentH1Subtitle = dom.getElement('#pdp > section.flex.flex_wrap.max-wid…"
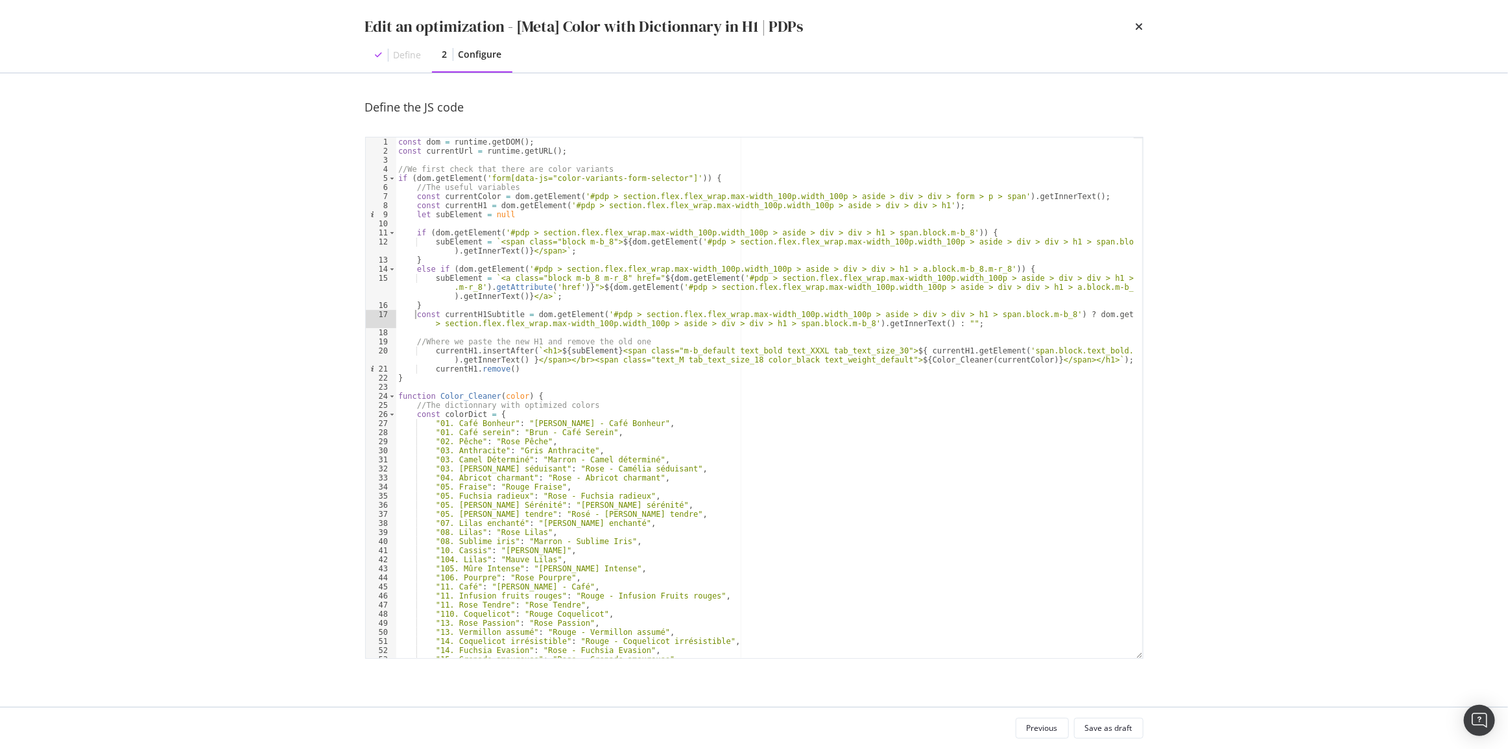
click at [957, 326] on div "const dom = runtime . getDOM ( ) ; const currentUrl = runtime . getURL ( ) ; //…" at bounding box center [765, 406] width 738 height 539
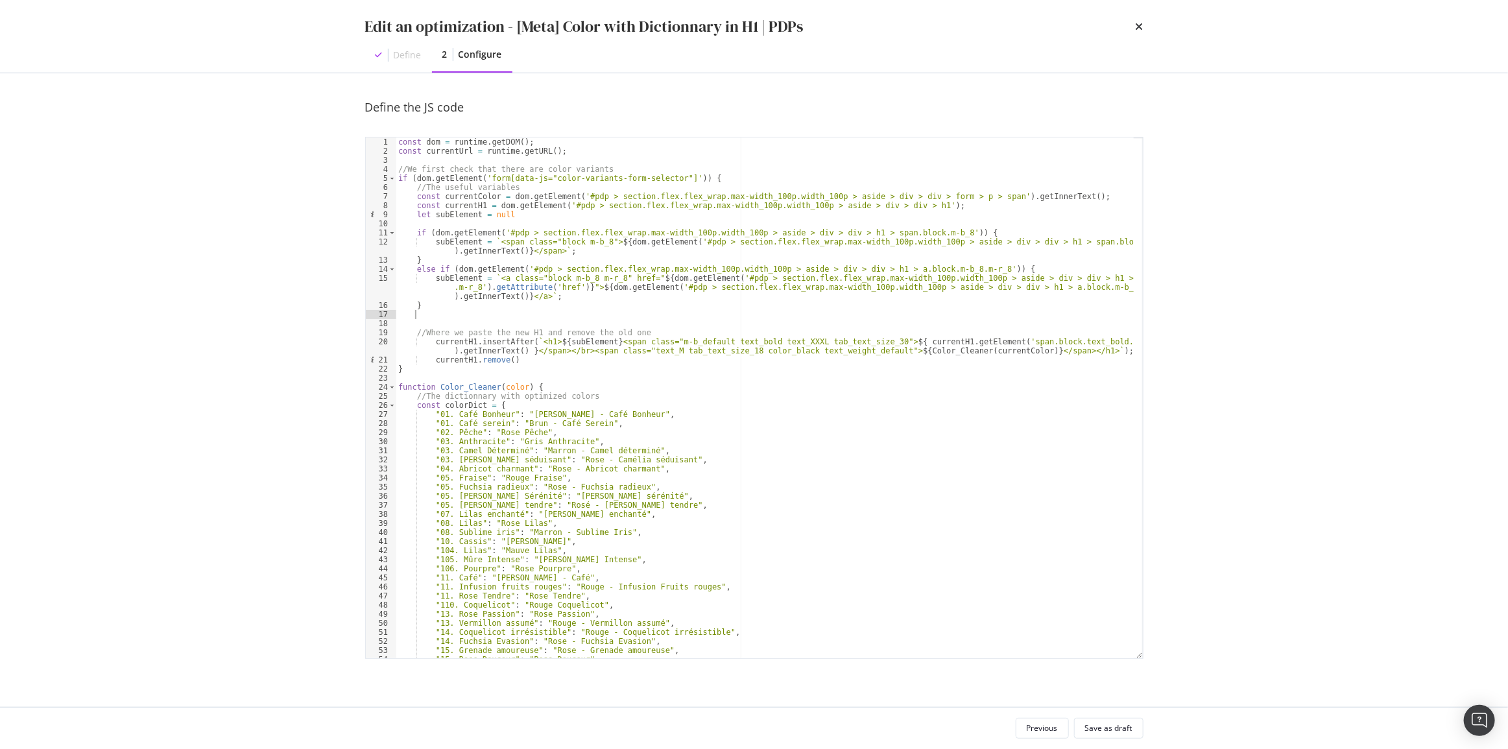
scroll to position [0, 0]
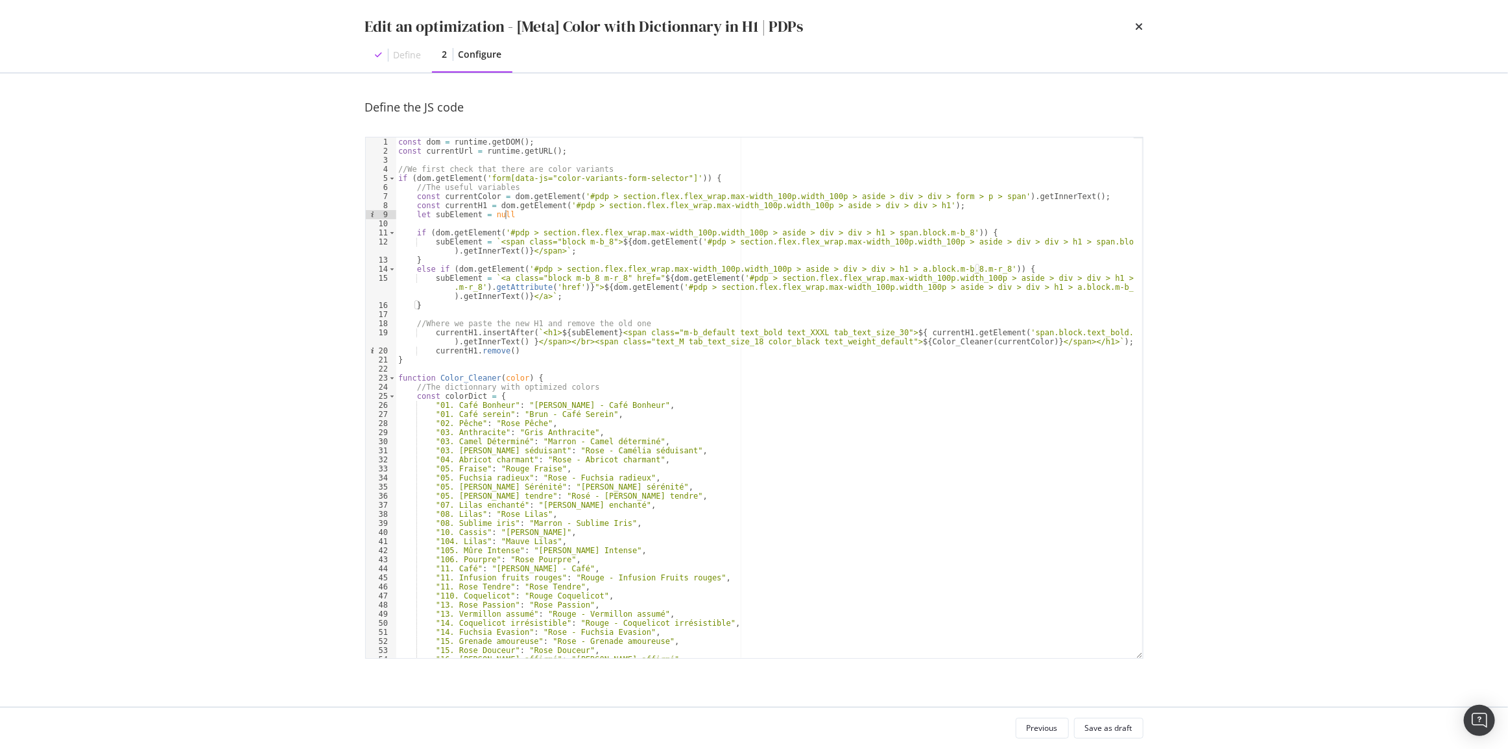
click at [518, 212] on div "const dom = runtime . getDOM ( ) ; const currentUrl = runtime . getURL ( ) ; //…" at bounding box center [765, 406] width 738 height 539
type textarea "let subElement = null;"
click at [503, 224] on div "const dom = runtime . getDOM ( ) ; const currentUrl = runtime . getURL ( ) ; //…" at bounding box center [765, 406] width 738 height 539
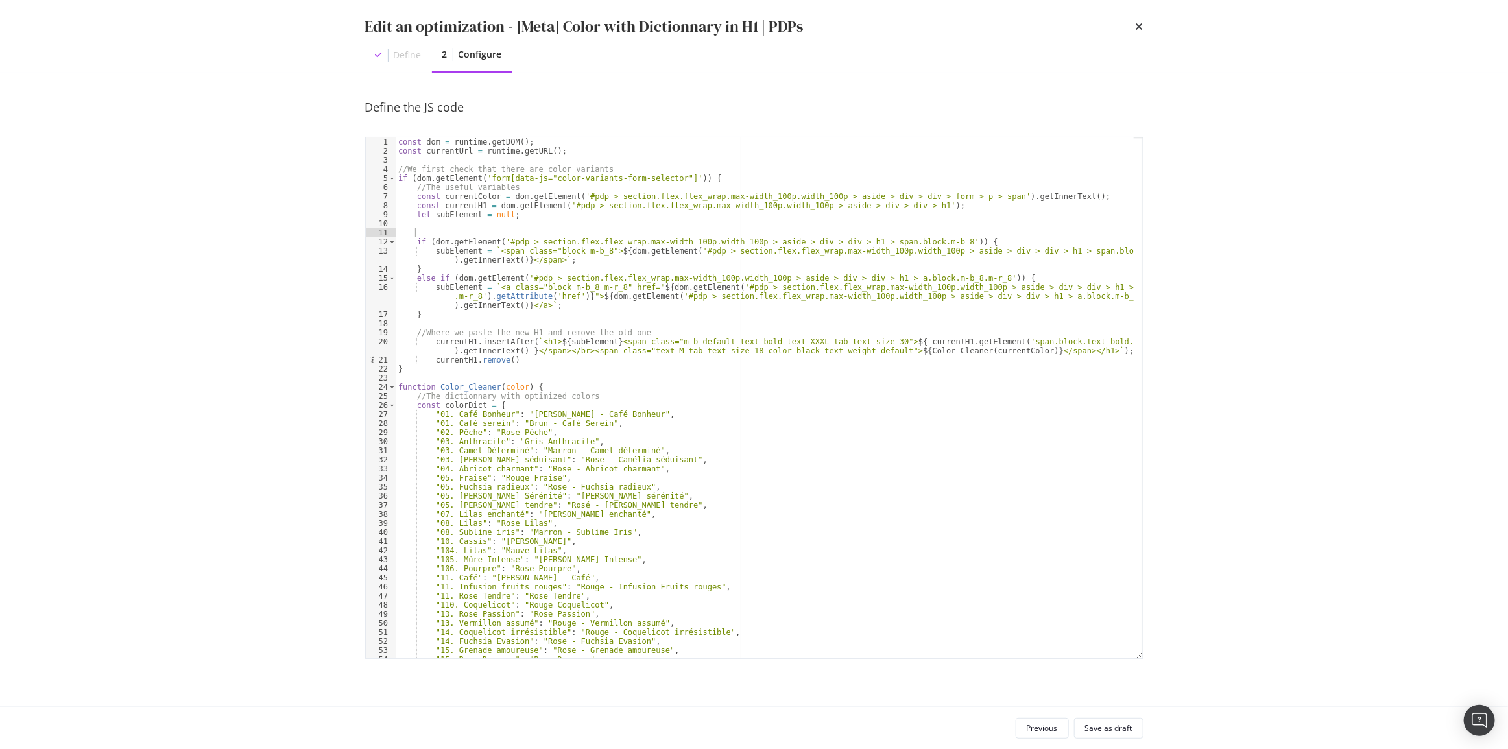
click at [467, 187] on div "const dom = runtime . getDOM ( ) ; const currentUrl = runtime . getURL ( ) ; //…" at bounding box center [765, 406] width 738 height 539
type textarea "//The useful & shared variables"
click at [463, 228] on div "const dom = runtime . getDOM ( ) ; const currentUrl = runtime . getURL ( ) ; //…" at bounding box center [765, 406] width 738 height 539
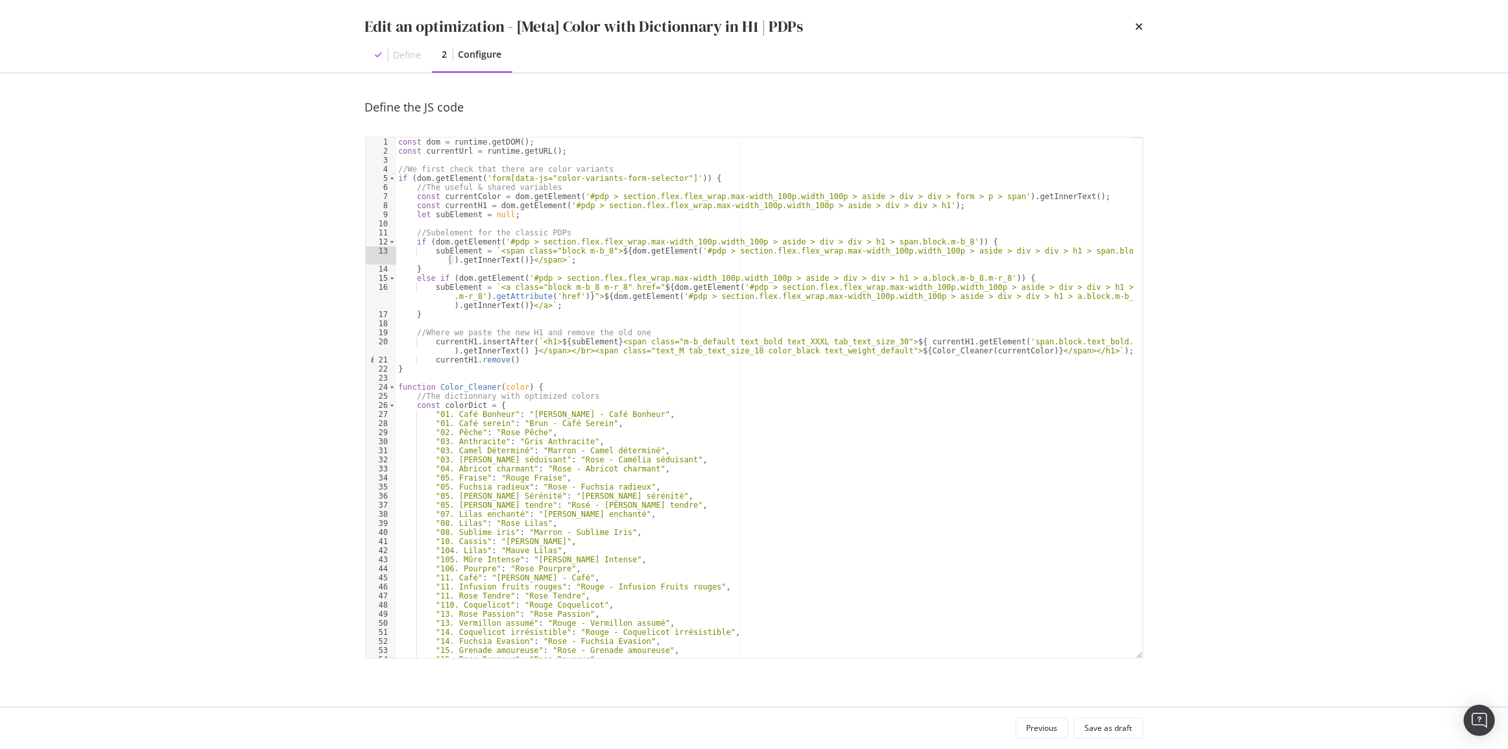
type textarea "}"
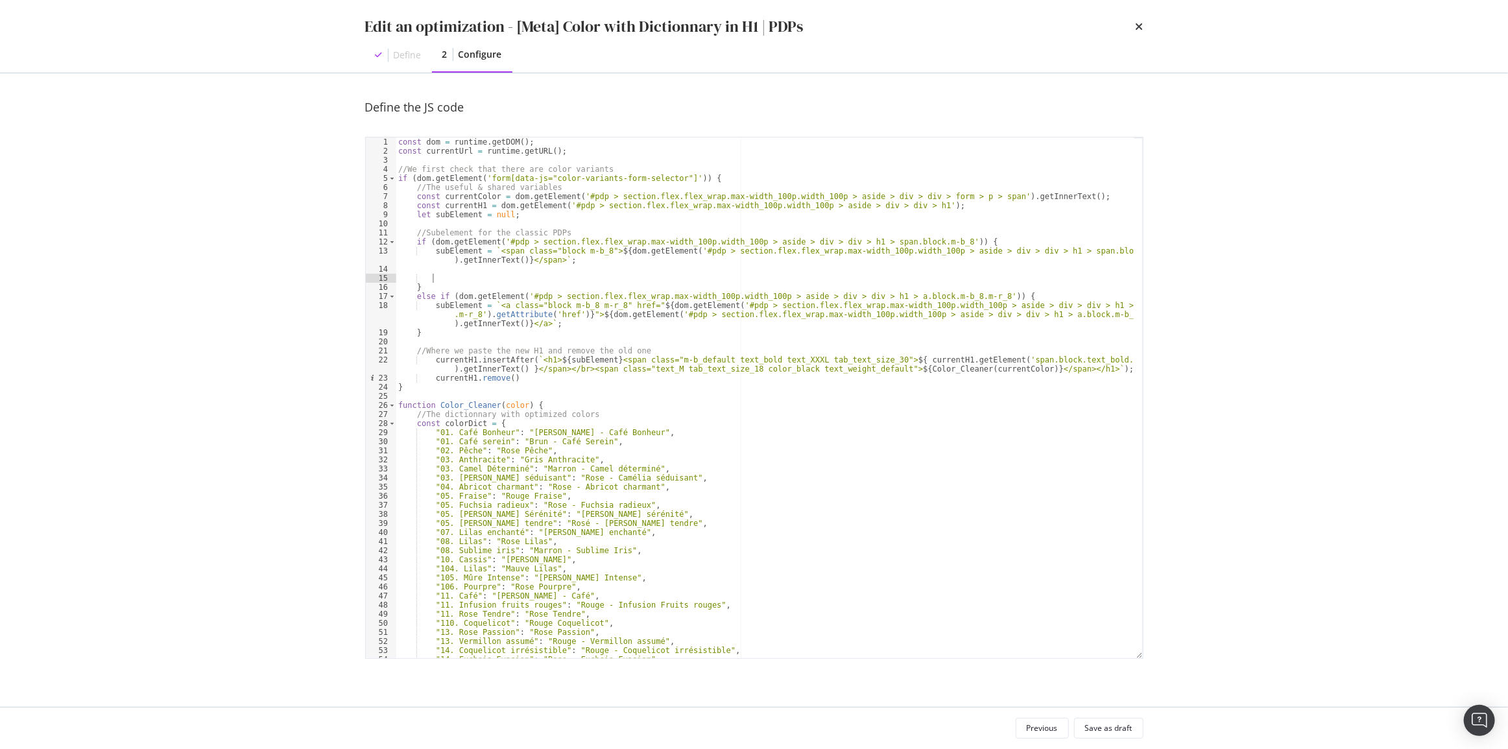
paste textarea "//Subelement for the classic PDPs"
type textarea "//Subelement for the classic PDPs"
type textarea "}"
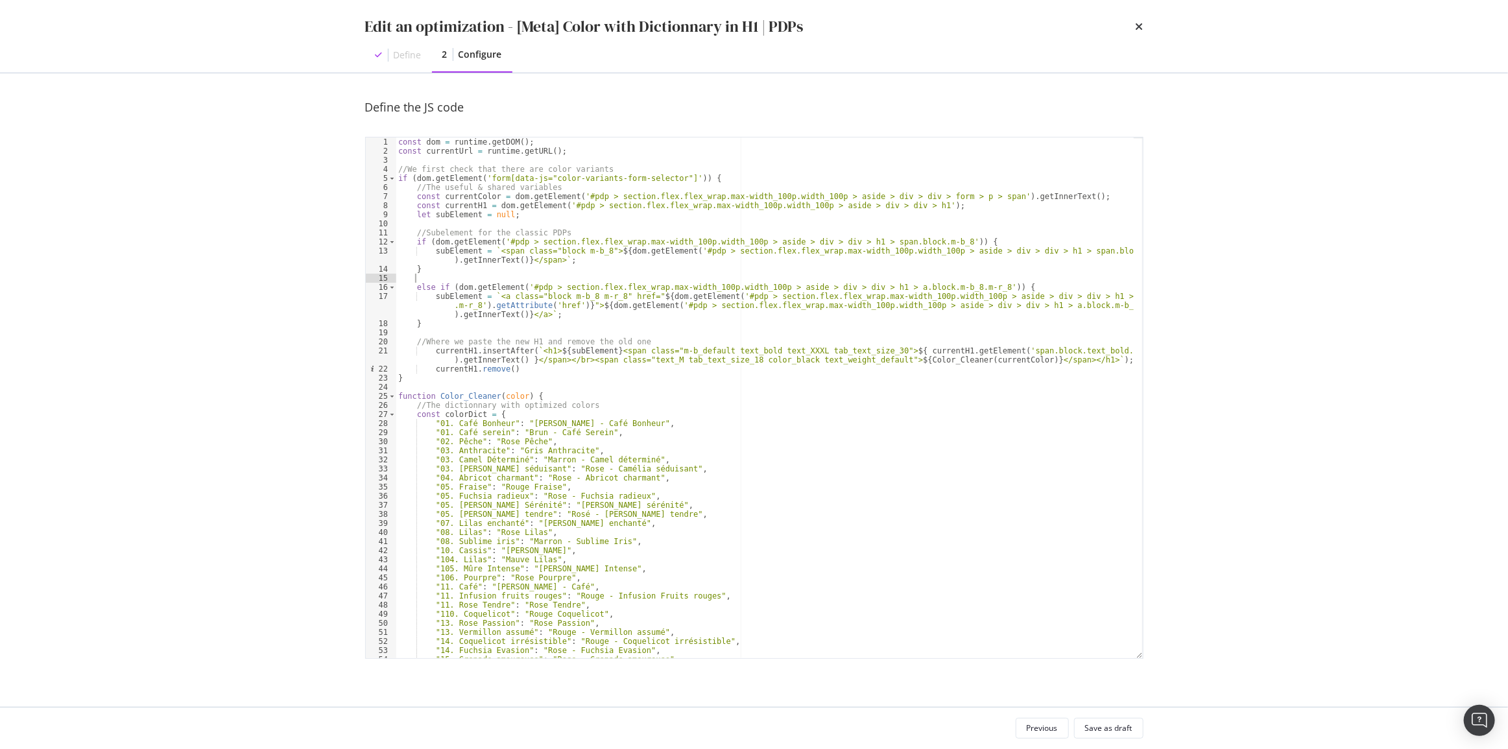
paste textarea "//Subelement for the classic PDPs"
type textarea "//Subelement for the marketplace PDPs"
click at [504, 332] on div "const dom = runtime . getDOM ( ) ; const currentUrl = runtime . getURL ( ) ; //…" at bounding box center [765, 406] width 738 height 539
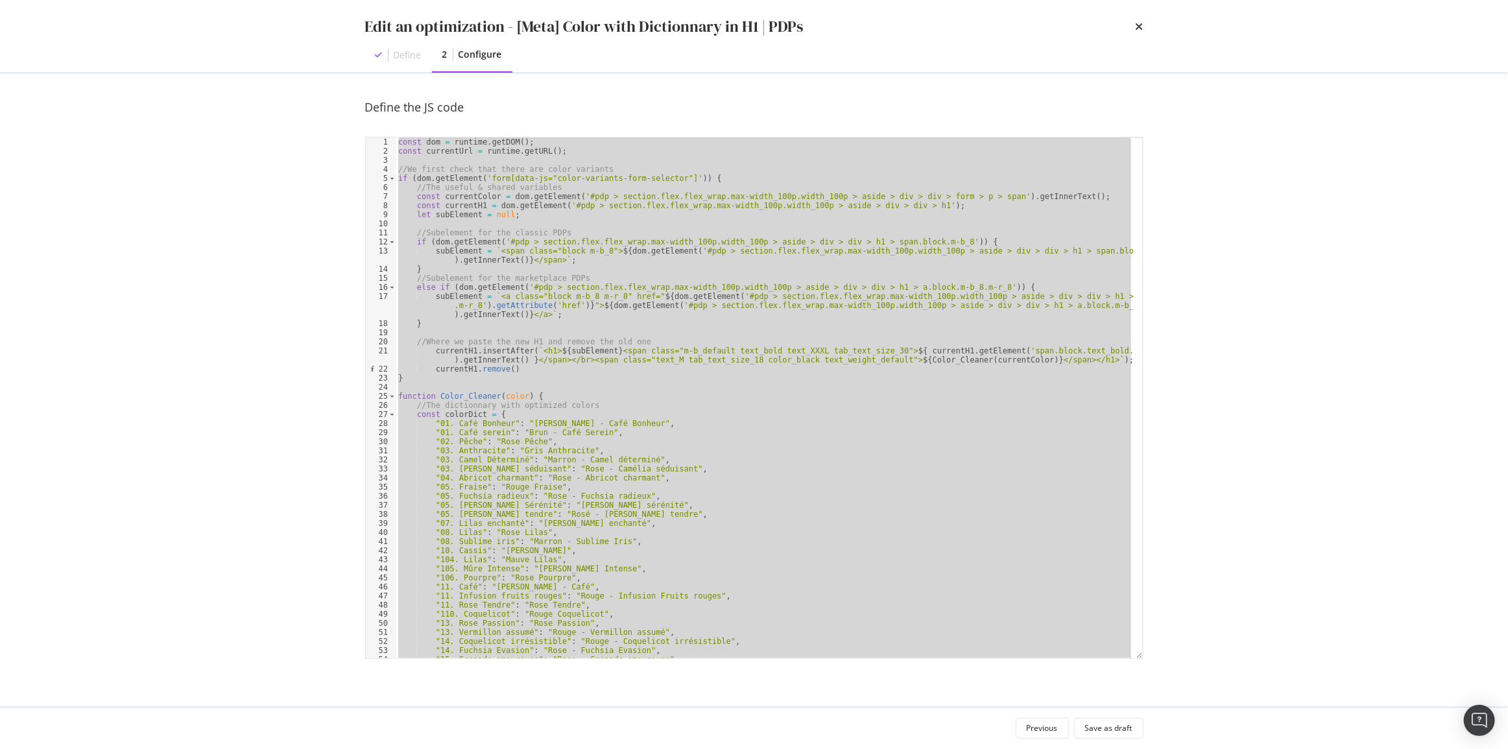
click at [580, 353] on div "const dom = runtime . getDOM ( ) ; const currentUrl = runtime . getURL ( ) ; //…" at bounding box center [765, 397] width 738 height 521
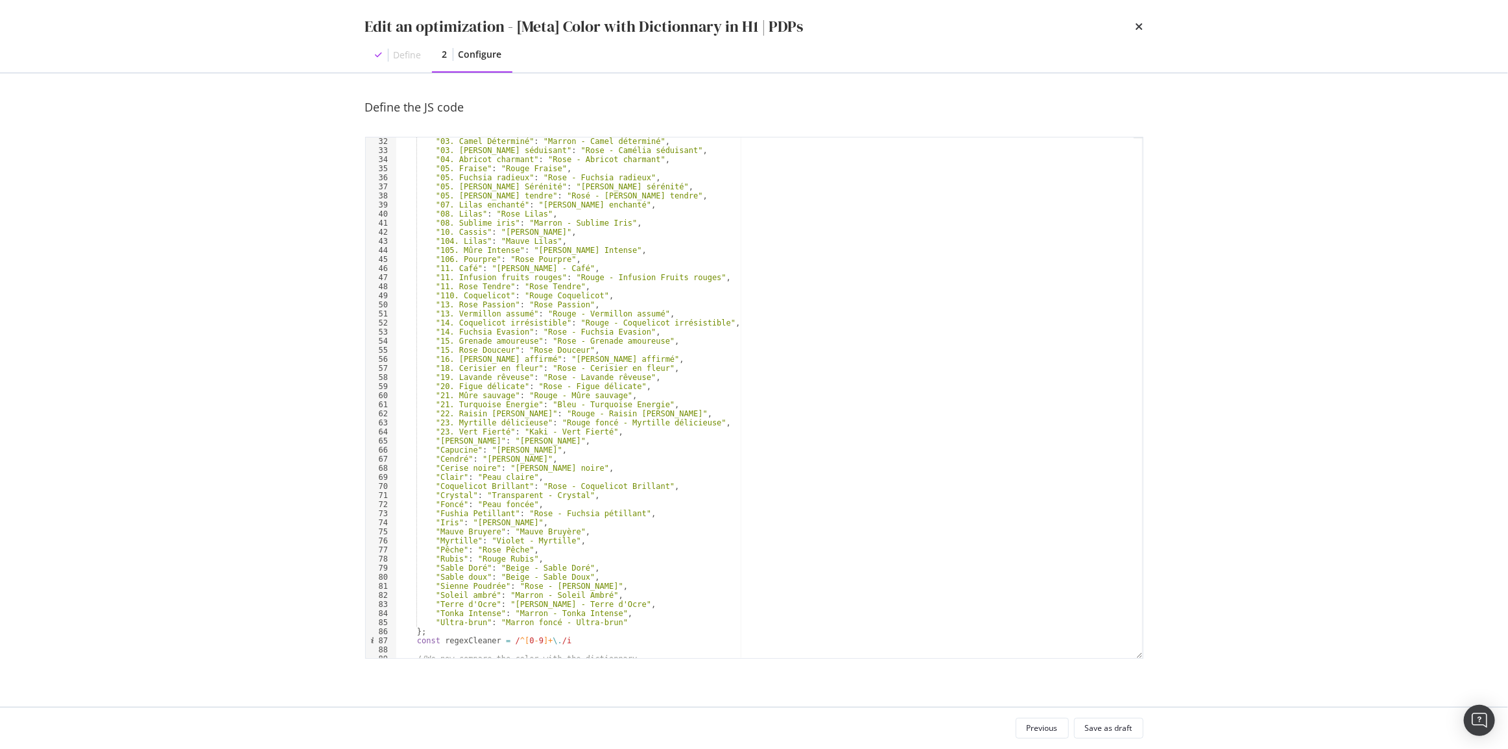
scroll to position [387, 0]
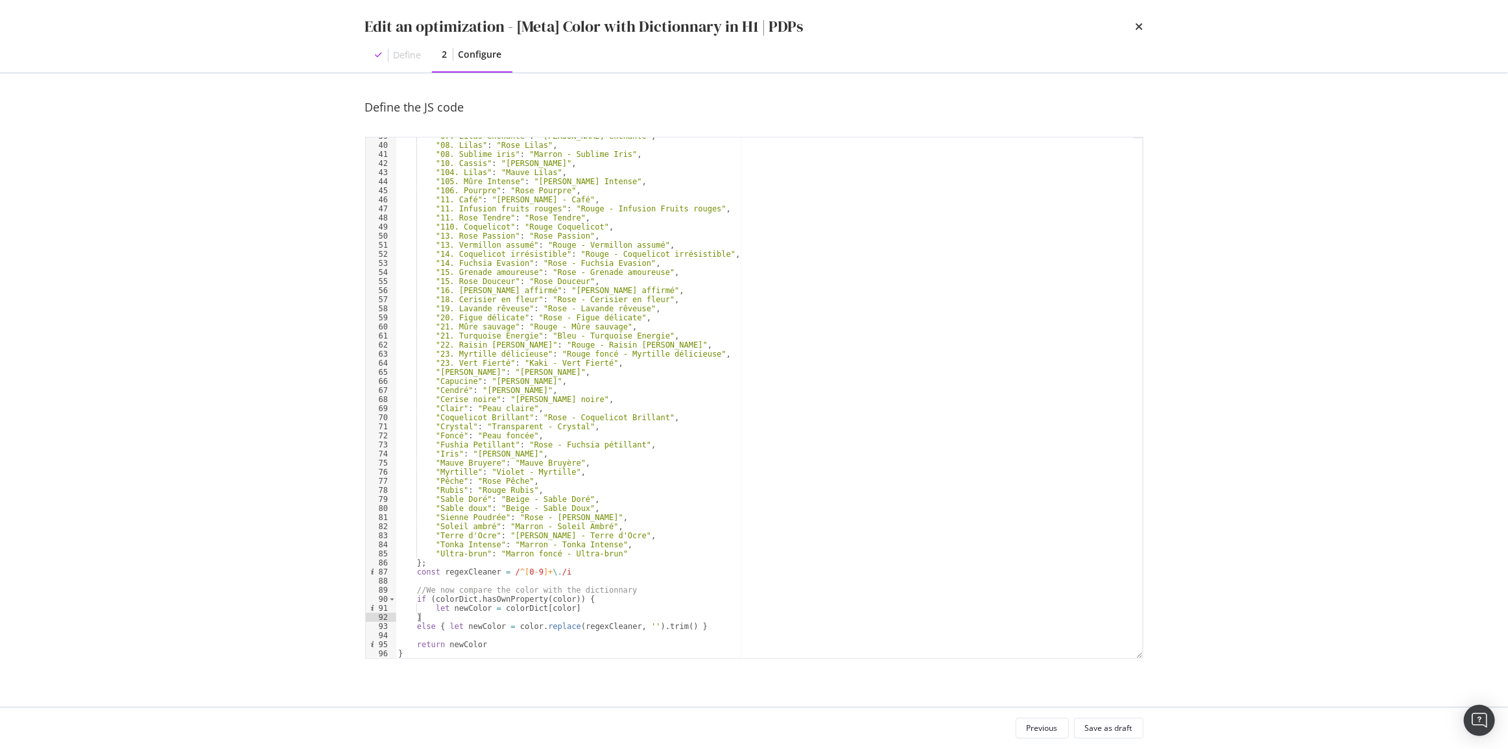
click at [458, 613] on div ""07. Lilas enchanté" : "Rose - Lilas enchanté" , "08. Lilas" : "Rose Lilas" , "…" at bounding box center [765, 401] width 738 height 539
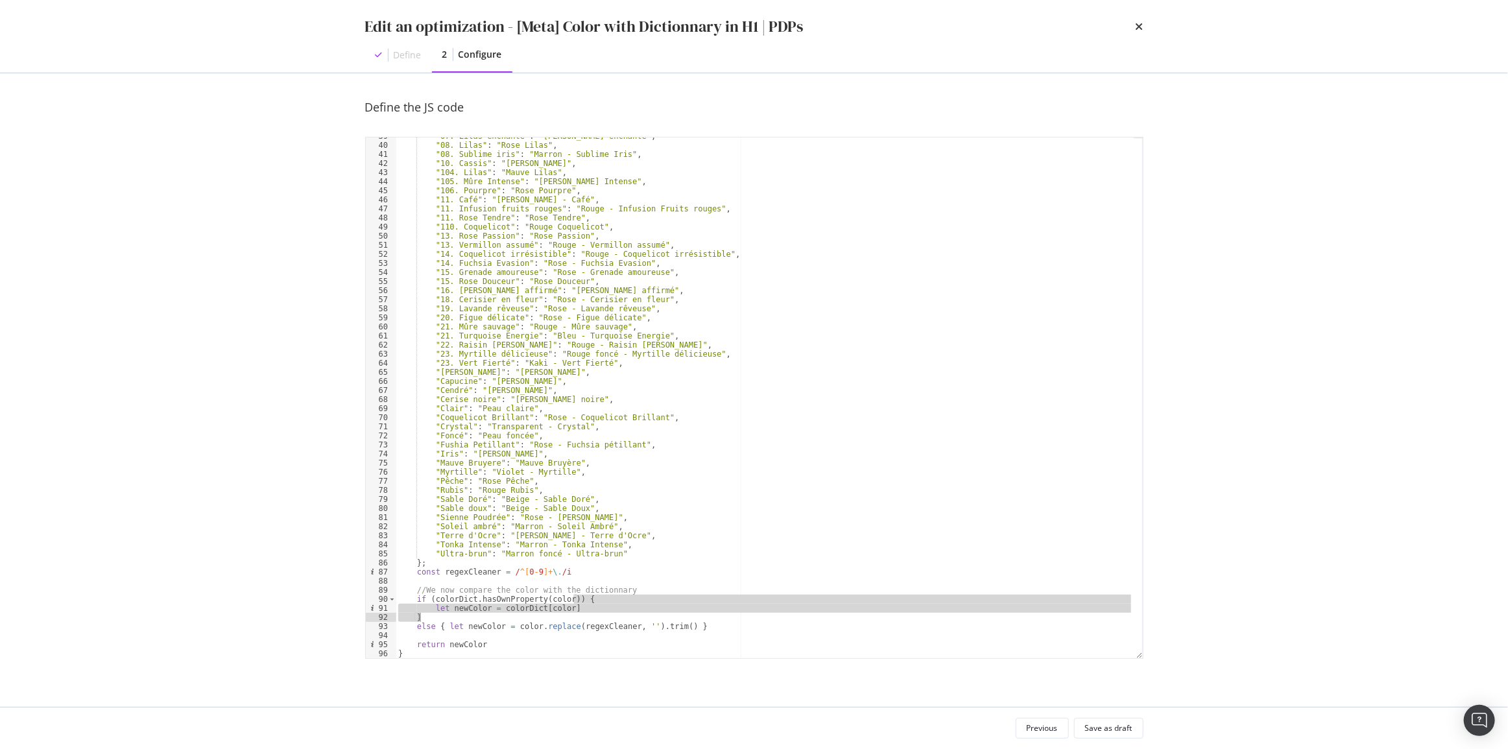
click at [458, 609] on div ""07. Lilas enchanté" : "Rose - Lilas enchanté" , "08. Lilas" : "Rose Lilas" , "…" at bounding box center [765, 397] width 738 height 521
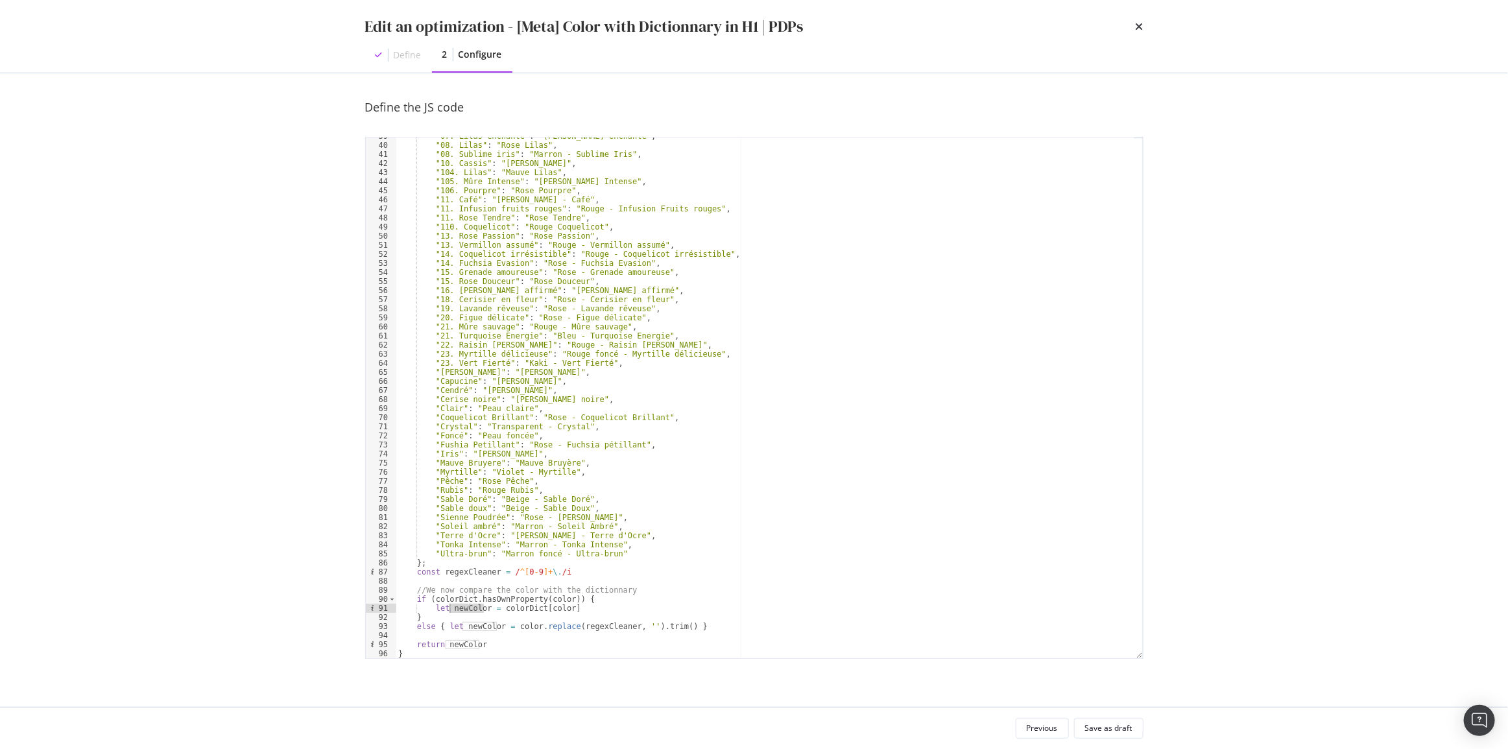
click at [458, 609] on div ""07. Lilas enchanté" : "Rose - Lilas enchanté" , "08. Lilas" : "Rose Lilas" , "…" at bounding box center [765, 401] width 738 height 539
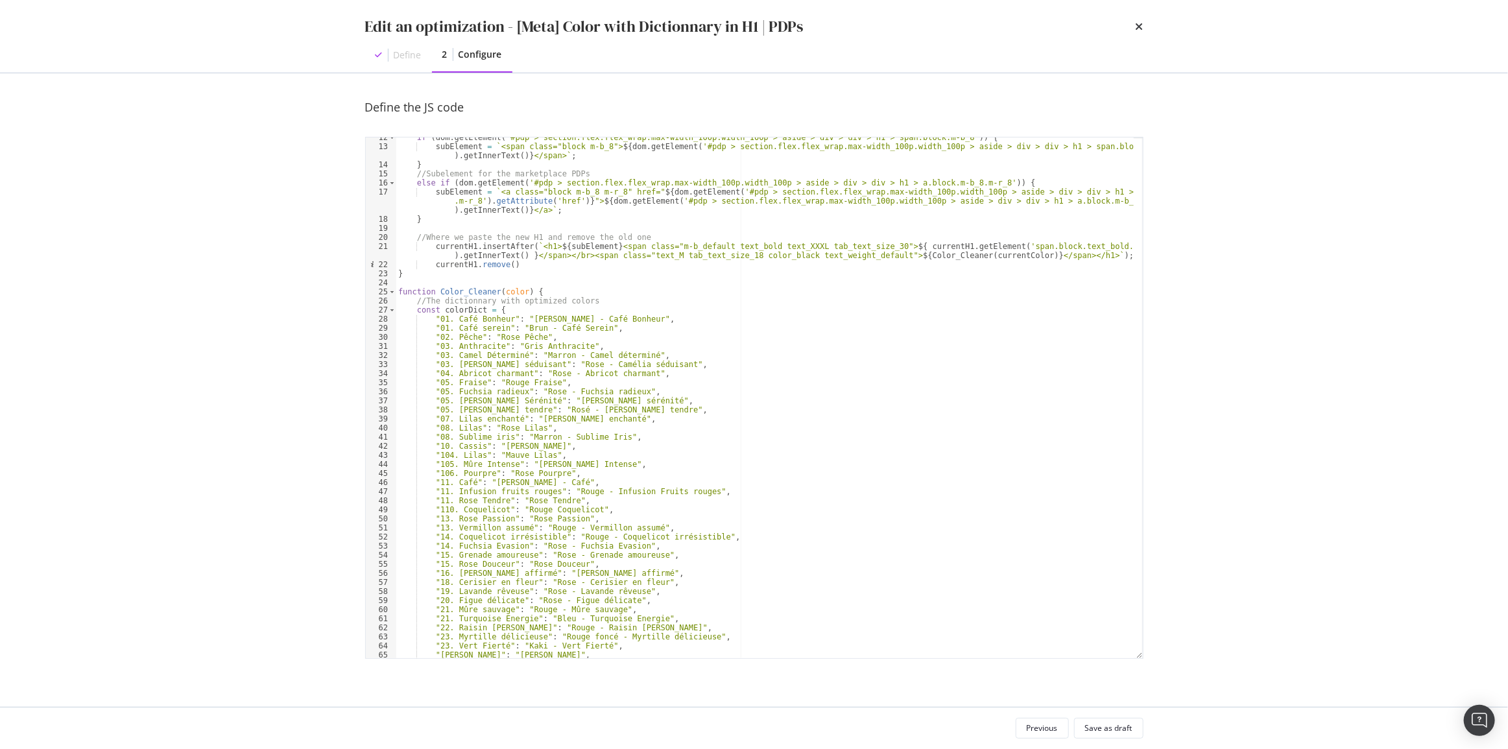
scroll to position [0, 0]
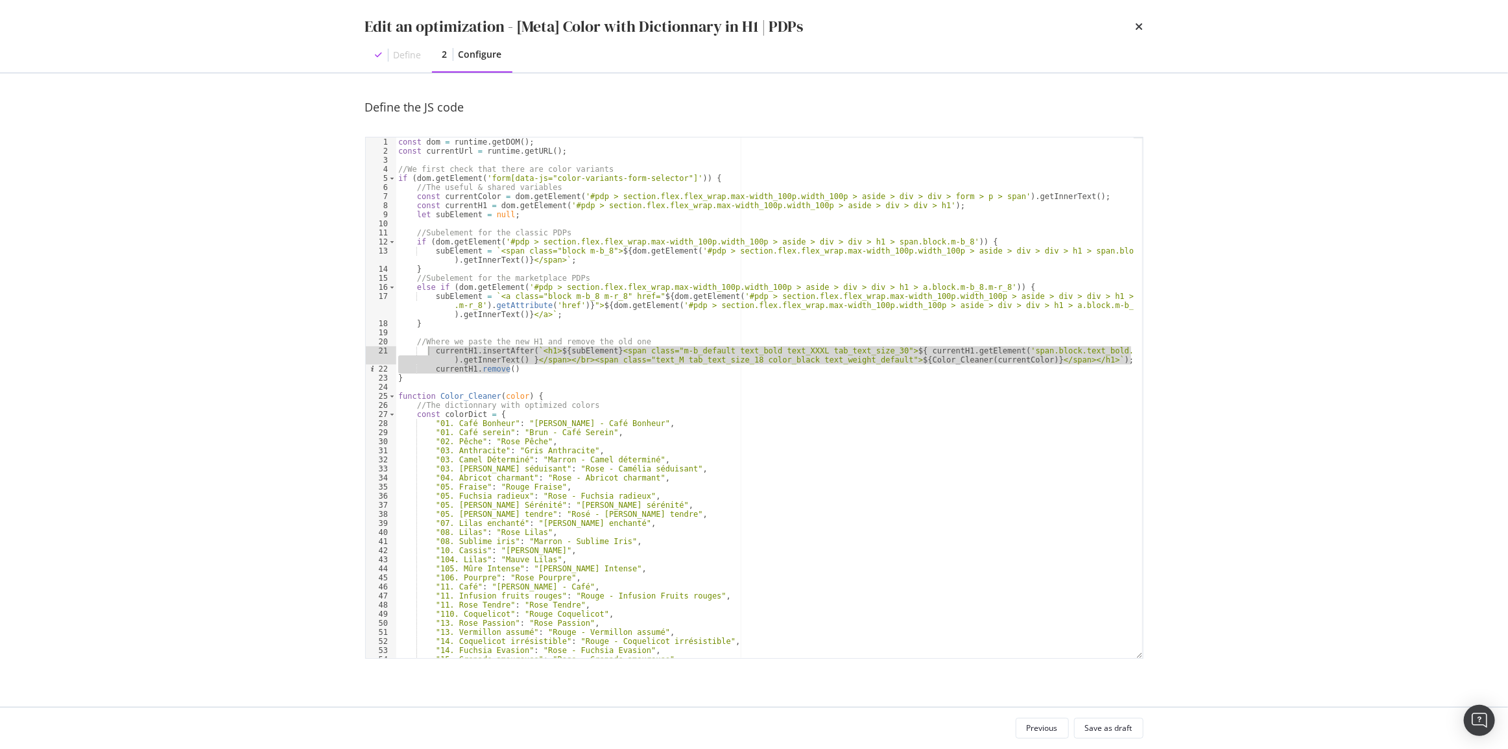
drag, startPoint x: 515, startPoint y: 372, endPoint x: 430, endPoint y: 354, distance: 86.7
click at [430, 354] on div "const dom = runtime . getDOM ( ) ; const currentUrl = runtime . getURL ( ) ; //…" at bounding box center [765, 406] width 738 height 539
click at [483, 370] on div "const dom = runtime . getDOM ( ) ; const currentUrl = runtime . getURL ( ) ; //…" at bounding box center [765, 397] width 738 height 521
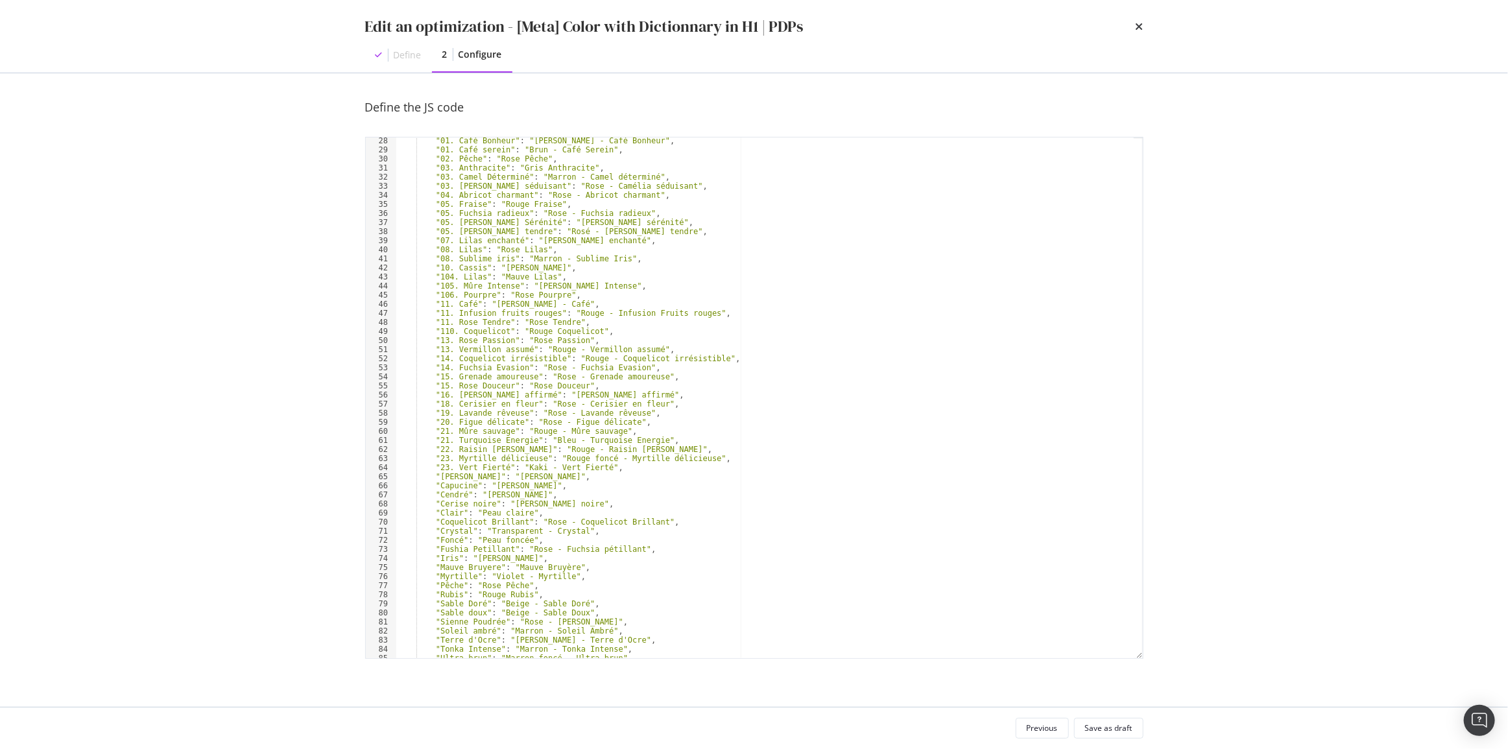
scroll to position [387, 0]
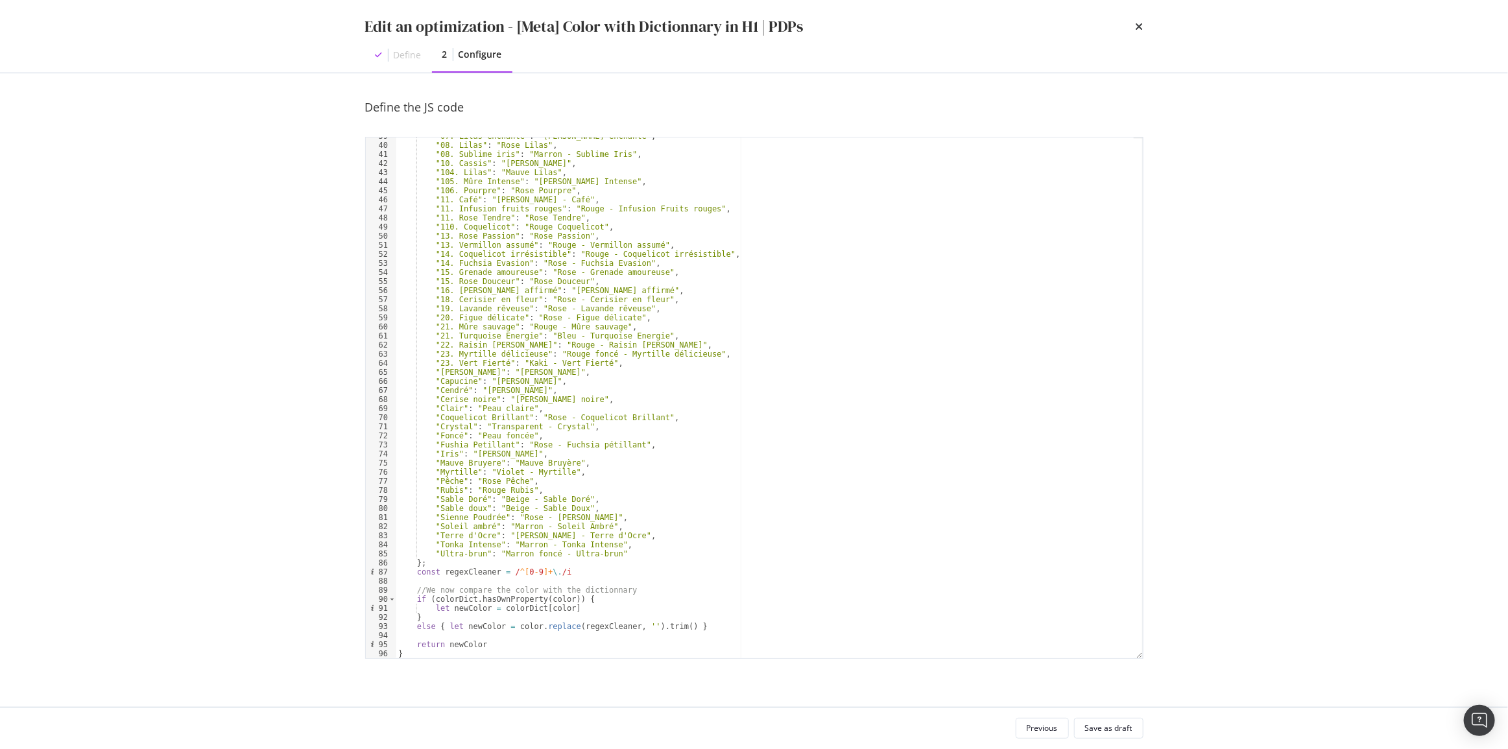
click at [435, 609] on div ""07. Lilas enchanté" : "Rose - Lilas enchanté" , "08. Lilas" : "Rose Lilas" , "…" at bounding box center [765, 401] width 738 height 539
click at [448, 624] on div ""07. Lilas enchanté" : "Rose - Lilas enchanté" , "08. Lilas" : "Rose Lilas" , "…" at bounding box center [765, 401] width 738 height 539
click at [617, 574] on div ""07. Lilas enchanté" : "Rose - Lilas enchanté" , "08. Lilas" : "Rose Lilas" , "…" at bounding box center [765, 401] width 738 height 539
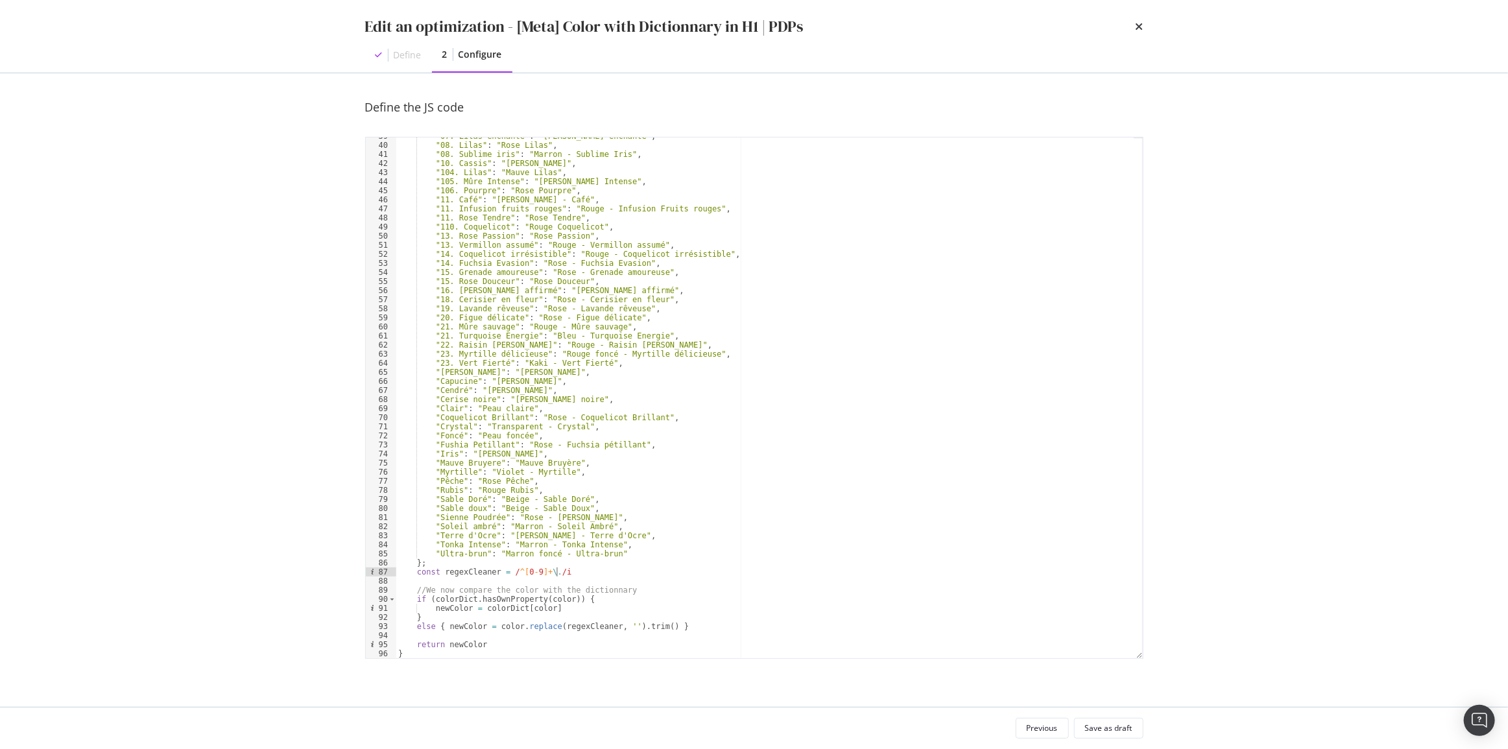
type textarea "const regexCleaner = /^[0-9]+\./i;"
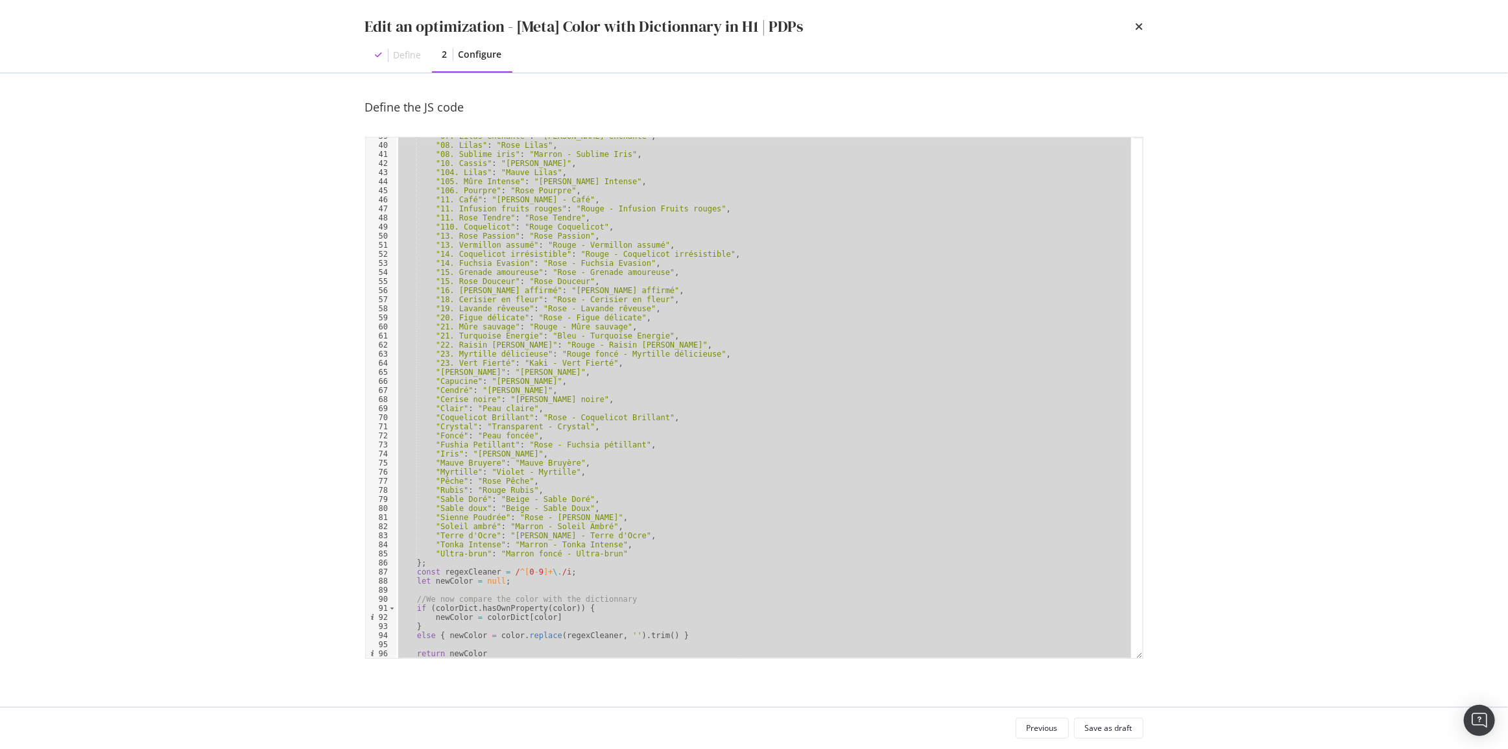
click at [868, 460] on div ""07. Lilas enchanté" : "Rose - Lilas enchanté" , "08. Lilas" : "Rose Lilas" , "…" at bounding box center [765, 397] width 738 height 521
type textarea ""Mauve Bruyere": "Mauve Bruyère","
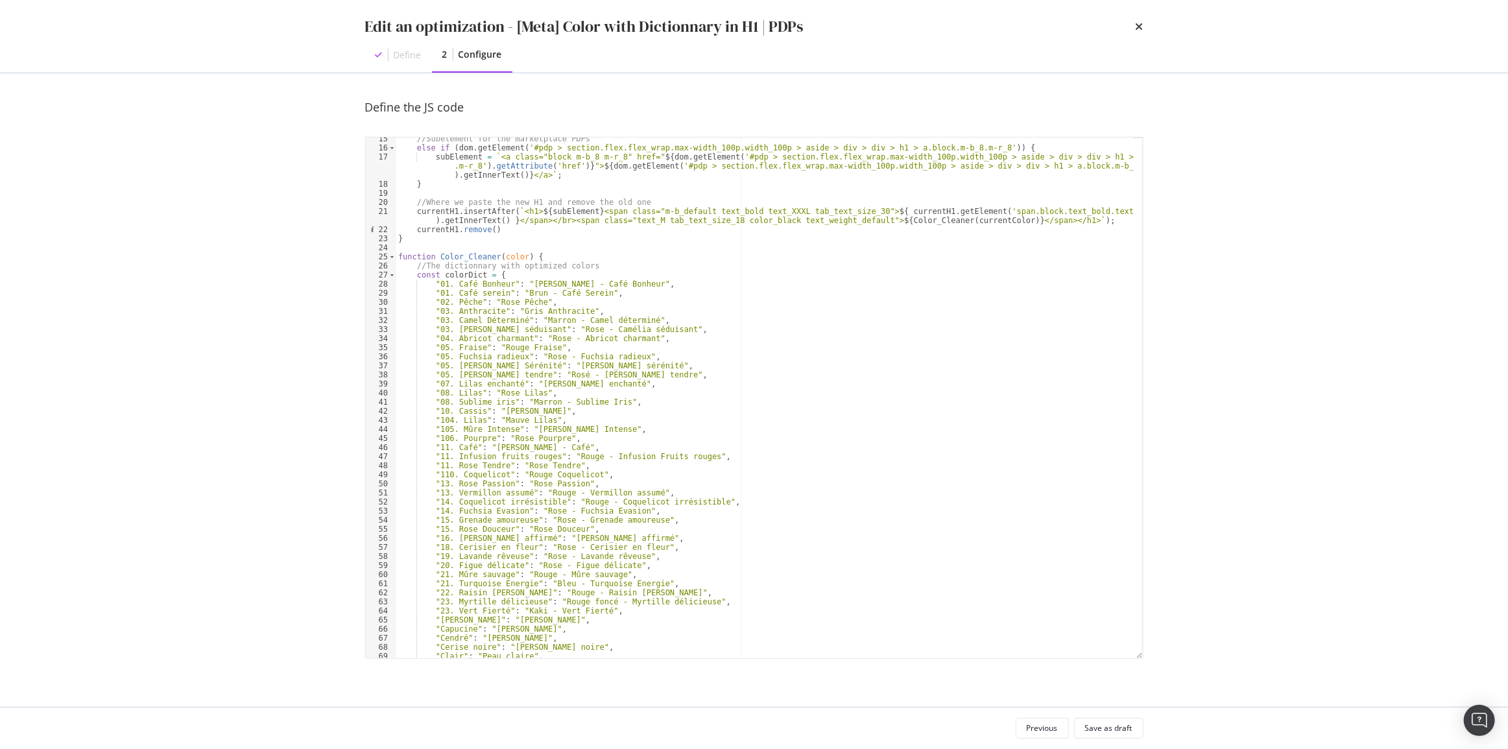
scroll to position [0, 0]
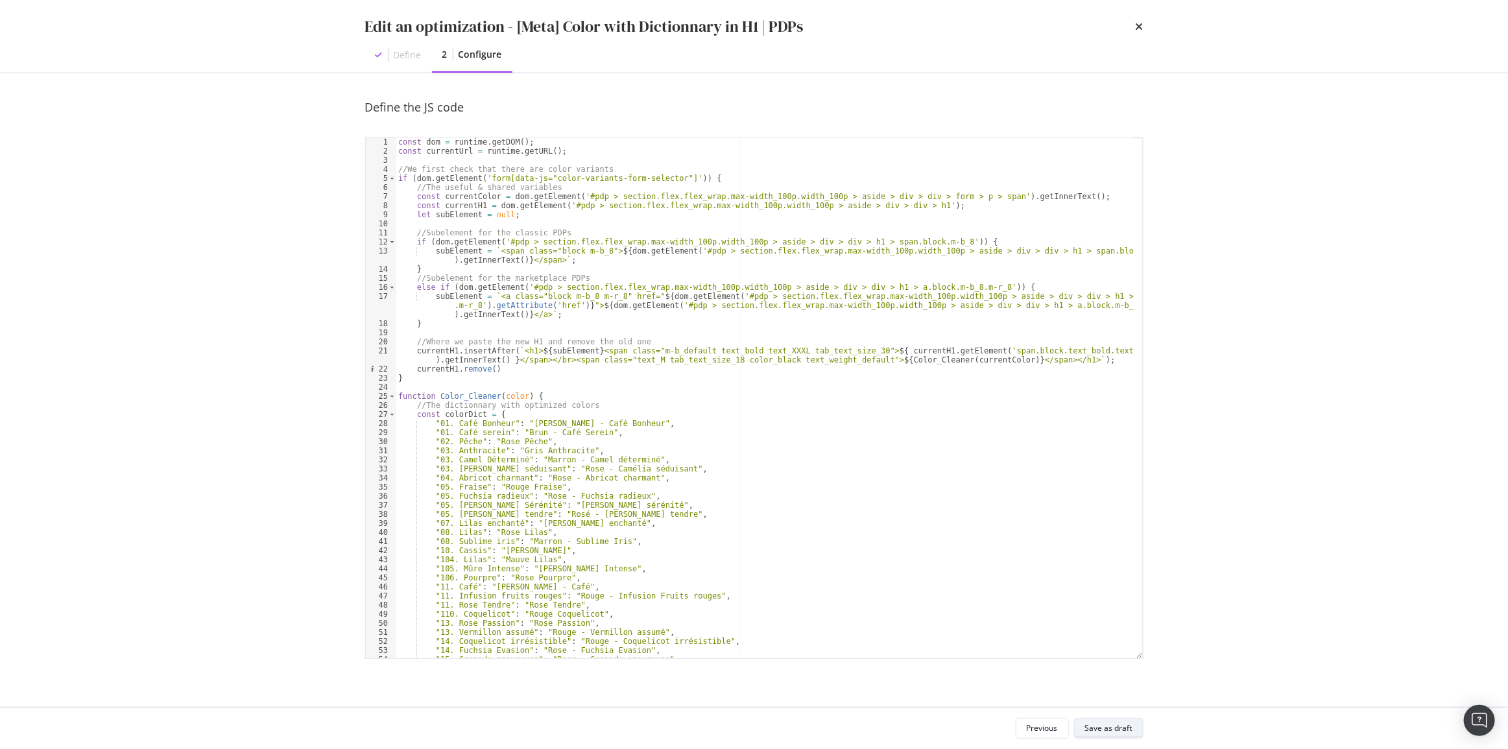
click at [1104, 730] on div "Save as draft" at bounding box center [1108, 727] width 47 height 11
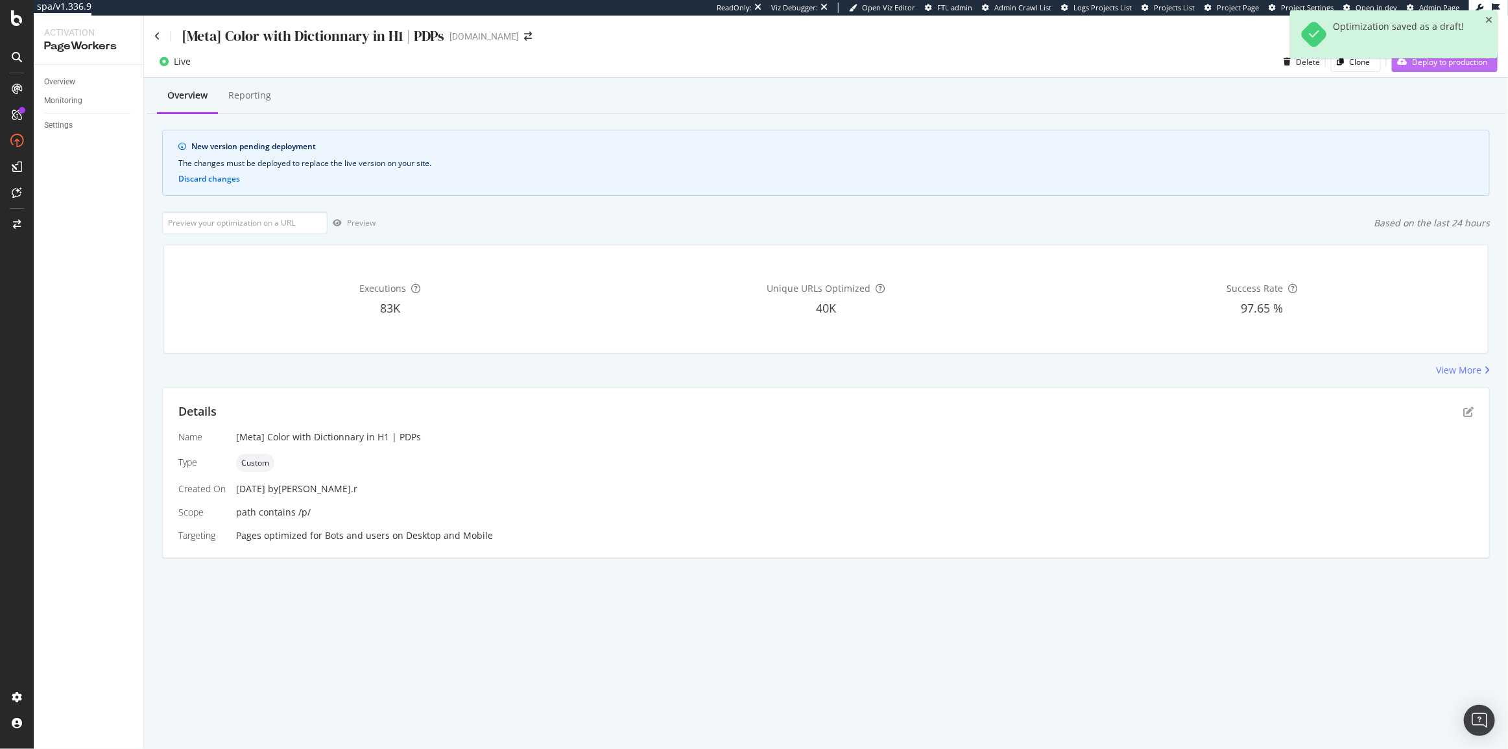
click at [1425, 69] on div "Deploy to production" at bounding box center [1439, 61] width 95 height 19
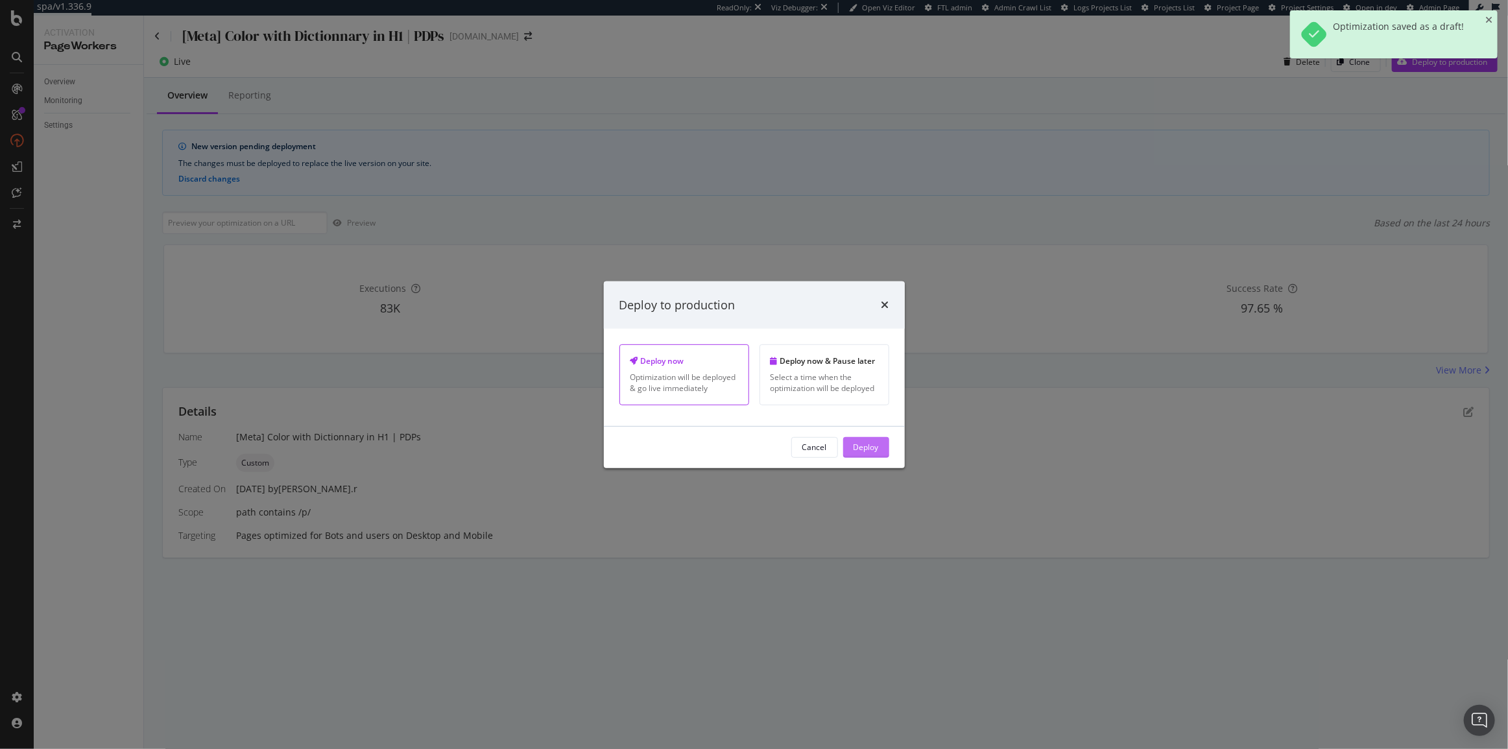
click at [862, 454] on div "Deploy" at bounding box center [865, 447] width 25 height 19
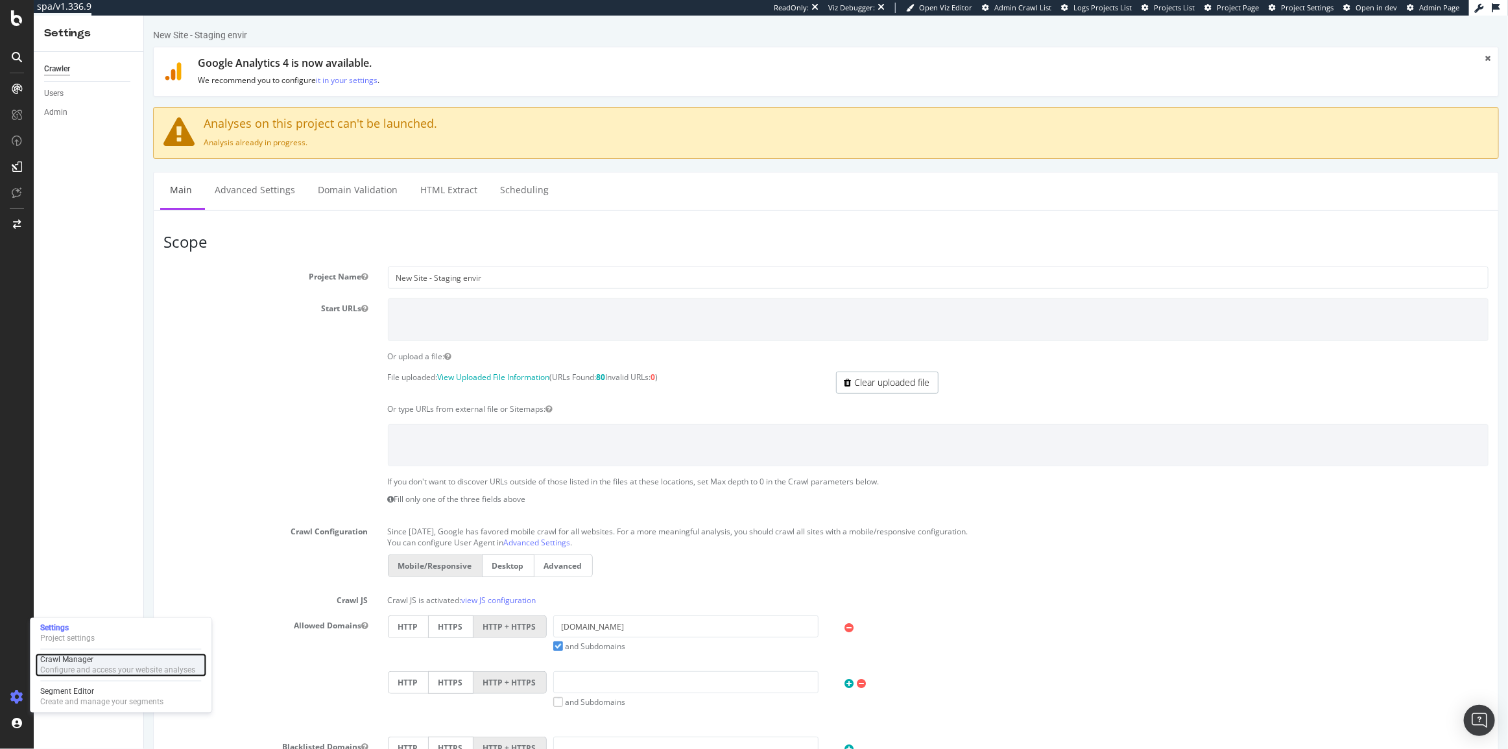
click at [58, 667] on div "Configure and access your website analyses" at bounding box center [117, 670] width 155 height 10
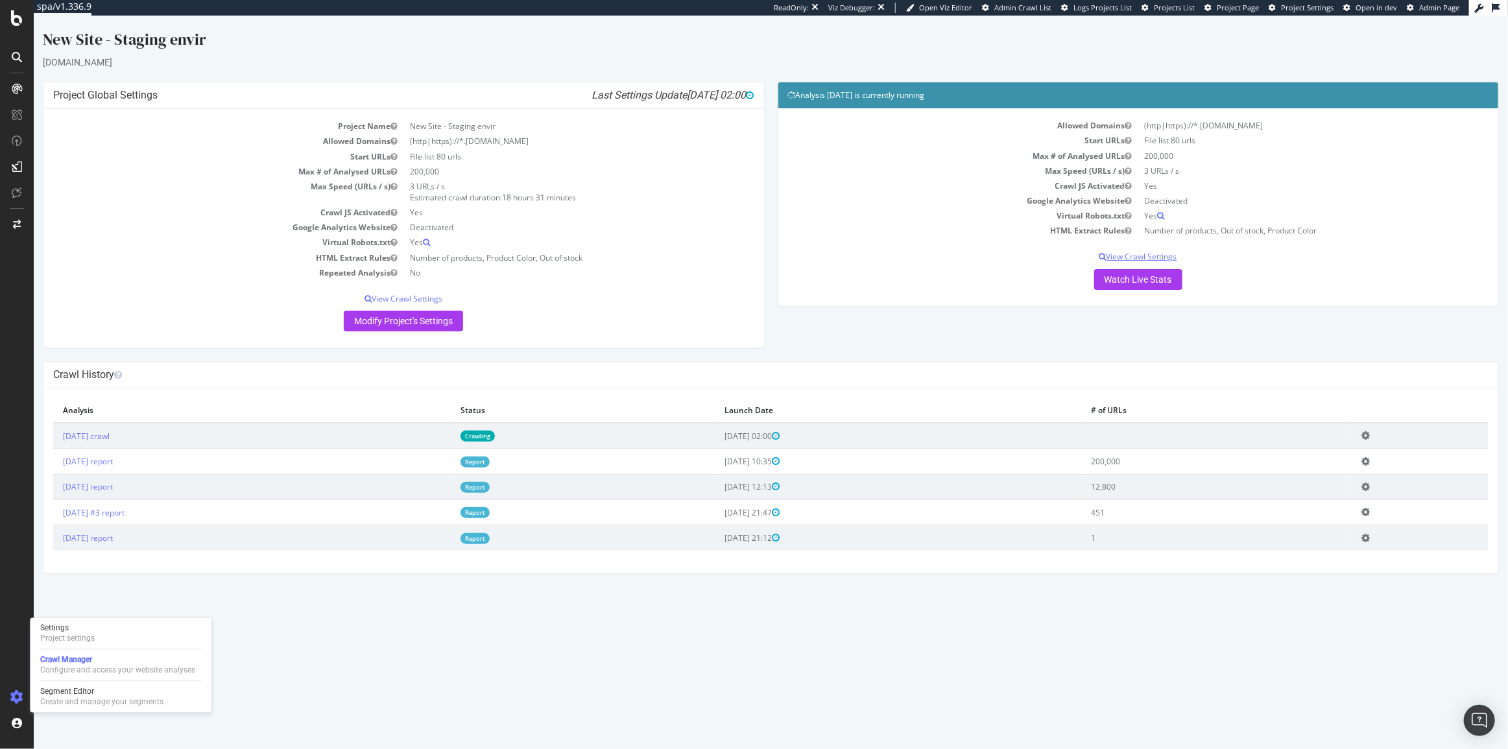
click at [1156, 259] on p "View Crawl Settings" at bounding box center [1137, 256] width 701 height 11
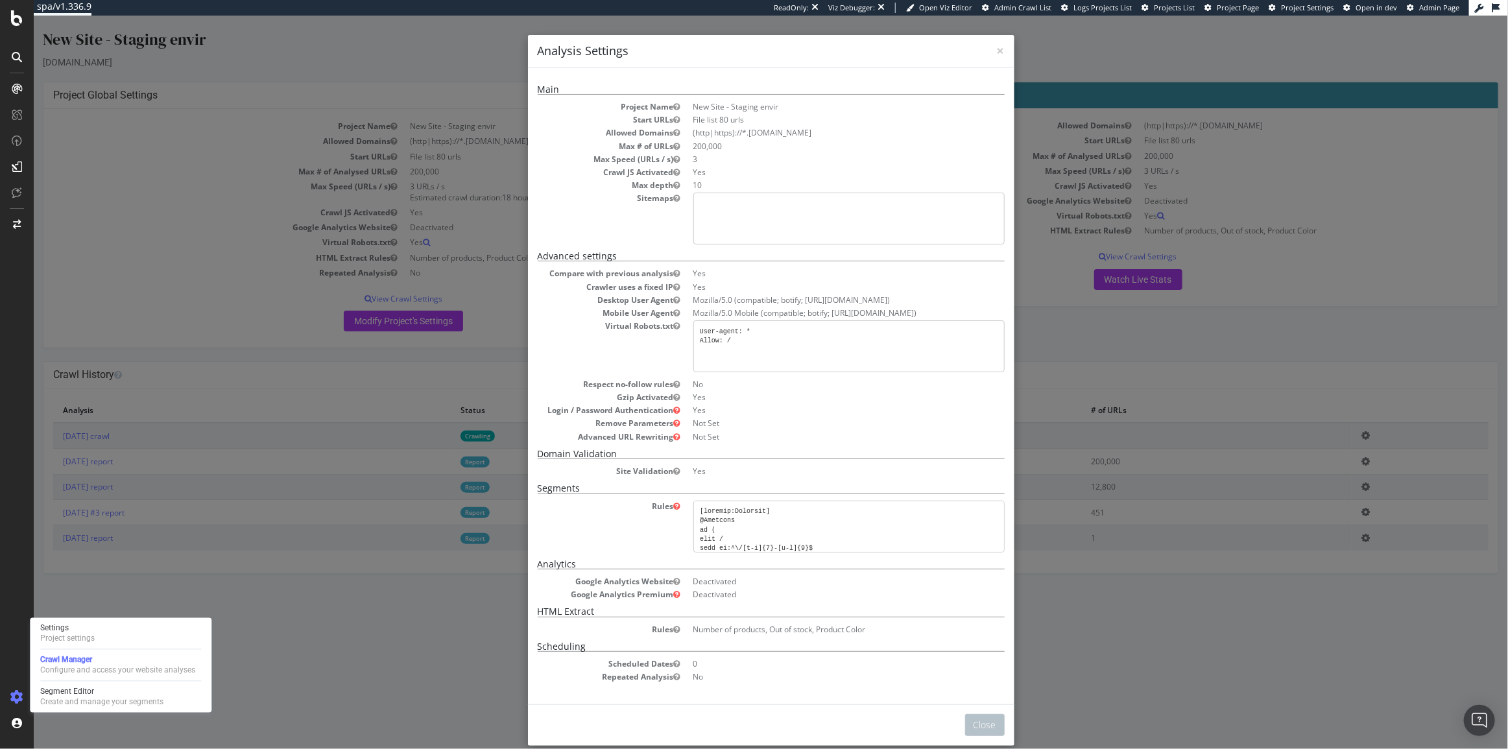
click at [1202, 636] on div "× Close Analysis Settings Main Project Name New Site - Staging envir Start URLs…" at bounding box center [770, 382] width 1474 height 733
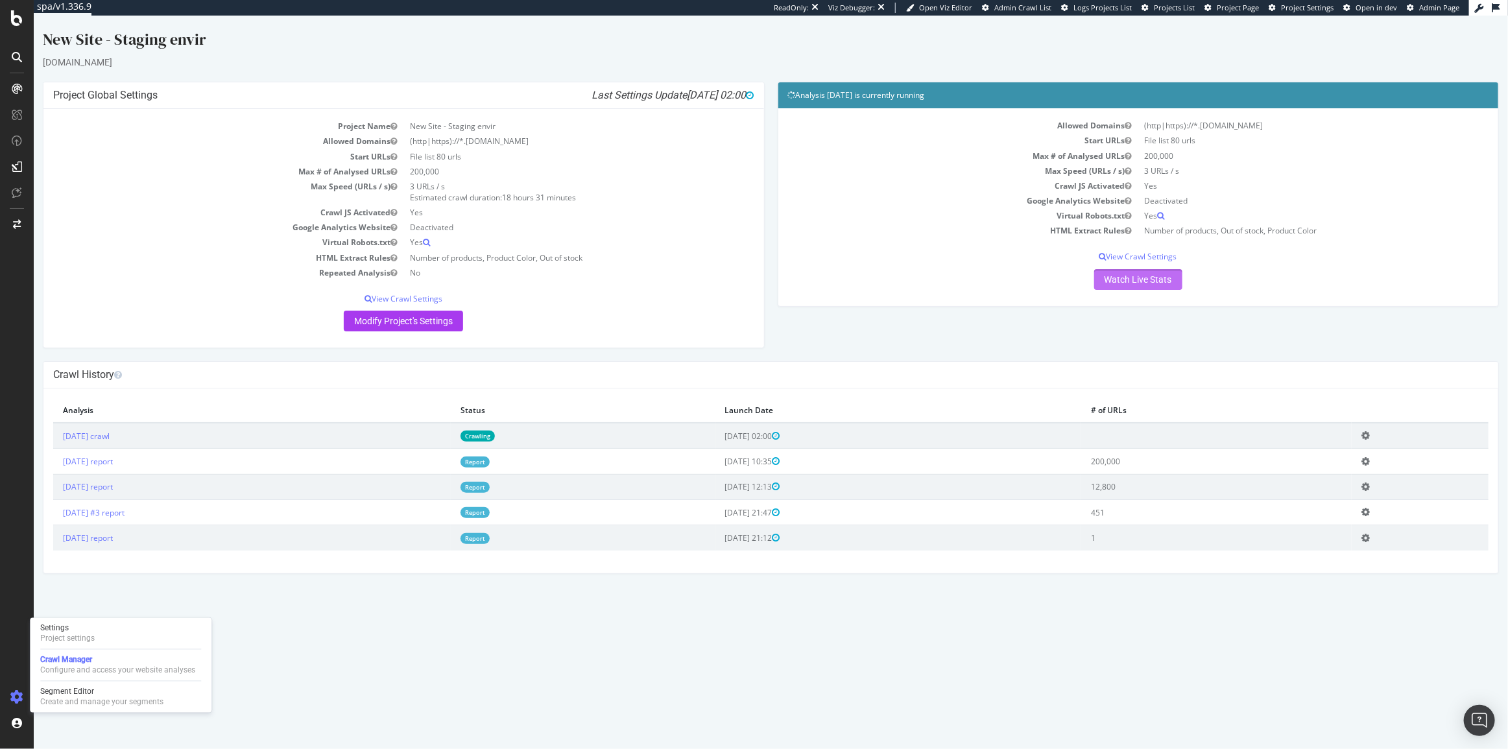
click at [1146, 281] on link "Watch Live Stats" at bounding box center [1137, 279] width 88 height 21
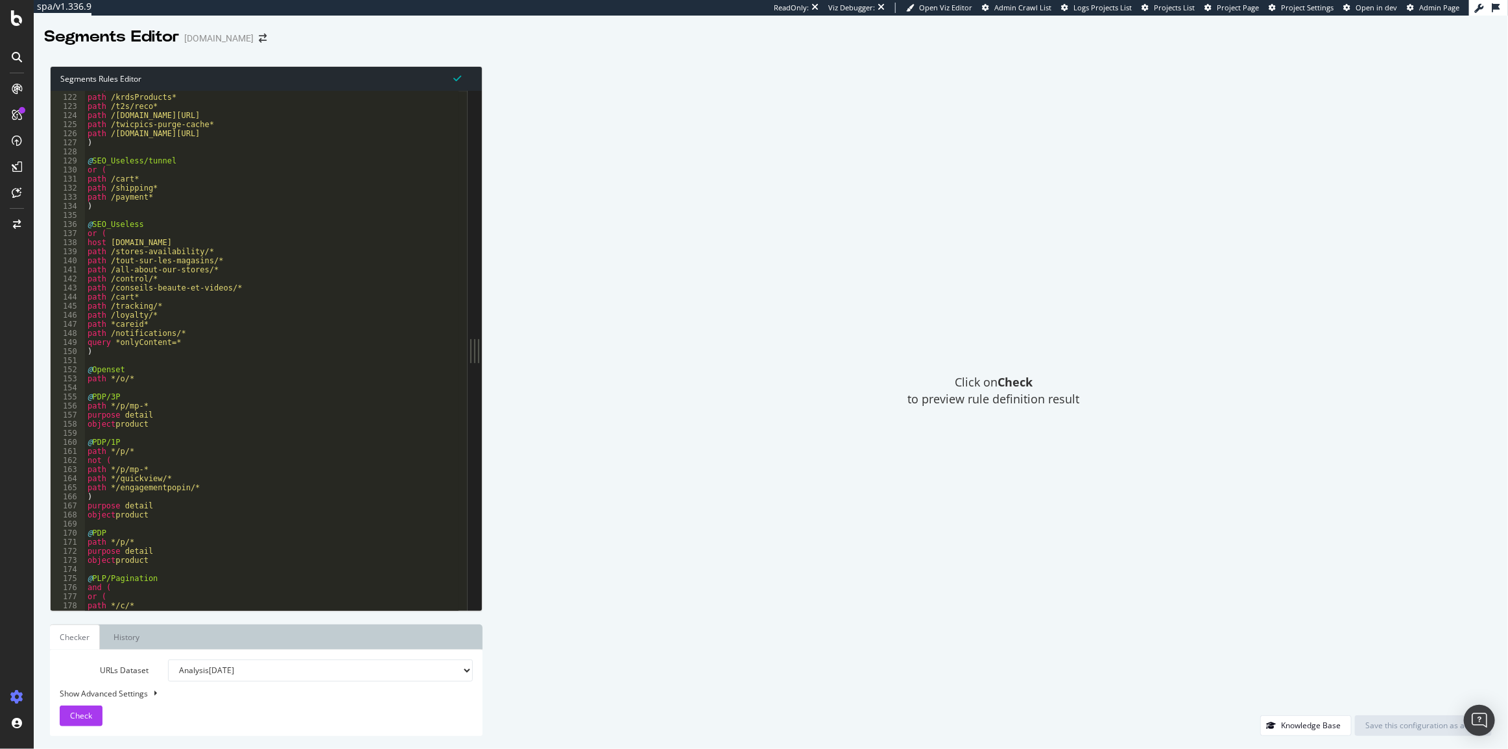
scroll to position [1167, 0]
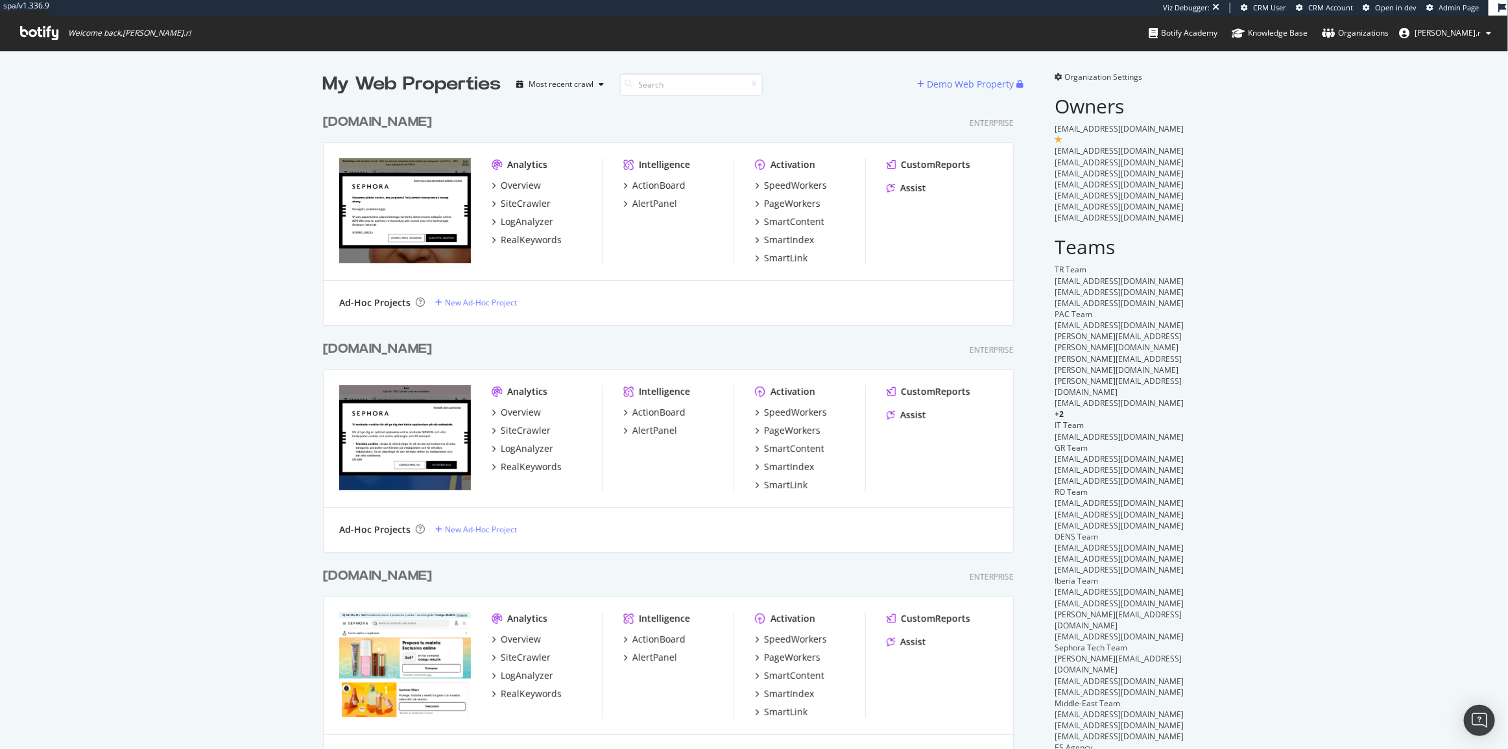
scroll to position [3340, 692]
click at [663, 89] on input at bounding box center [691, 84] width 143 height 23
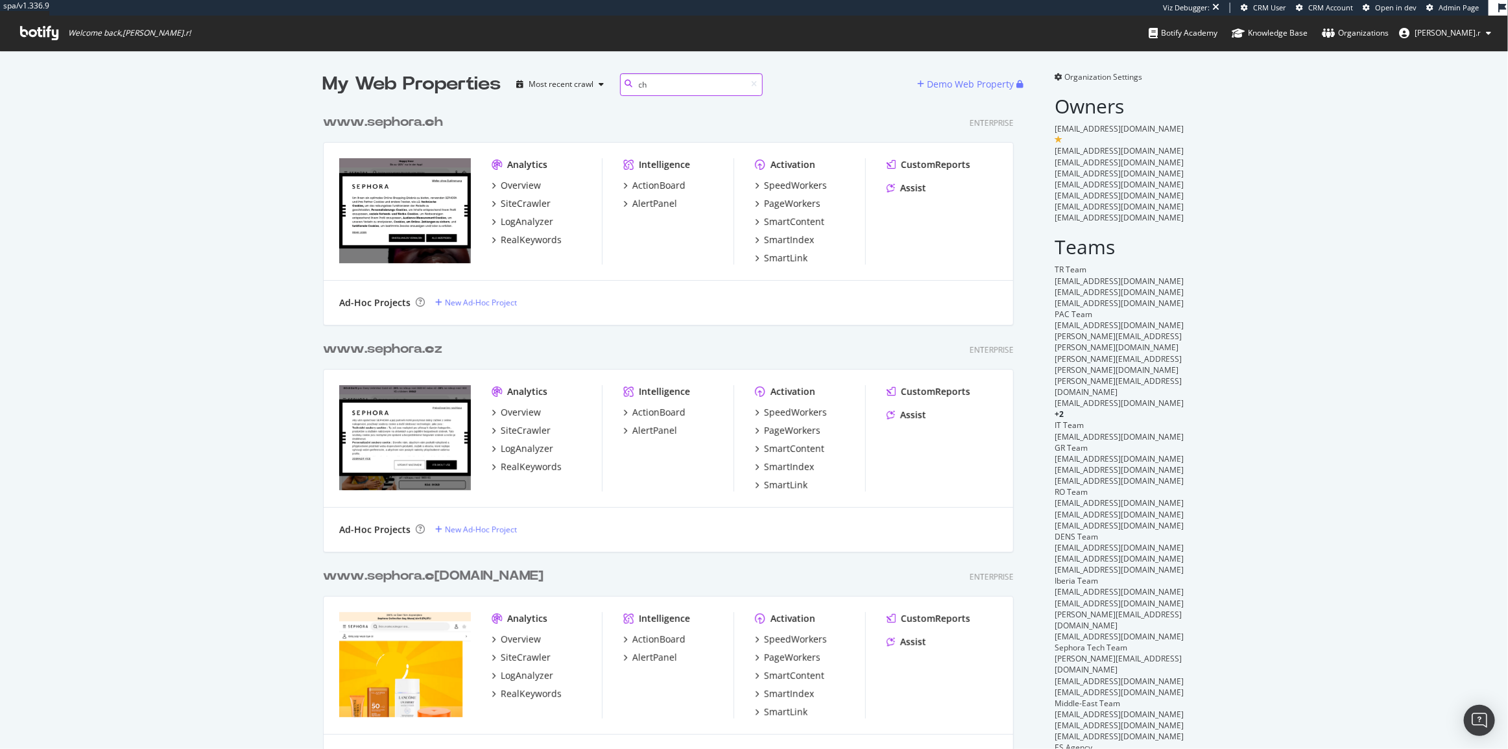
scroll to position [218, 692]
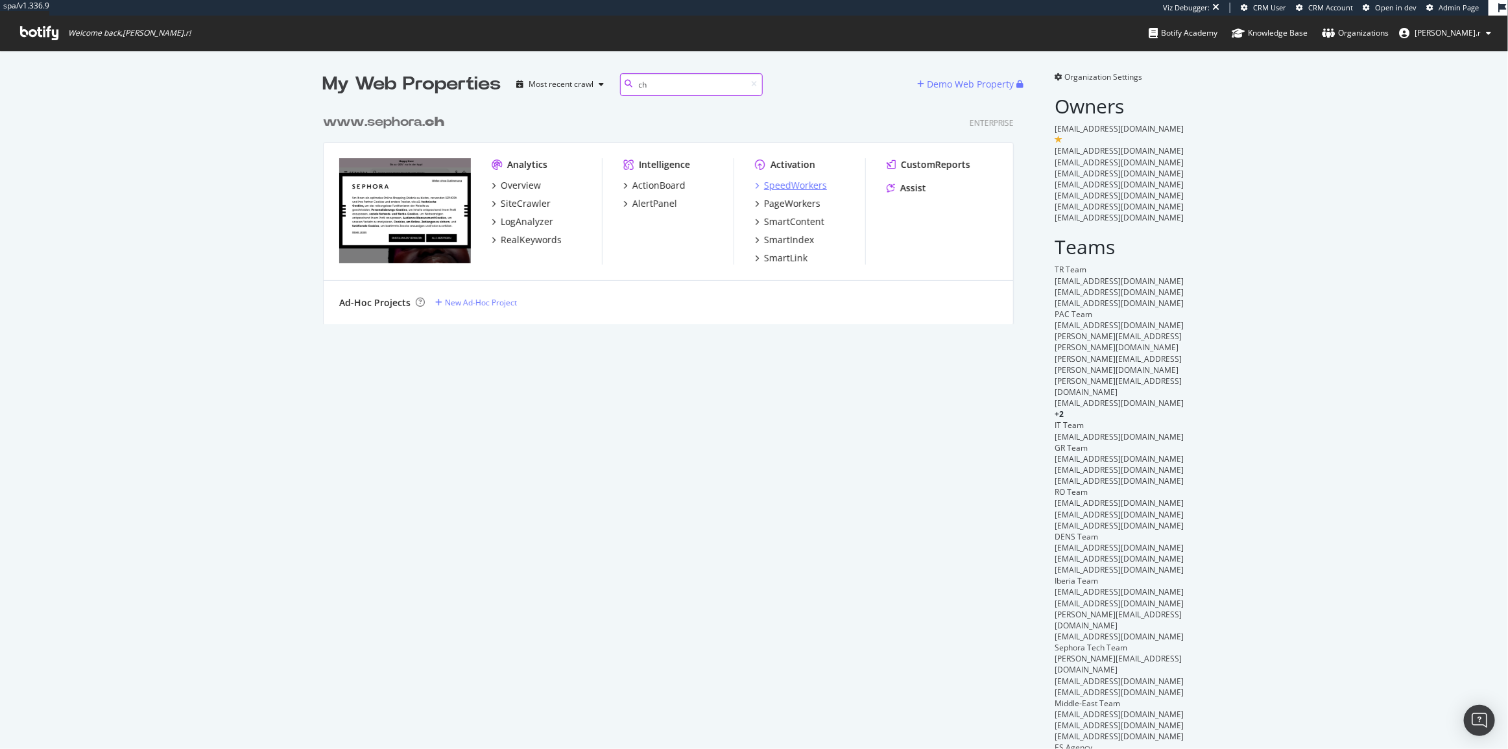
type input "ch"
click at [804, 180] on div "SpeedWorkers" at bounding box center [795, 185] width 63 height 13
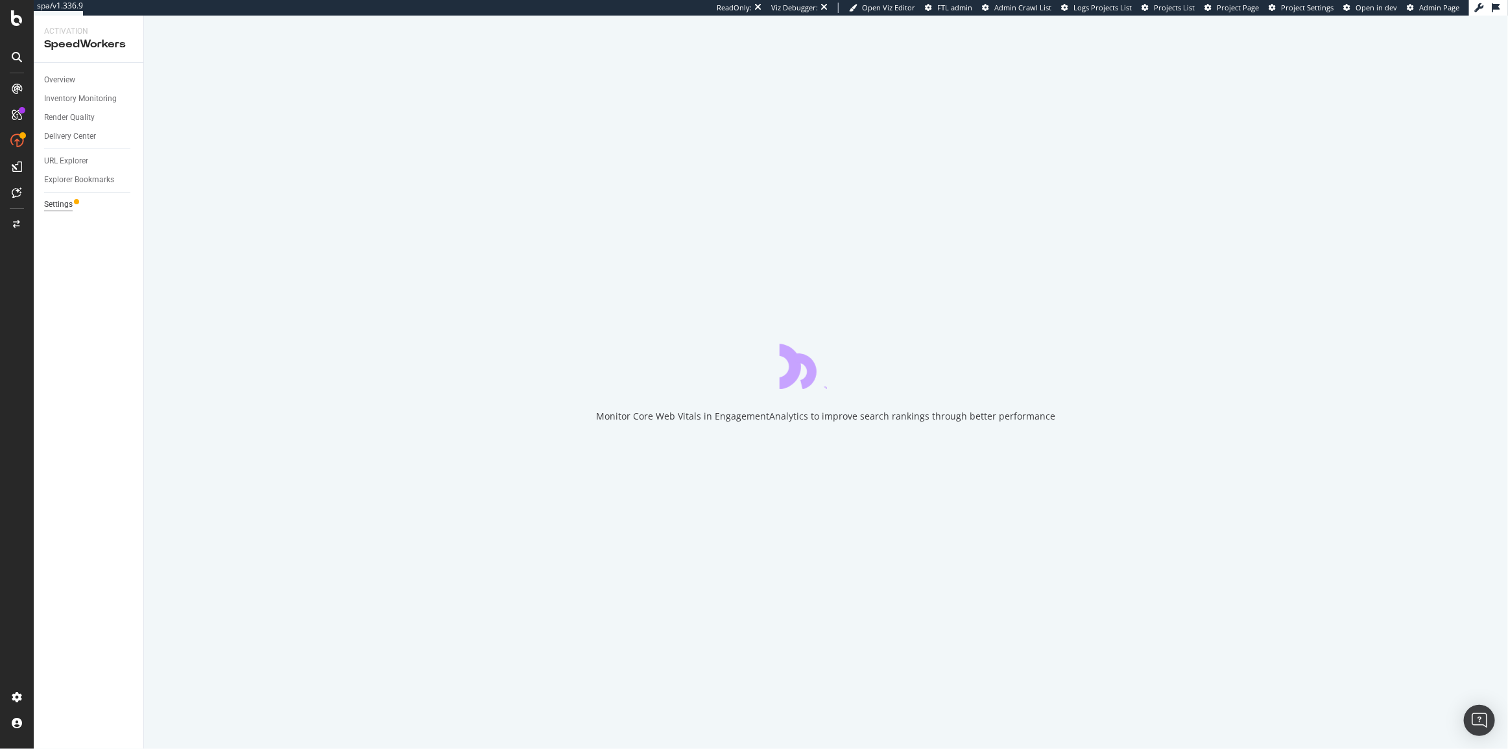
click at [68, 209] on div "Settings" at bounding box center [58, 205] width 29 height 14
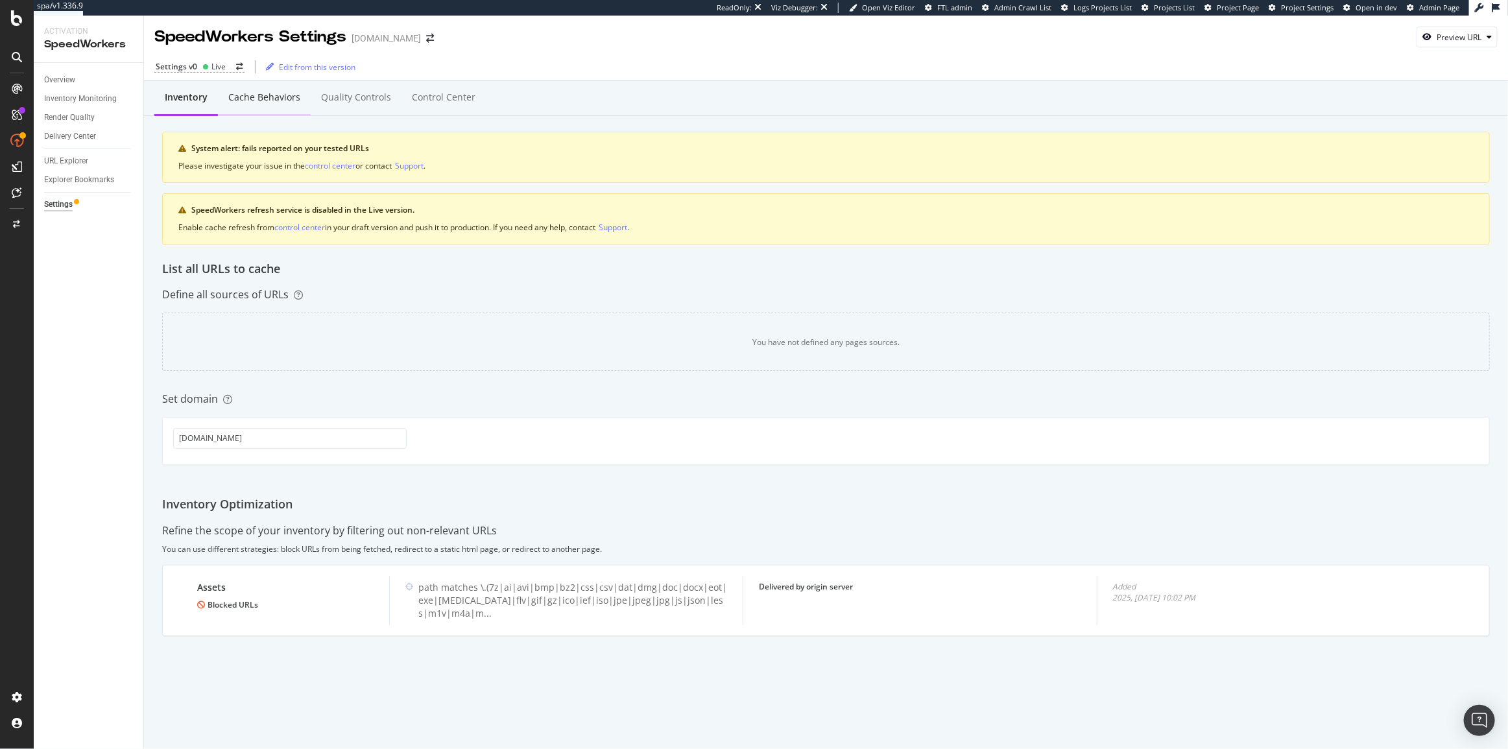
click at [254, 108] on div "Cache behaviors" at bounding box center [264, 98] width 93 height 36
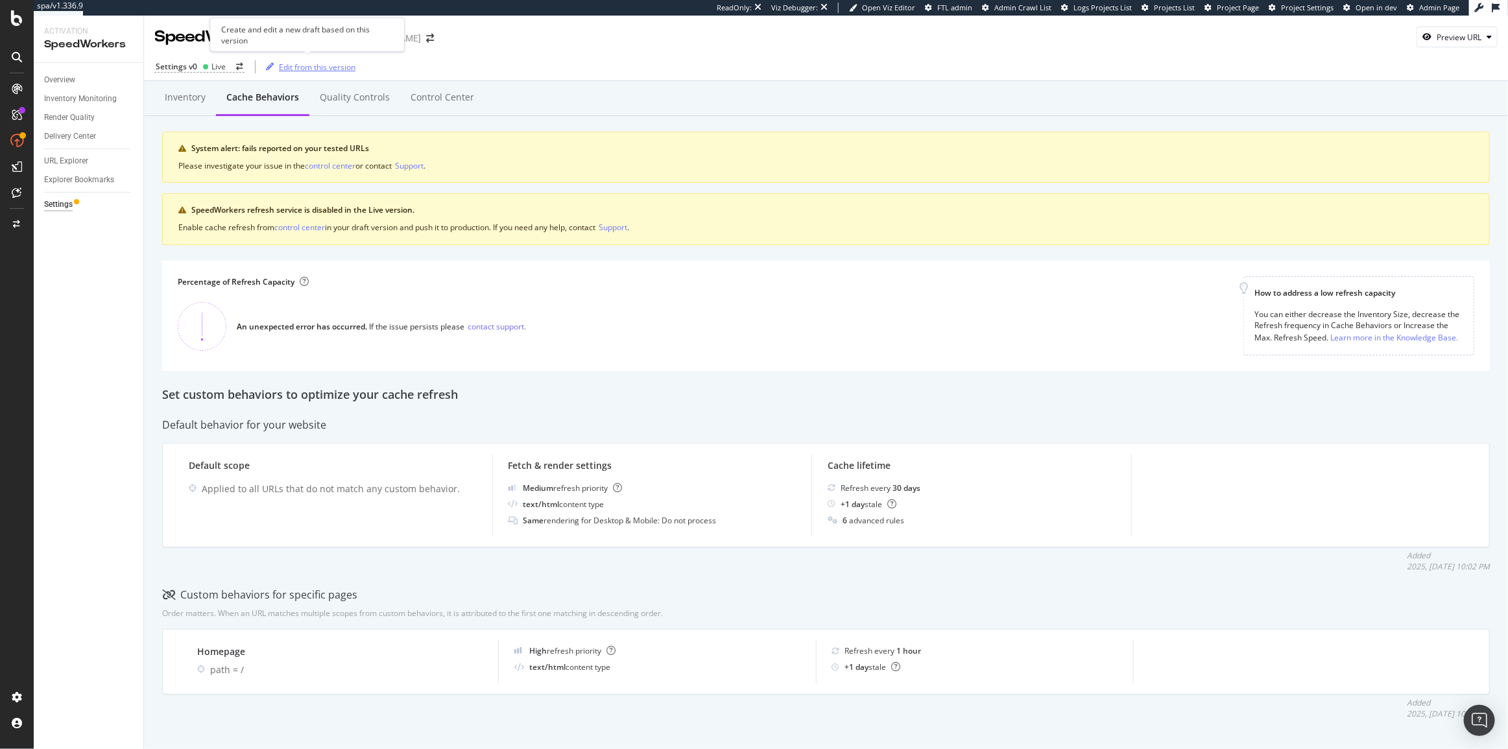
click at [298, 62] on div "Edit from this version" at bounding box center [317, 67] width 77 height 11
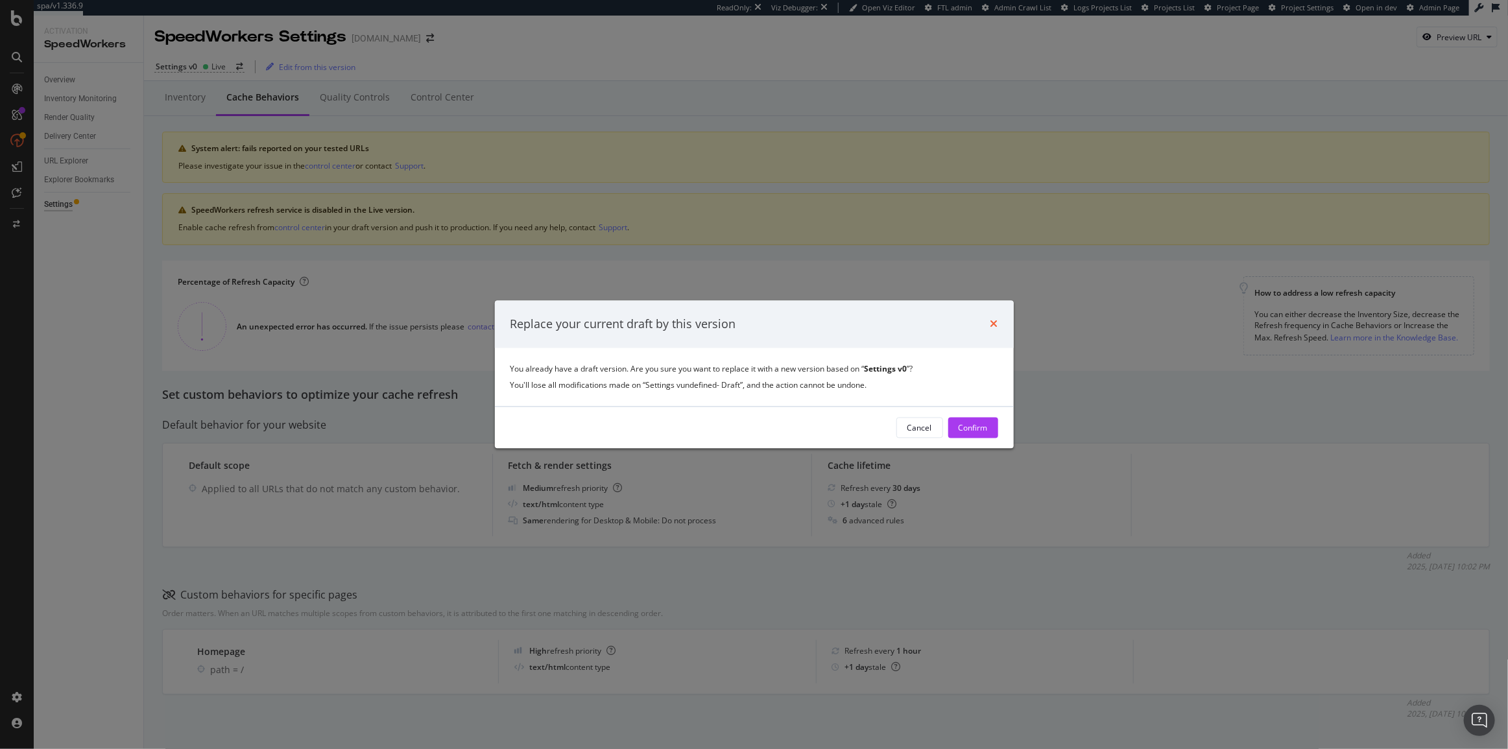
click at [993, 324] on icon "times" at bounding box center [994, 324] width 8 height 10
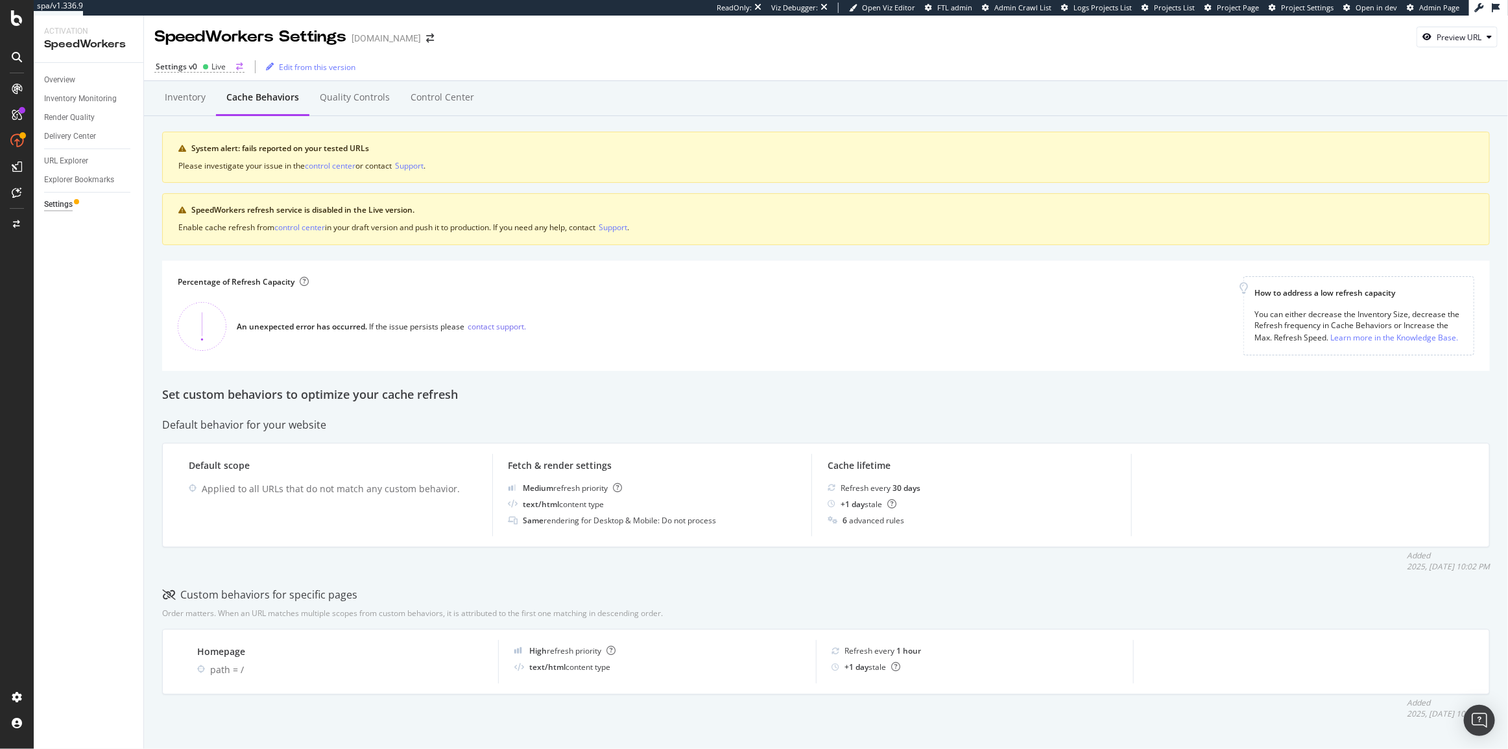
click at [220, 67] on div "Live" at bounding box center [218, 66] width 14 height 11
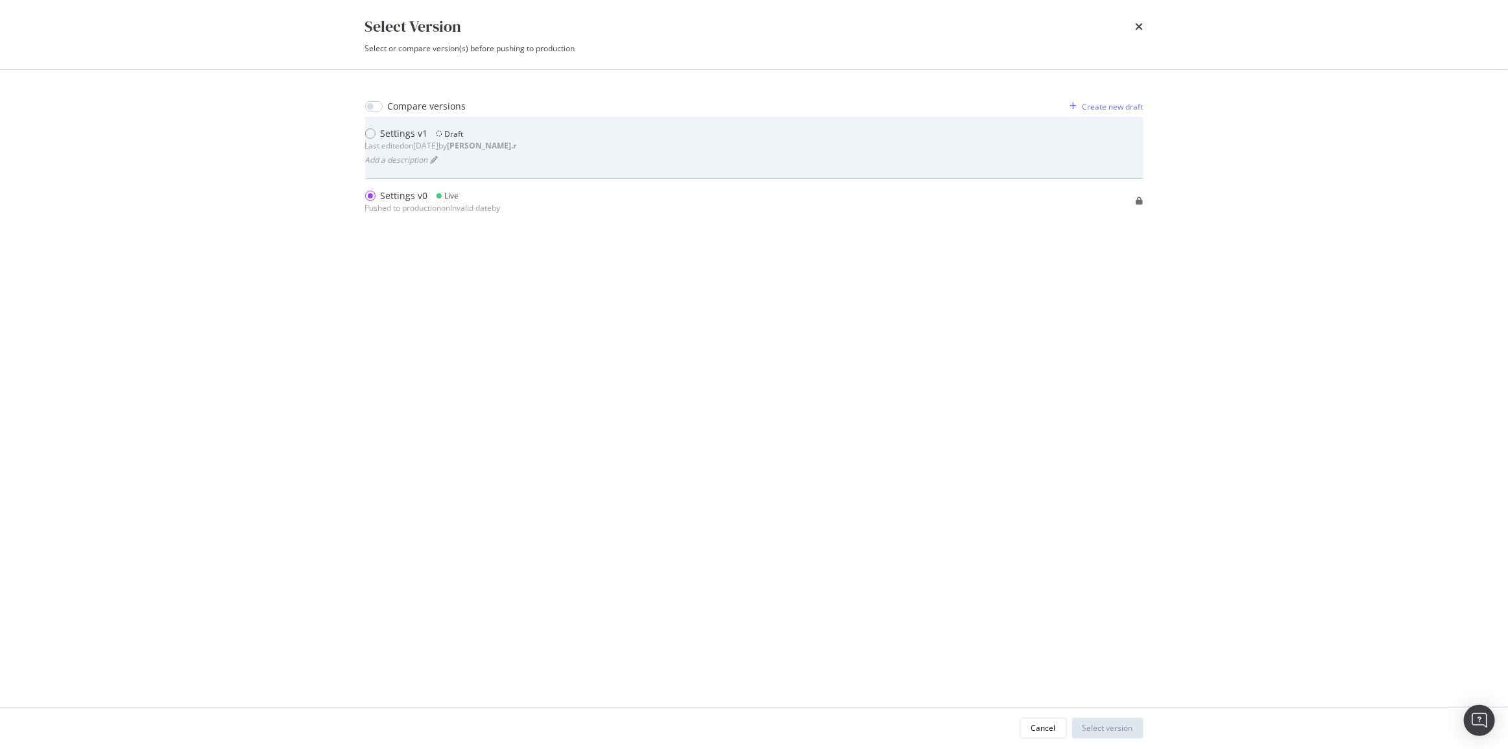
click at [538, 150] on div "Settings v1 Draft Last edited on 2025 Jul 24th by arthur.r Add a description" at bounding box center [754, 147] width 778 height 40
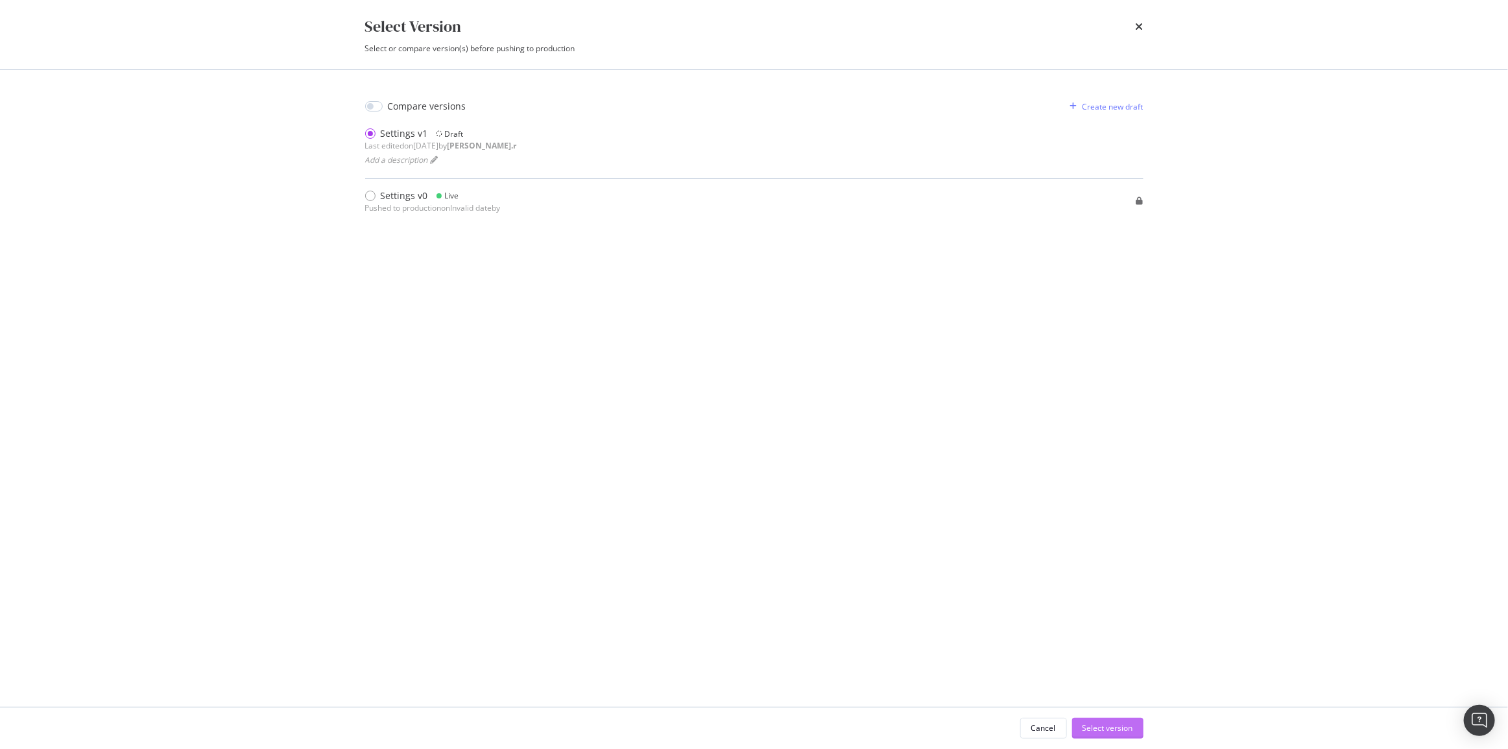
click at [1134, 725] on button "Select version" at bounding box center [1107, 728] width 71 height 21
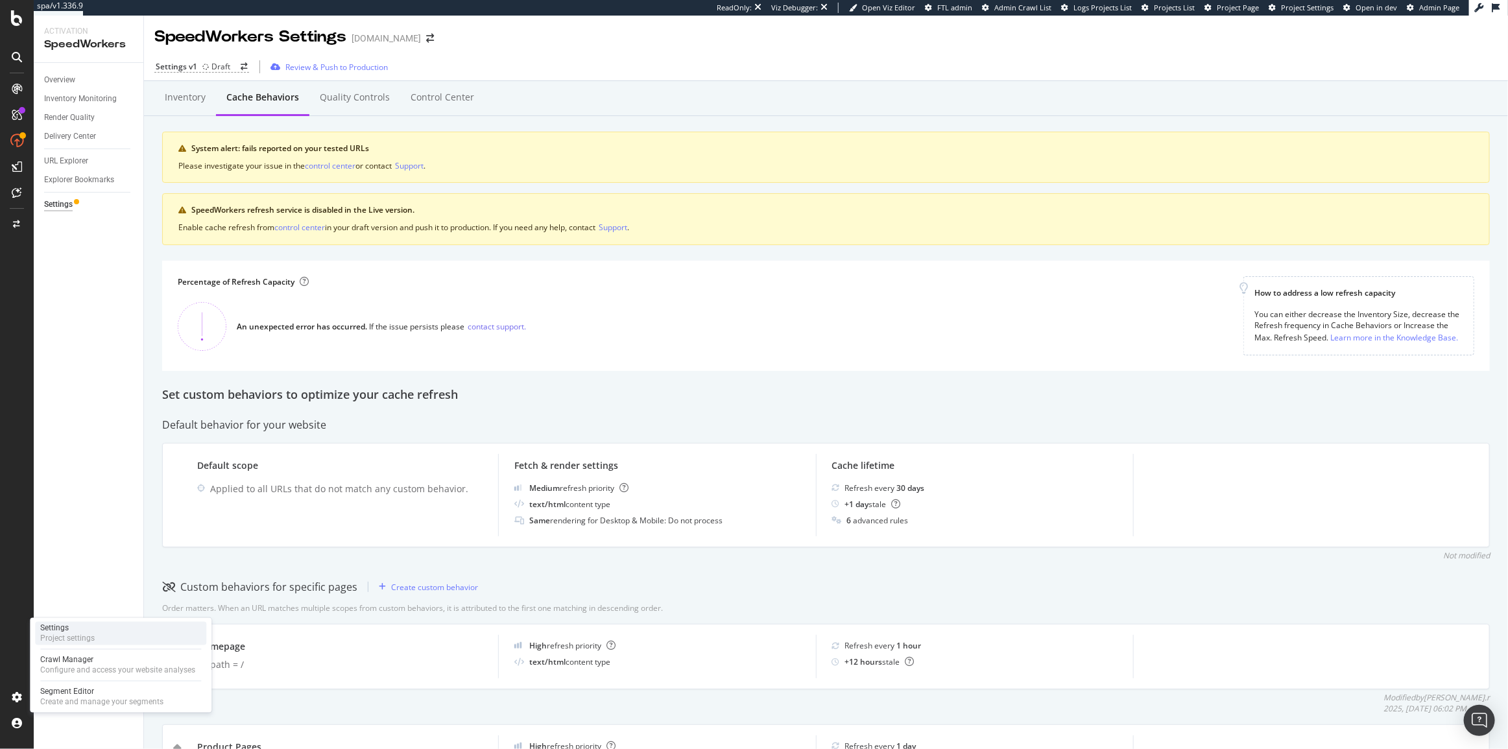
click at [117, 634] on div "Settings Project settings" at bounding box center [120, 633] width 171 height 23
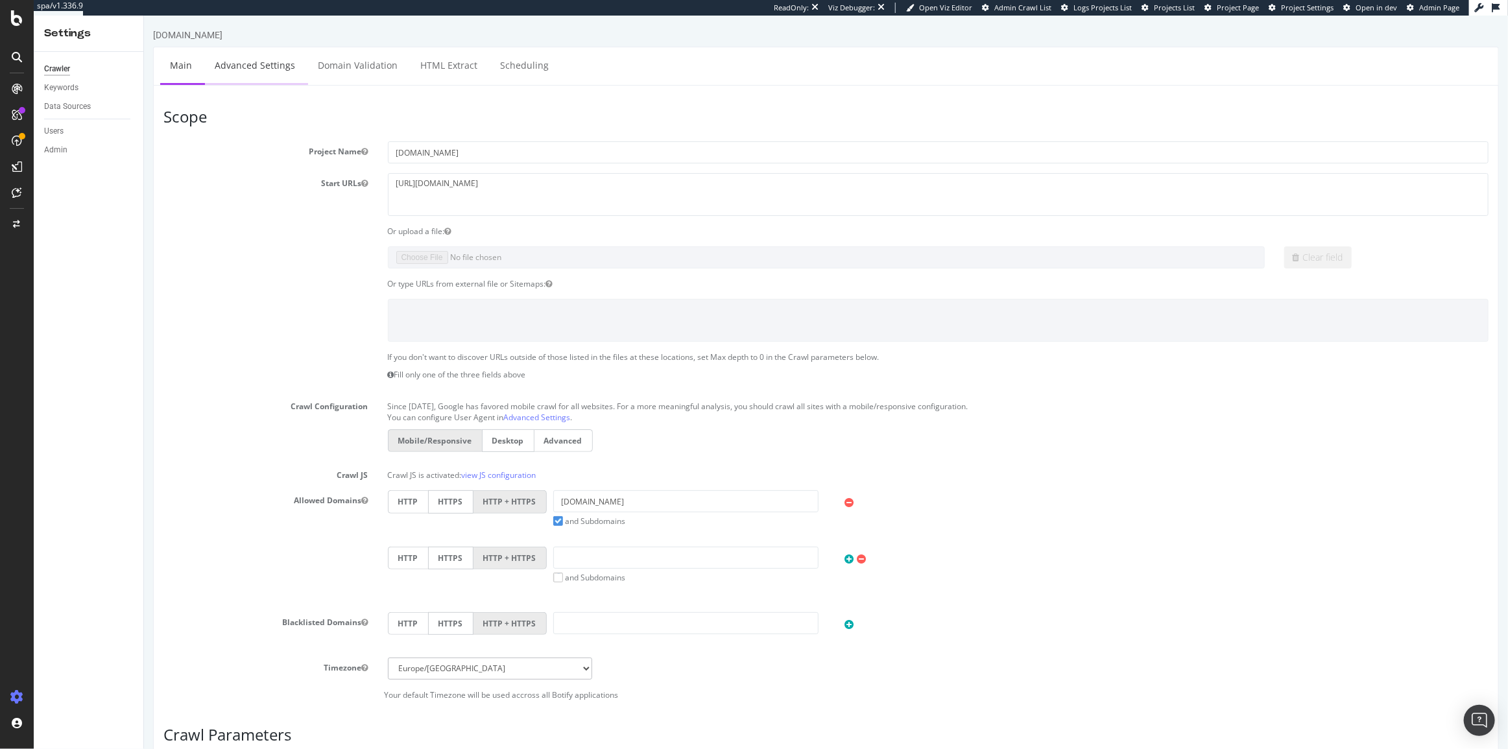
click at [284, 65] on link "Advanced Settings" at bounding box center [254, 65] width 100 height 36
